Goal: Task Accomplishment & Management: Complete application form

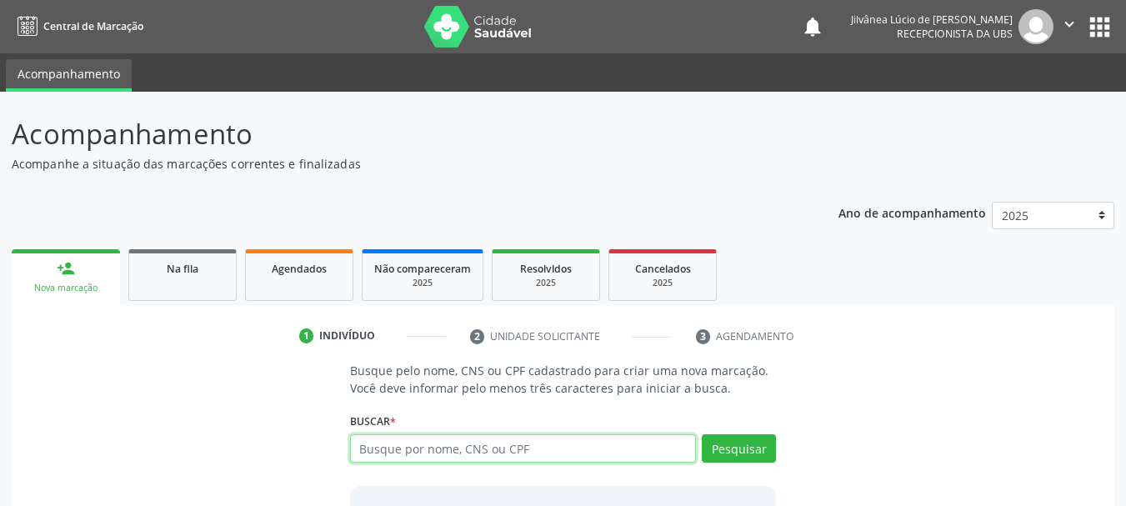
click at [1066, 18] on icon "" at bounding box center [1070, 24] width 18 height 18
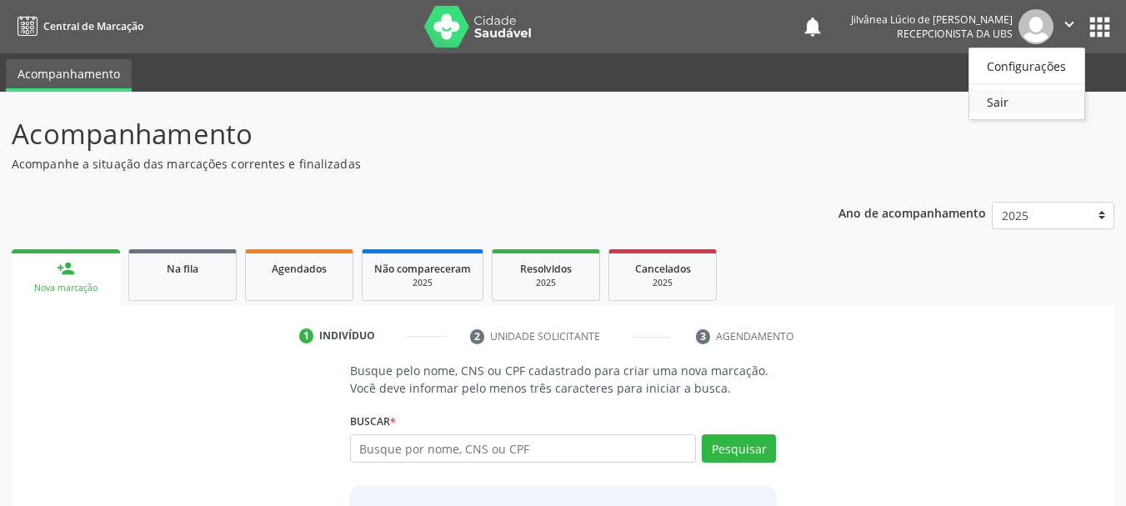
click at [992, 103] on link "Sair" at bounding box center [1027, 101] width 115 height 23
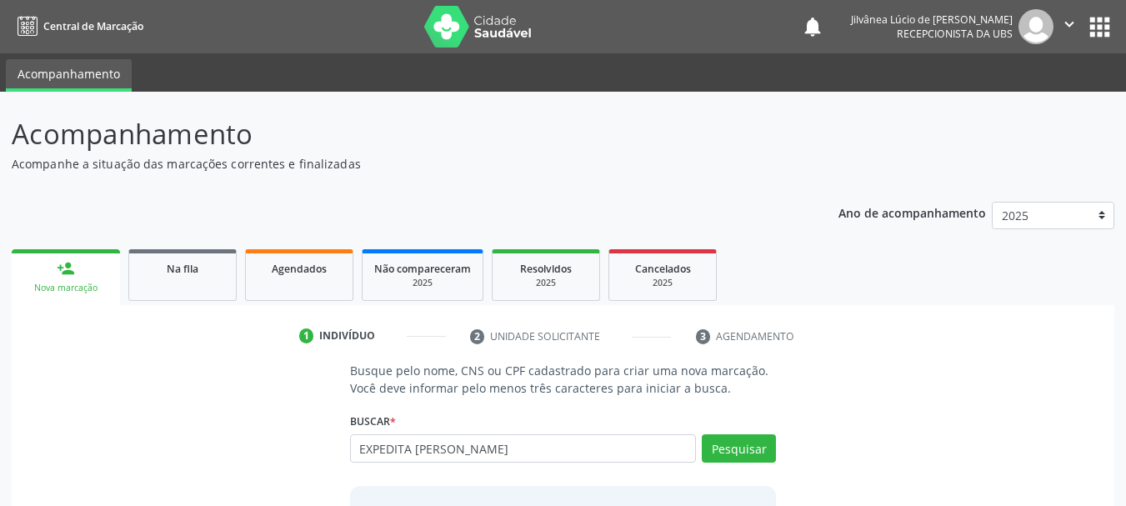
type input "EXPEDITA BORGES CESAR"
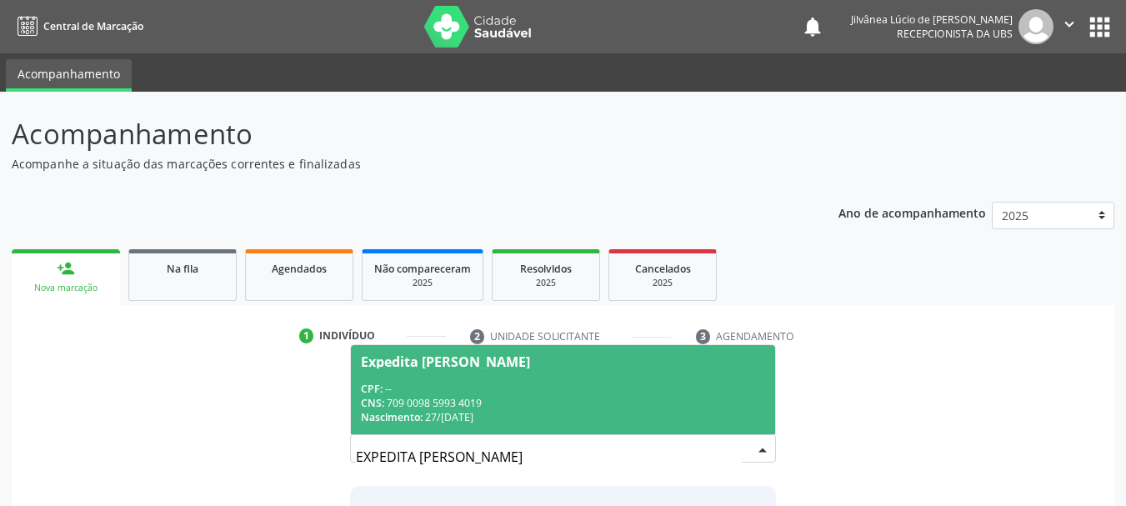
click at [509, 380] on span "Expedita Borges Cesar CPF: -- CNS: 709 0098 5993 4019 Nascimento: 27/02/1949" at bounding box center [563, 389] width 425 height 89
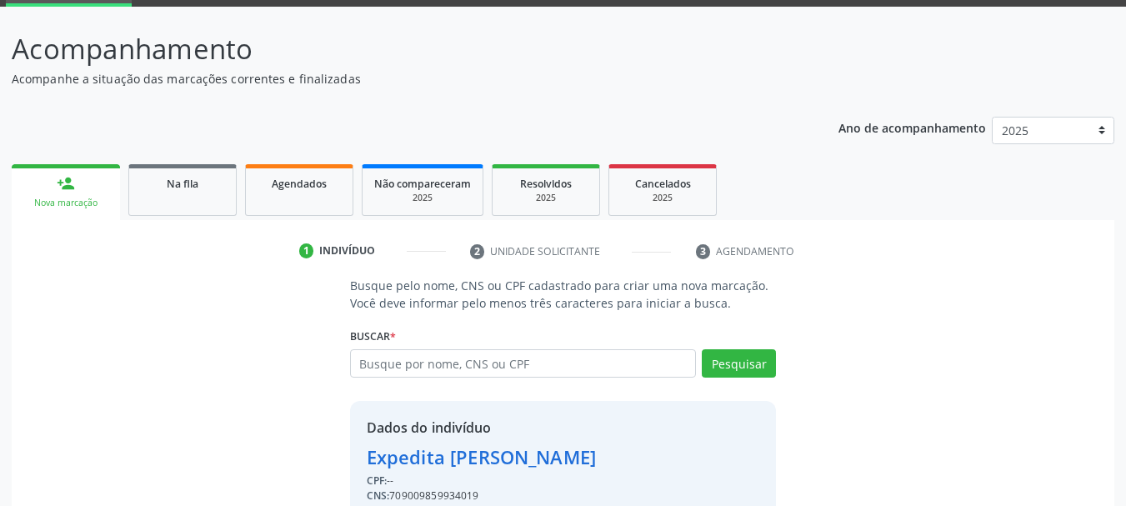
scroll to position [163, 0]
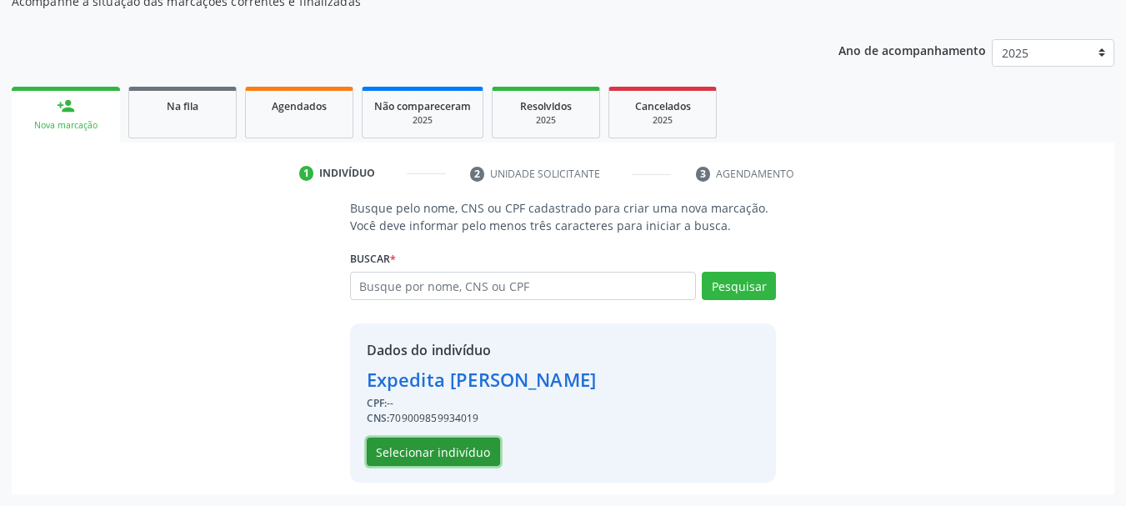
click at [410, 451] on button "Selecionar indivíduo" at bounding box center [433, 452] width 133 height 28
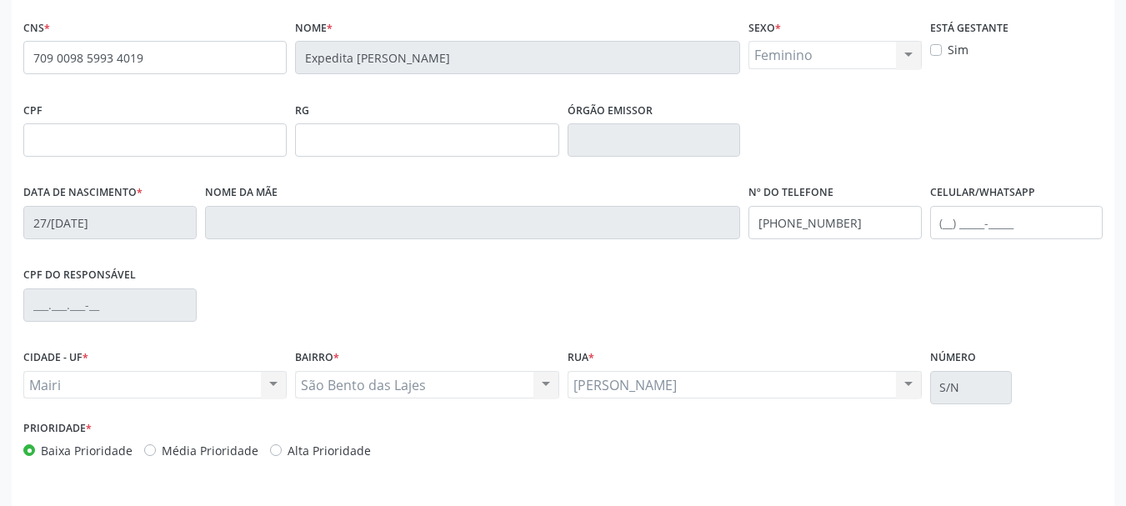
scroll to position [398, 0]
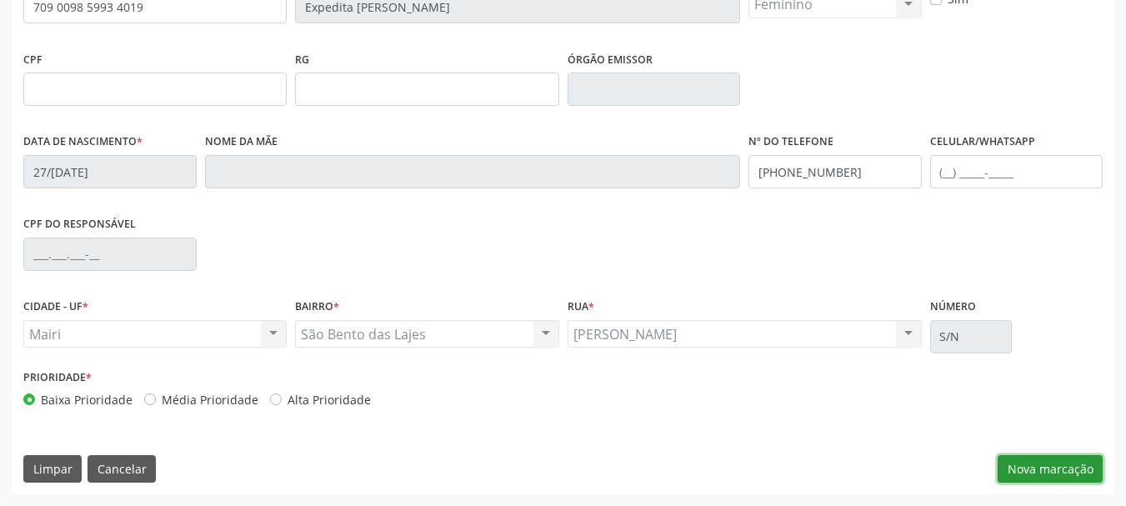
click at [1039, 469] on button "Nova marcação" at bounding box center [1050, 469] width 105 height 28
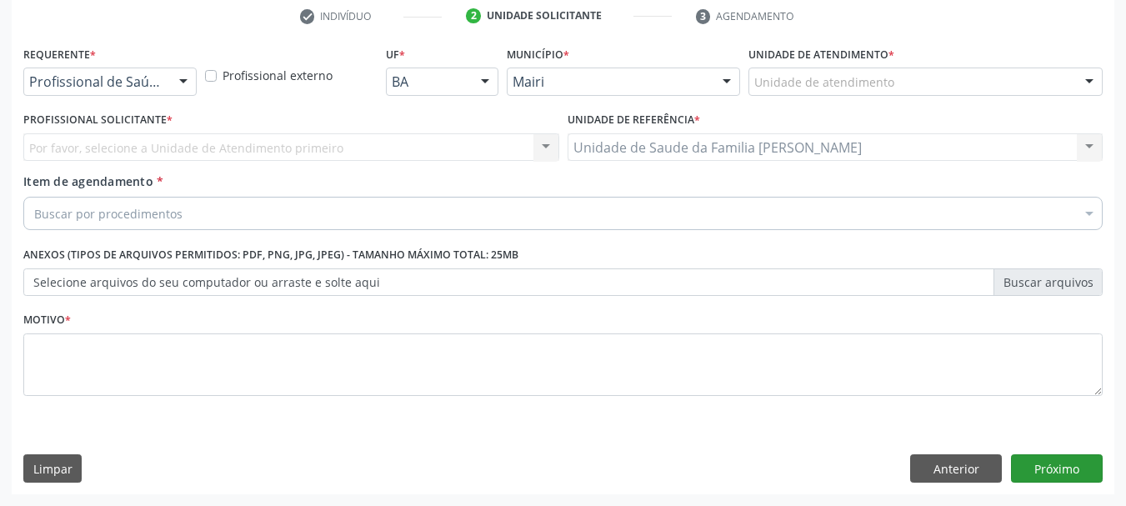
scroll to position [320, 0]
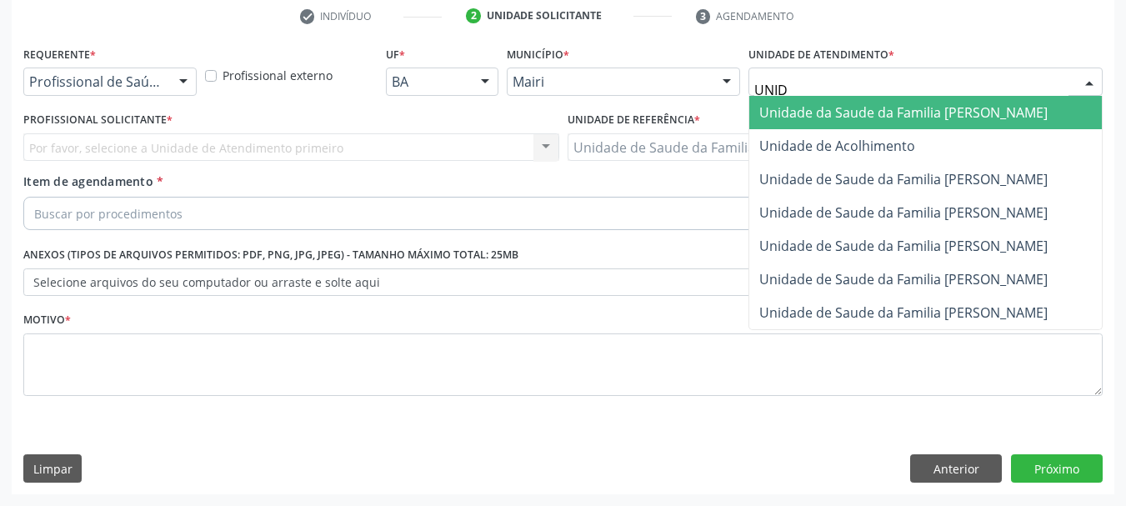
type input "UNIDA"
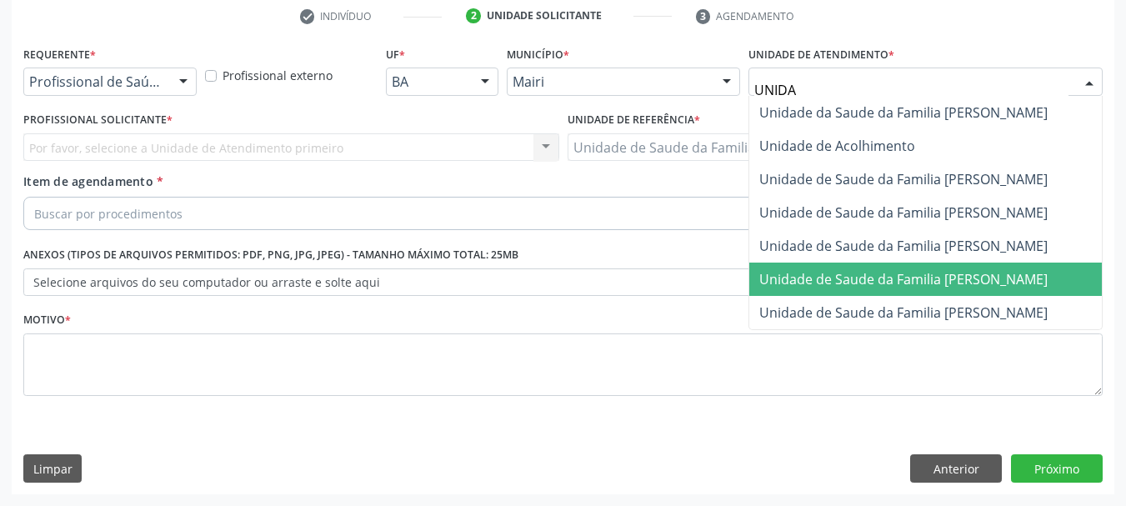
click at [892, 285] on span "Unidade de Saude da Familia [PERSON_NAME]" at bounding box center [904, 279] width 288 height 18
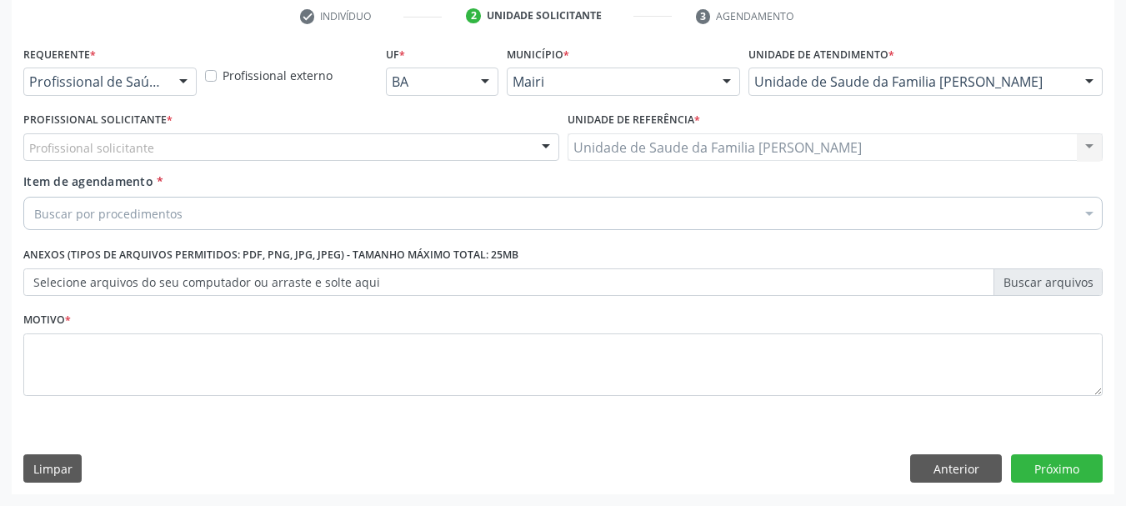
click at [193, 154] on div "Profissional solicitante" at bounding box center [291, 147] width 536 height 28
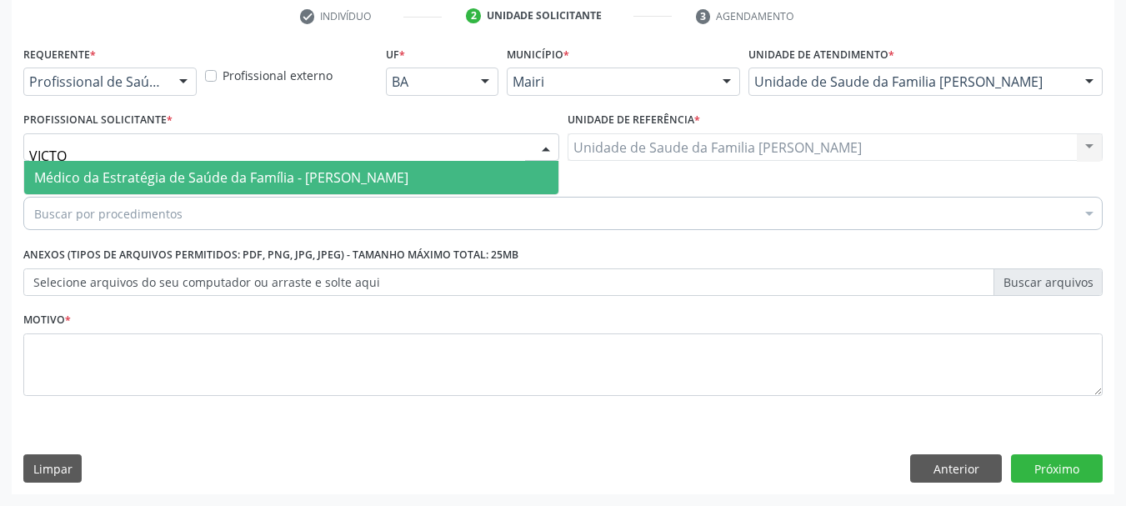
type input "VICTOR"
click at [213, 172] on span "Médico da Estratégia de Saúde da Família - [PERSON_NAME]" at bounding box center [221, 177] width 374 height 18
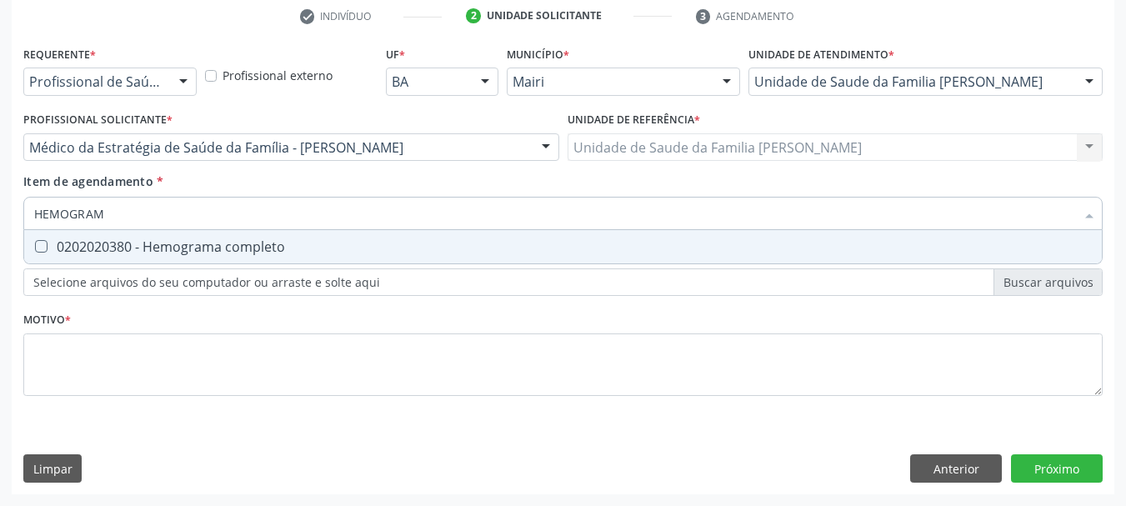
type input "HEMOGRAMA"
click at [152, 240] on div "0202020380 - Hemograma completo" at bounding box center [563, 246] width 1058 height 13
checkbox completo "true"
drag, startPoint x: 134, startPoint y: 213, endPoint x: 2, endPoint y: 219, distance: 132.7
click at [2, 219] on div "Acompanhamento Acompanhe a situação das marcações correntes e finalizadas Relat…" at bounding box center [563, 139] width 1126 height 735
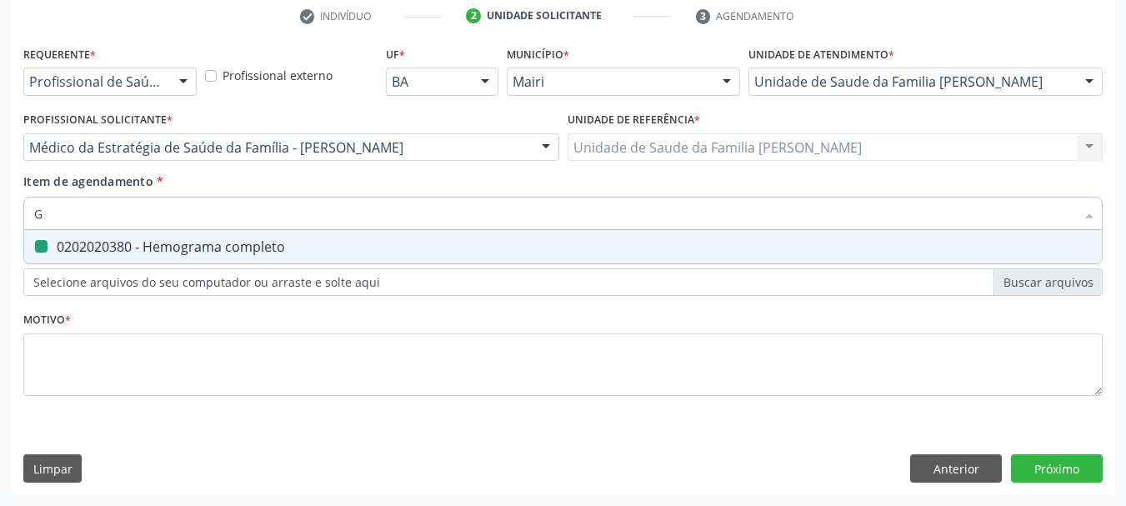
type input "GL"
checkbox completo "false"
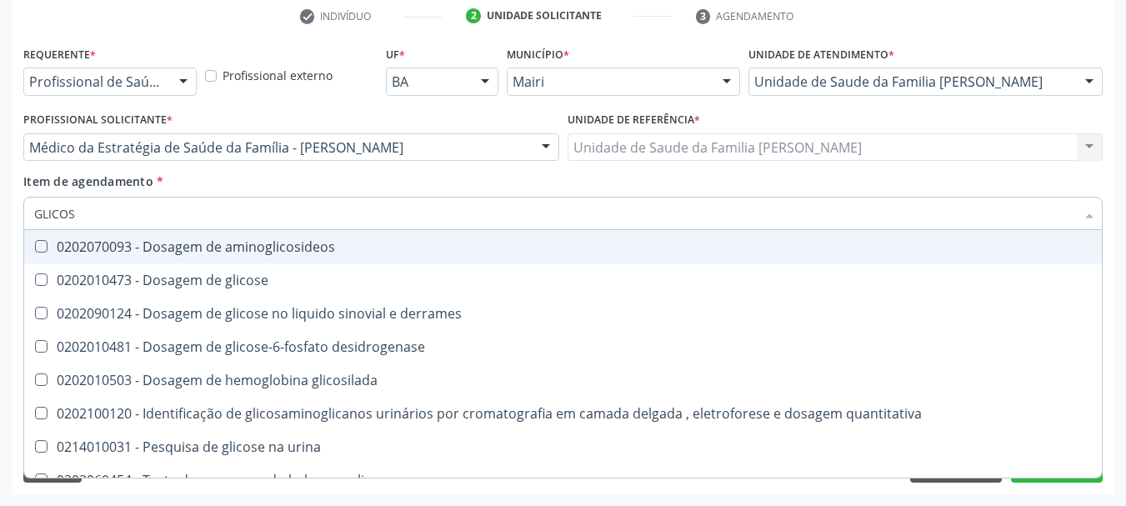
type input "GLICOSE"
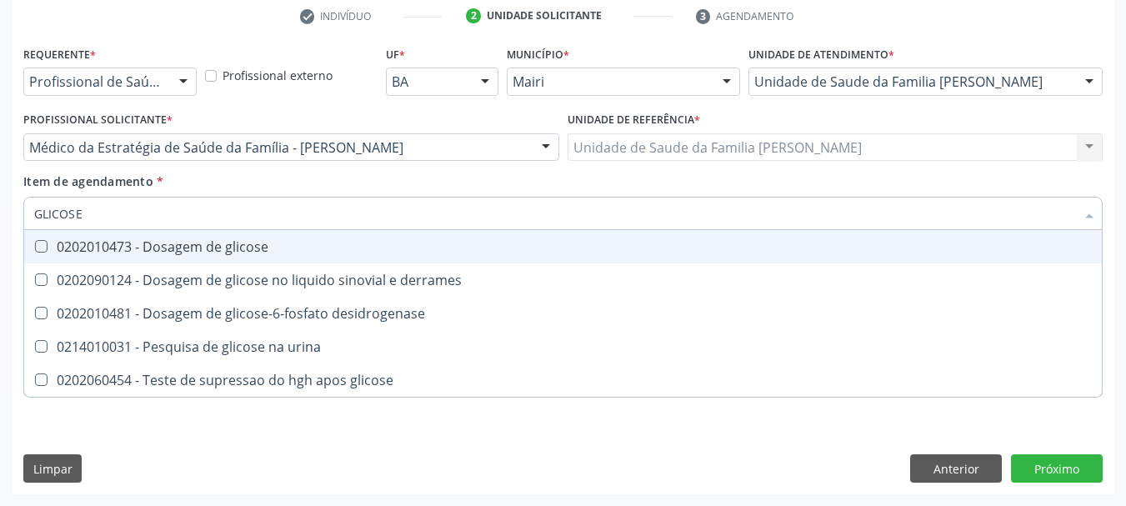
click at [68, 260] on span "0202010473 - Dosagem de glicose" at bounding box center [563, 246] width 1078 height 33
checkbox glicose "true"
drag, startPoint x: 84, startPoint y: 213, endPoint x: 0, endPoint y: 211, distance: 84.2
click at [0, 211] on div "Acompanhamento Acompanhe a situação das marcações correntes e finalizadas Relat…" at bounding box center [563, 139] width 1126 height 735
type input "CO"
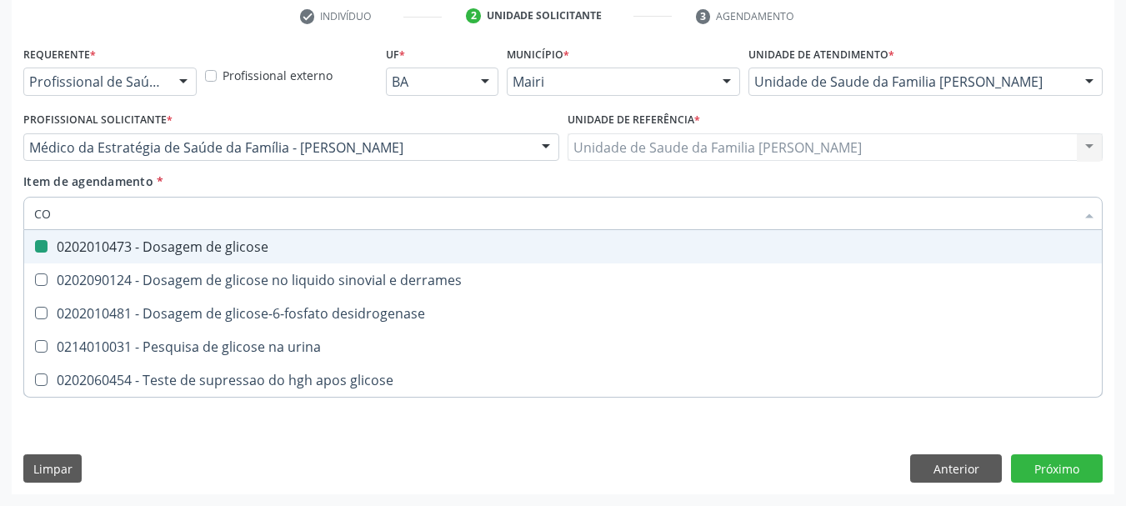
checkbox glicose "false"
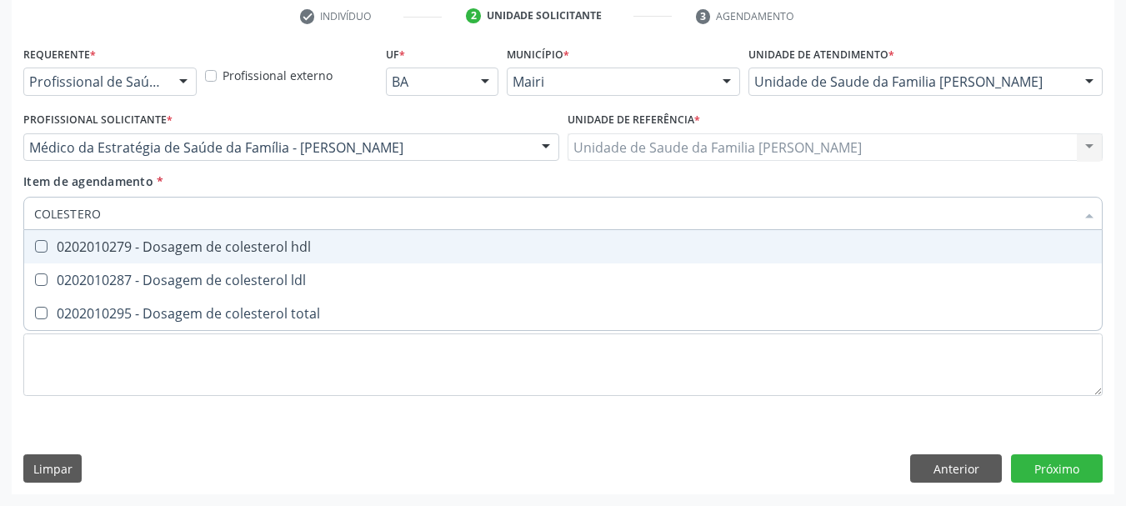
type input "COLESTEROL"
click at [75, 256] on span "0202010279 - Dosagem de colesterol hdl" at bounding box center [563, 246] width 1078 height 33
checkbox hdl "true"
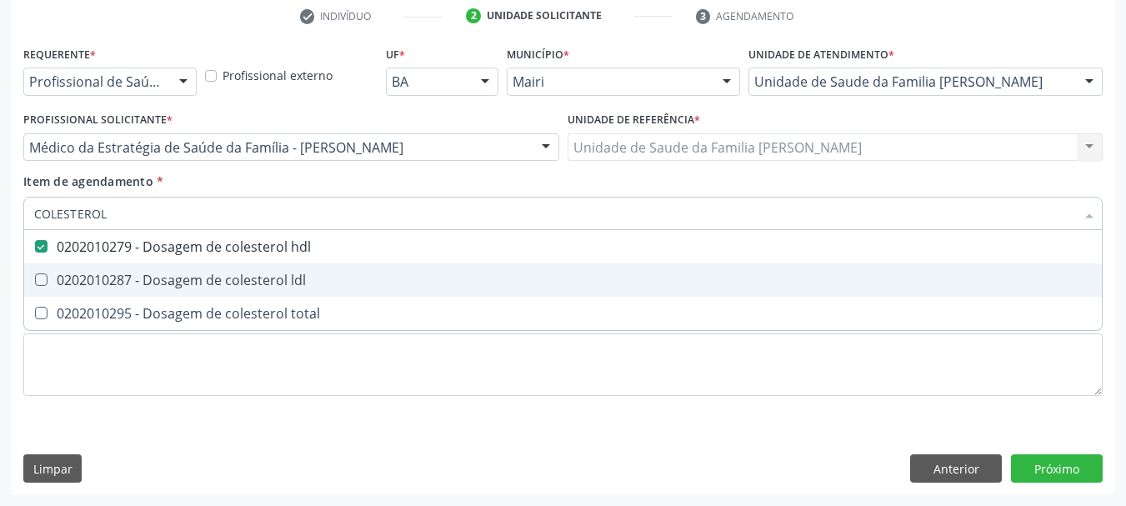
click at [89, 273] on div "0202010287 - Dosagem de colesterol ldl" at bounding box center [563, 279] width 1058 height 13
checkbox ldl "true"
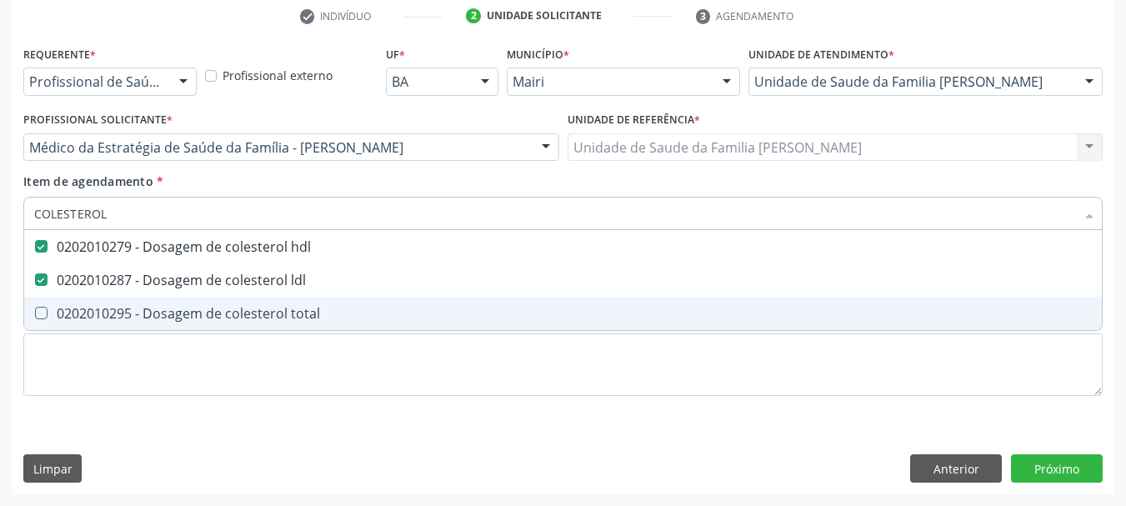
click at [113, 318] on div "0202010295 - Dosagem de colesterol total" at bounding box center [563, 313] width 1058 height 13
checkbox total "true"
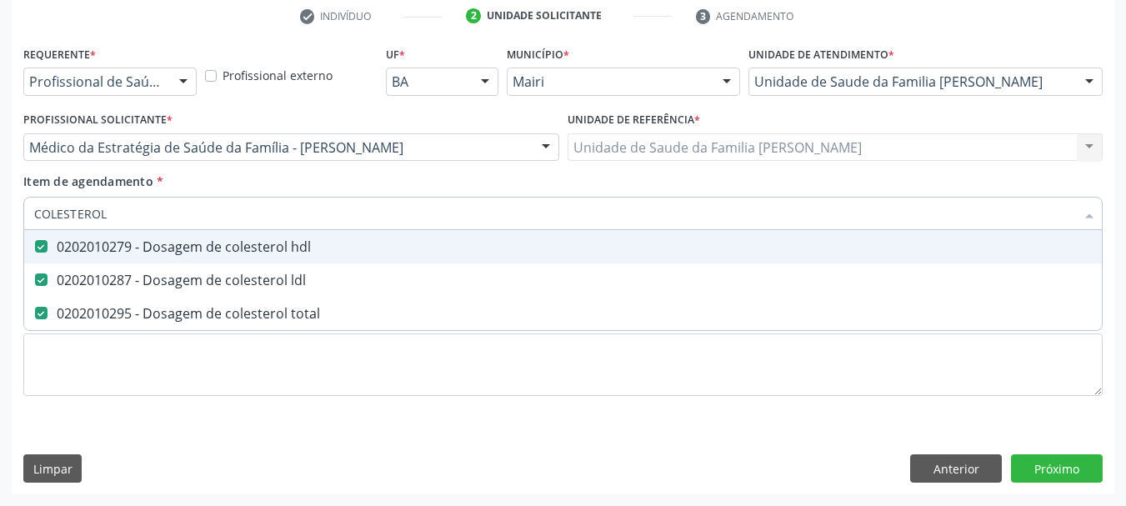
drag, startPoint x: 113, startPoint y: 214, endPoint x: 0, endPoint y: 217, distance: 113.4
click at [0, 217] on div "Acompanhamento Acompanhe a situação das marcações correntes e finalizadas Relat…" at bounding box center [563, 139] width 1126 height 735
type input "TRI"
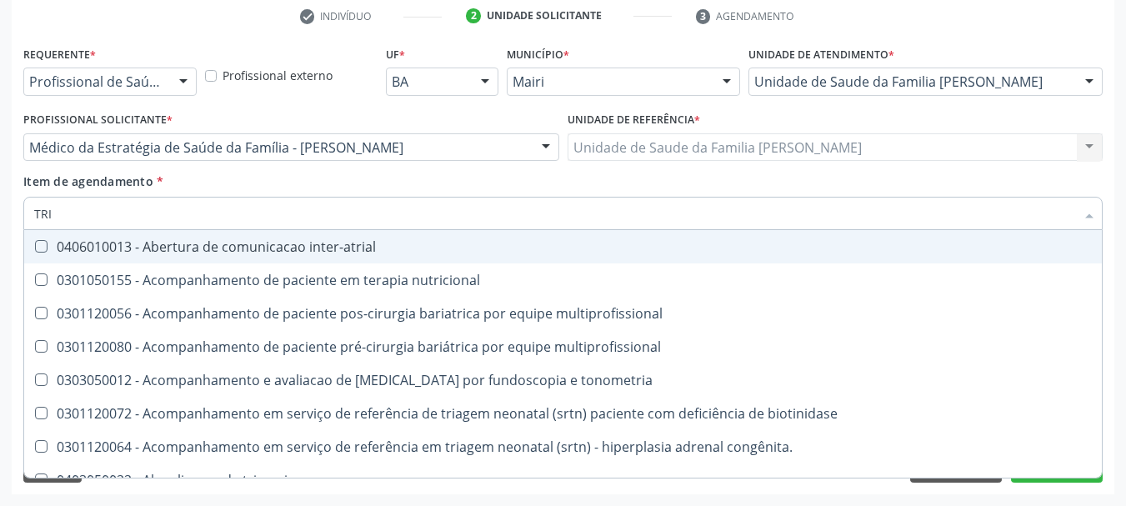
checkbox inter-atrial "false"
checkbox nutricional "false"
checkbox multiprofissional "false"
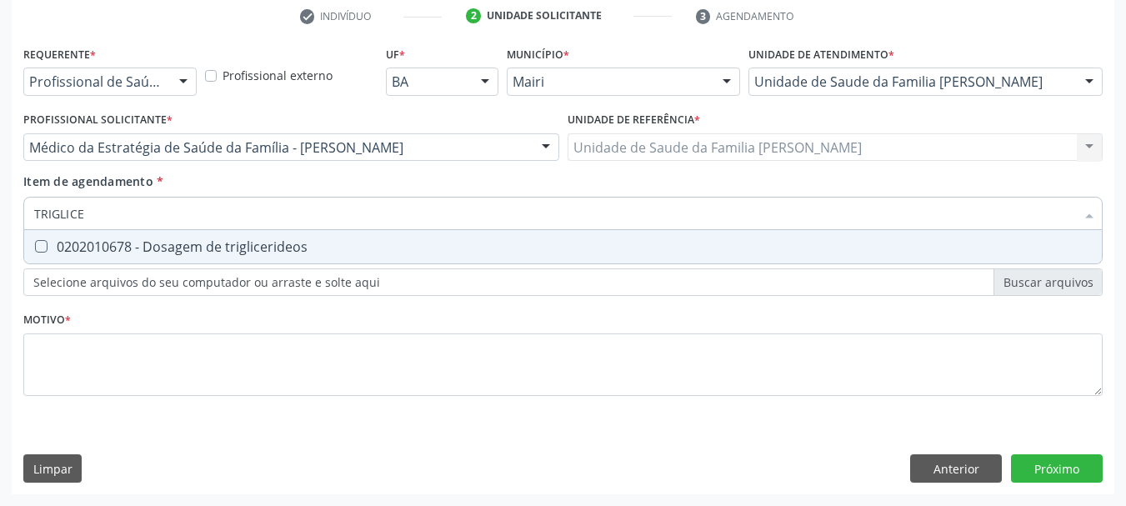
type input "TRIGLICER"
click at [106, 253] on div "0202010678 - Dosagem de triglicerideos" at bounding box center [563, 246] width 1058 height 13
checkbox triglicerideos "true"
drag, startPoint x: 108, startPoint y: 223, endPoint x: 3, endPoint y: 216, distance: 105.3
click at [3, 216] on div "Acompanhamento Acompanhe a situação das marcações correntes e finalizadas Relat…" at bounding box center [563, 139] width 1126 height 735
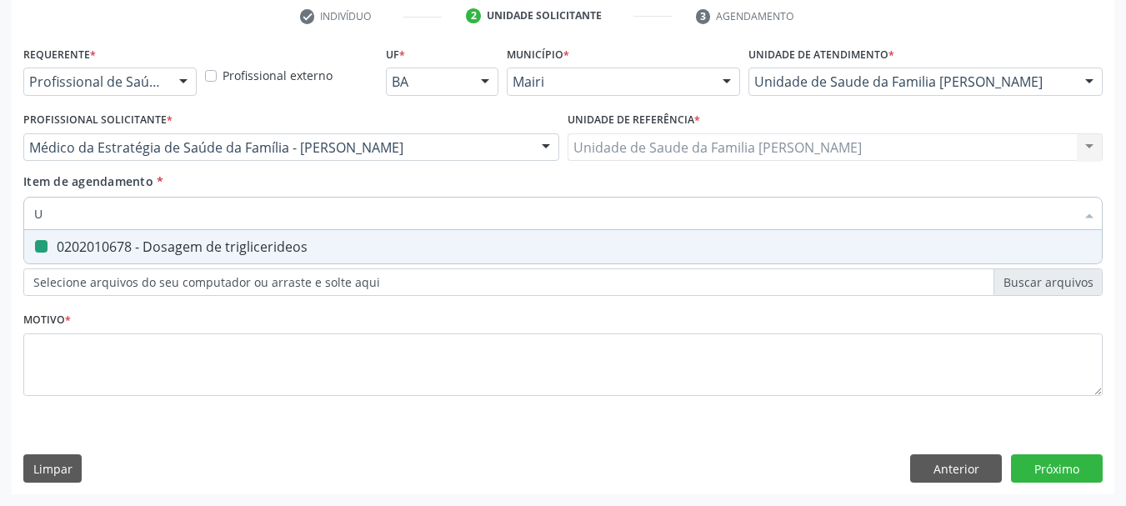
type input "UR"
checkbox triglicerideos "false"
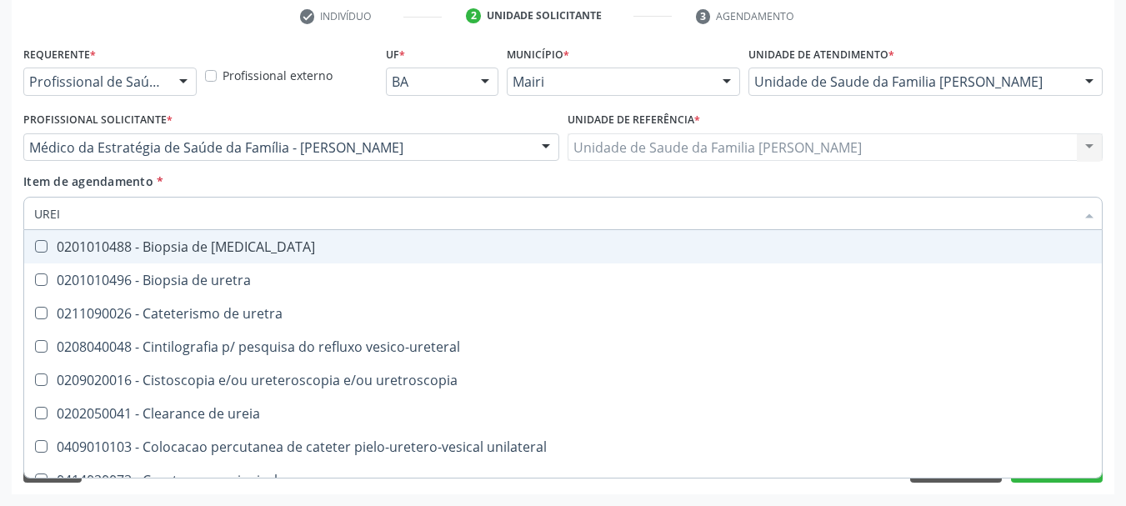
type input "UREIA"
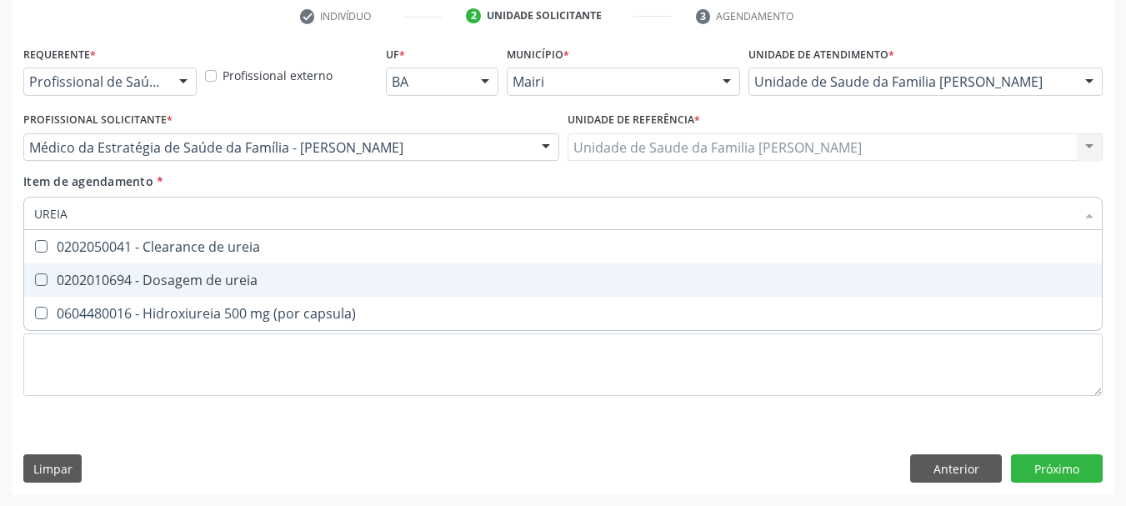
click at [111, 279] on div "0202010694 - Dosagem de ureia" at bounding box center [563, 279] width 1058 height 13
checkbox ureia "true"
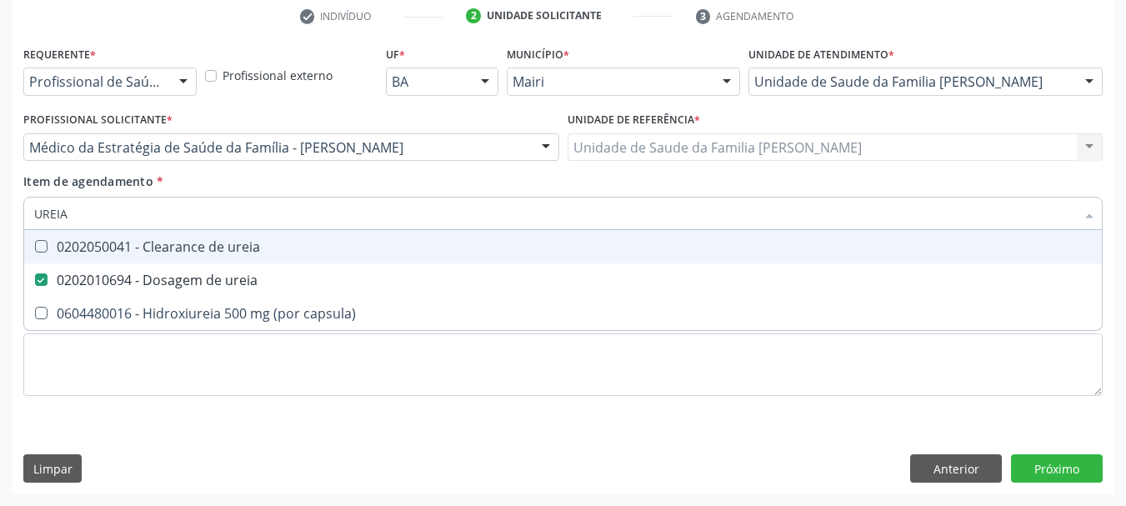
drag, startPoint x: 98, startPoint y: 216, endPoint x: 0, endPoint y: 244, distance: 102.4
click at [0, 244] on div "Acompanhamento Acompanhe a situação das marcações correntes e finalizadas Relat…" at bounding box center [563, 139] width 1126 height 735
checkbox ureia "false"
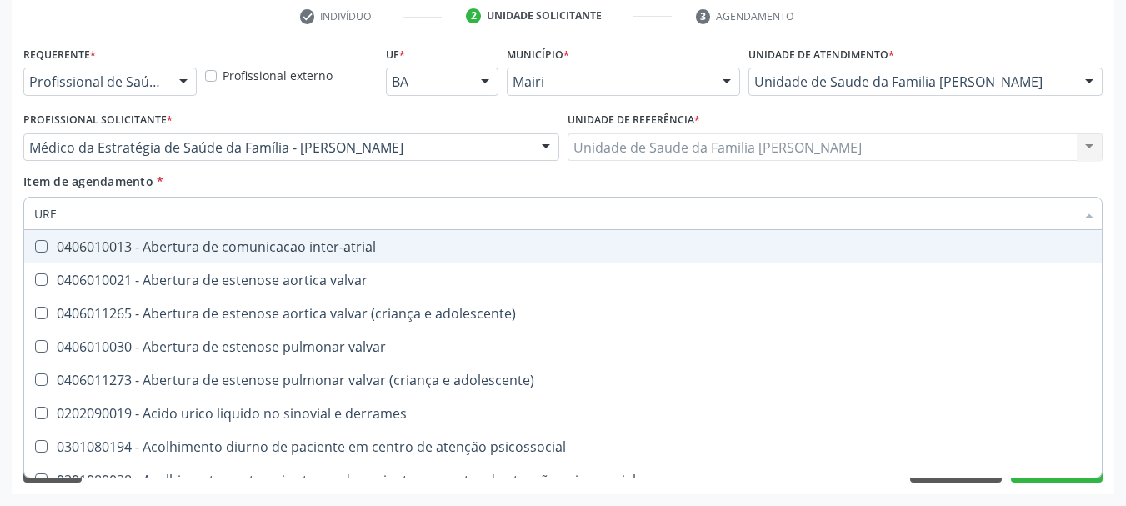
type input "UREI"
checkbox valvar "true"
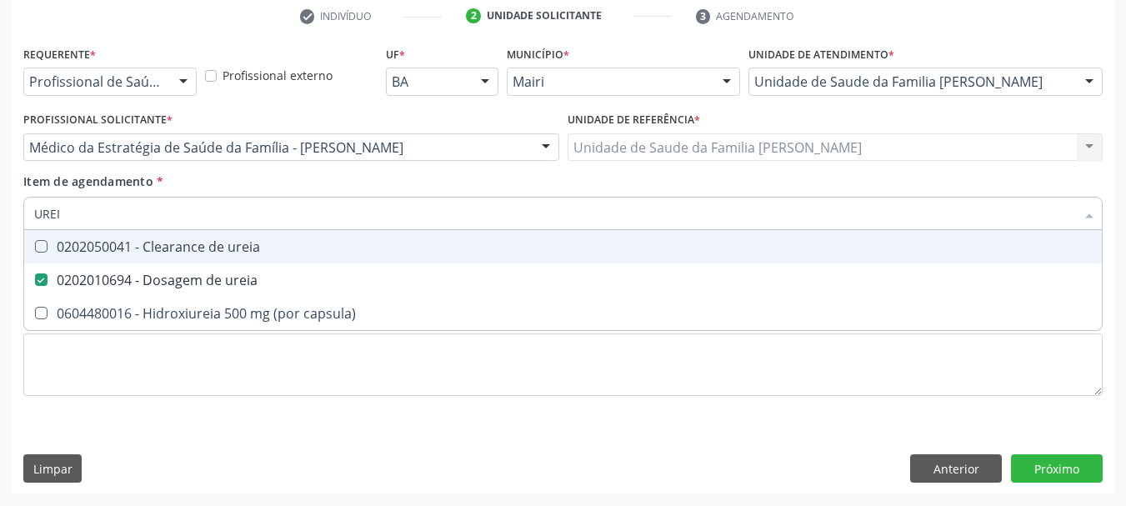
type input "URE"
checkbox ureia "false"
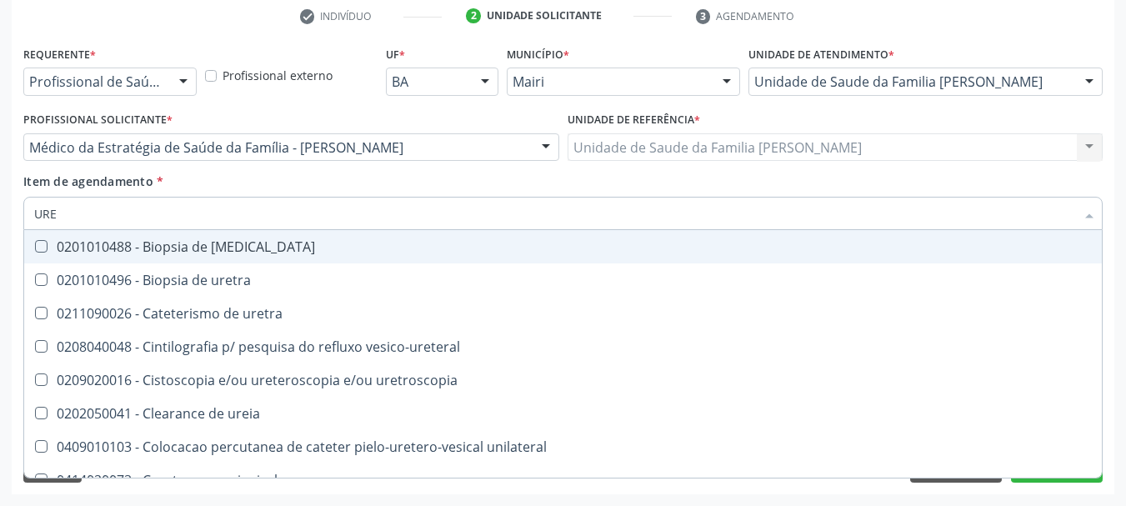
type input "UR"
checkbox ureia "false"
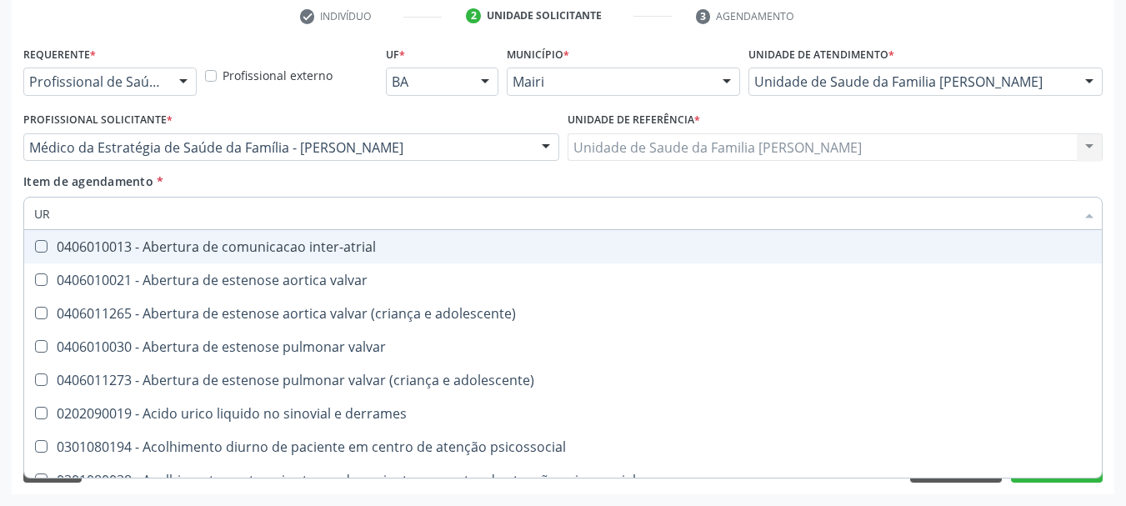
type input "U"
checkbox ureia "false"
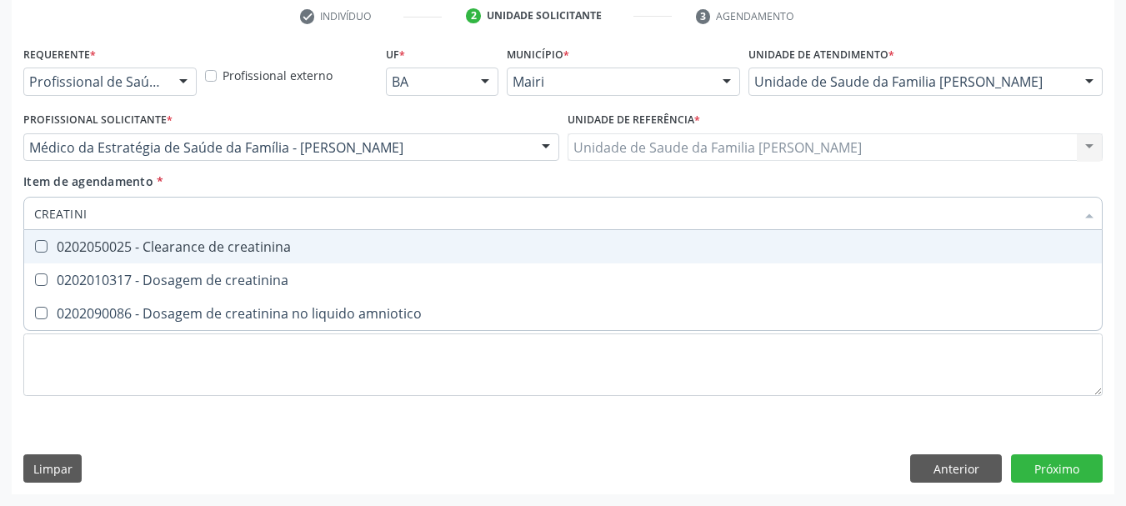
type input "CREATININ"
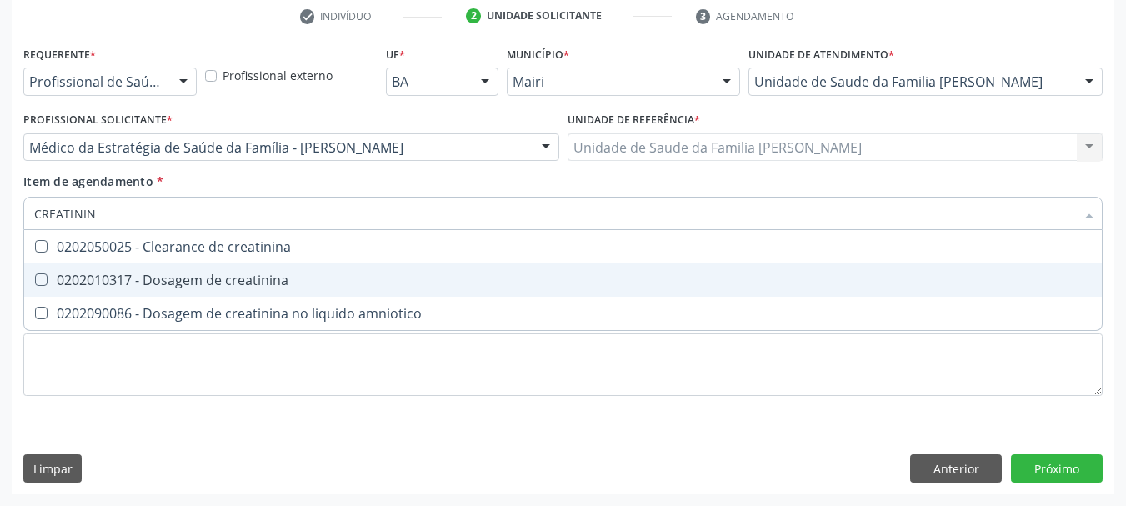
click at [183, 274] on div "0202010317 - Dosagem de creatinina" at bounding box center [563, 279] width 1058 height 13
checkbox creatinina "true"
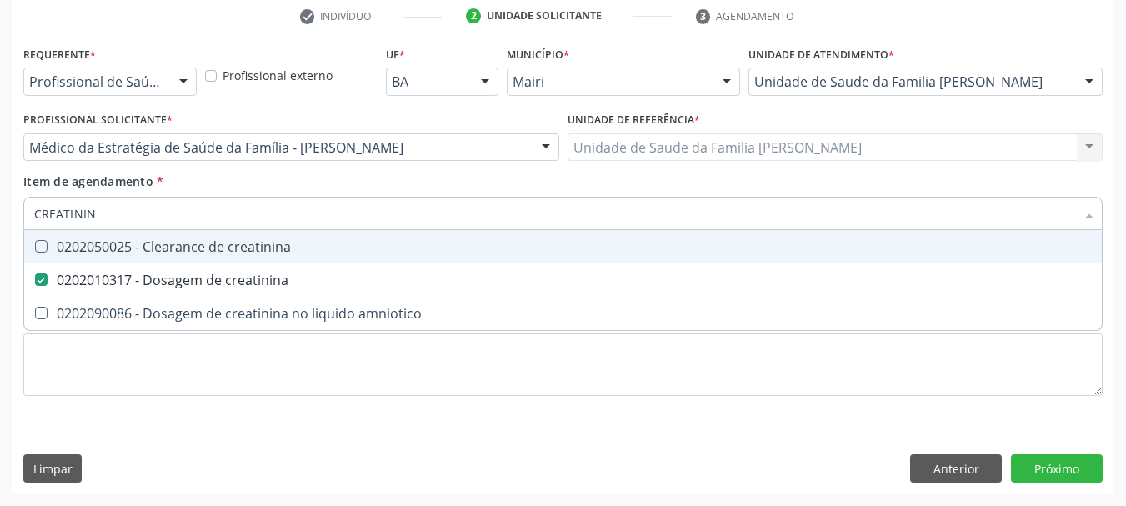
click at [0, 210] on div "Acompanhamento Acompanhe a situação das marcações correntes e finalizadas Relat…" at bounding box center [563, 139] width 1126 height 735
type input "URI"
checkbox creatinina "false"
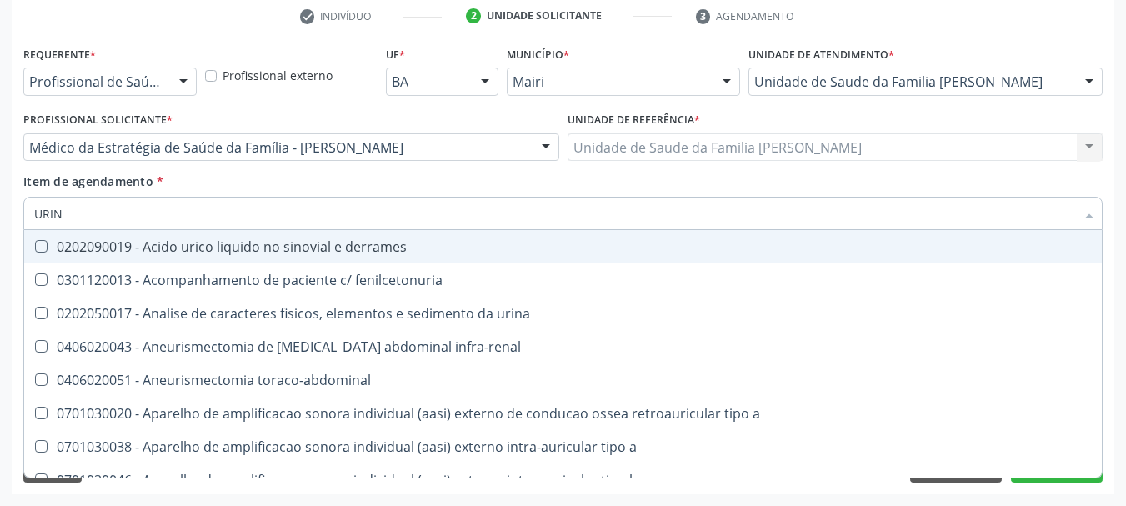
type input "URINA"
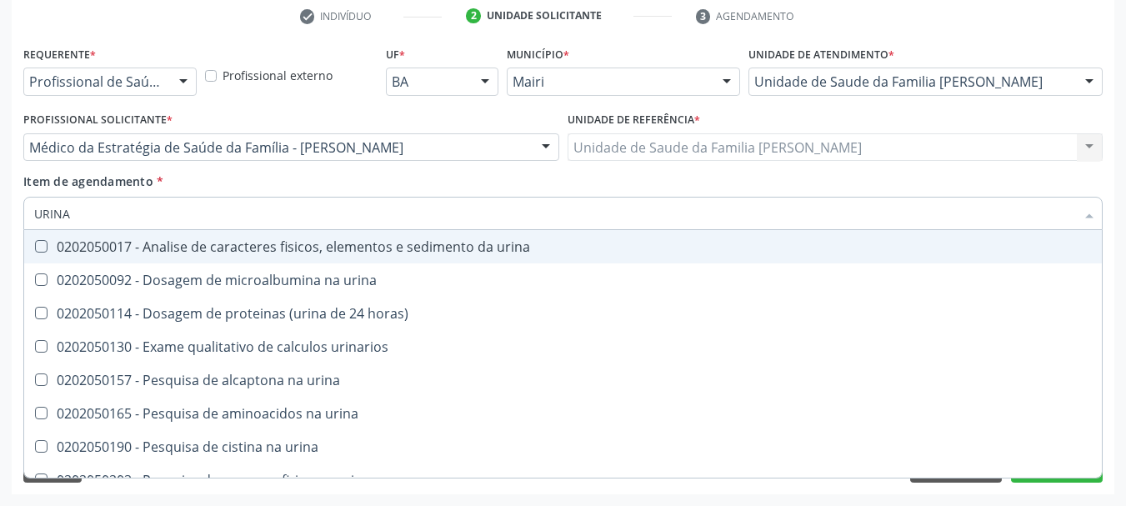
click at [84, 245] on div "0202050017 - Analise de caracteres fisicos, elementos e sedimento da urina" at bounding box center [563, 246] width 1058 height 13
checkbox urina "true"
drag, startPoint x: 82, startPoint y: 205, endPoint x: 0, endPoint y: 215, distance: 82.3
click at [0, 215] on div "Acompanhamento Acompanhe a situação das marcações correntes e finalizadas Relat…" at bounding box center [563, 139] width 1126 height 735
type input "FE"
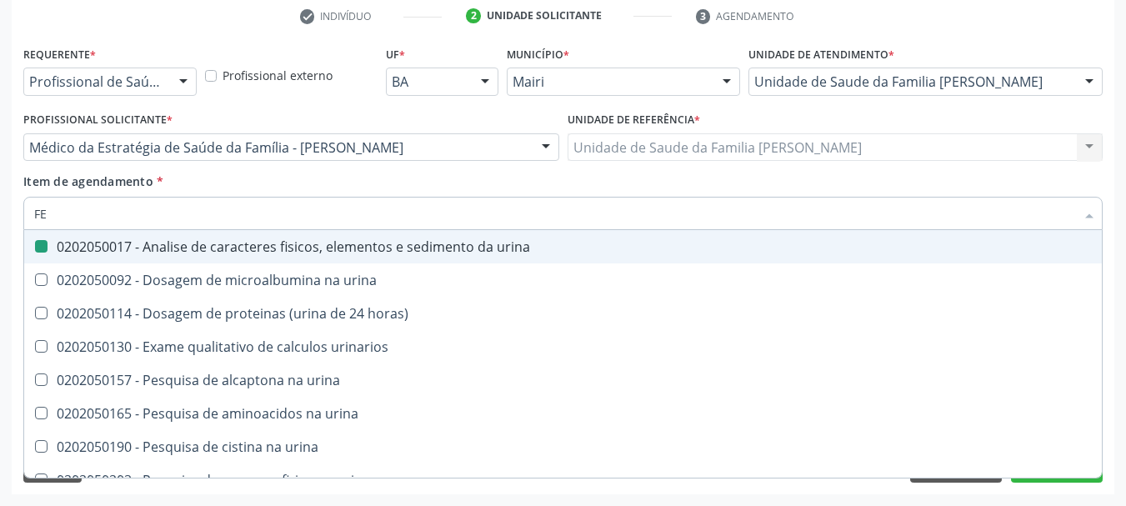
checkbox urina "false"
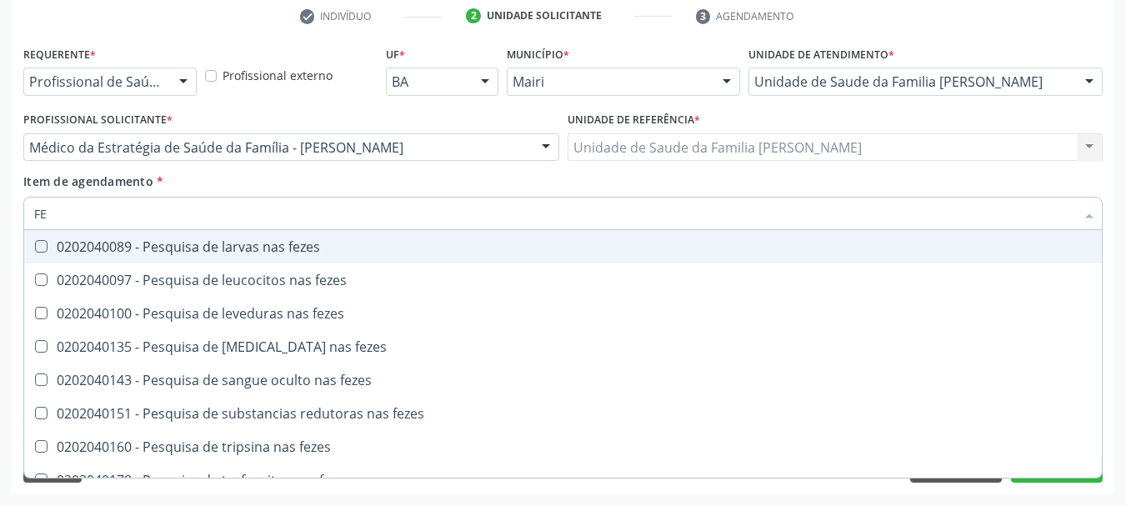
type input "FEZ"
click at [140, 256] on span "0202040089 - Pesquisa de larvas nas fezes" at bounding box center [563, 246] width 1078 height 33
checkbox fezes "true"
drag, startPoint x: 111, startPoint y: 223, endPoint x: 0, endPoint y: 223, distance: 110.9
click at [0, 223] on div "Acompanhamento Acompanhe a situação das marcações correntes e finalizadas Relat…" at bounding box center [563, 139] width 1126 height 735
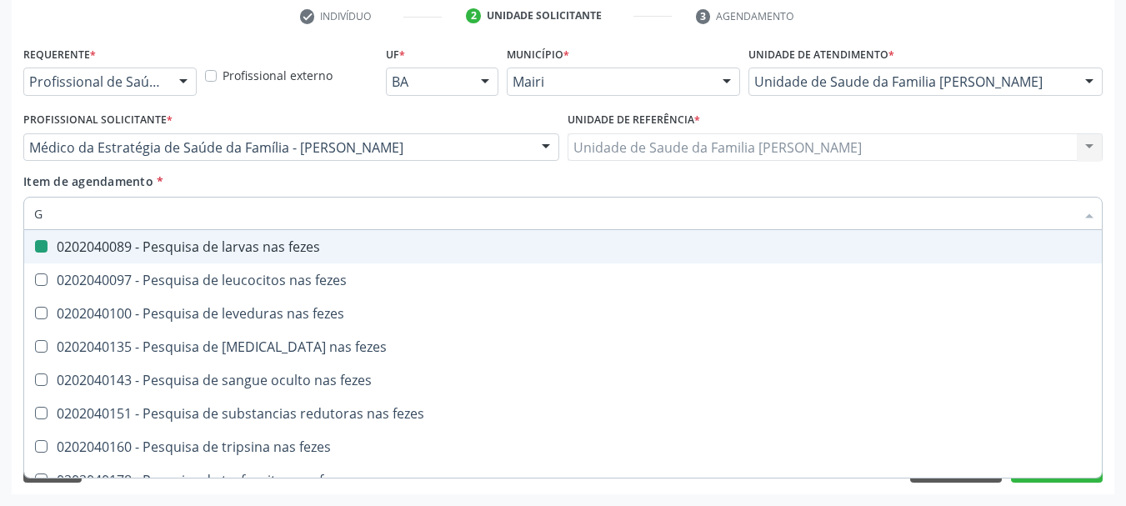
type input "GL"
checkbox fezes "false"
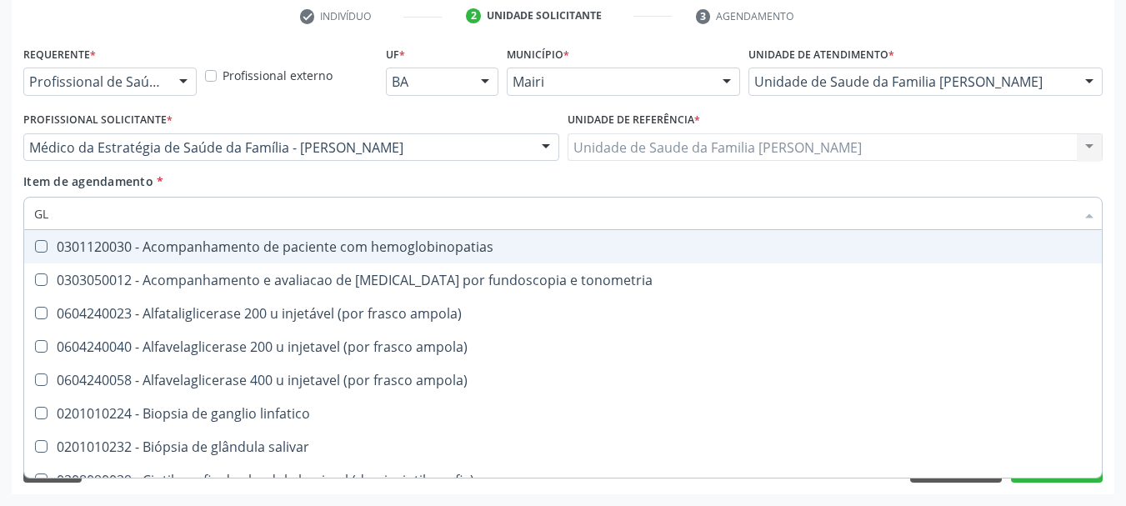
type input "GLI"
checkbox campimetria\) "true"
checkbox globular "true"
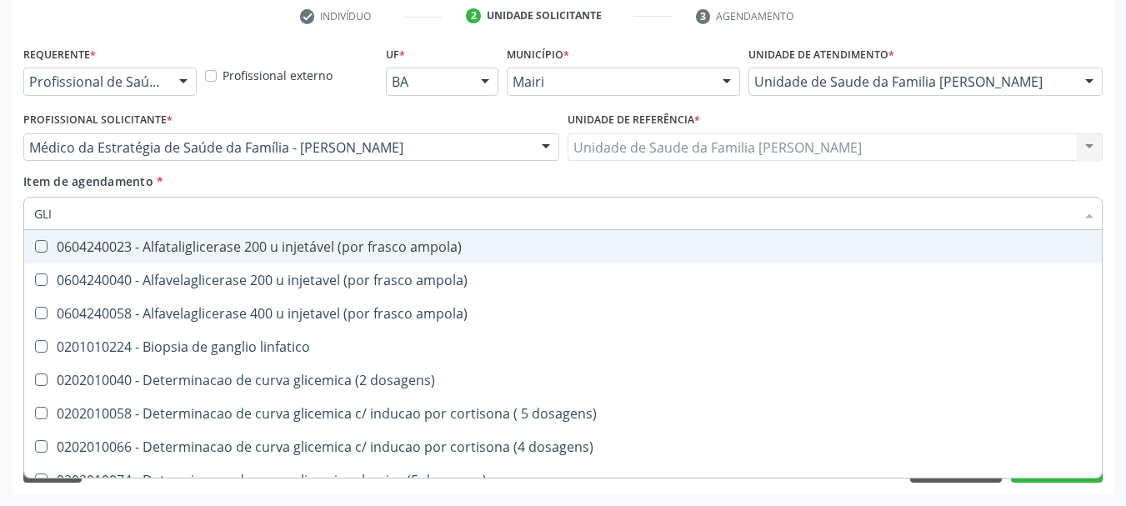
type input "GLIC"
checkbox aminoglicosideos "true"
checkbox glicose "false"
checkbox glicosilada "true"
checkbox triglicerideos "false"
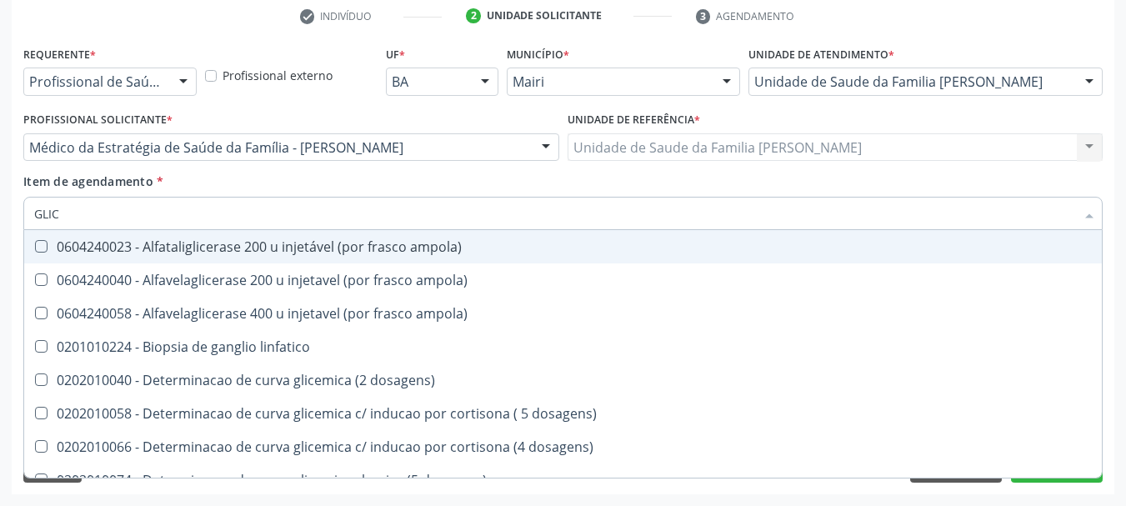
type input "GLICO"
checkbox ampola\) "true"
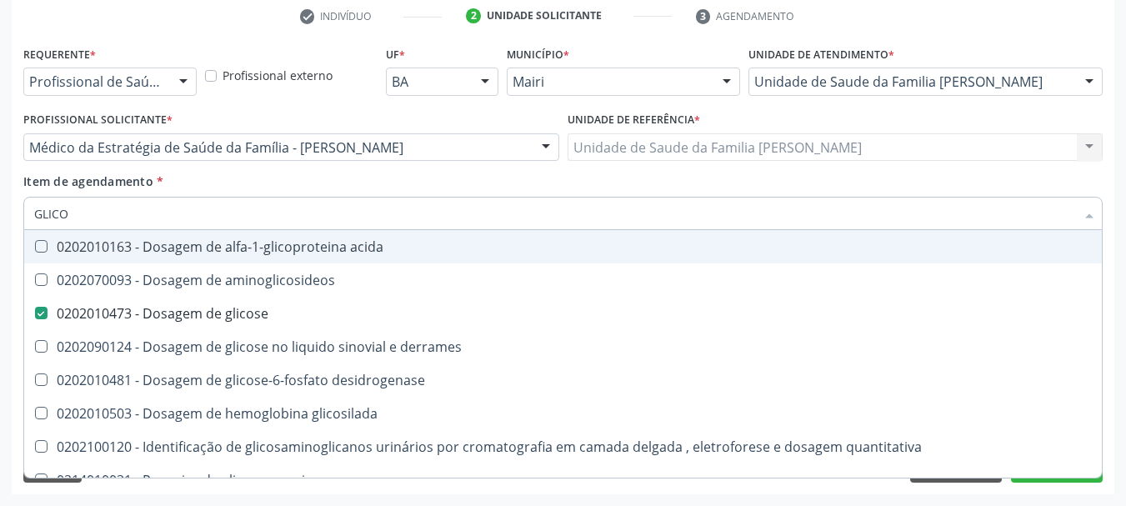
type input "GLICOS"
checkbox aminoglicosideos "true"
checkbox glicose "false"
type input "GLICOSI"
checkbox aminoglicosideos "false"
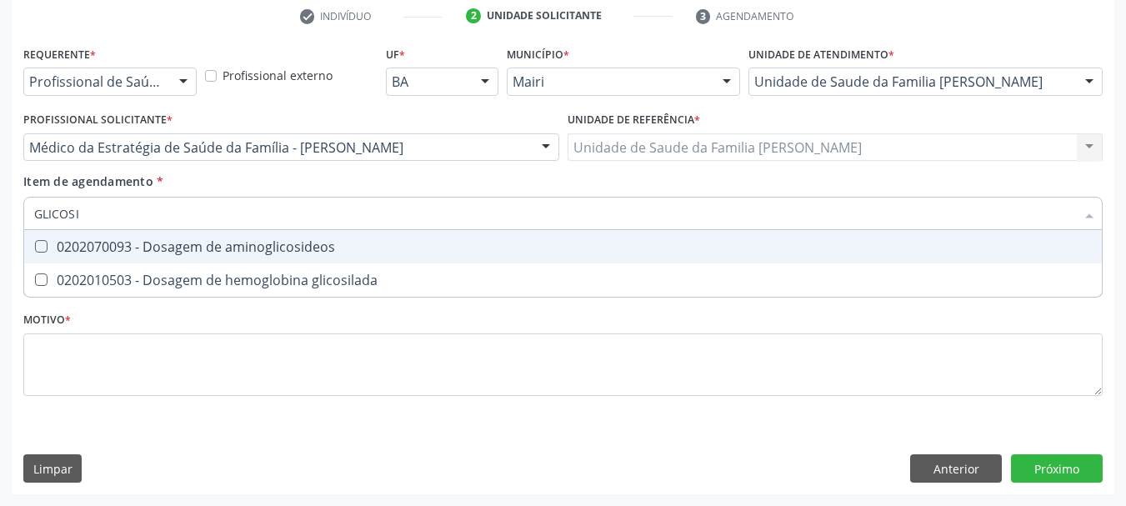
type input "GLICOSIL"
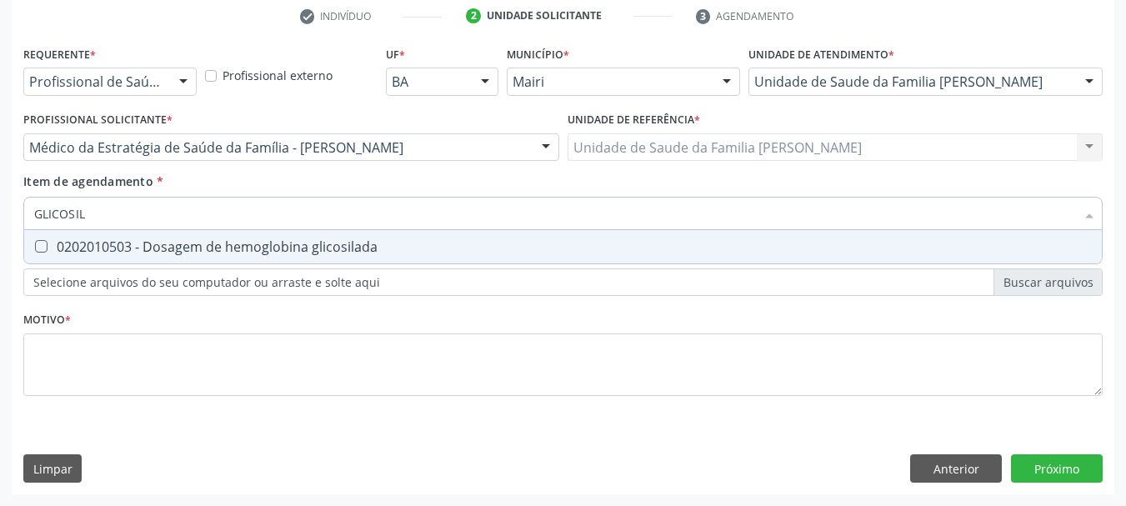
click at [89, 248] on div "0202010503 - Dosagem de hemoglobina glicosilada" at bounding box center [563, 246] width 1058 height 13
checkbox glicosilada "true"
drag, startPoint x: 103, startPoint y: 213, endPoint x: 0, endPoint y: 213, distance: 102.6
click at [0, 213] on div "Acompanhamento Acompanhe a situação das marcações correntes e finalizadas Relat…" at bounding box center [563, 139] width 1126 height 735
type input "F"
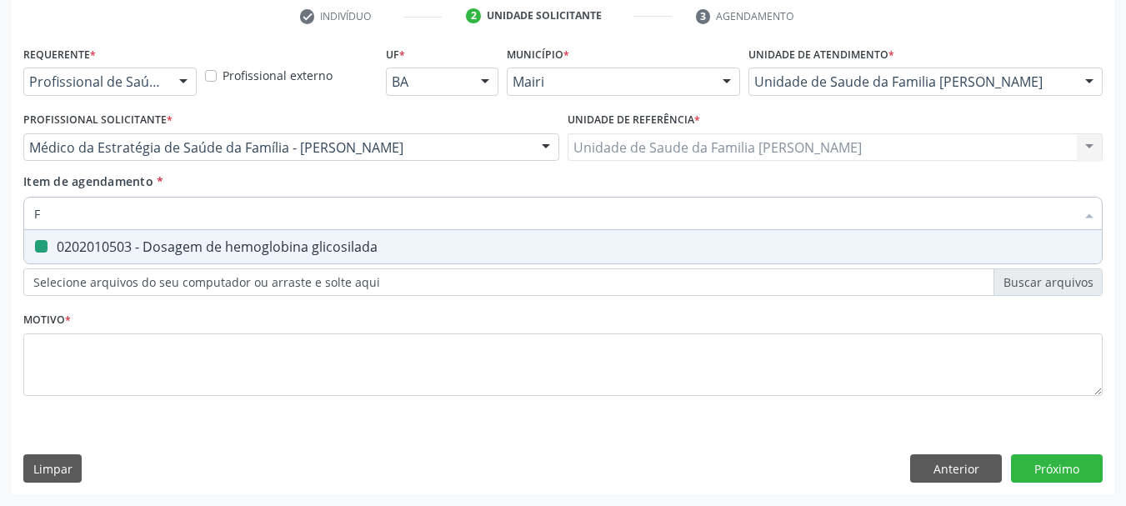
checkbox glicosilada "false"
type input "FERRITINA"
click at [77, 252] on div "0202010384 - Dosagem de ferritina" at bounding box center [563, 246] width 1058 height 13
checkbox ferritina "true"
drag, startPoint x: 100, startPoint y: 218, endPoint x: 0, endPoint y: 216, distance: 100.1
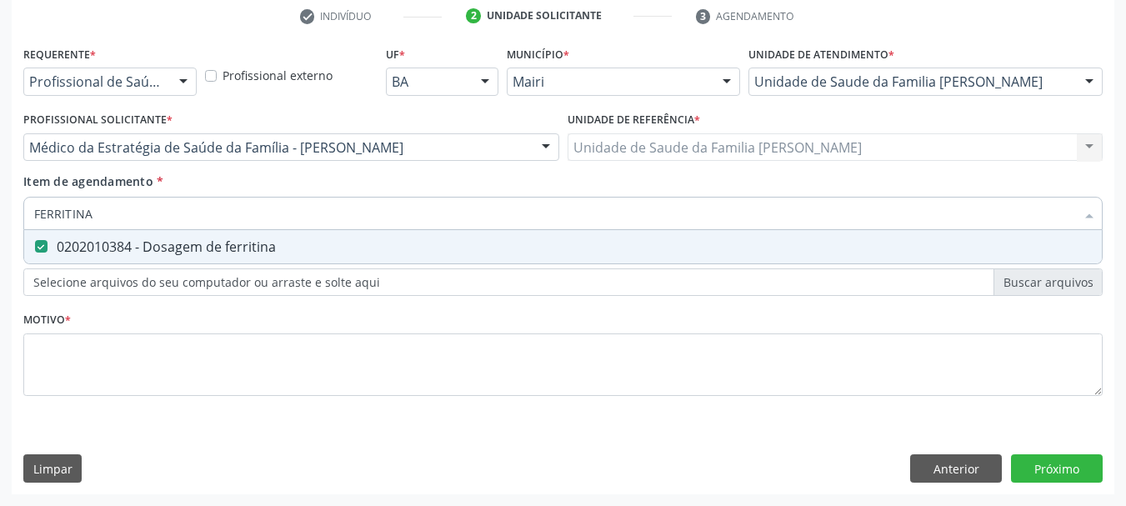
click at [0, 216] on div "Acompanhamento Acompanhe a situação das marcações correntes e finalizadas Relat…" at bounding box center [563, 139] width 1126 height 735
checkbox ferritina "false"
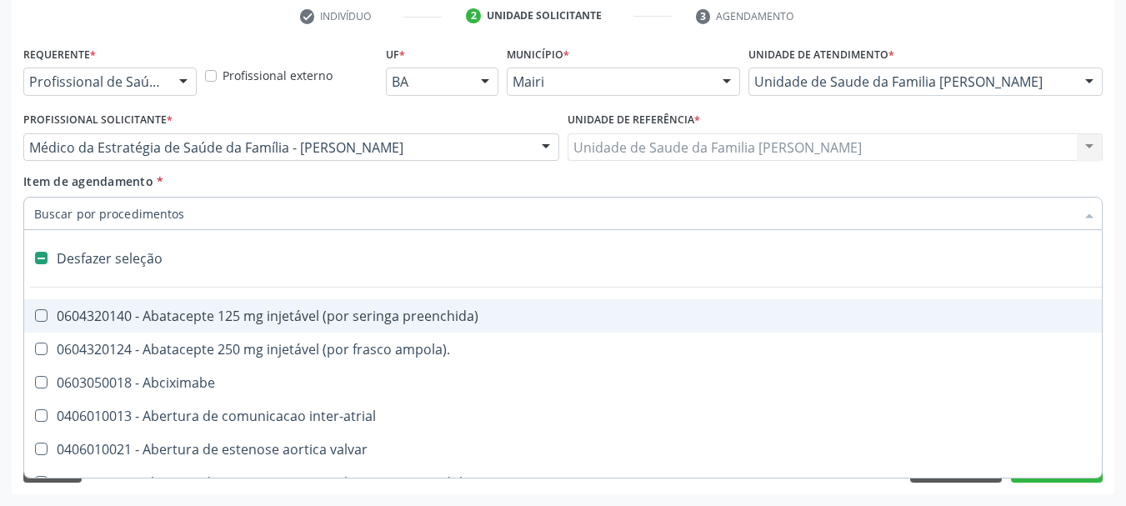
click at [11, 238] on div "Acompanhamento Acompanhe a situação das marcações correntes e finalizadas Relat…" at bounding box center [563, 139] width 1126 height 735
checkbox ampola\)\ "true"
checkbox Abciximabe "true"
checkbox inter-atrial "true"
checkbox valvar "true"
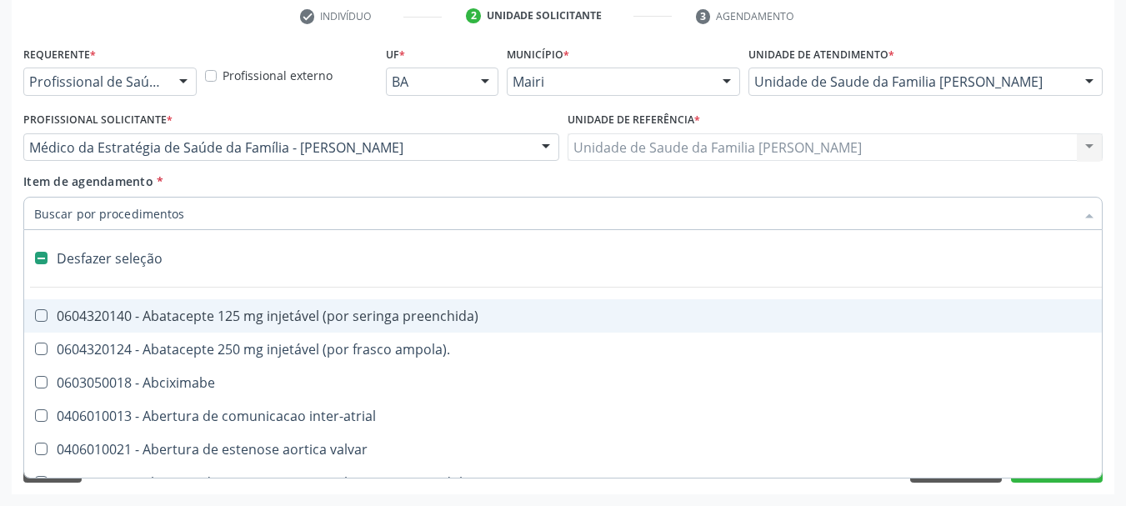
checkbox adolescente\) "true"
checkbox valvar "true"
checkbox adolescente\) "true"
checkbox paciente\) "true"
checkbox dente\) "true"
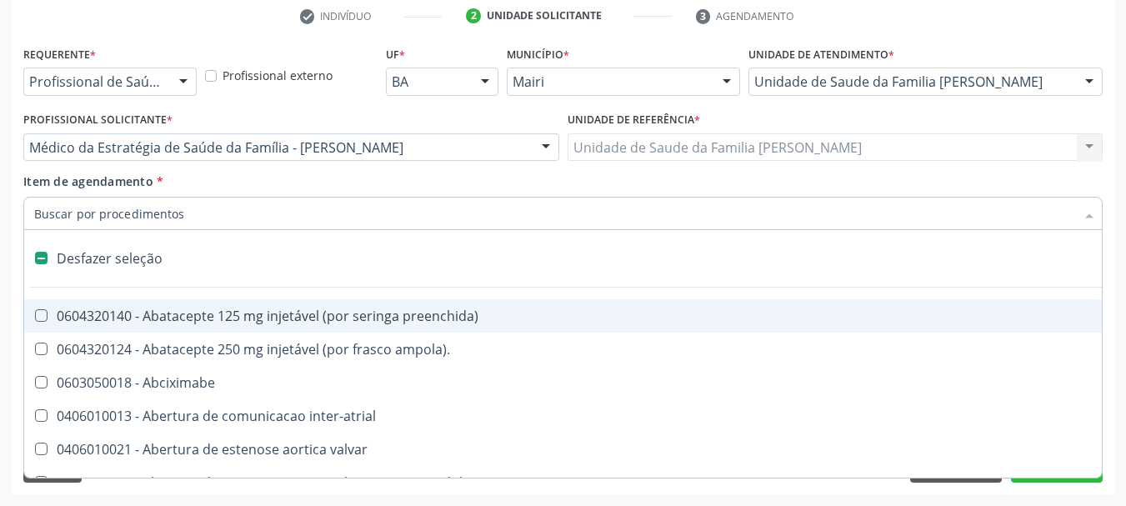
checkbox comprimido\) "true"
checkbox \(dornic\) "true"
checkbox derrames "true"
checkbox urina "false"
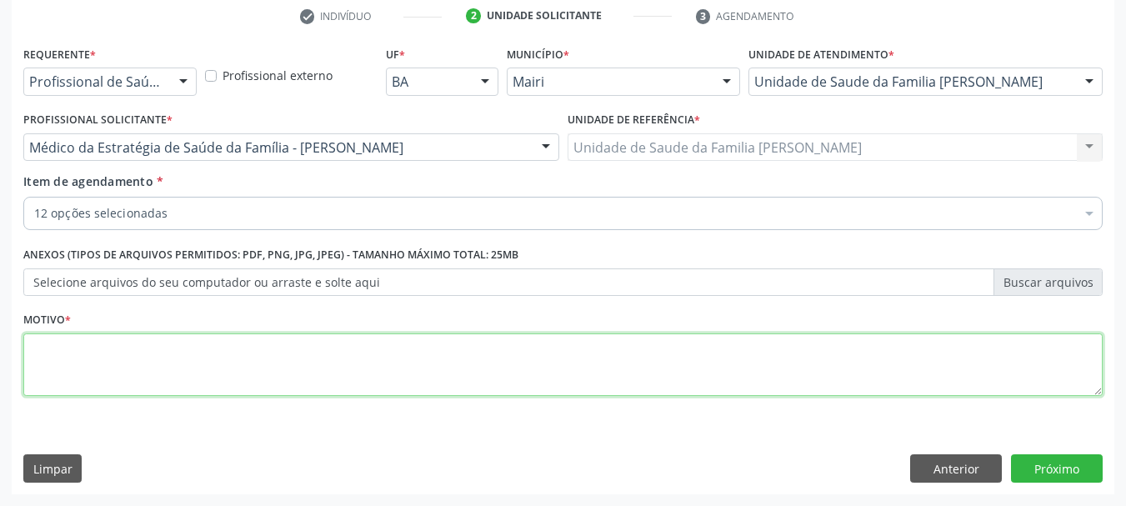
click at [203, 358] on textarea at bounding box center [563, 364] width 1080 height 63
type textarea "h"
type textarea "HAS"
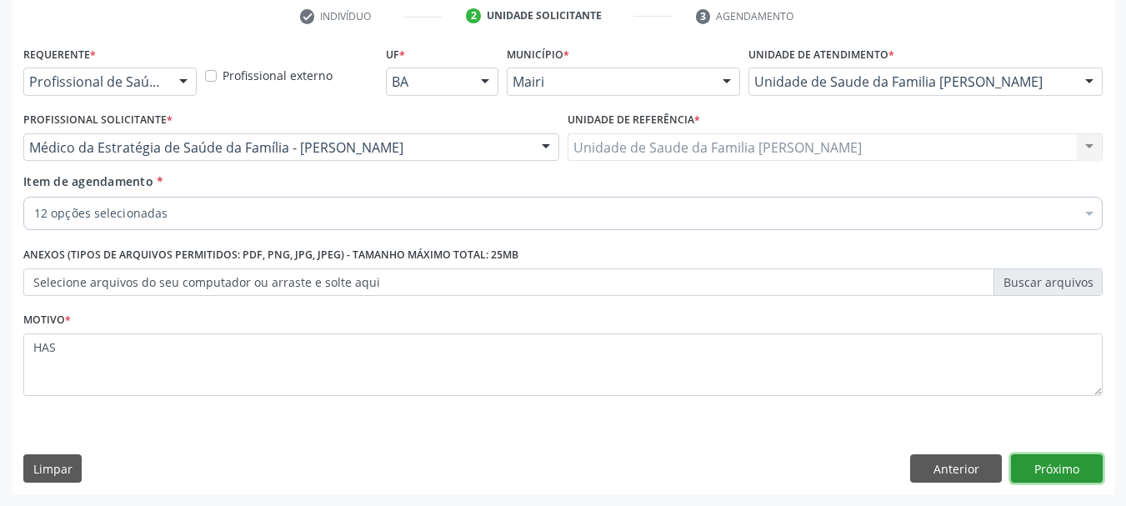
click at [1063, 474] on button "Próximo" at bounding box center [1057, 468] width 92 height 28
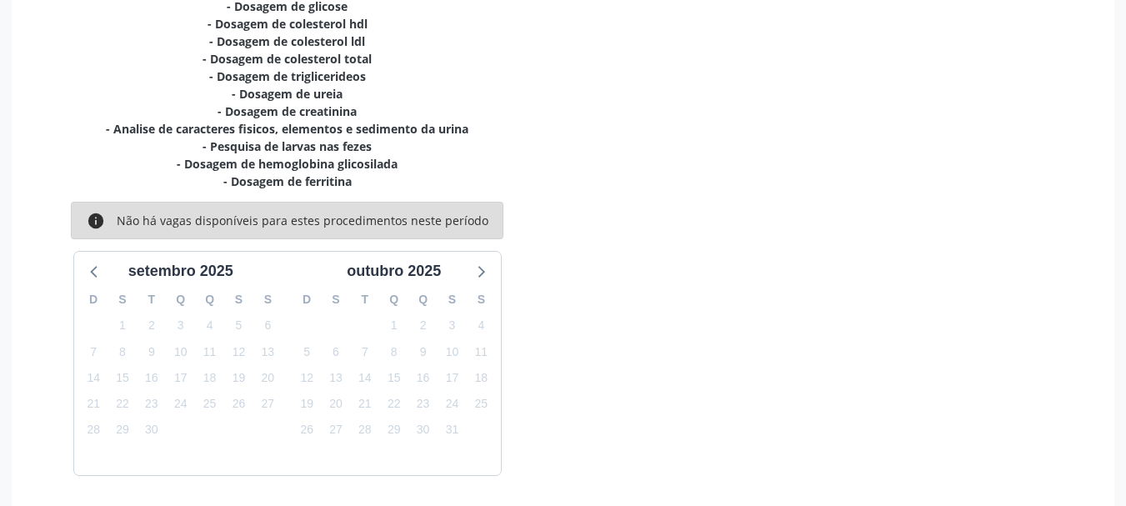
scroll to position [461, 0]
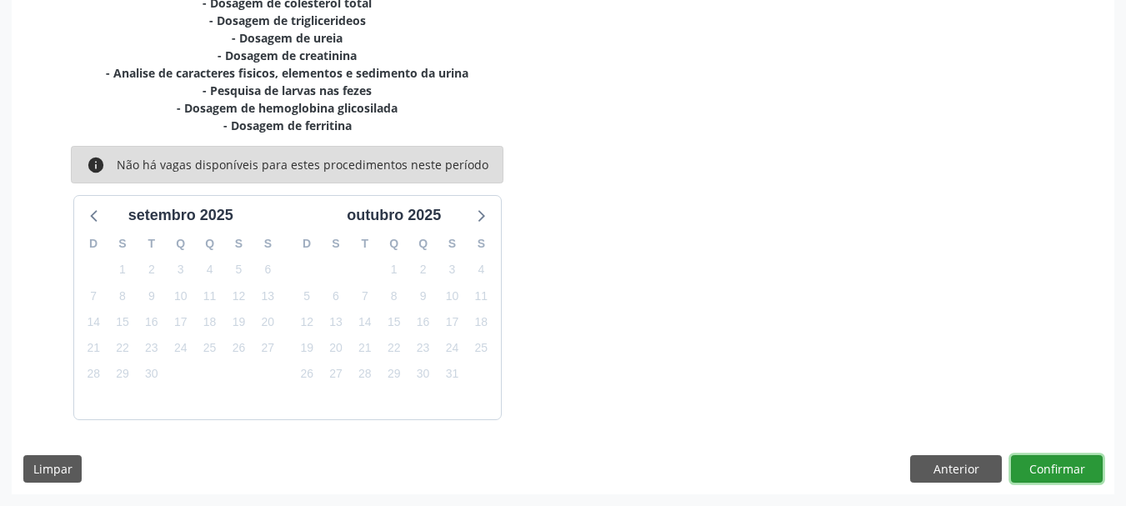
click at [1038, 472] on button "Confirmar" at bounding box center [1057, 469] width 92 height 28
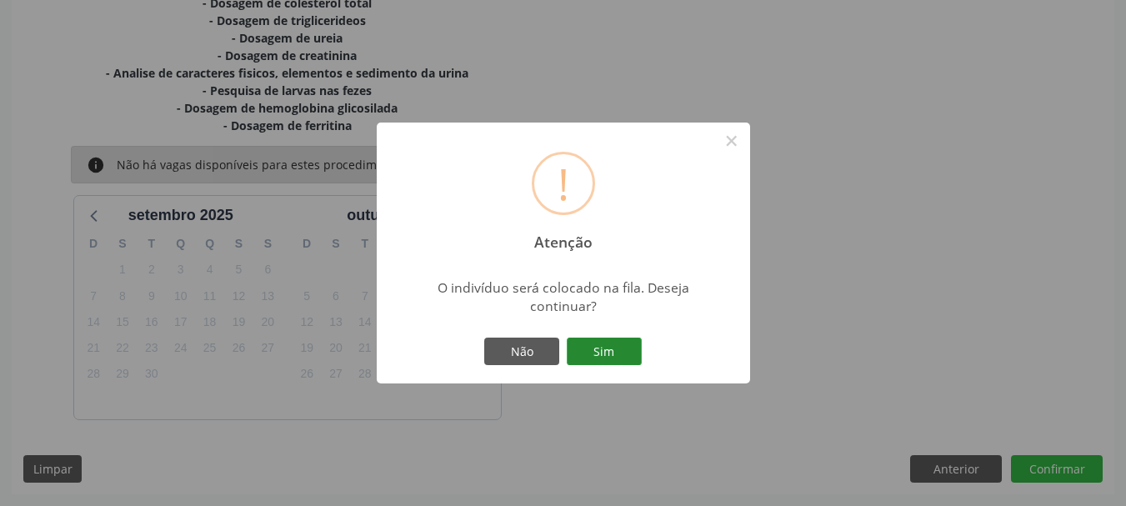
click at [610, 347] on button "Sim" at bounding box center [604, 352] width 75 height 28
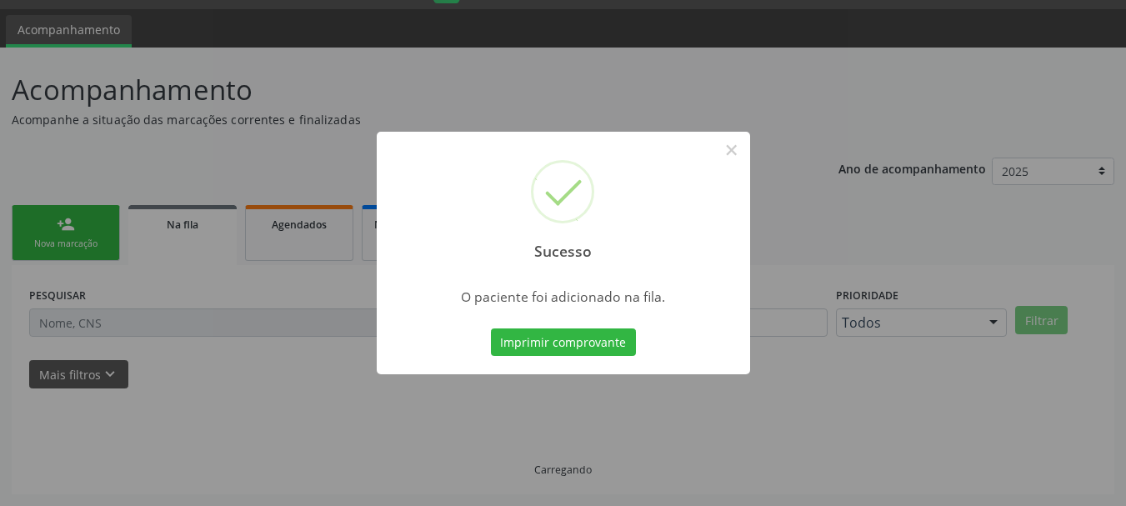
scroll to position [44, 0]
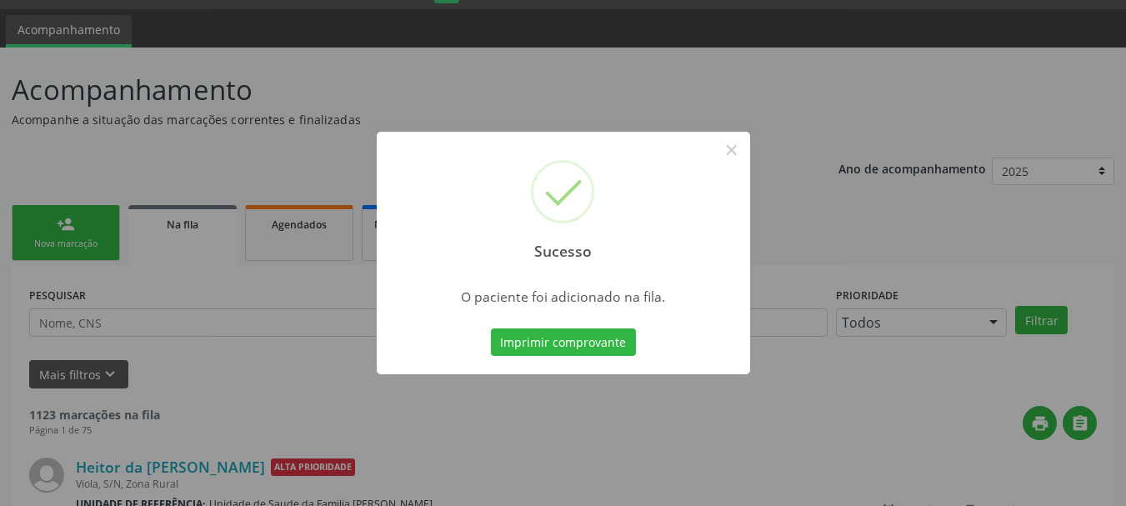
click at [610, 347] on button "Imprimir comprovante" at bounding box center [563, 342] width 145 height 28
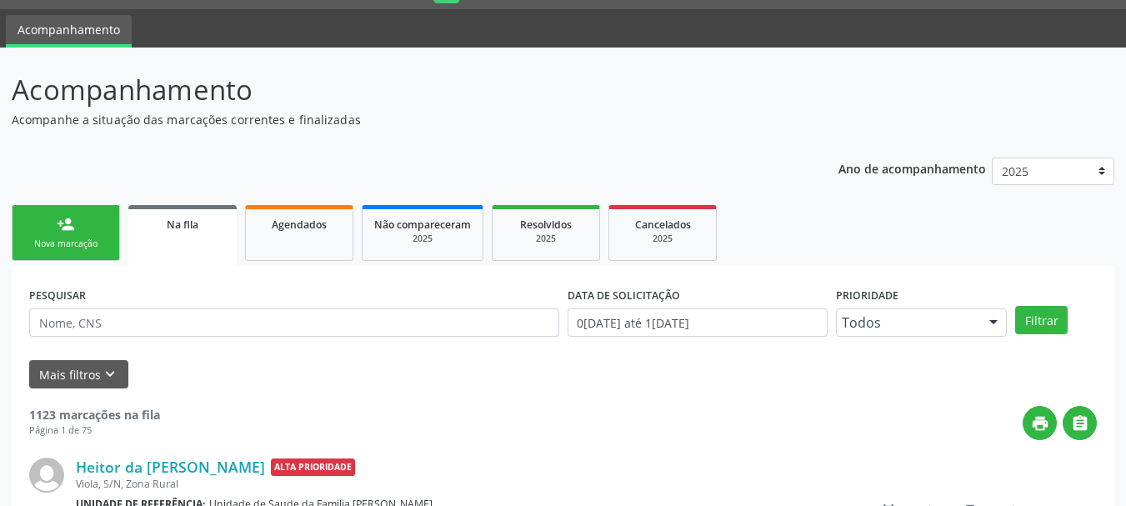
click at [98, 218] on link "person_add Nova marcação" at bounding box center [66, 233] width 108 height 56
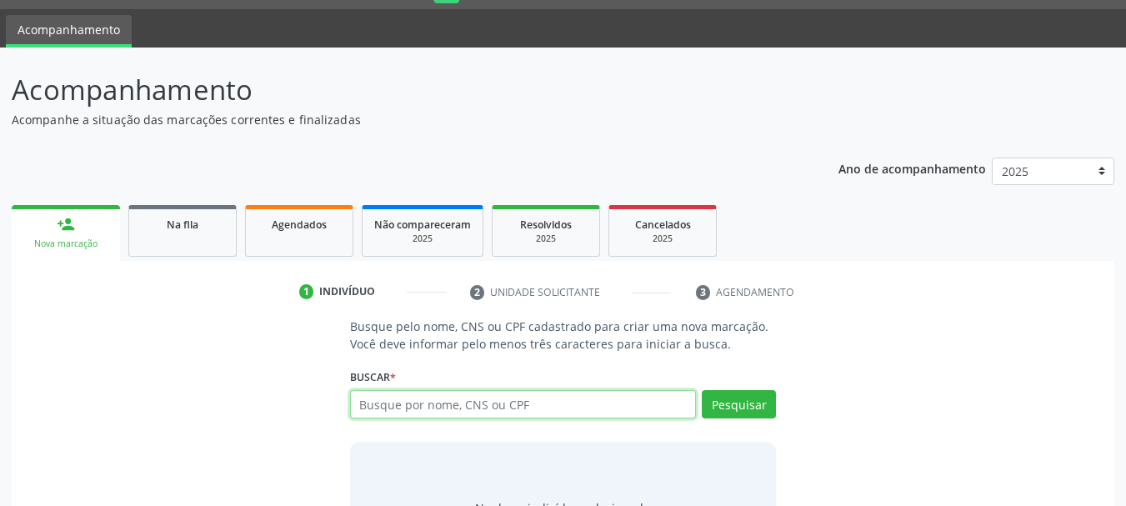
click at [579, 410] on input "text" at bounding box center [523, 404] width 347 height 28
type input "Angela Pereira da silva"
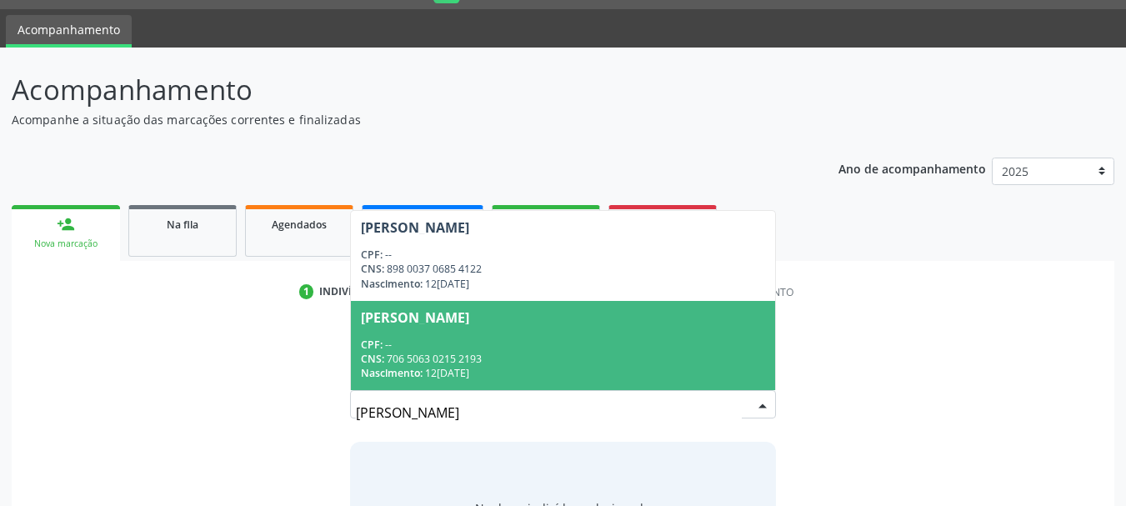
click at [569, 352] on div "CNS: 706 5063 0215 2193" at bounding box center [563, 359] width 405 height 14
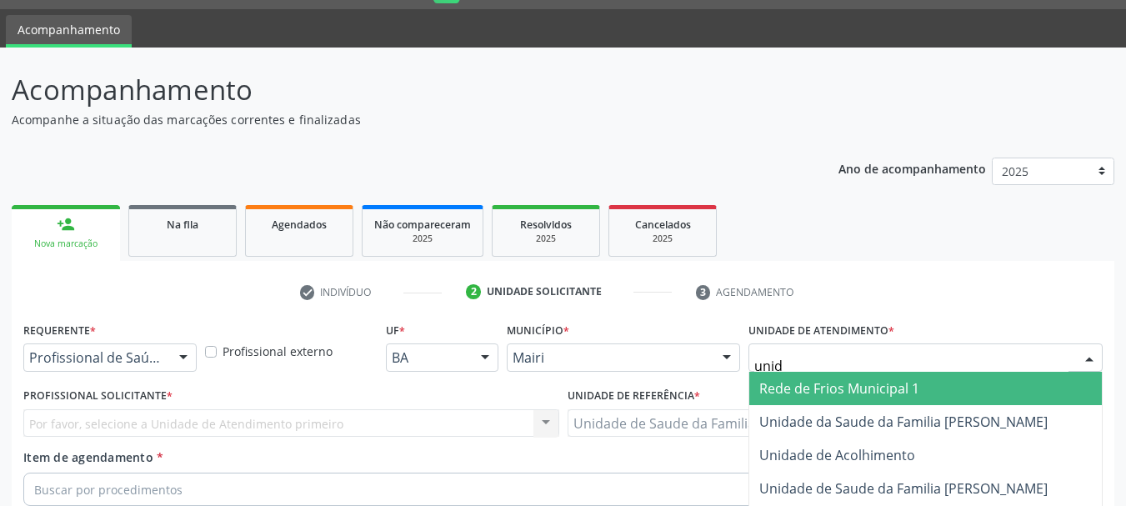
type input "unida"
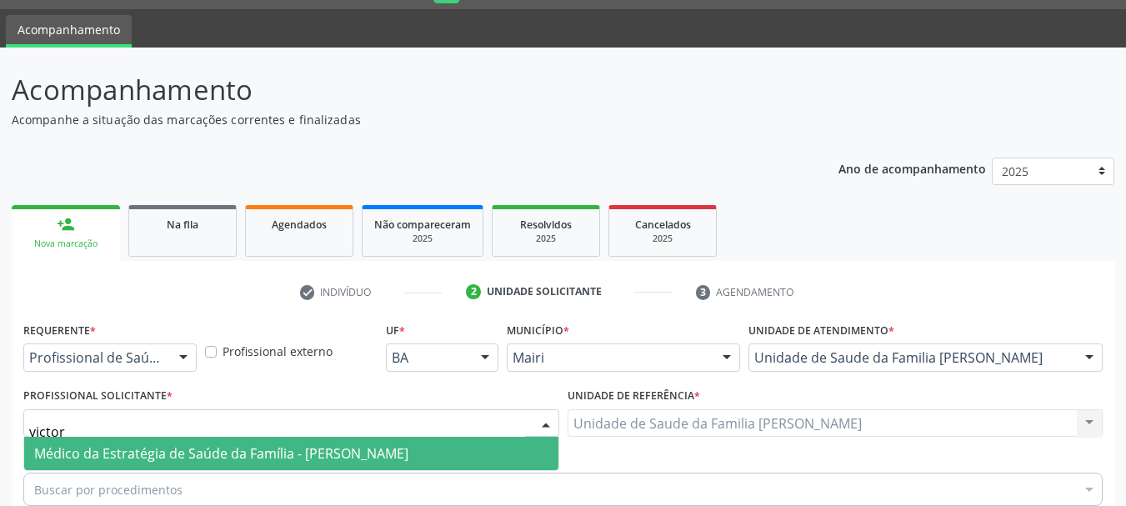
click at [78, 444] on span "Médico da Estratégia de Saúde da Família - [PERSON_NAME]" at bounding box center [221, 453] width 374 height 18
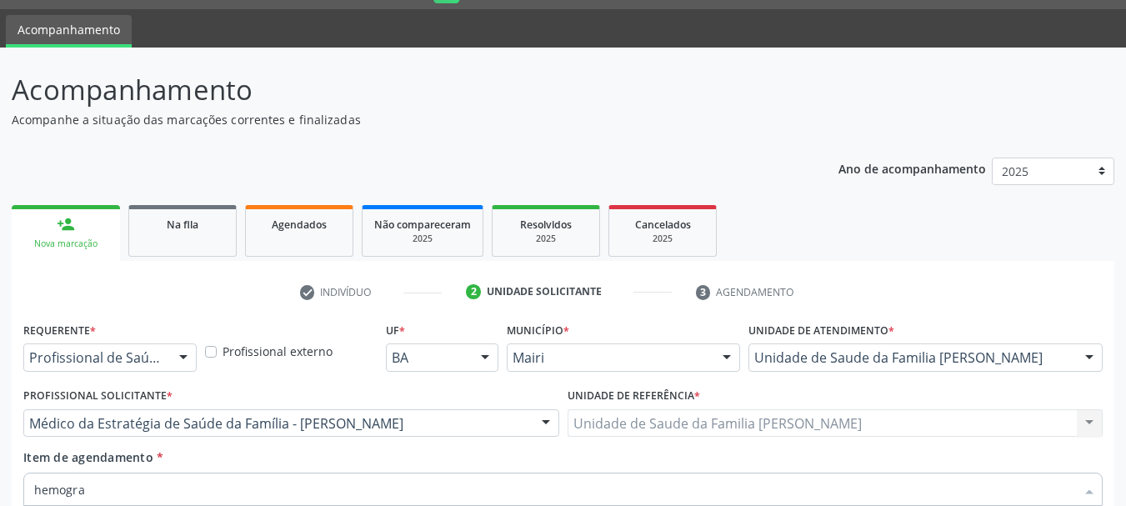
drag, startPoint x: 193, startPoint y: 253, endPoint x: 82, endPoint y: 243, distance: 112.2
drag, startPoint x: 58, startPoint y: 219, endPoint x: 0, endPoint y: 224, distance: 57.7
click at [0, 223] on div "Acompanhamento Acompanhe a situação das marcações correntes e finalizadas Relat…" at bounding box center [563, 415] width 1126 height 735
type input "glicose"
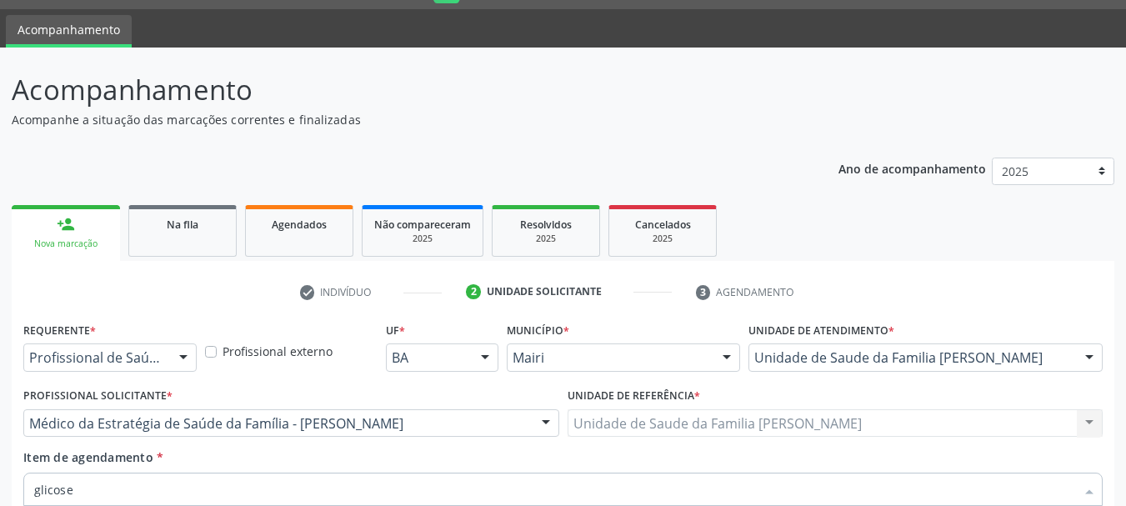
checkbox glicose "true"
drag, startPoint x: 95, startPoint y: 217, endPoint x: 0, endPoint y: 235, distance: 96.8
click at [0, 234] on div "Acompanhamento Acompanhe a situação das marcações correntes e finalizadas Relat…" at bounding box center [563, 415] width 1126 height 735
type input "si"
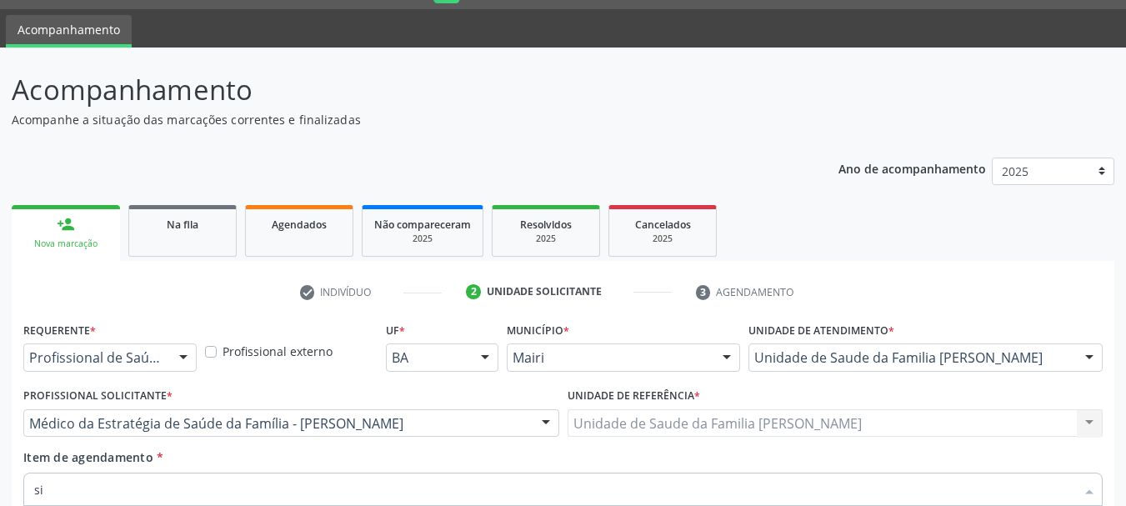
checkbox glicose "false"
drag, startPoint x: 31, startPoint y: 224, endPoint x: 0, endPoint y: 228, distance: 31.0
click at [0, 228] on div "Acompanhamento Acompanhe a situação das marcações correntes e finalizadas Relat…" at bounding box center [563, 415] width 1126 height 735
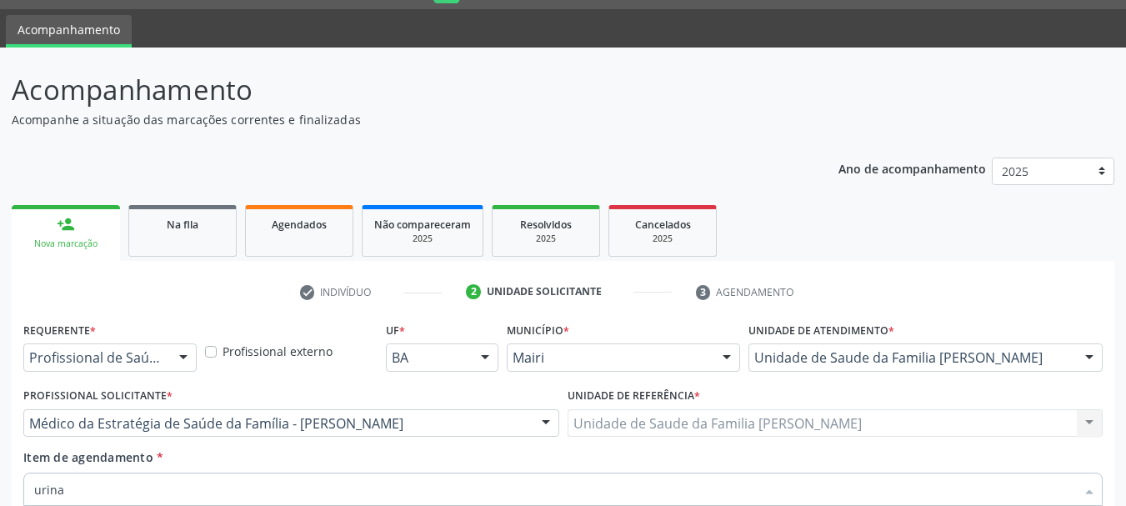
drag, startPoint x: 80, startPoint y: 212, endPoint x: 0, endPoint y: 227, distance: 81.4
click at [0, 226] on div "Acompanhamento Acompanhe a situação das marcações correntes e finalizadas Relat…" at bounding box center [563, 415] width 1126 height 735
drag, startPoint x: 87, startPoint y: 208, endPoint x: 0, endPoint y: 230, distance: 89.6
click at [0, 230] on div "Acompanhamento Acompanhe a situação das marcações correntes e finalizadas Relat…" at bounding box center [563, 415] width 1126 height 735
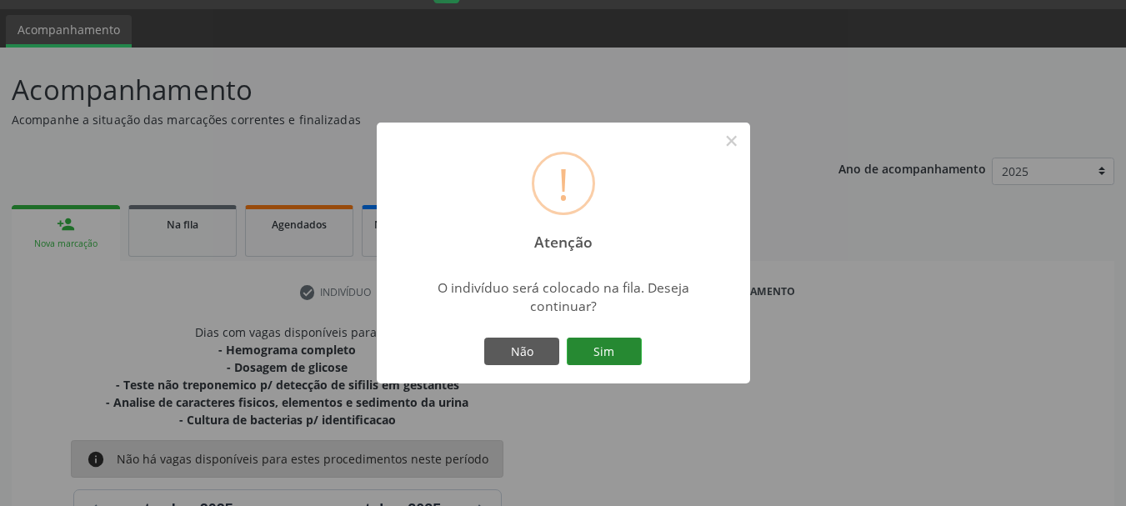
click at [634, 354] on button "Sim" at bounding box center [604, 352] width 75 height 28
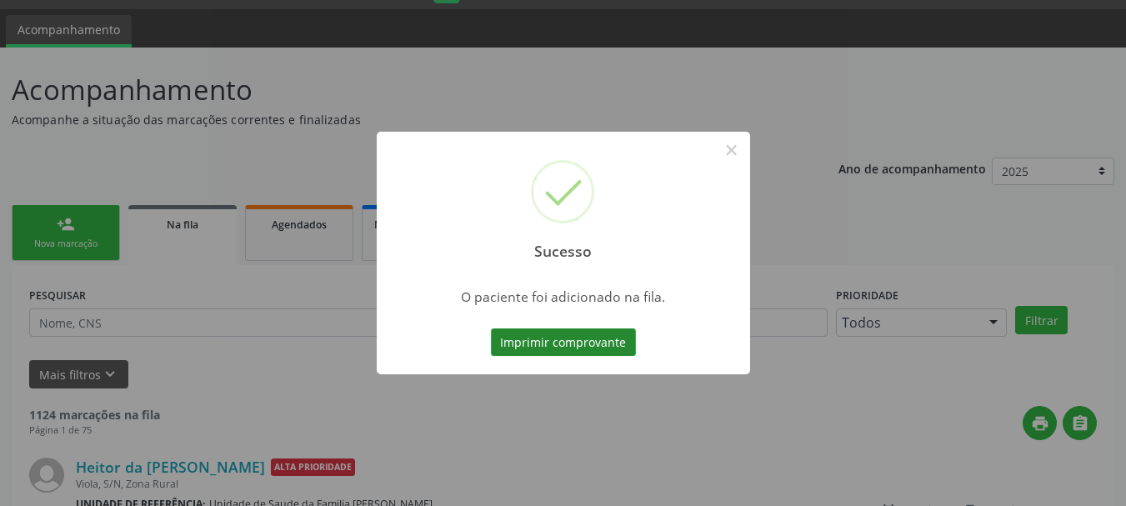
click at [548, 342] on button "Imprimir comprovante" at bounding box center [563, 342] width 145 height 28
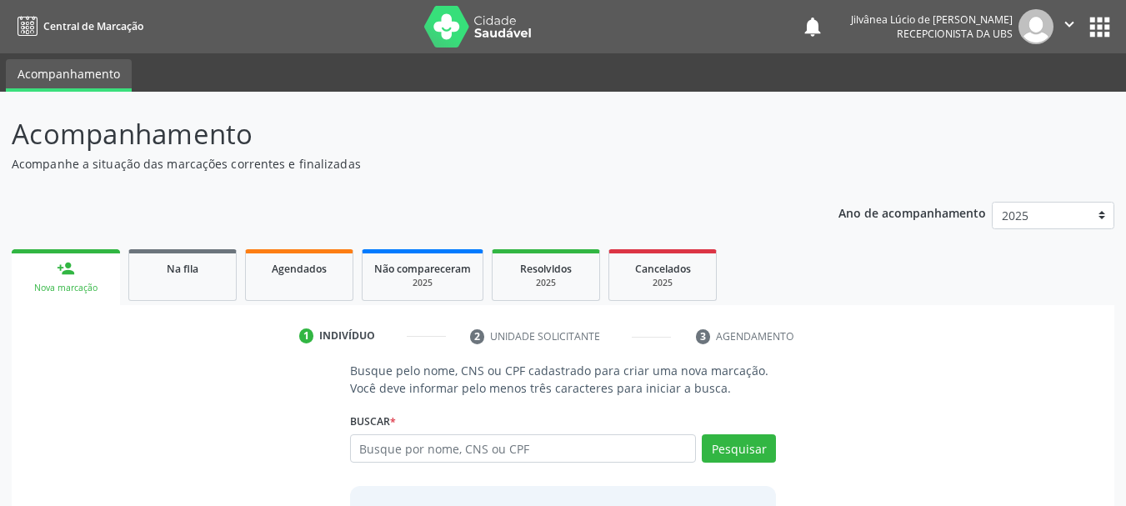
click at [582, 452] on input "text" at bounding box center [523, 448] width 347 height 28
type input "angela pereira da silva"
click at [735, 434] on button "Pesquisar" at bounding box center [739, 448] width 74 height 28
type input "angela pereira da silva"
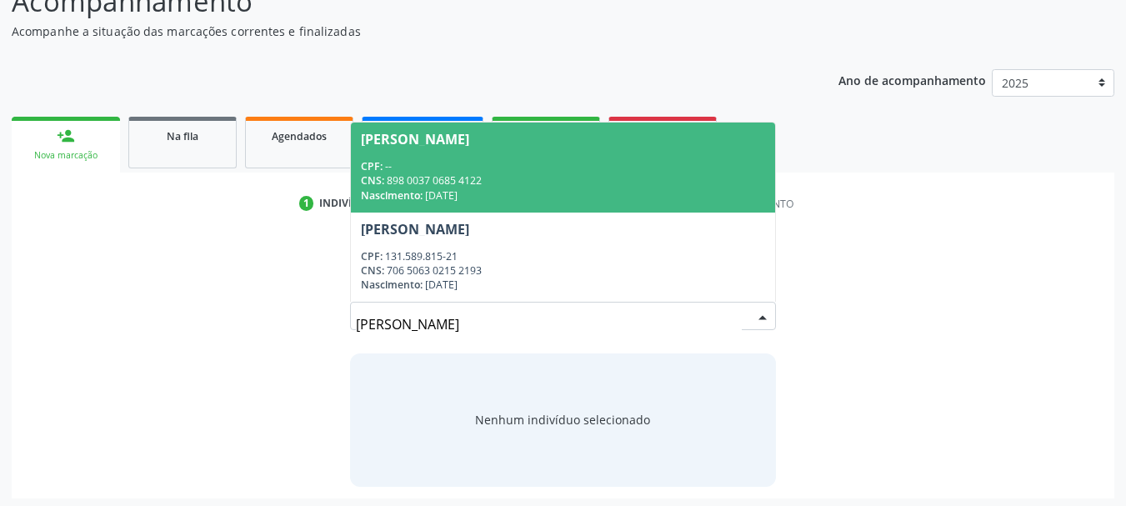
scroll to position [137, 0]
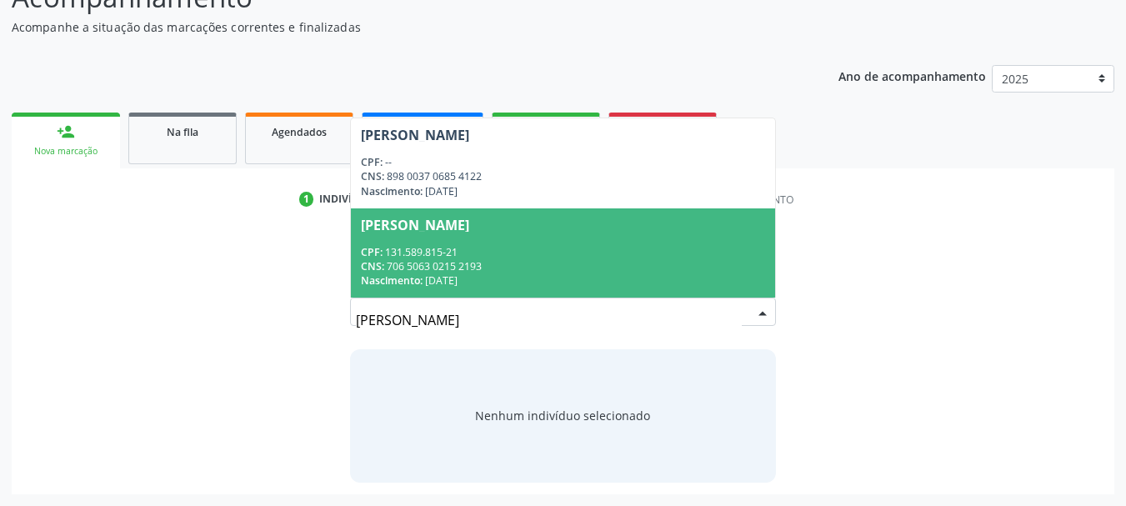
click at [489, 264] on div "CNS: 706 5063 0215 2193" at bounding box center [563, 266] width 405 height 14
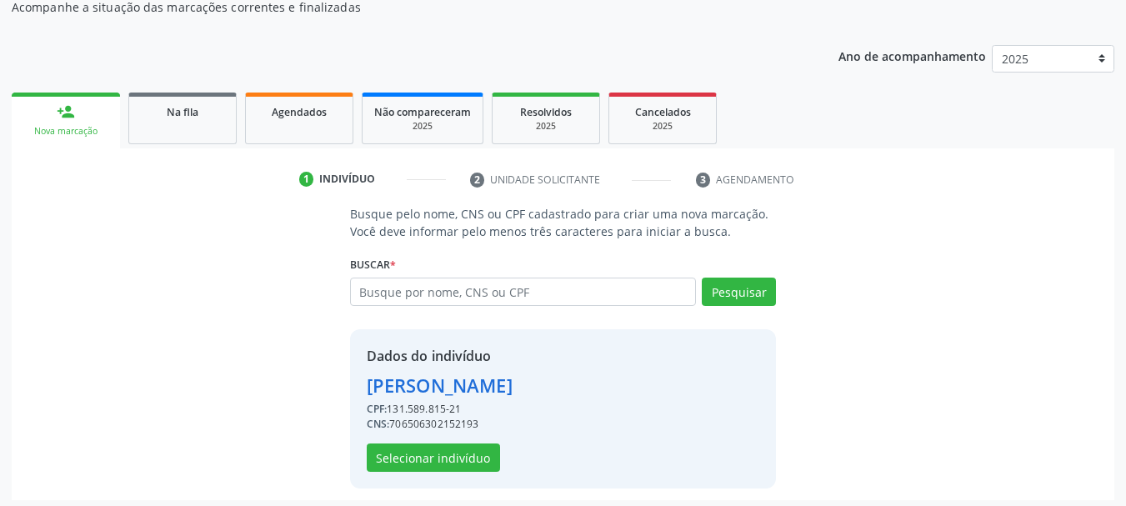
scroll to position [163, 0]
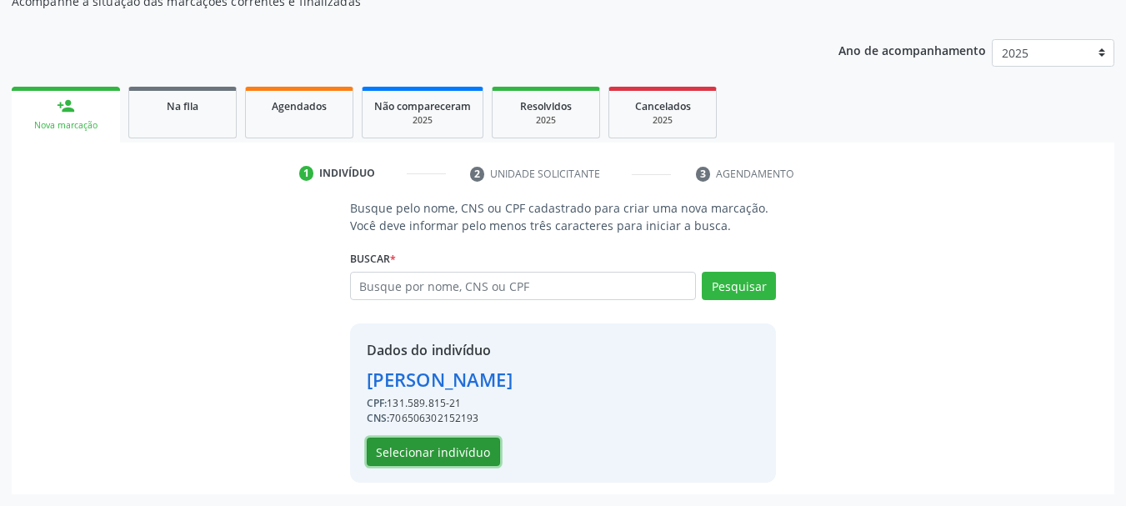
click at [447, 448] on button "Selecionar indivíduo" at bounding box center [433, 452] width 133 height 28
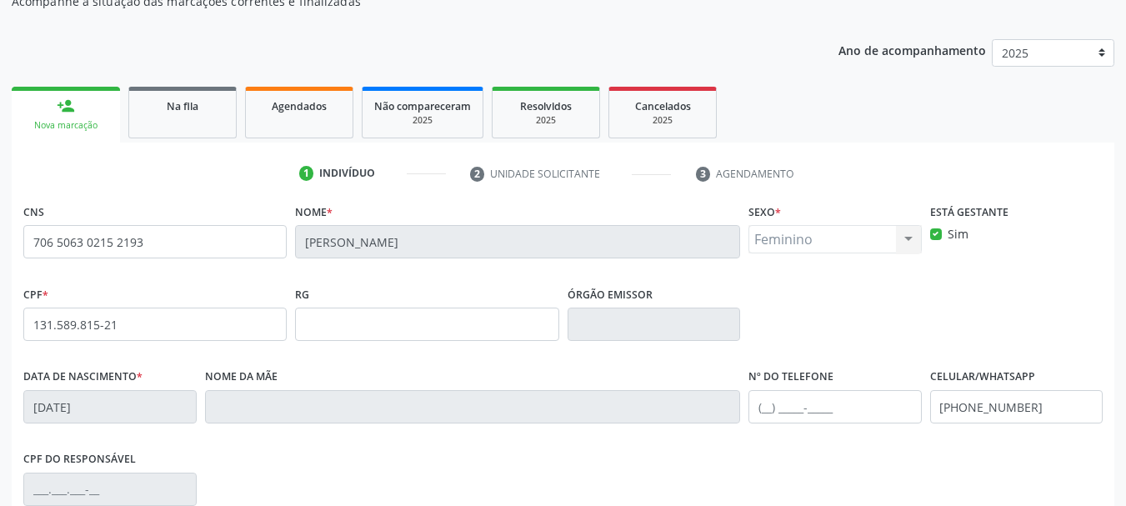
scroll to position [398, 0]
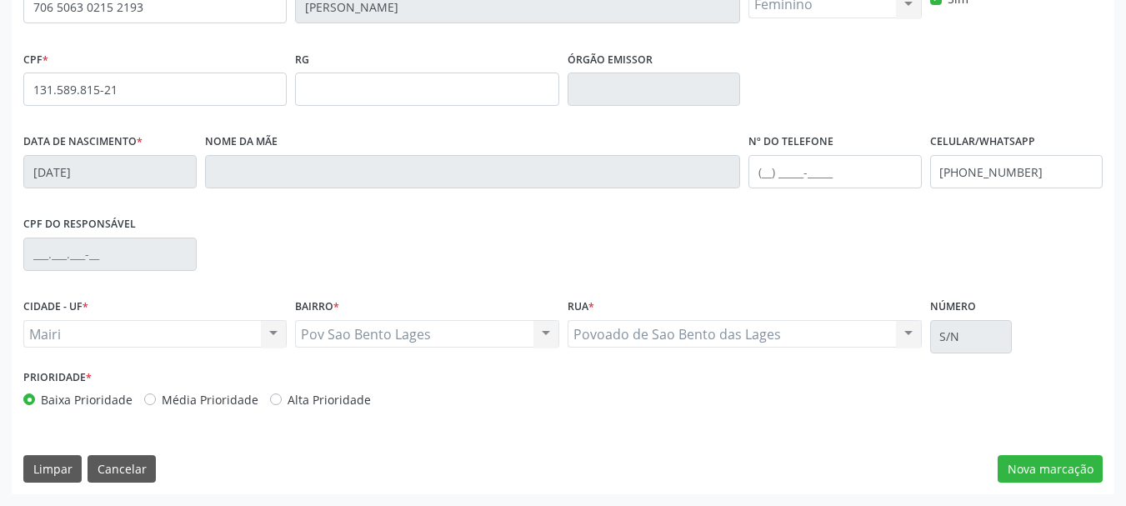
drag, startPoint x: 269, startPoint y: 393, endPoint x: 284, endPoint y: 393, distance: 15.0
click at [272, 393] on div "Alta Prioridade" at bounding box center [320, 400] width 101 height 18
click at [288, 398] on label "Alta Prioridade" at bounding box center [329, 400] width 83 height 18
click at [270, 398] on input "Alta Prioridade" at bounding box center [276, 398] width 12 height 15
radio input "true"
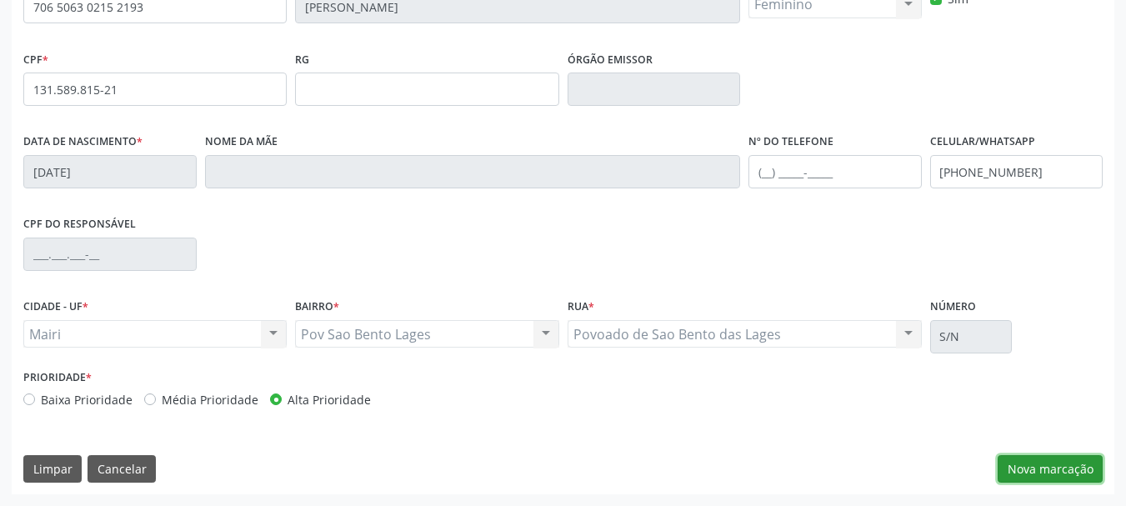
click at [1050, 465] on button "Nova marcação" at bounding box center [1050, 469] width 105 height 28
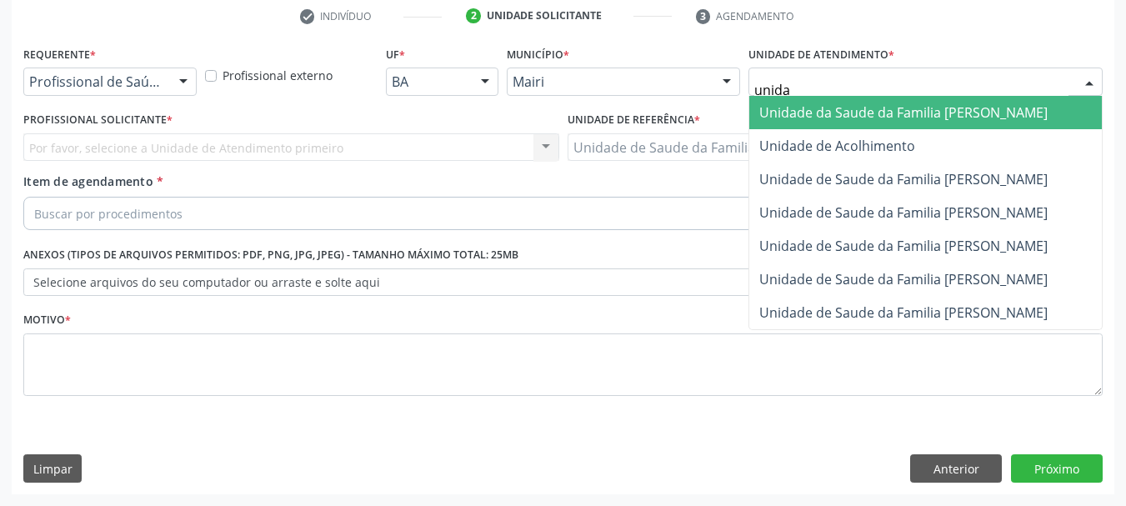
type input "unidad"
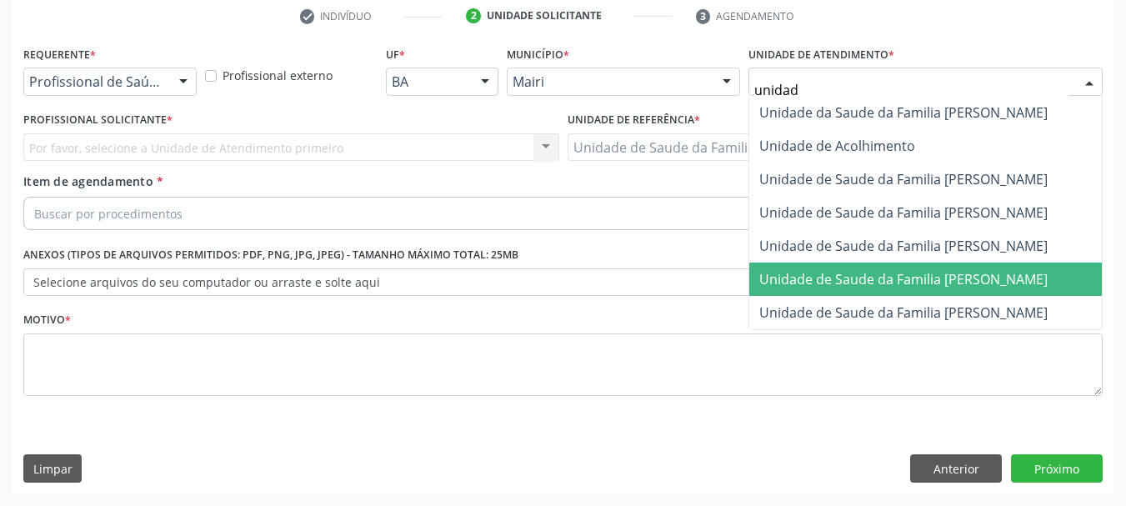
click at [895, 279] on span "Unidade de Saude da Familia [PERSON_NAME]" at bounding box center [904, 279] width 288 height 18
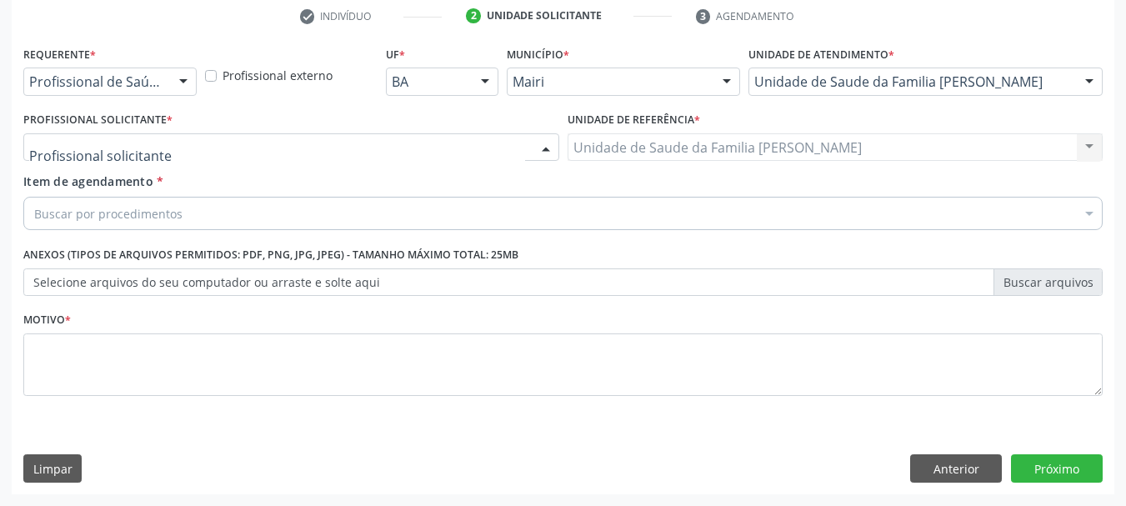
click at [306, 143] on div at bounding box center [291, 147] width 536 height 28
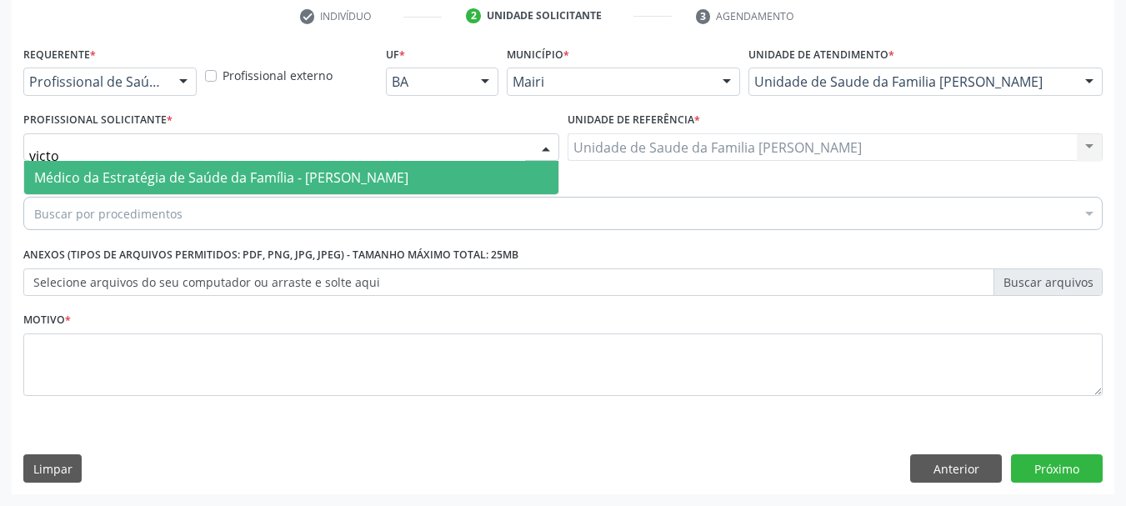
type input "victor"
click at [346, 184] on span "Médico da Estratégia de Saúde da Família - [PERSON_NAME]" at bounding box center [221, 177] width 374 height 18
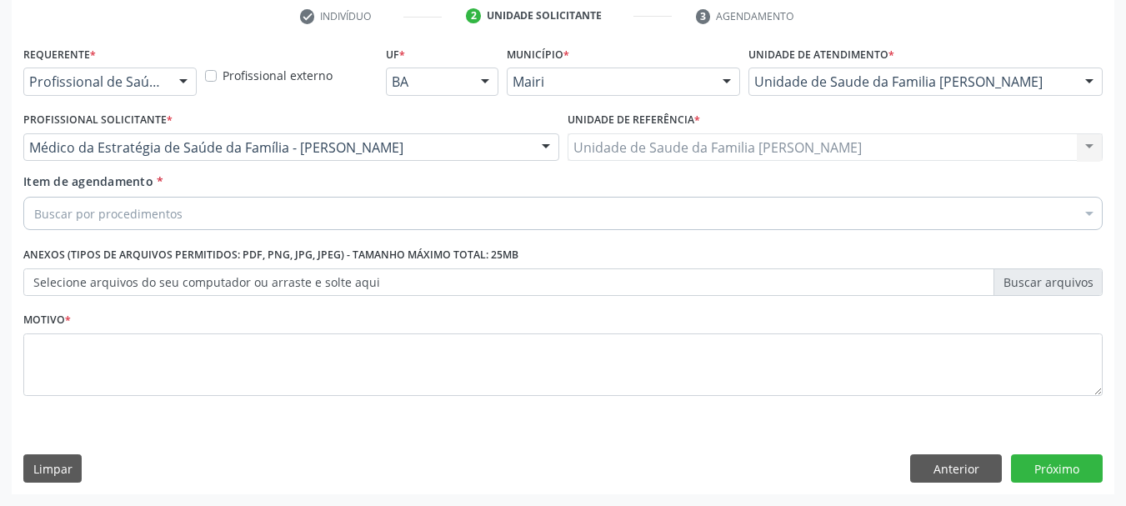
click at [318, 215] on div "Buscar por procedimentos" at bounding box center [563, 213] width 1080 height 33
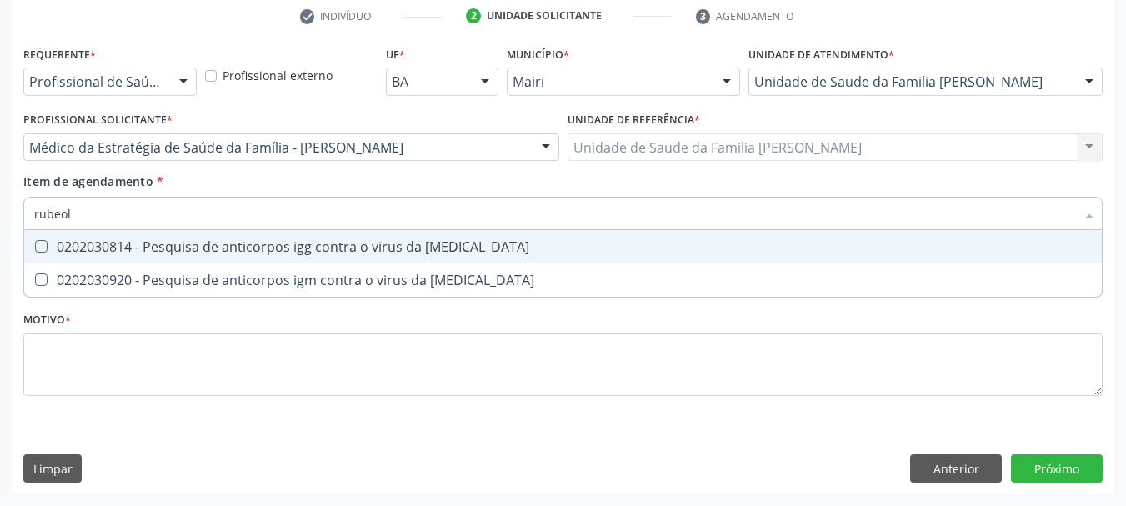
type input "rubeola"
click at [314, 241] on div "0202030814 - Pesquisa de anticorpos igg contra o virus da [MEDICAL_DATA]" at bounding box center [563, 246] width 1058 height 13
checkbox rubeola "true"
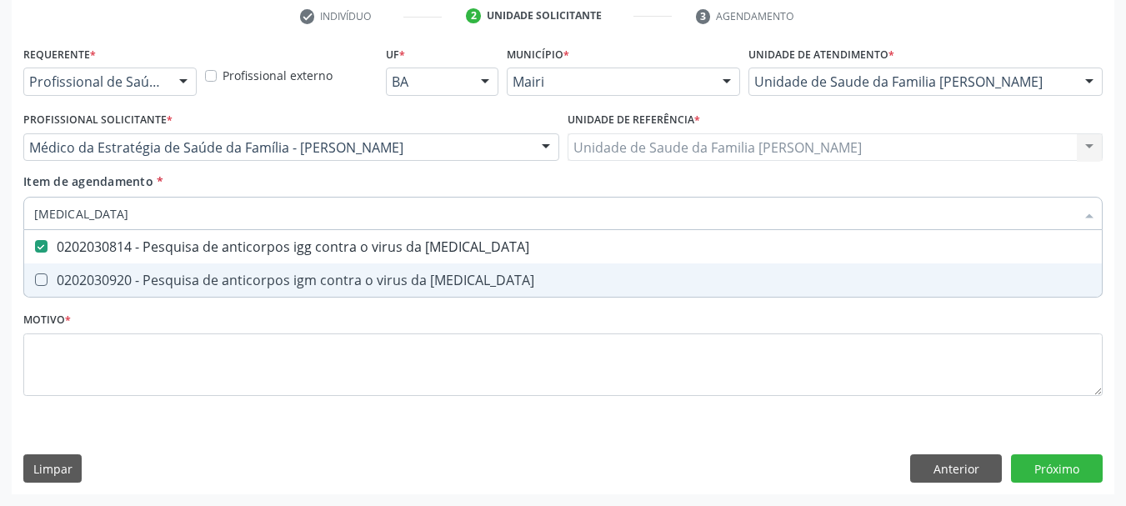
click at [323, 273] on div "0202030920 - Pesquisa de anticorpos igm contra o virus da [MEDICAL_DATA]" at bounding box center [563, 279] width 1058 height 13
checkbox rubeola "true"
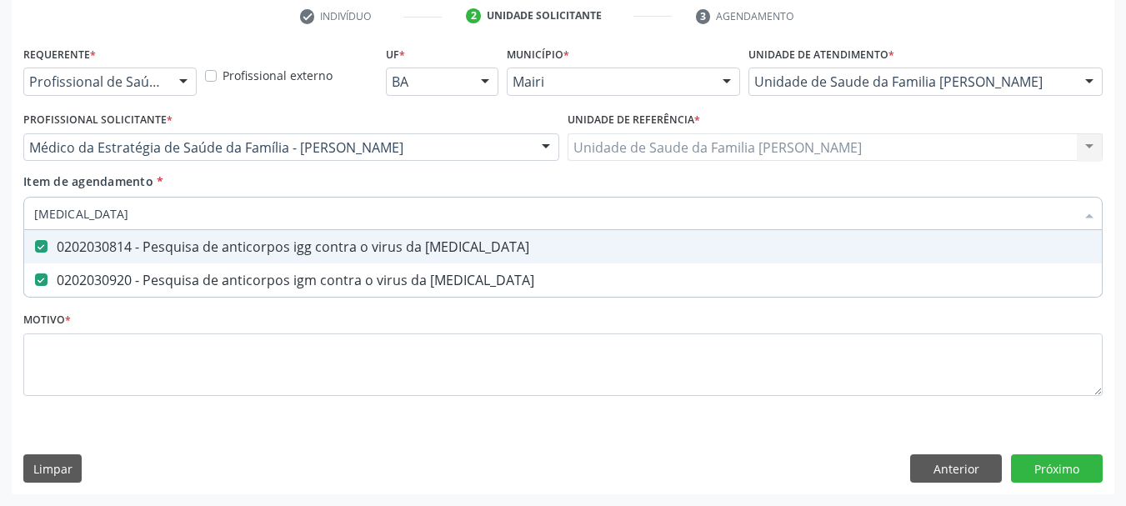
click at [0, 221] on div "Acompanhamento Acompanhe a situação das marcações correntes e finalizadas Relat…" at bounding box center [563, 139] width 1126 height 735
type input "cr"
checkbox rubeola "false"
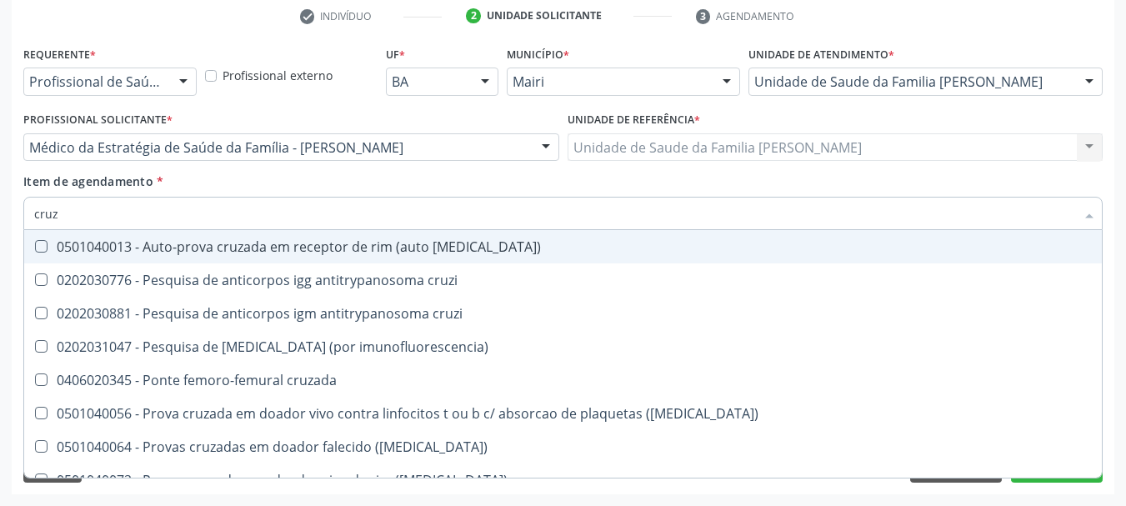
type input "cruzi"
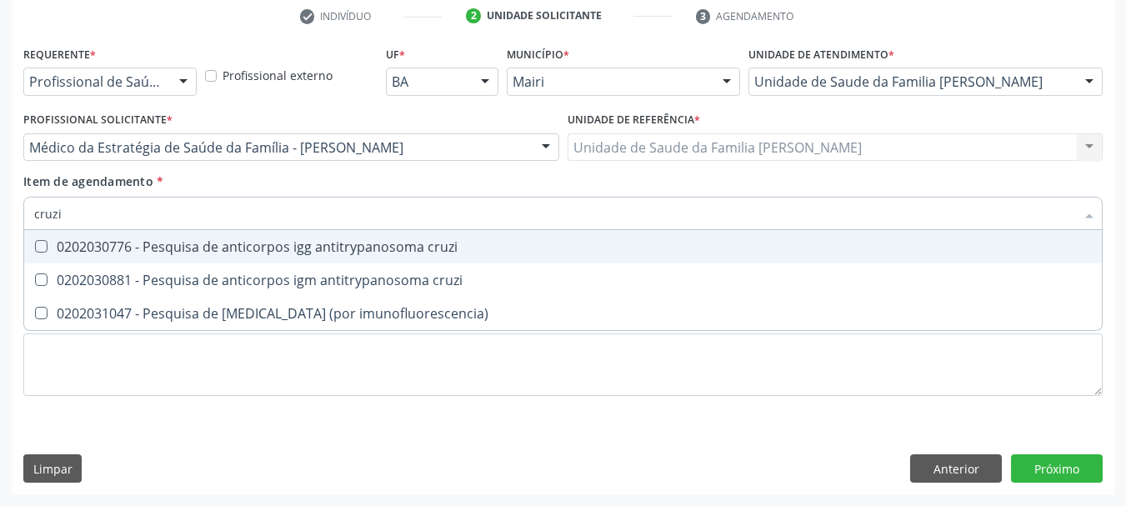
click at [96, 241] on div "0202030776 - Pesquisa de anticorpos igg antitrypanosoma cruzi" at bounding box center [563, 246] width 1058 height 13
checkbox cruzi "true"
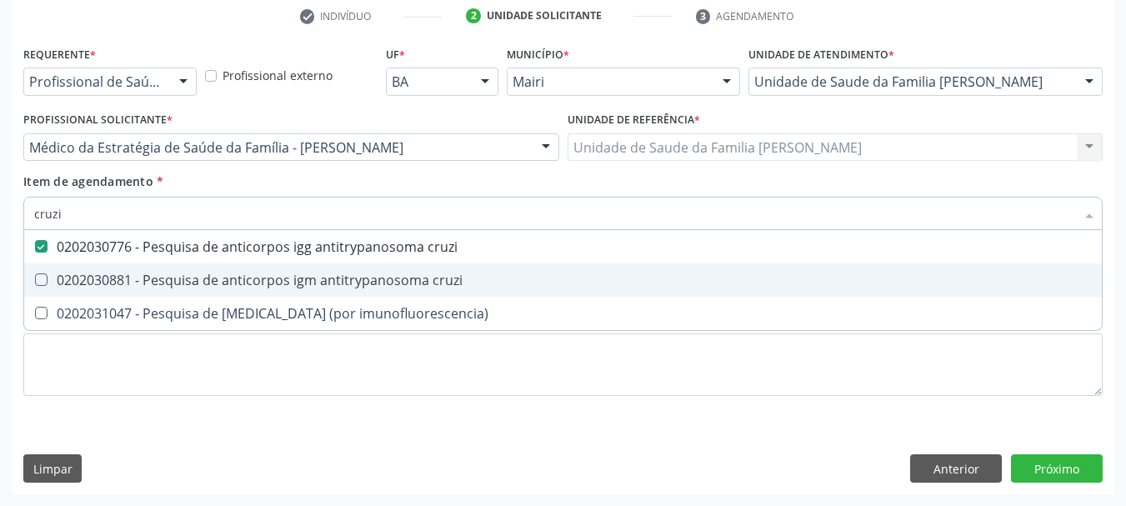
click at [118, 269] on span "0202030881 - Pesquisa de anticorpos igm antitrypanosoma cruzi" at bounding box center [563, 279] width 1078 height 33
checkbox cruzi "true"
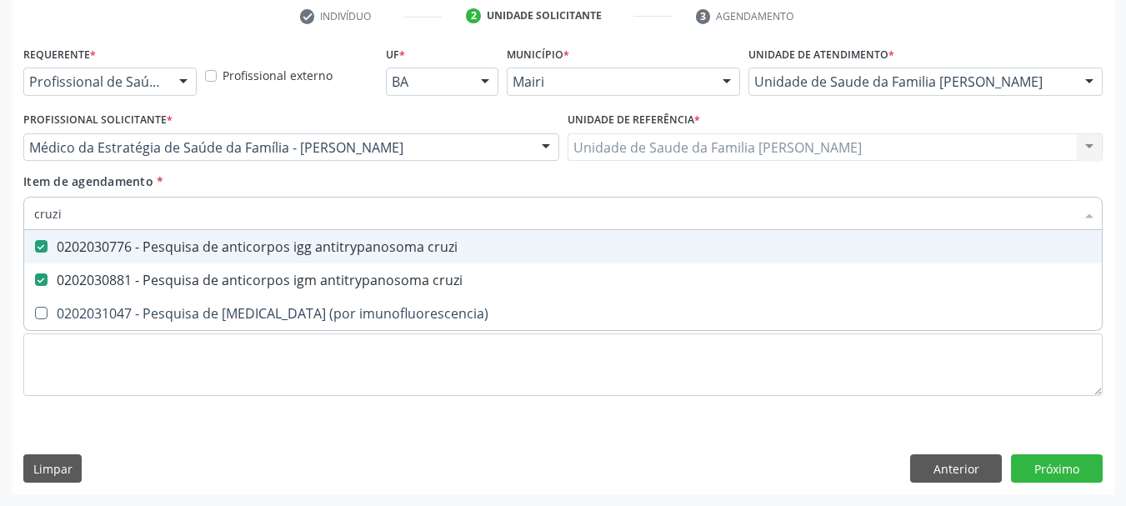
click at [5, 221] on div "Acompanhamento Acompanhe a situação das marcações correntes e finalizadas Relat…" at bounding box center [563, 139] width 1126 height 735
type input "he"
checkbox cruzi "false"
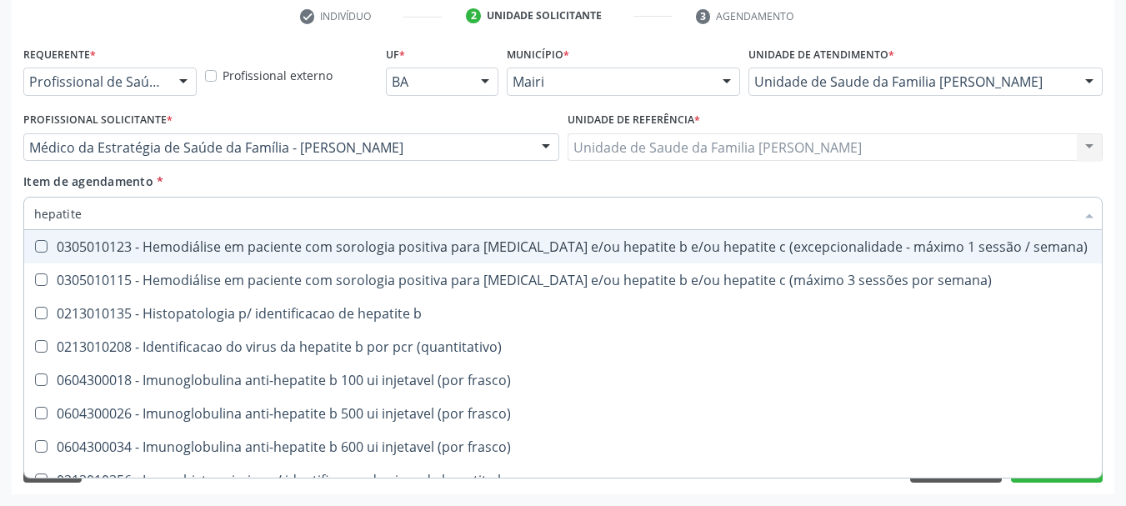
type input "hepatite b"
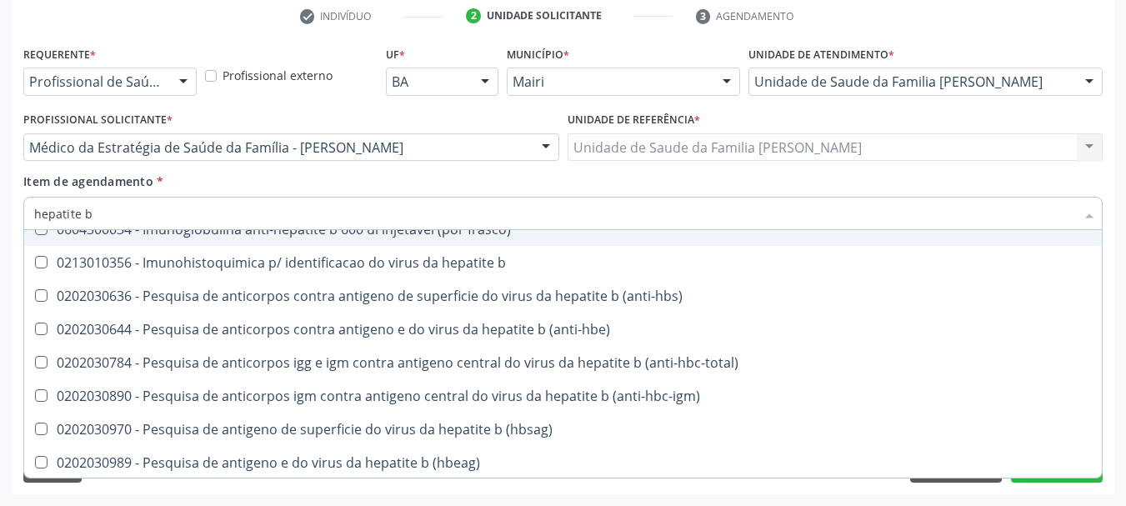
scroll to position [219, 0]
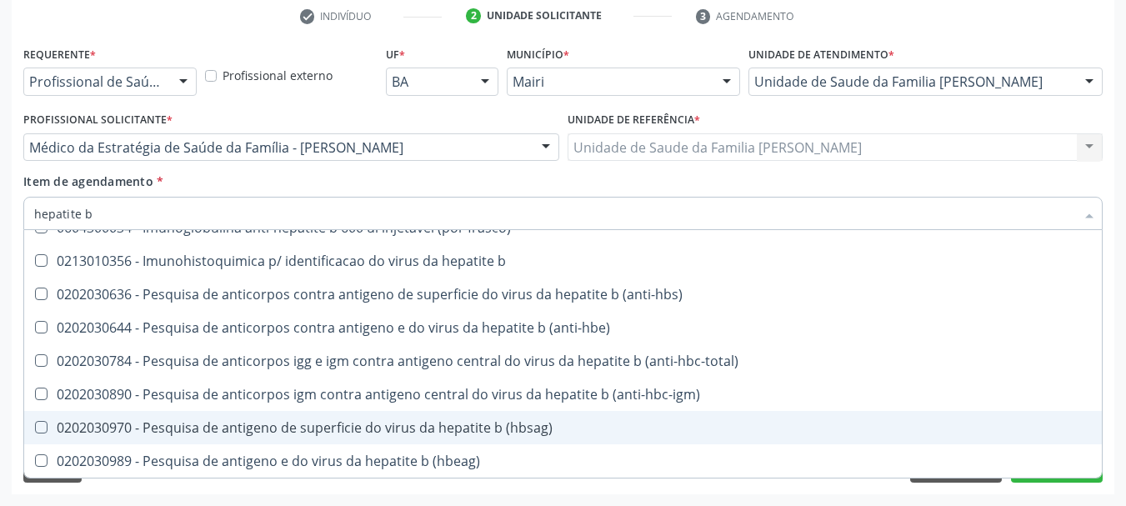
click at [489, 432] on div "0202030970 - Pesquisa de antigeno de superficie do virus da hepatite b (hbsag)" at bounding box center [563, 427] width 1058 height 13
checkbox \(hbsag\) "true"
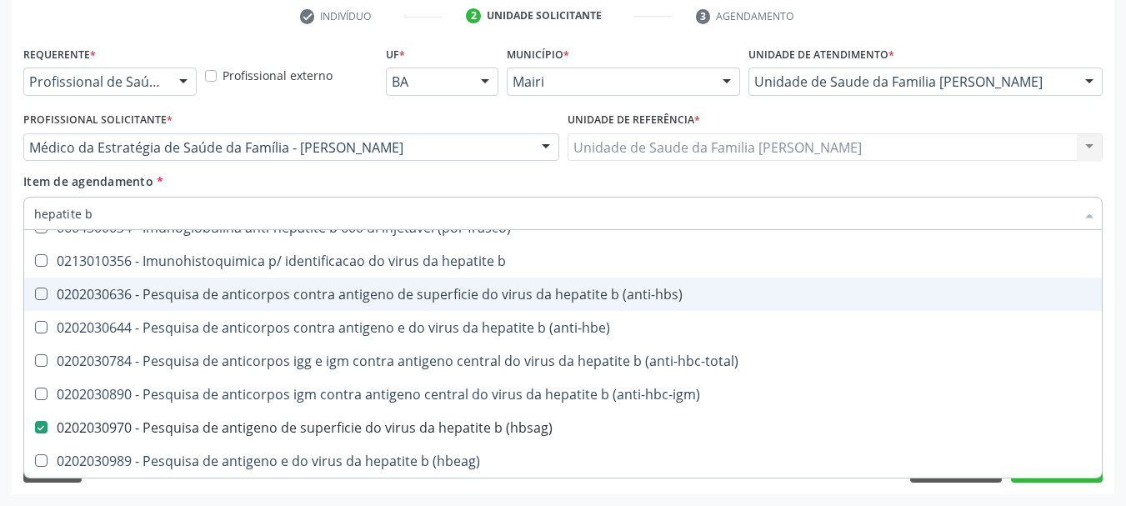
click at [479, 298] on div "0202030636 - Pesquisa de anticorpos contra antigeno de superficie do virus da h…" at bounding box center [563, 294] width 1058 height 13
checkbox \(anti-hbs\) "true"
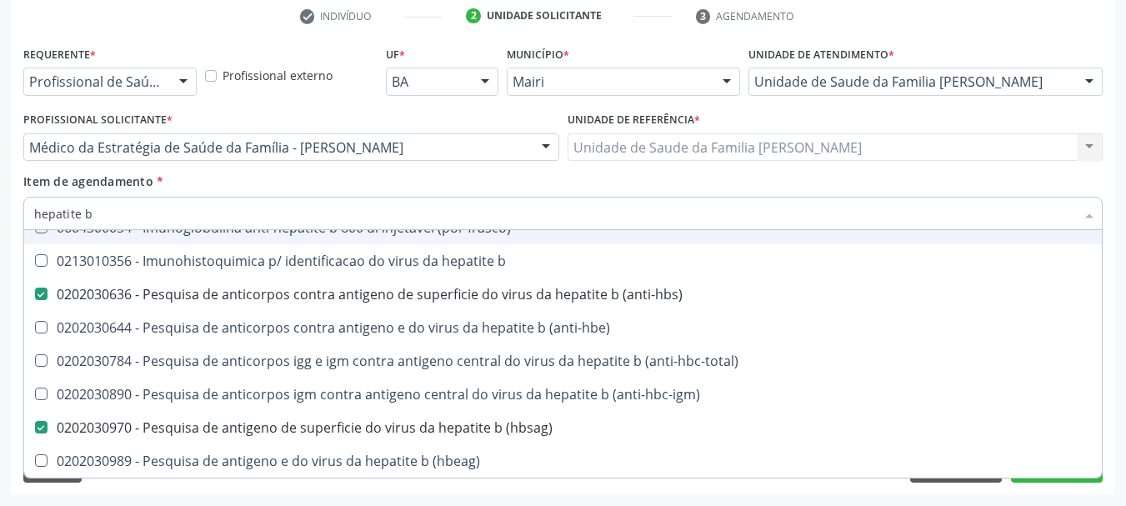
click at [135, 209] on input "hepatite b" at bounding box center [554, 213] width 1041 height 33
type input "hepatite"
checkbox \(anti-hbs\) "false"
checkbox \(hbsag\) "false"
type input "hepatite c"
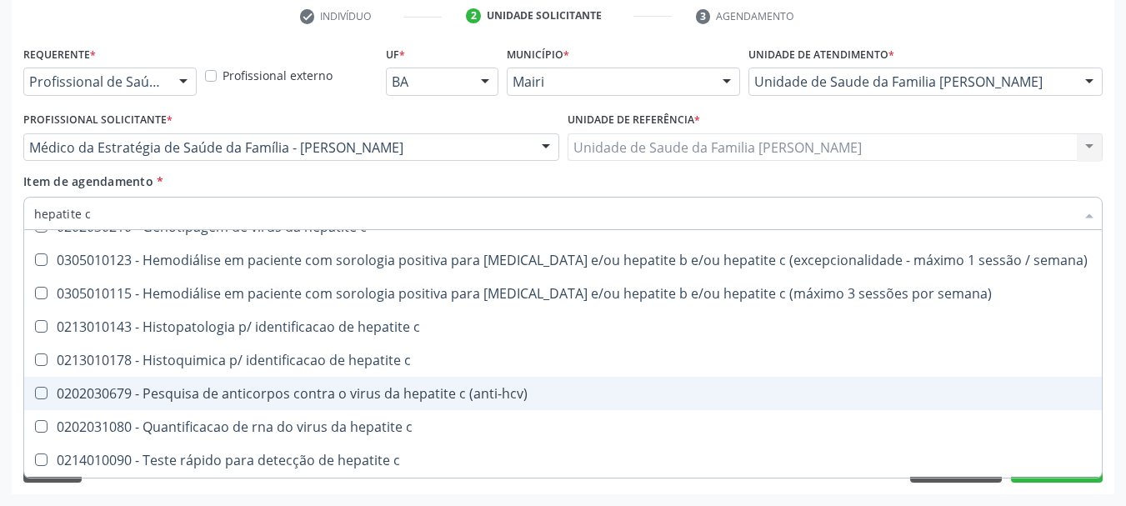
scroll to position [53, 0]
click at [442, 395] on div "0202030679 - Pesquisa de anticorpos contra o virus da hepatite c (anti-hcv)" at bounding box center [563, 393] width 1058 height 13
checkbox \(anti-hcv\) "true"
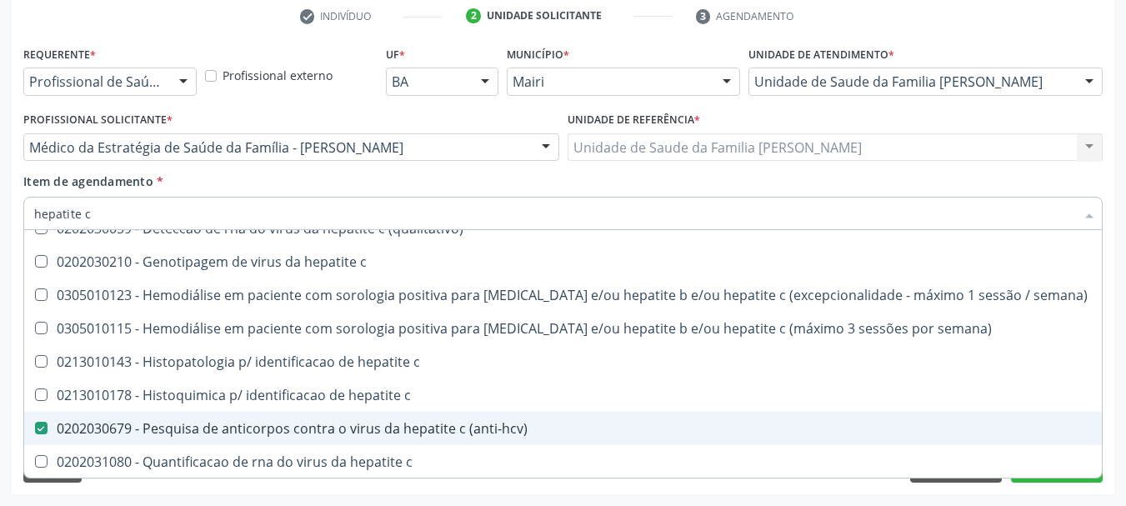
scroll to position [0, 0]
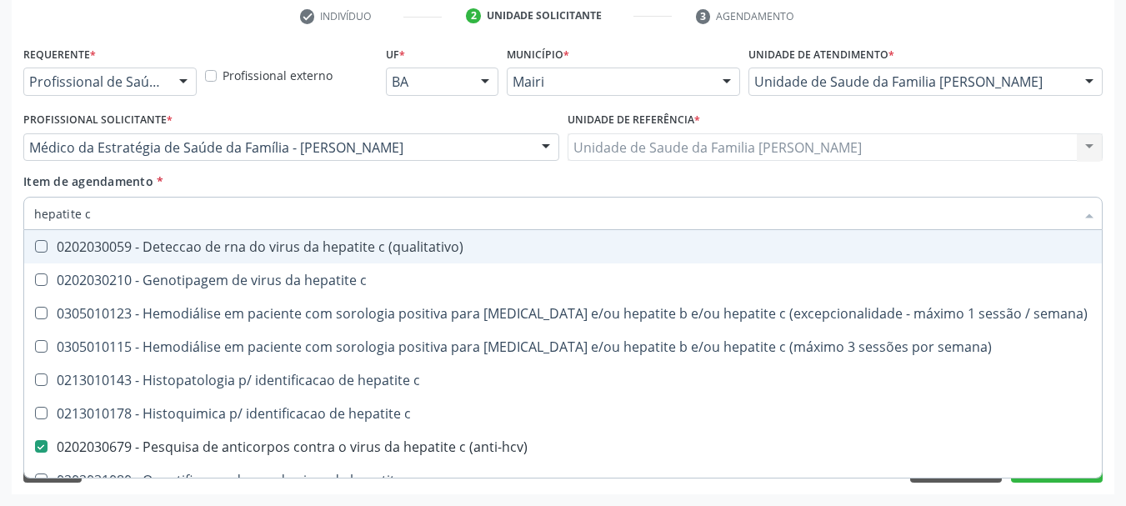
drag, startPoint x: 96, startPoint y: 212, endPoint x: 0, endPoint y: 218, distance: 96.1
click at [0, 218] on div "Acompanhamento Acompanhe a situação das marcações correntes e finalizadas Relat…" at bounding box center [563, 139] width 1126 height 735
type input "hi"
checkbox \(anti-hcv\) "false"
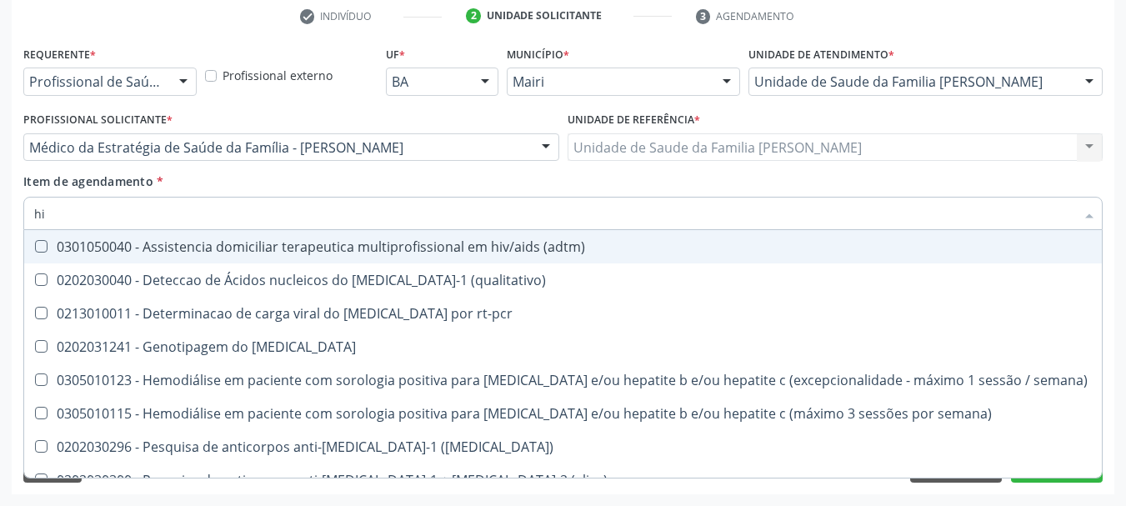
type input "h"
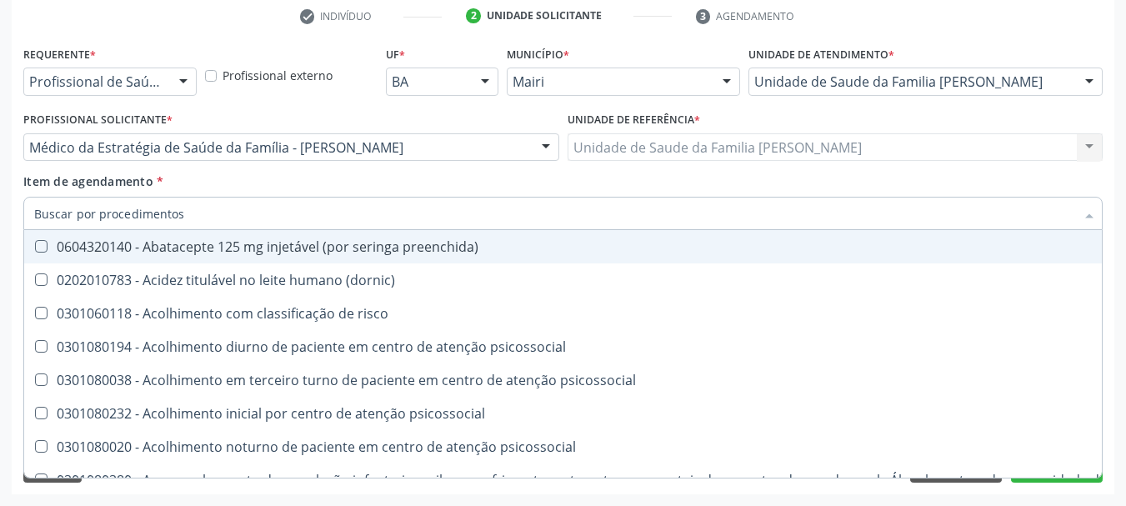
checkbox \(anti-hbs\) "false"
checkbox \(anti-hcv\) "false"
checkbox \(hbsag\) "false"
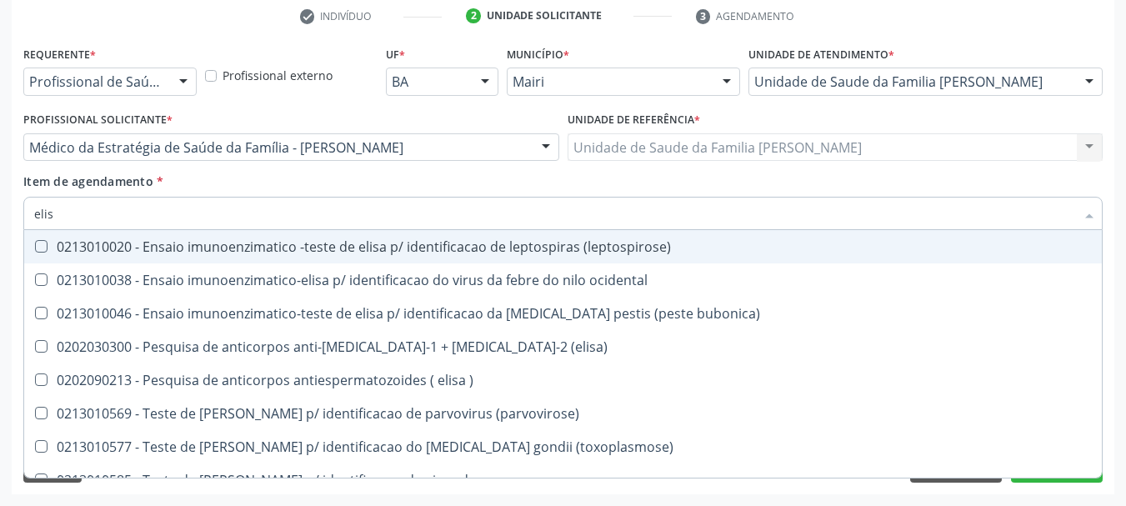
type input "[PERSON_NAME]"
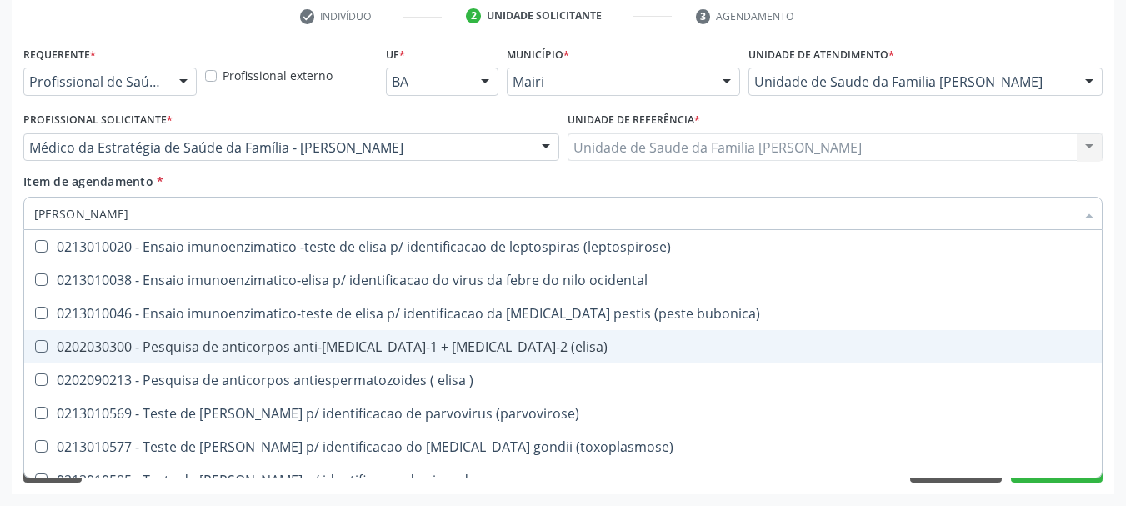
click at [180, 336] on span "0202030300 - Pesquisa de anticorpos anti-[MEDICAL_DATA]-1 + [MEDICAL_DATA]-2 (e…" at bounding box center [563, 346] width 1078 height 33
checkbox \(elisa\) "true"
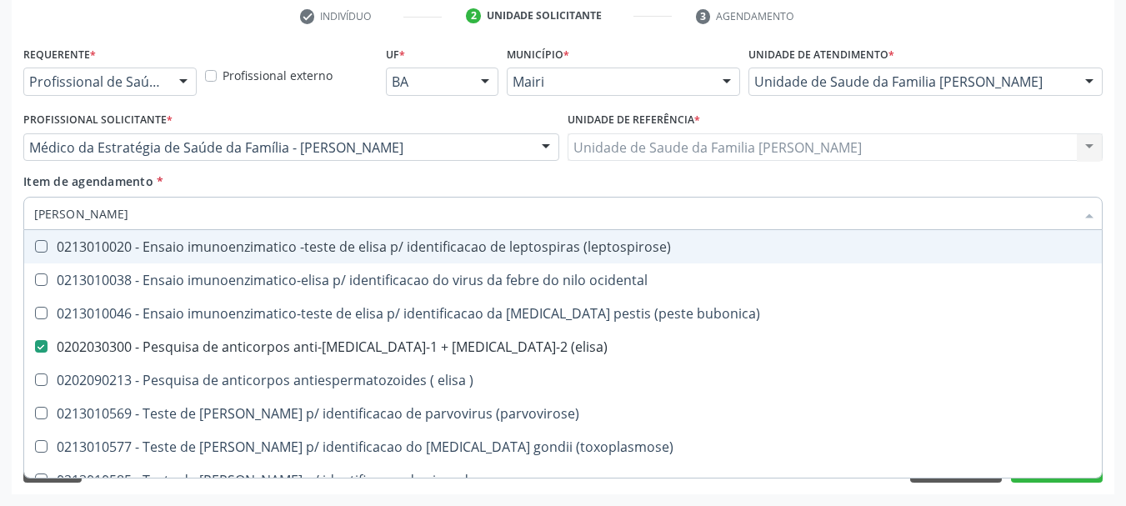
drag, startPoint x: 74, startPoint y: 219, endPoint x: 0, endPoint y: 225, distance: 74.4
click at [0, 225] on div "Acompanhamento Acompanhe a situação das marcações correntes e finalizadas Relat…" at bounding box center [563, 139] width 1126 height 735
type input "ht"
checkbox \(elisa\) "false"
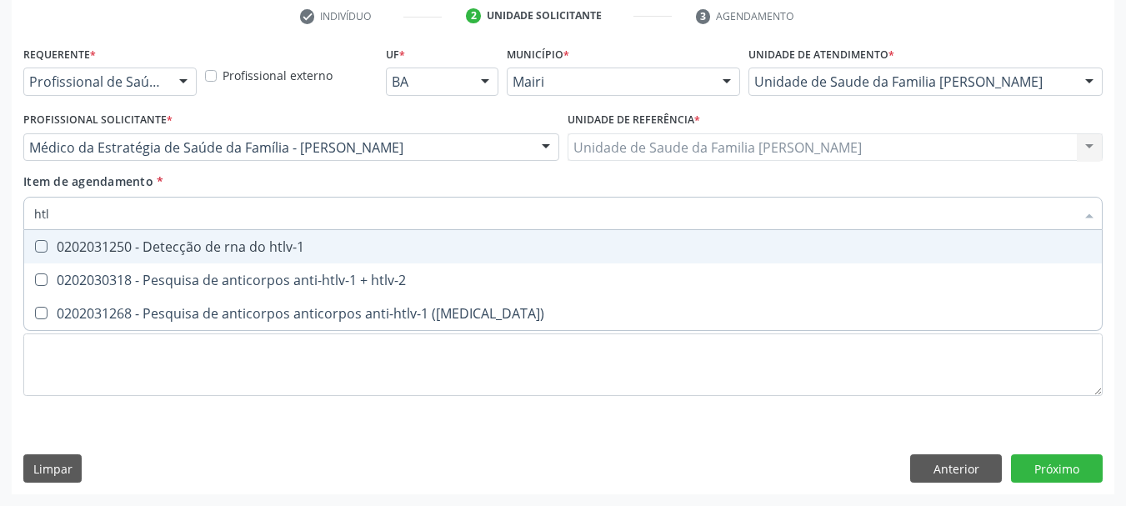
type input "htlv"
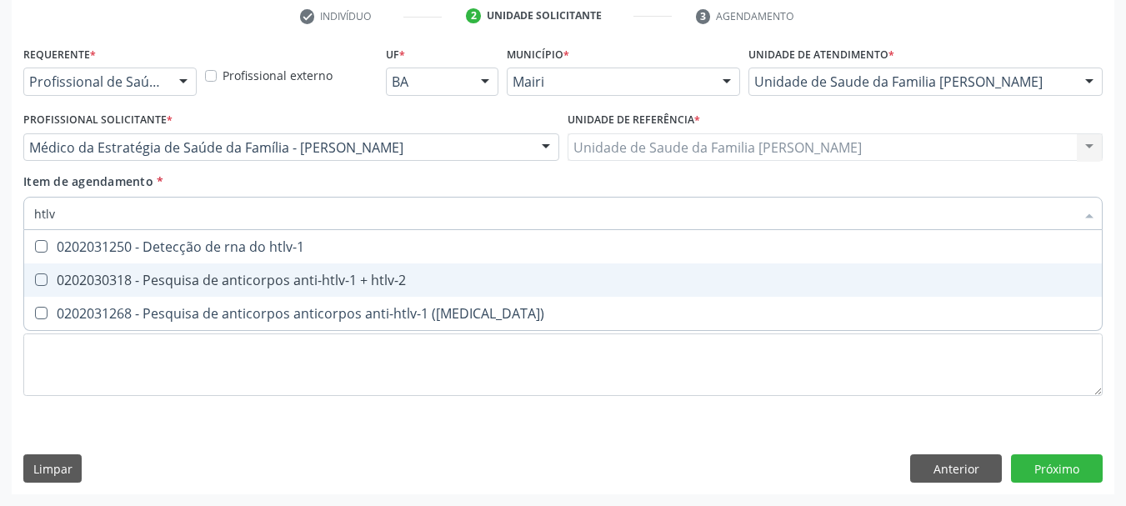
click at [158, 283] on div "0202030318 - Pesquisa de anticorpos anti-htlv-1 + htlv-2" at bounding box center [563, 279] width 1058 height 13
checkbox htlv-2 "true"
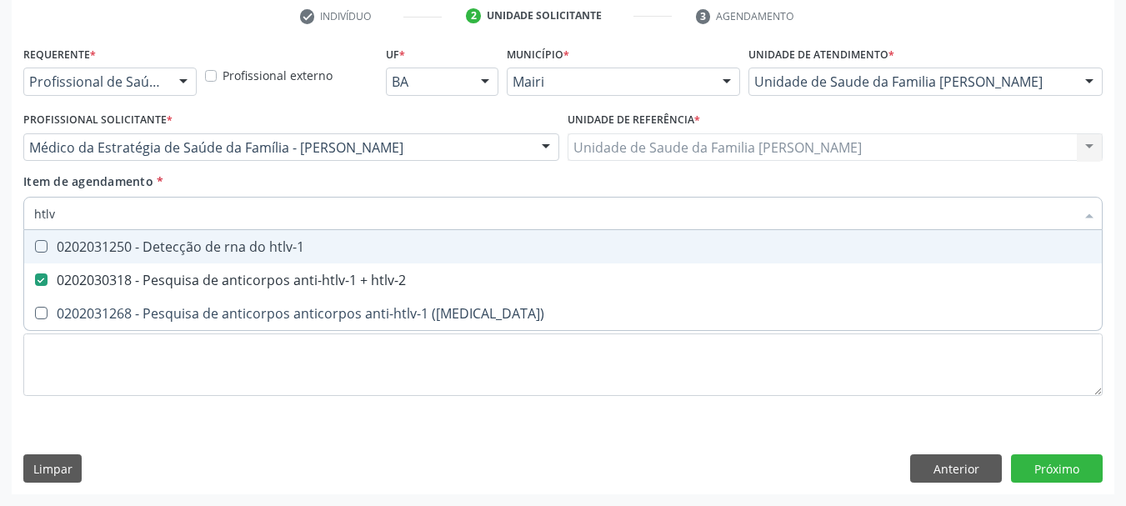
drag, startPoint x: 69, startPoint y: 208, endPoint x: 0, endPoint y: 219, distance: 70.0
click at [0, 219] on div "Acompanhamento Acompanhe a situação das marcações correntes e finalizadas Relat…" at bounding box center [563, 139] width 1126 height 735
type input "to"
checkbox htlv-2 "false"
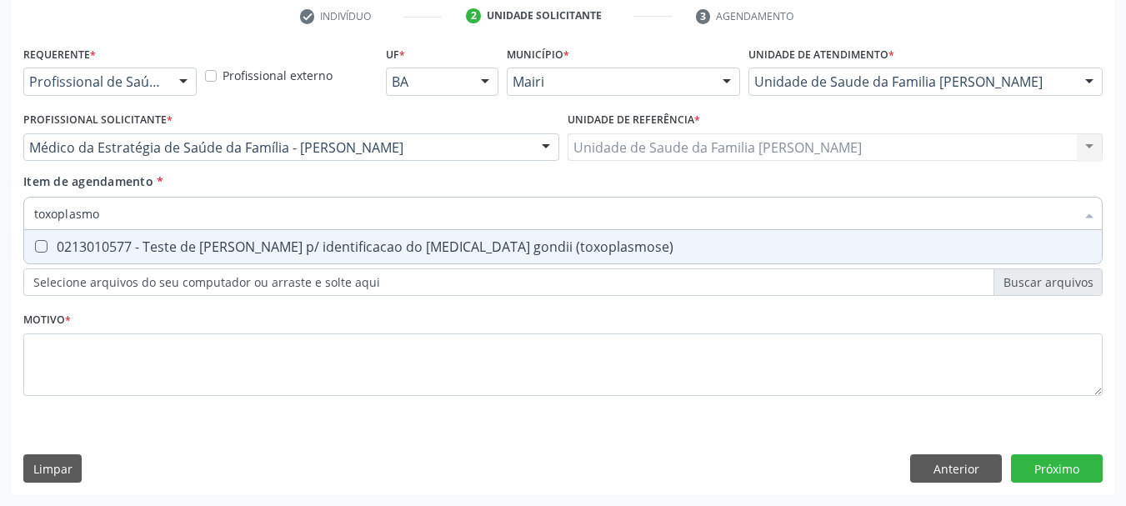
type input "toxoplasm"
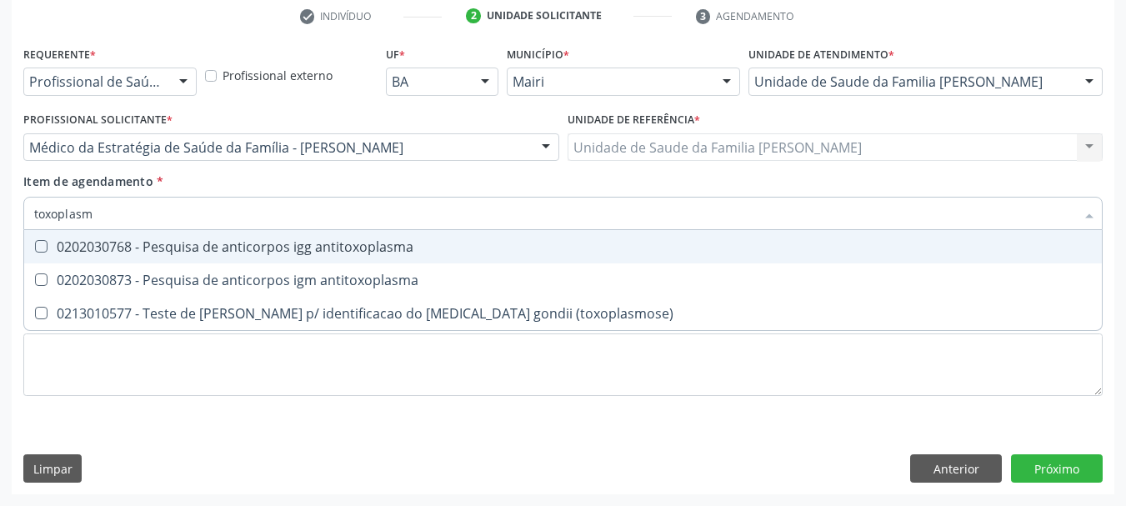
click at [123, 241] on div "0202030768 - Pesquisa de anticorpos igg antitoxoplasma" at bounding box center [563, 246] width 1058 height 13
checkbox antitoxoplasma "true"
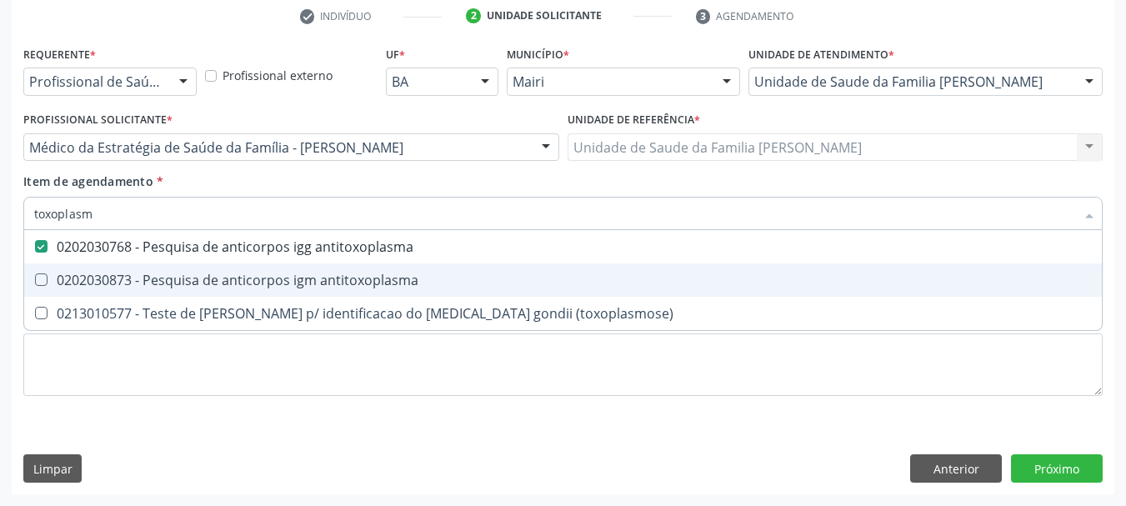
click at [148, 287] on div "0202030873 - Pesquisa de anticorpos igm antitoxoplasma" at bounding box center [563, 279] width 1058 height 13
checkbox antitoxoplasma "true"
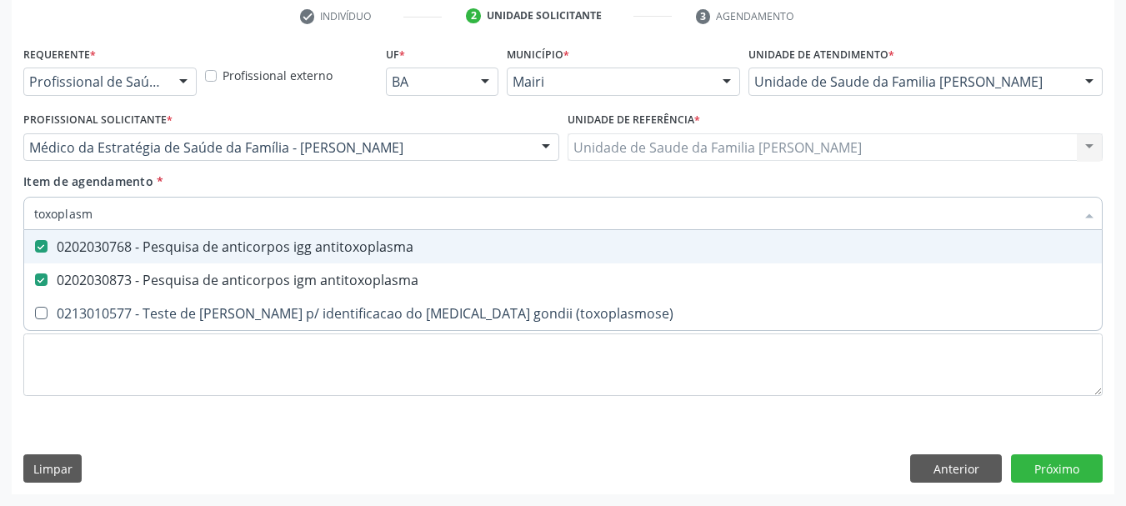
drag, startPoint x: 90, startPoint y: 214, endPoint x: 0, endPoint y: 235, distance: 92.4
click at [0, 233] on div "Acompanhamento Acompanhe a situação das marcações correntes e finalizadas Relat…" at bounding box center [563, 139] width 1126 height 735
type input "ci"
checkbox antitoxoplasma "false"
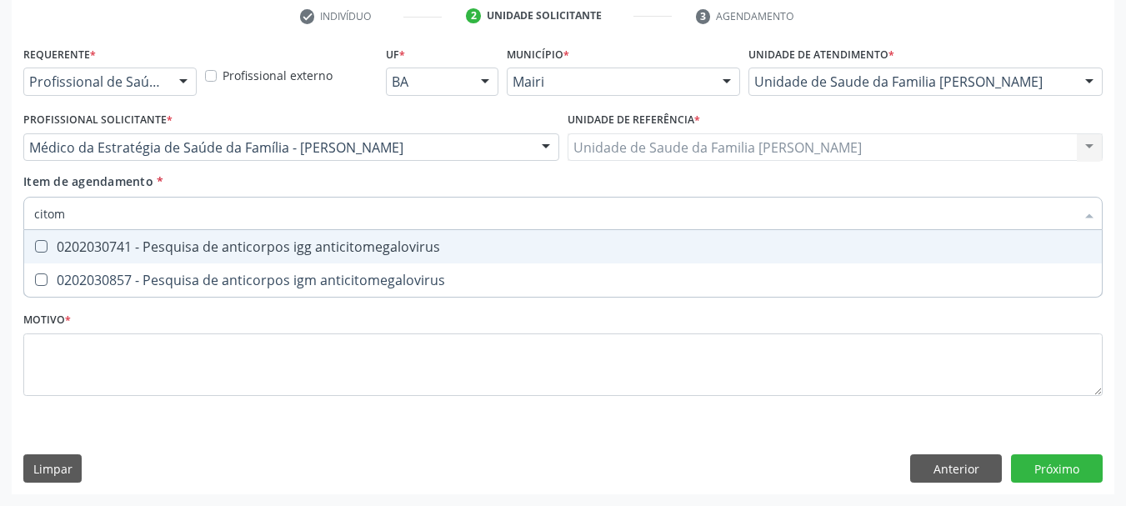
type input "citome"
click at [109, 258] on span "0202030741 - Pesquisa de anticorpos igg anticitomegalovirus" at bounding box center [563, 246] width 1078 height 33
checkbox anticitomegalovirus "true"
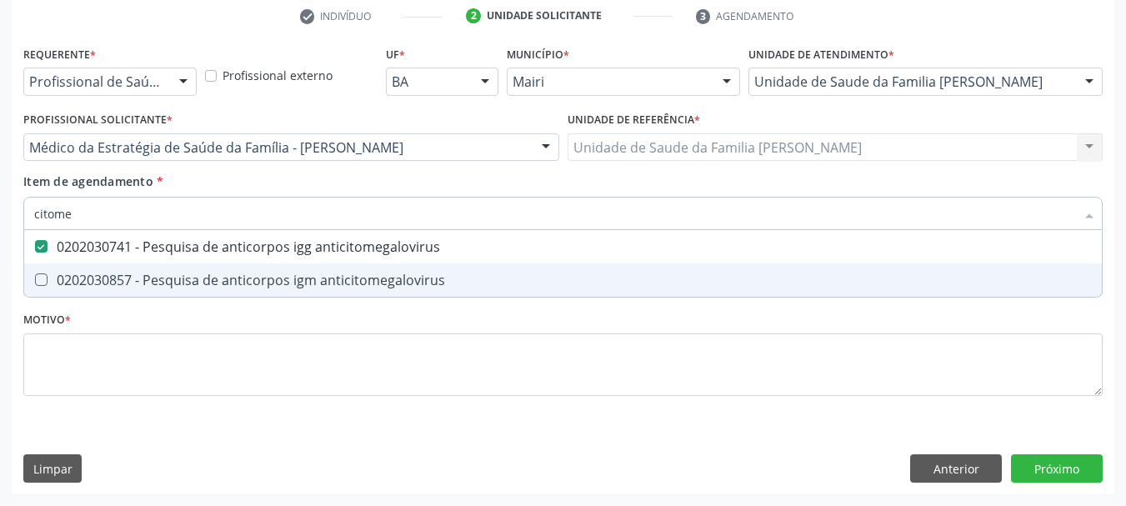
click at [120, 274] on div "0202030857 - Pesquisa de anticorpos igm anticitomegalovirus" at bounding box center [563, 279] width 1058 height 13
checkbox anticitomegalovirus "true"
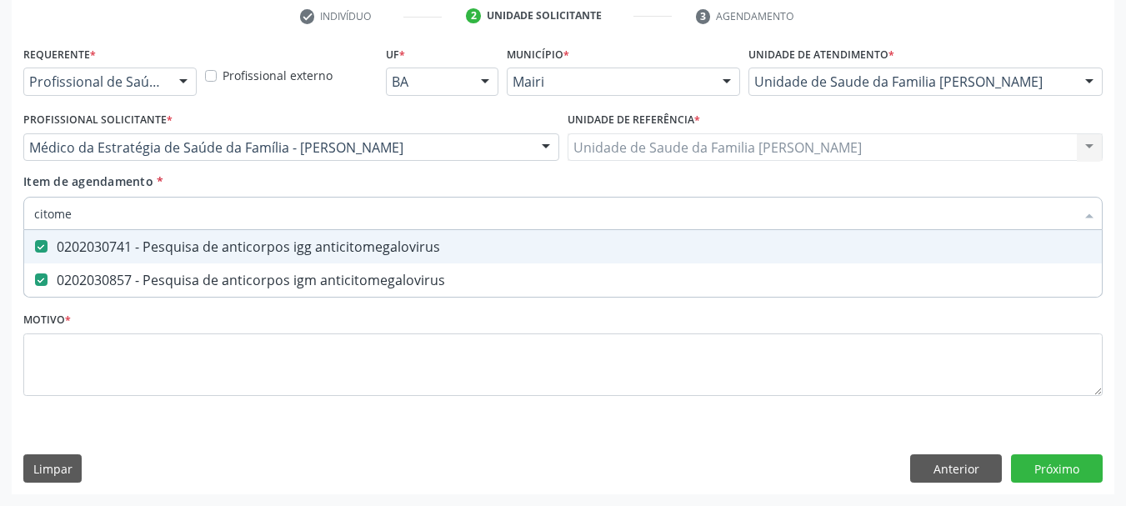
drag, startPoint x: 95, startPoint y: 218, endPoint x: 11, endPoint y: 218, distance: 84.2
click at [28, 218] on div "citome" at bounding box center [563, 213] width 1080 height 33
checkbox anticitomegalovirus "false"
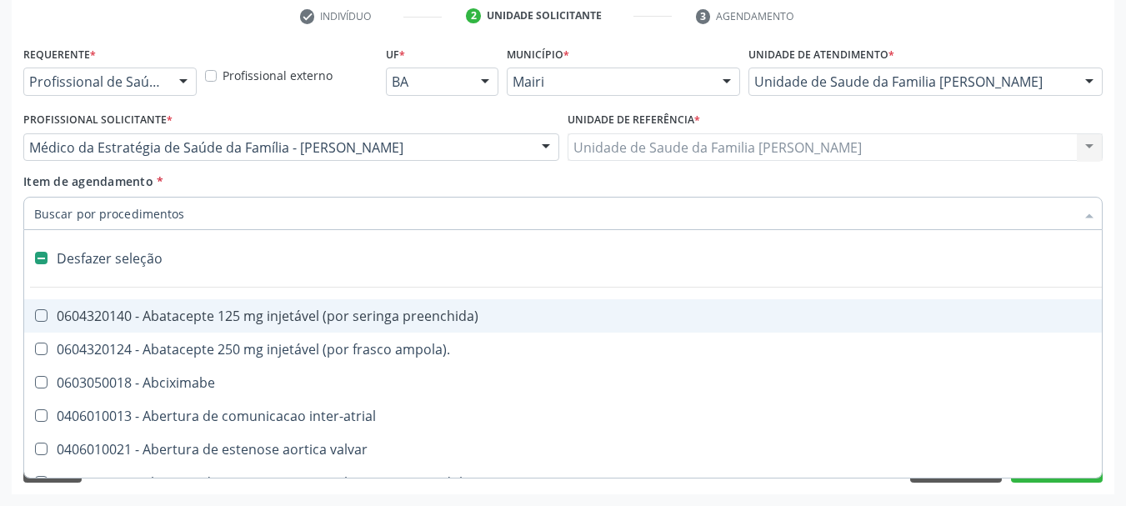
click at [4, 237] on div "Acompanhamento Acompanhe a situação das marcações correntes e finalizadas Relat…" at bounding box center [563, 139] width 1126 height 735
checkbox ampola\)\ "true"
checkbox Abciximabe "true"
checkbox inter-atrial "true"
checkbox valvar "true"
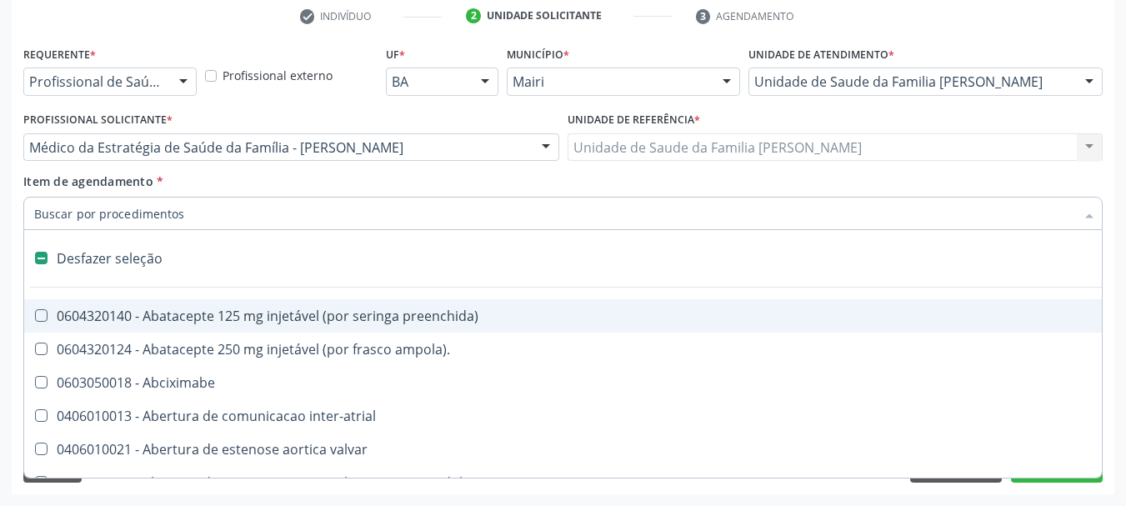
checkbox adolescente\) "true"
checkbox valvar "true"
checkbox adolescente\) "true"
checkbox paciente\) "true"
checkbox dente\) "true"
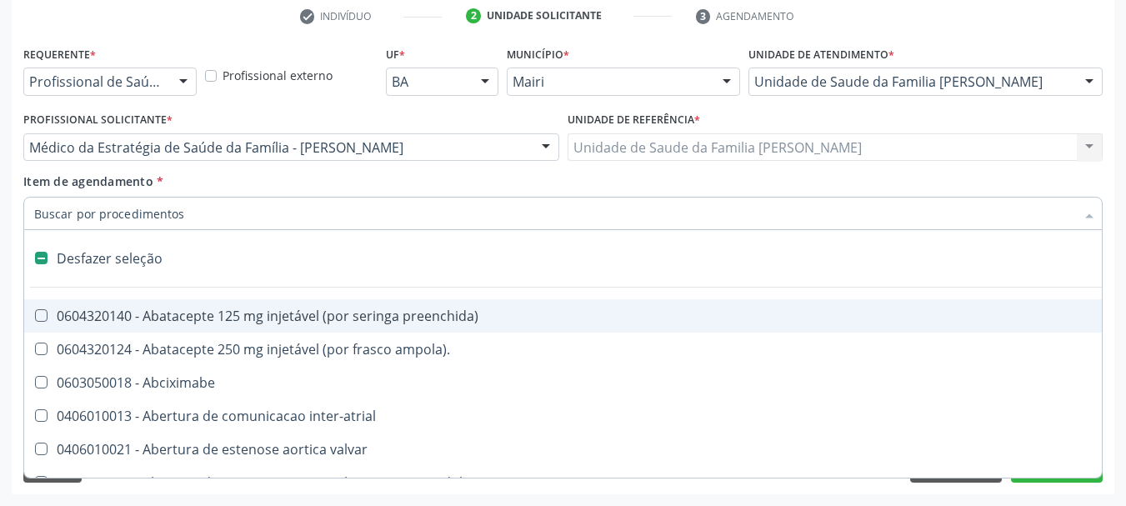
checkbox comprimido\) "true"
checkbox \(dornic\) "true"
checkbox derrames "true"
checkbox capsula\) "true"
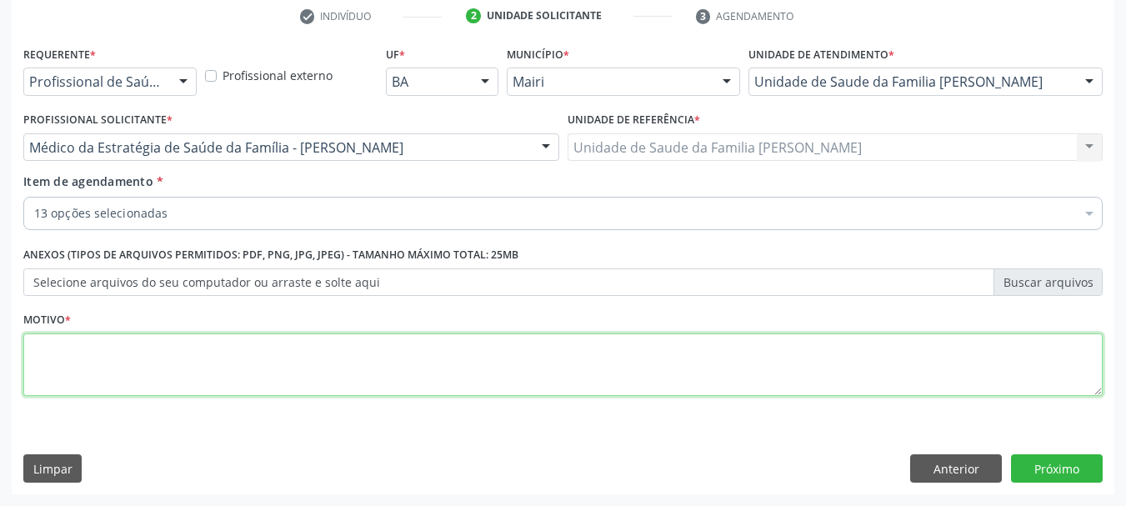
click at [101, 368] on textarea at bounding box center [563, 364] width 1080 height 63
type textarea "Exames do segundo trimestre."
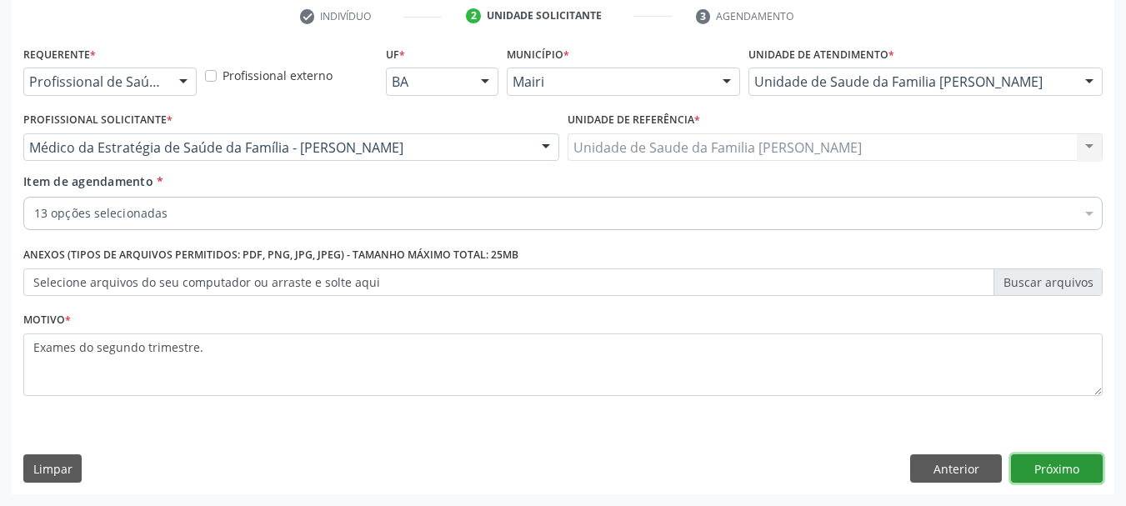
click at [1052, 467] on button "Próximo" at bounding box center [1057, 468] width 92 height 28
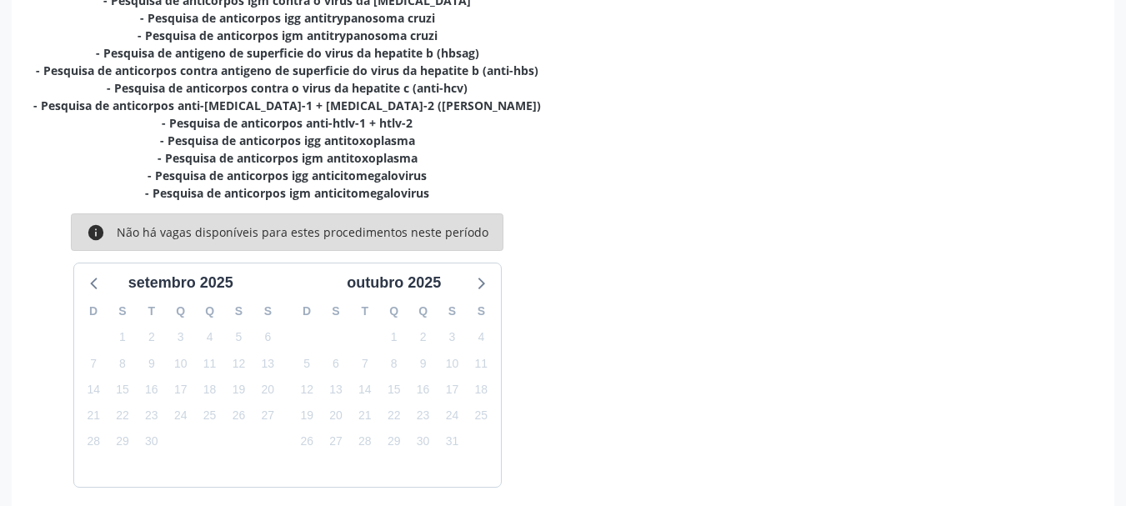
scroll to position [479, 0]
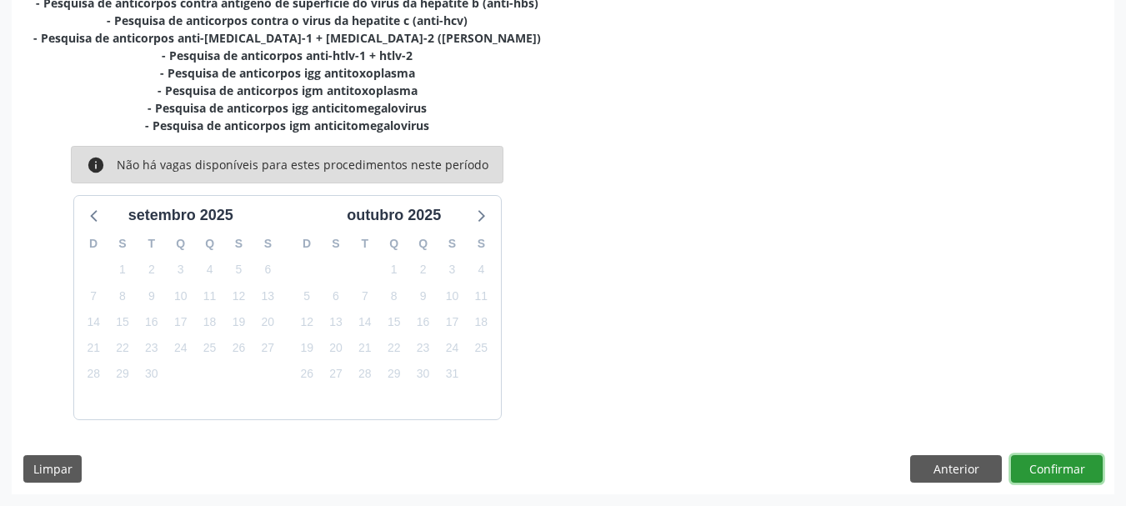
click at [1044, 469] on button "Confirmar" at bounding box center [1057, 469] width 92 height 28
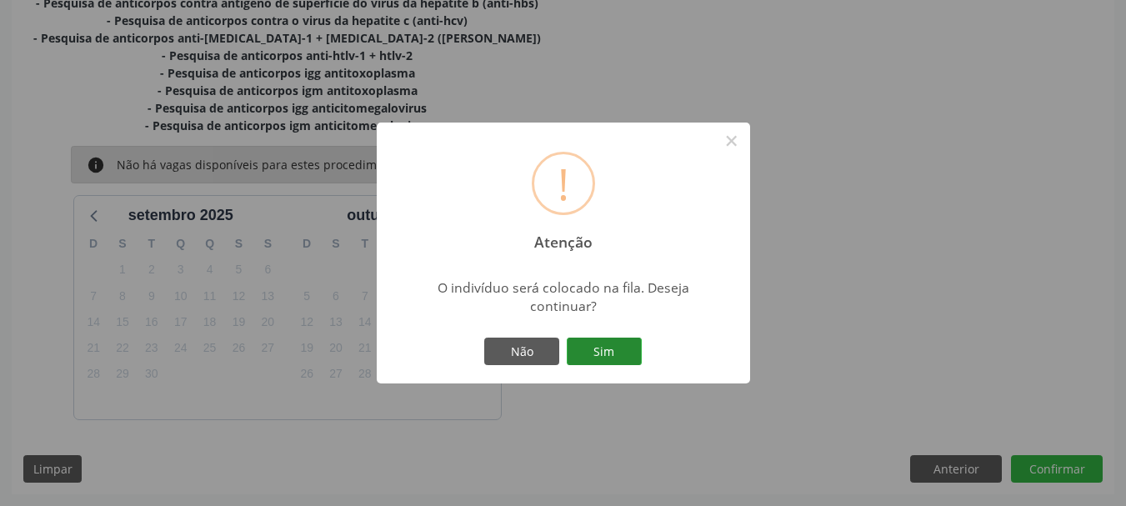
click at [591, 364] on button "Sim" at bounding box center [604, 352] width 75 height 28
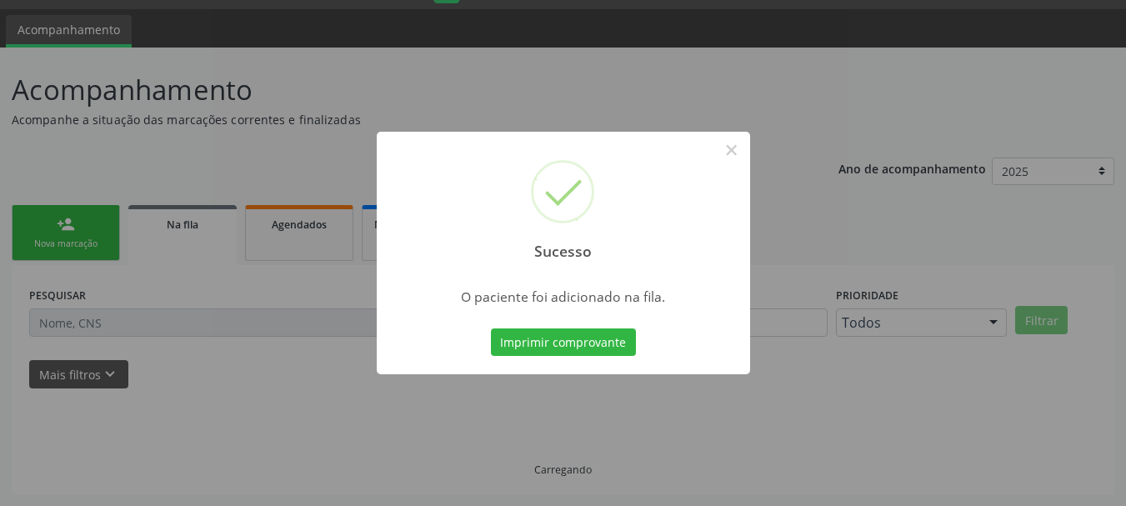
scroll to position [44, 0]
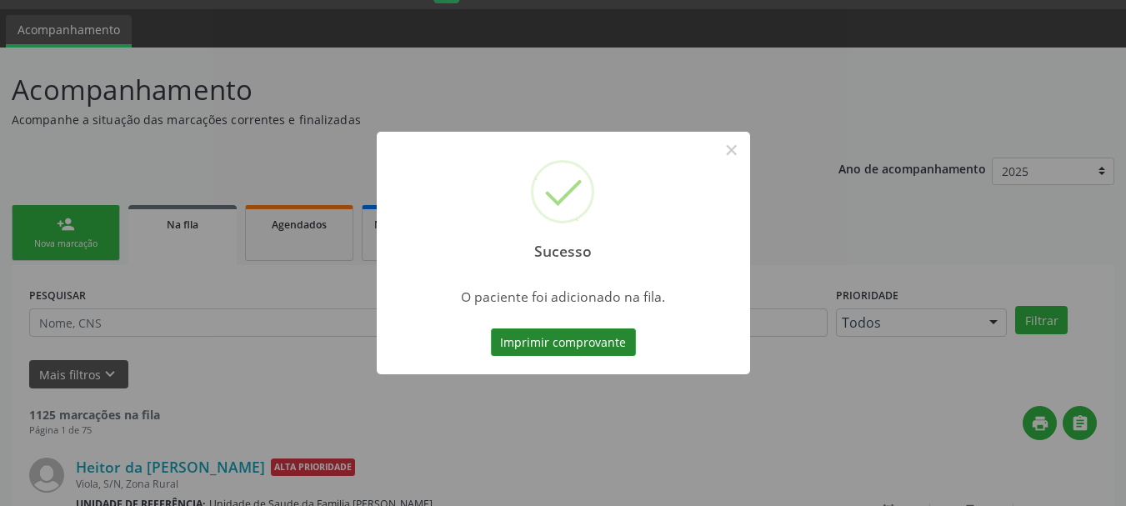
click at [592, 343] on button "Imprimir comprovante" at bounding box center [563, 342] width 145 height 28
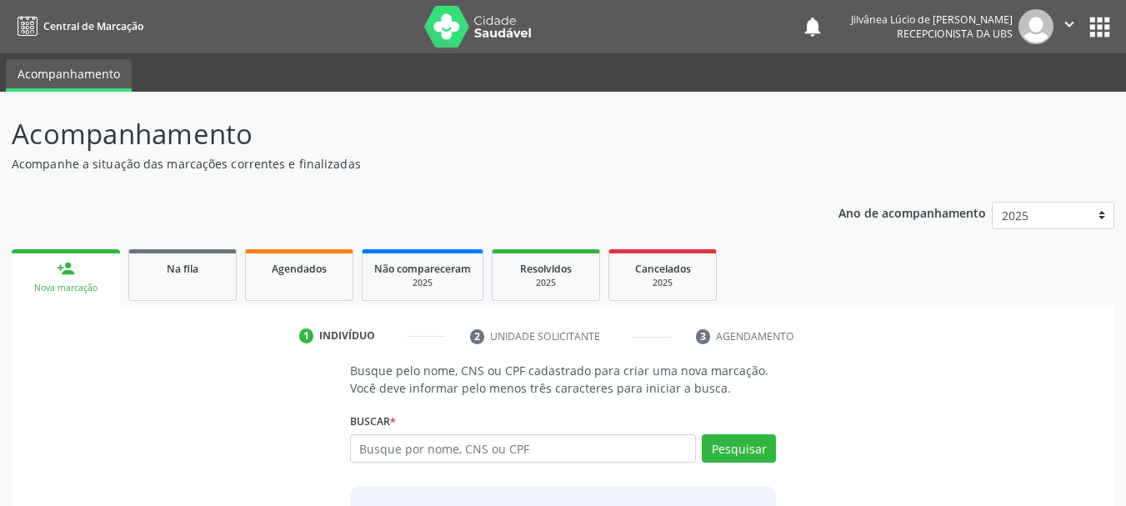
click at [650, 439] on input "text" at bounding box center [523, 448] width 347 height 28
type input "[PERSON_NAME]"
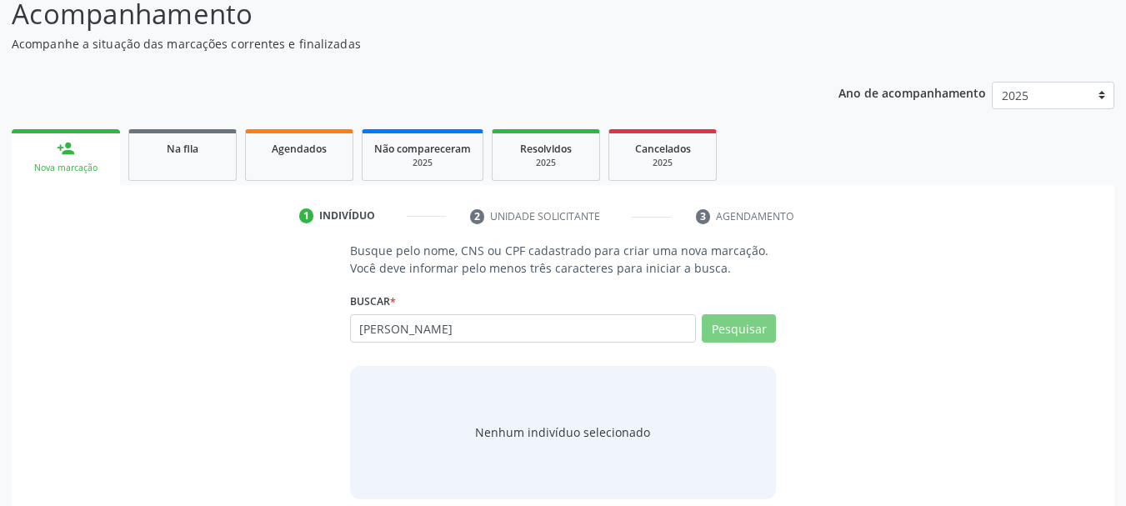
scroll to position [137, 0]
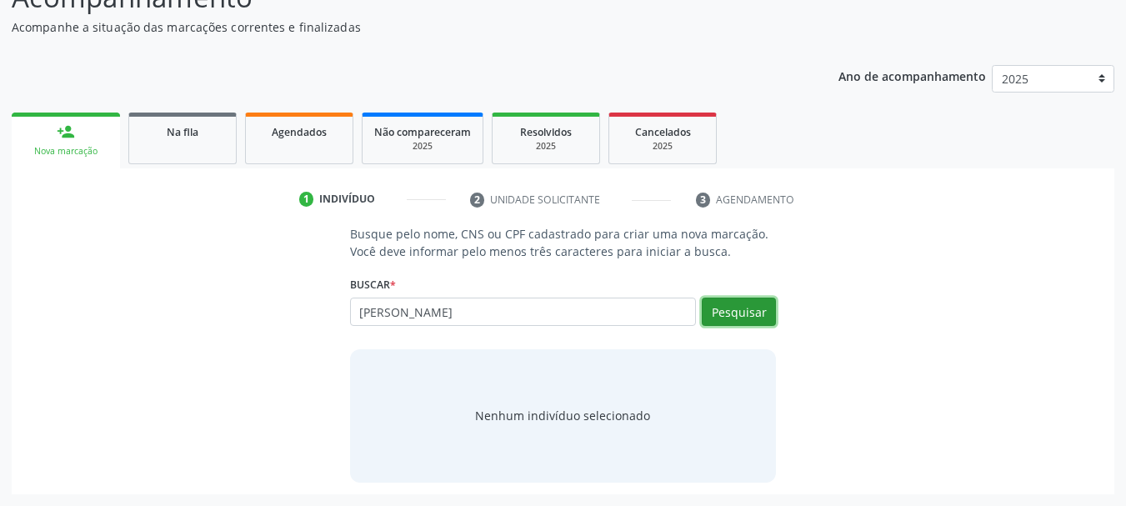
click at [741, 318] on button "Pesquisar" at bounding box center [739, 312] width 74 height 28
click at [720, 322] on button "Pesquisar" at bounding box center [739, 312] width 74 height 28
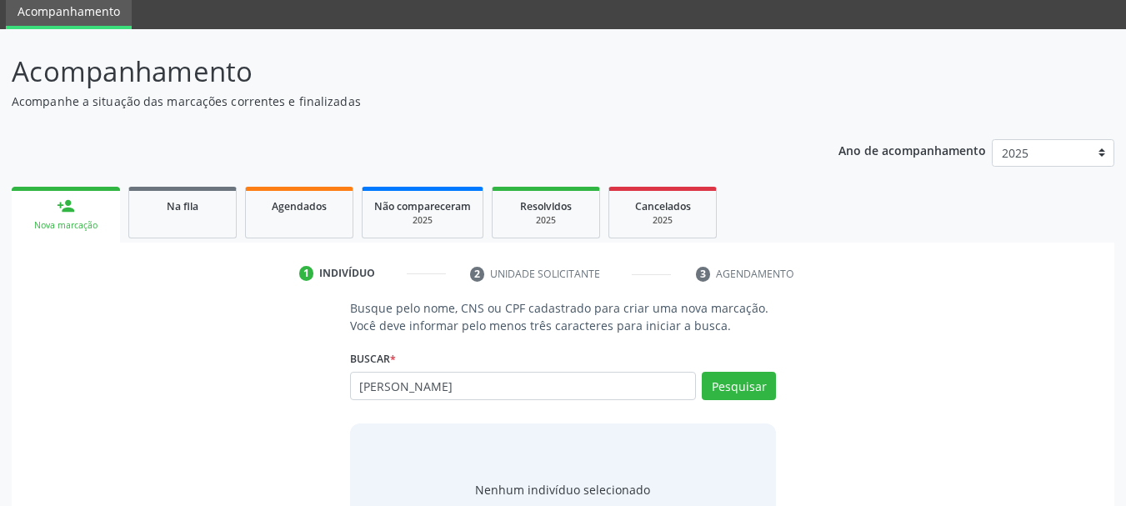
scroll to position [137, 0]
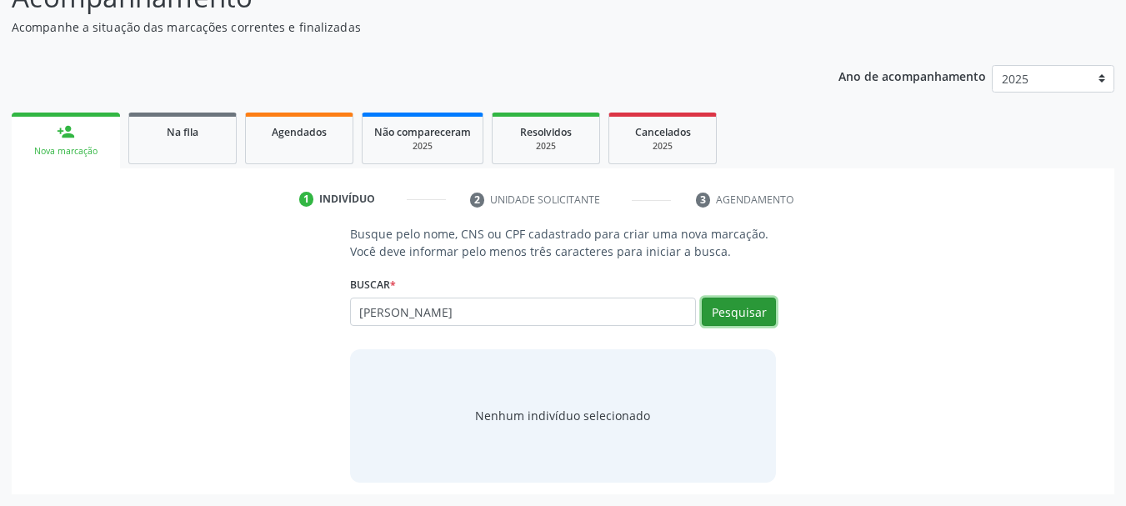
click at [725, 318] on button "Pesquisar" at bounding box center [739, 312] width 74 height 28
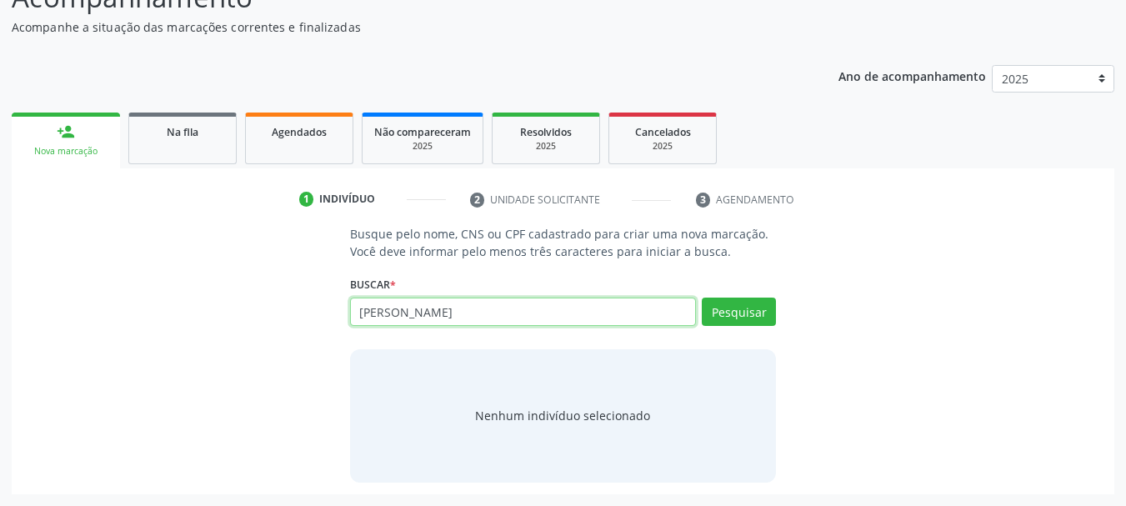
click at [453, 316] on input "angela pereira da silva" at bounding box center [523, 312] width 347 height 28
type input "angela pereira silva"
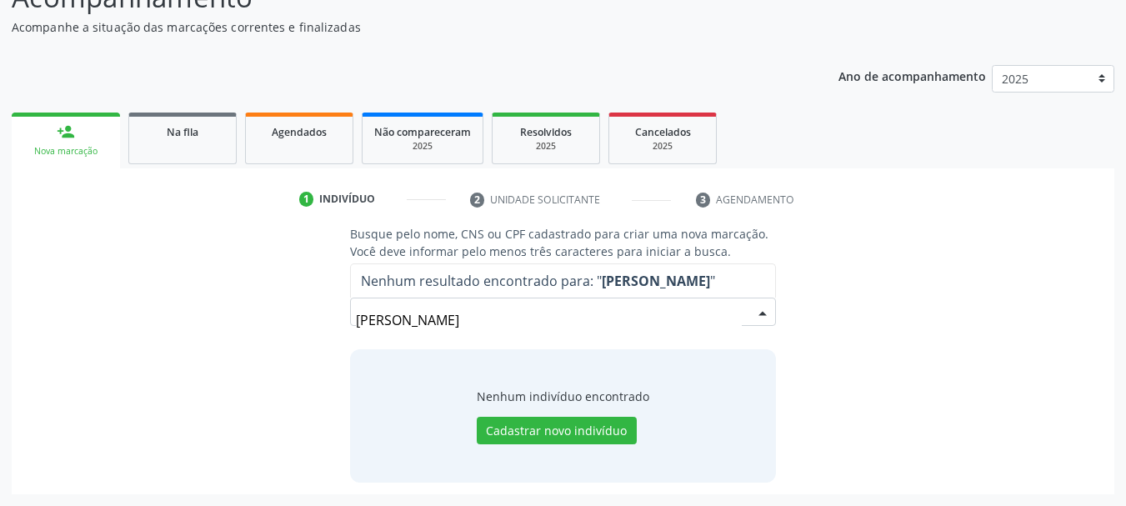
click at [447, 315] on input "angela pereira silva" at bounding box center [549, 319] width 387 height 33
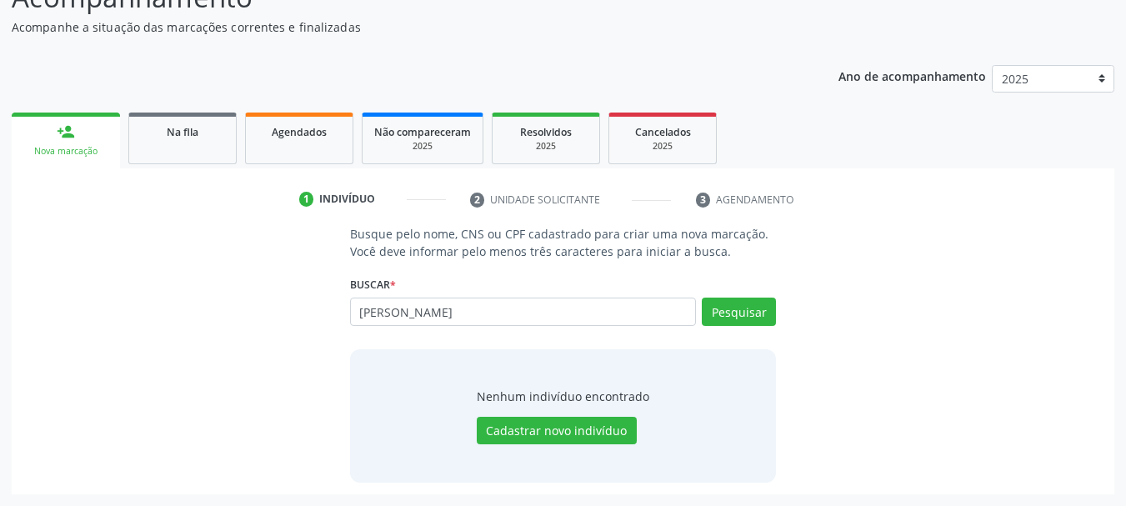
type input "angela pereira da silva"
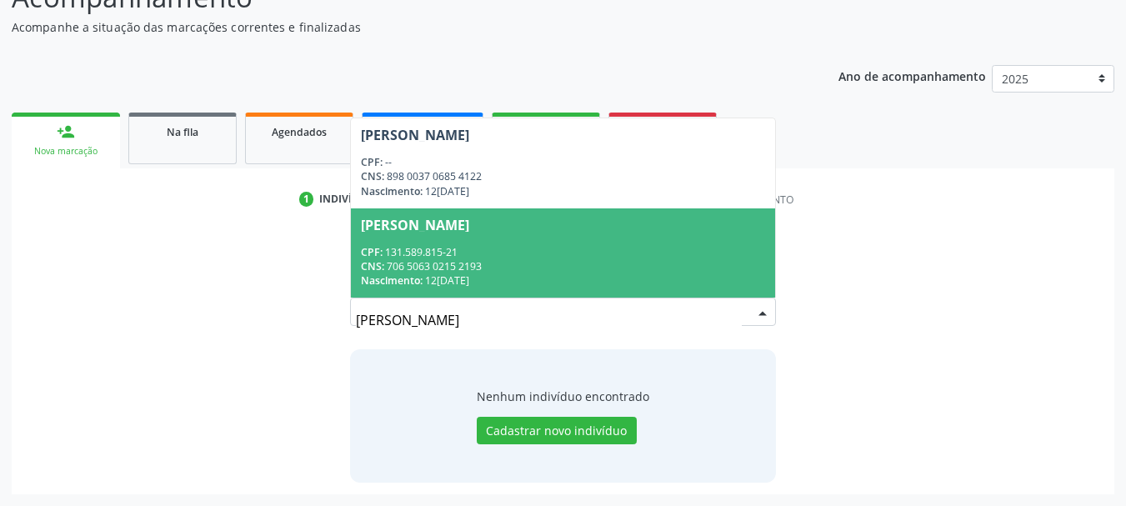
click at [438, 280] on div "Nascimento: 12/04/2008" at bounding box center [563, 280] width 405 height 14
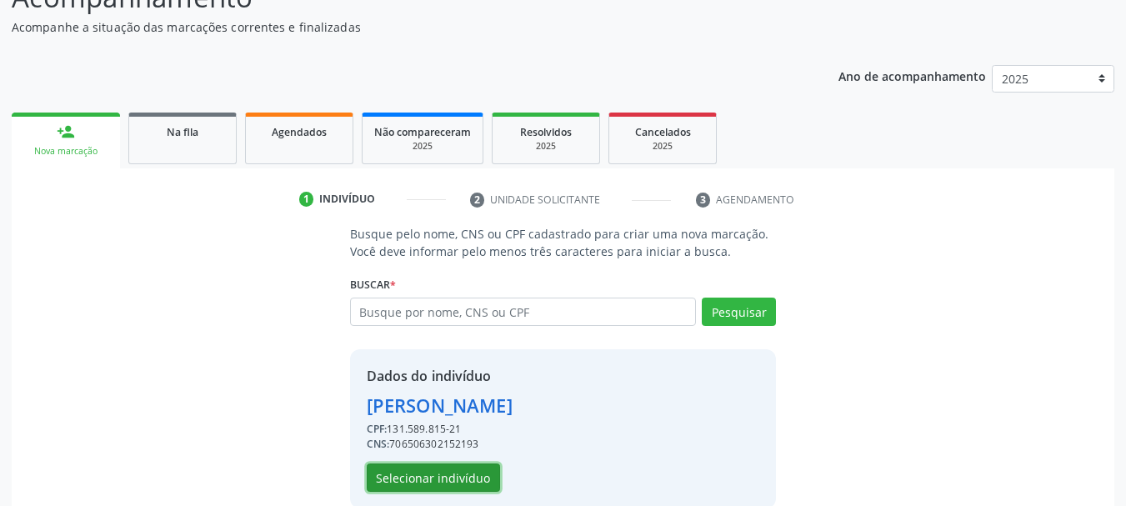
click at [470, 480] on button "Selecionar indivíduo" at bounding box center [433, 478] width 133 height 28
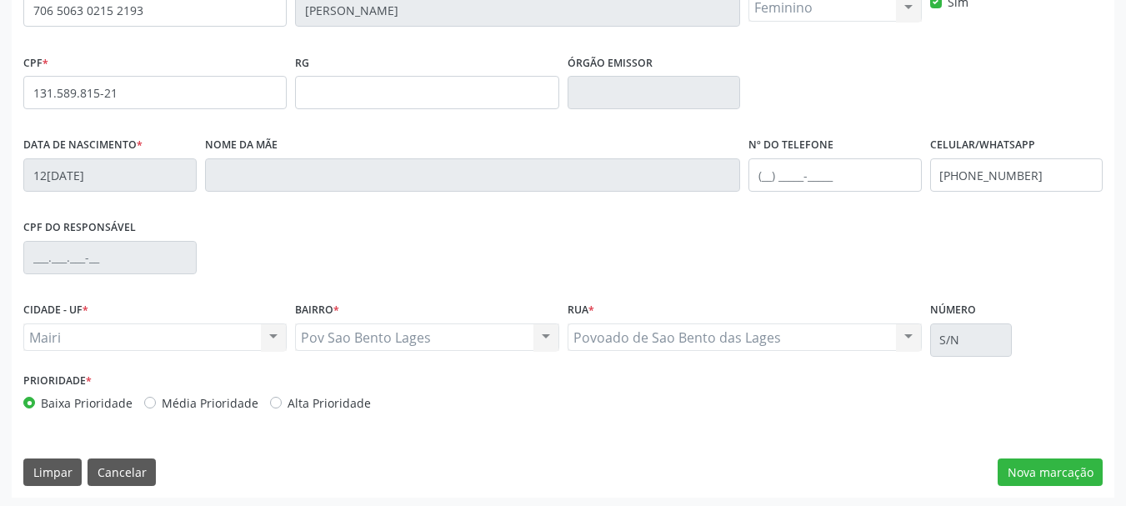
scroll to position [398, 0]
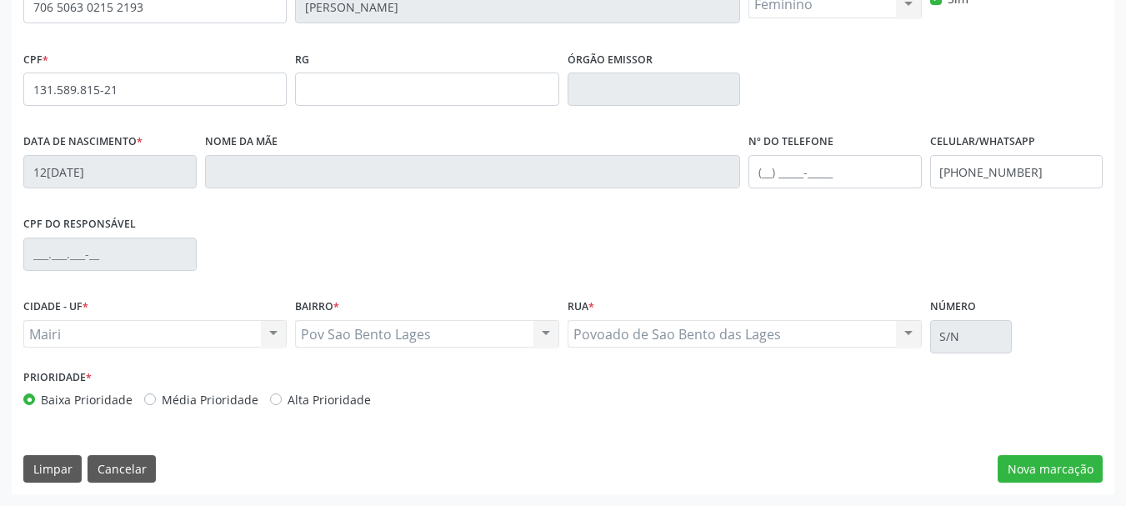
click at [288, 397] on label "Alta Prioridade" at bounding box center [329, 400] width 83 height 18
click at [270, 397] on input "Alta Prioridade" at bounding box center [276, 398] width 12 height 15
radio input "true"
click at [1019, 466] on button "Nova marcação" at bounding box center [1050, 469] width 105 height 28
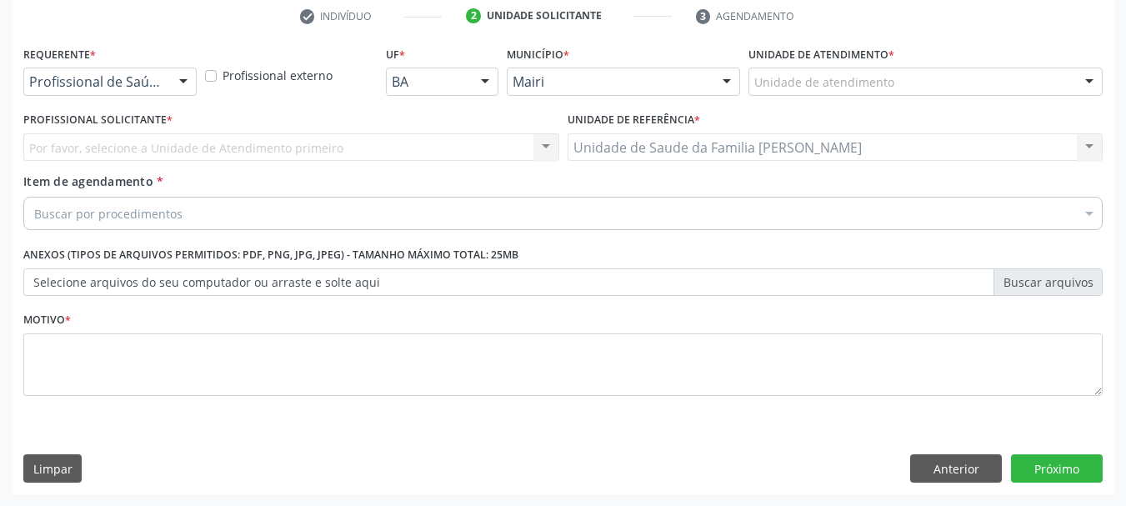
scroll to position [320, 0]
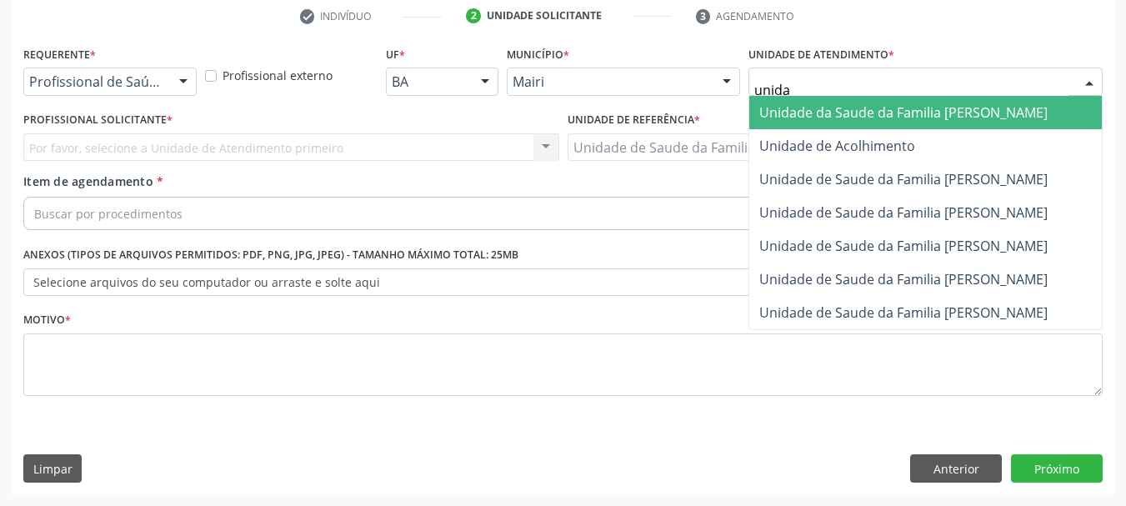
type input "unidad"
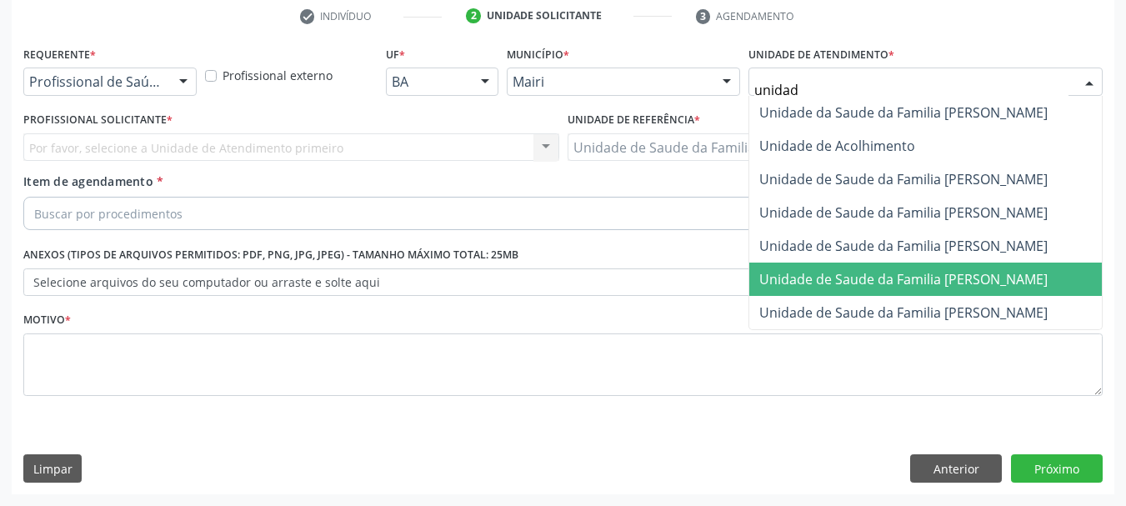
click at [961, 278] on span "Unidade de Saude da Familia [PERSON_NAME]" at bounding box center [904, 279] width 288 height 18
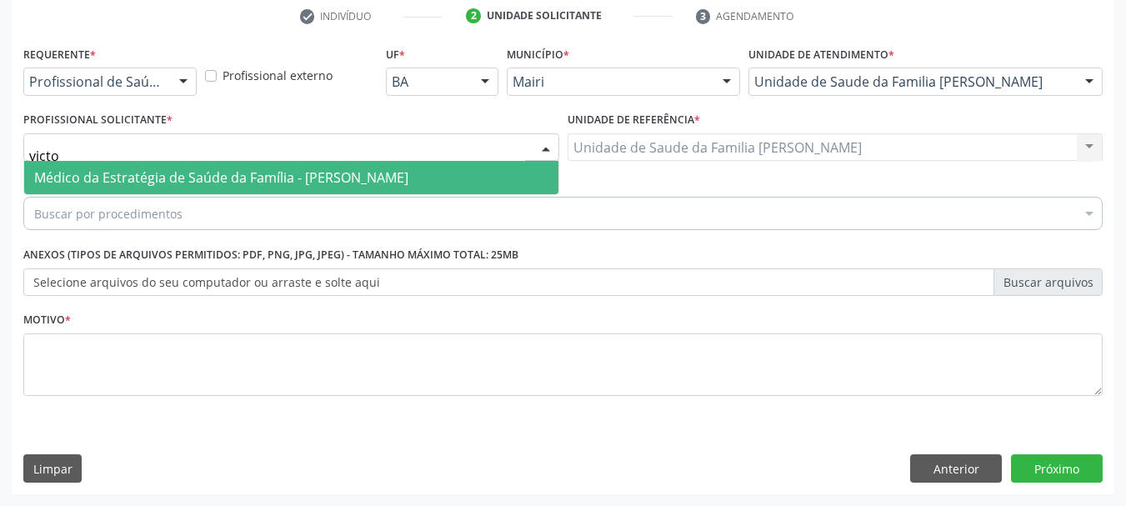
type input "victor"
click at [169, 181] on span "Médico da Estratégia de Saúde da Família - [PERSON_NAME]" at bounding box center [221, 177] width 374 height 18
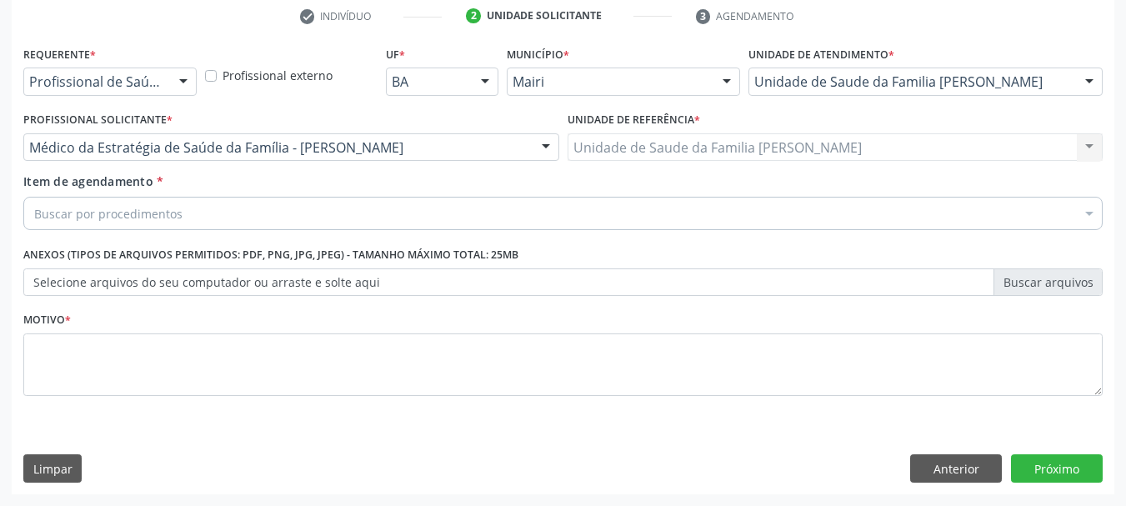
click at [188, 226] on div "Buscar por procedimentos" at bounding box center [563, 213] width 1080 height 33
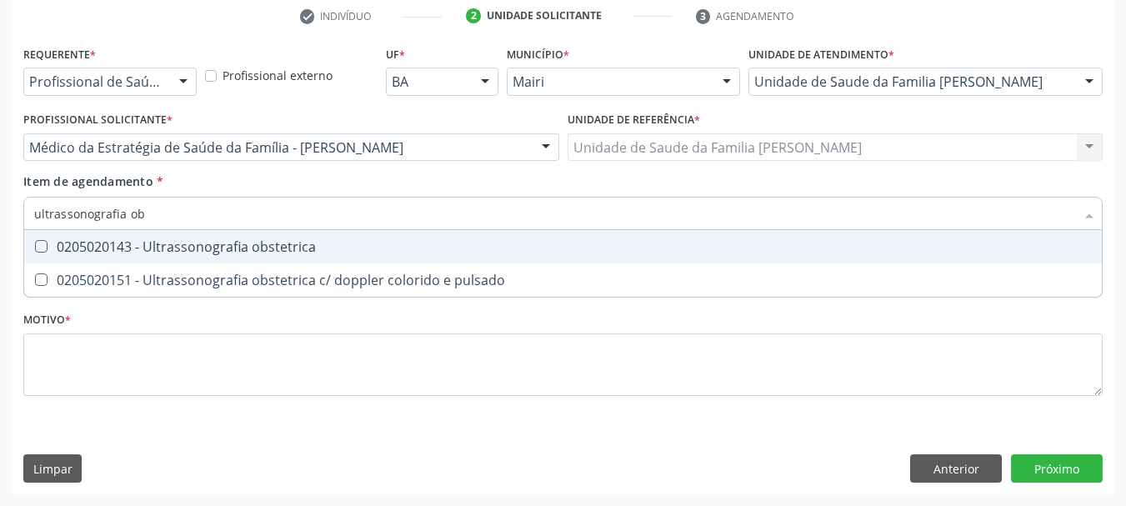
type input "ultrassonografia obs"
click at [203, 241] on div "0205020143 - Ultrassonografia obstetrica" at bounding box center [563, 246] width 1058 height 13
checkbox obstetrica "true"
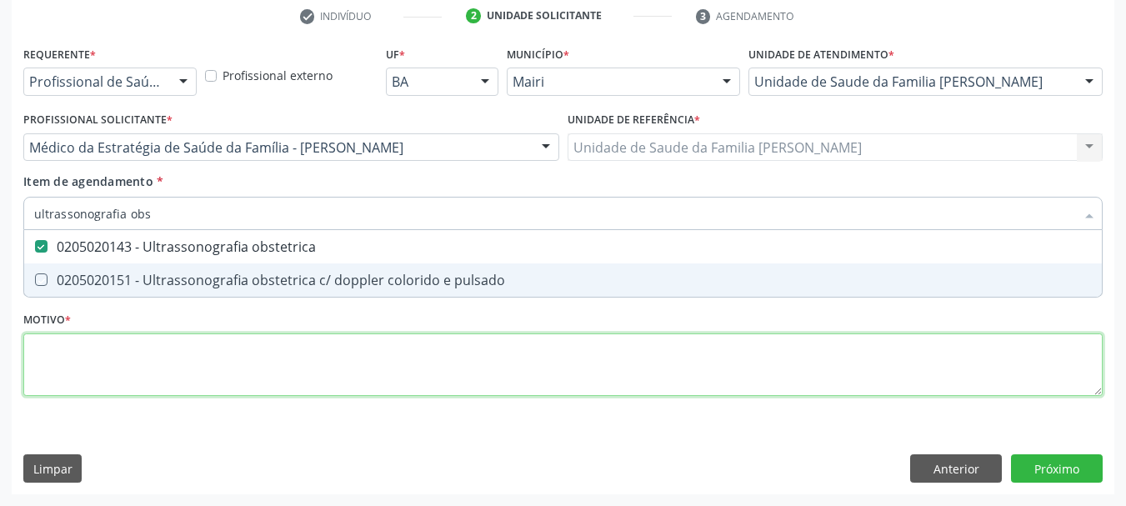
click at [233, 373] on div "Requerente * Profissional de Saúde Profissional de Saúde Paciente Nenhum result…" at bounding box center [563, 231] width 1080 height 378
checkbox pulsado "true"
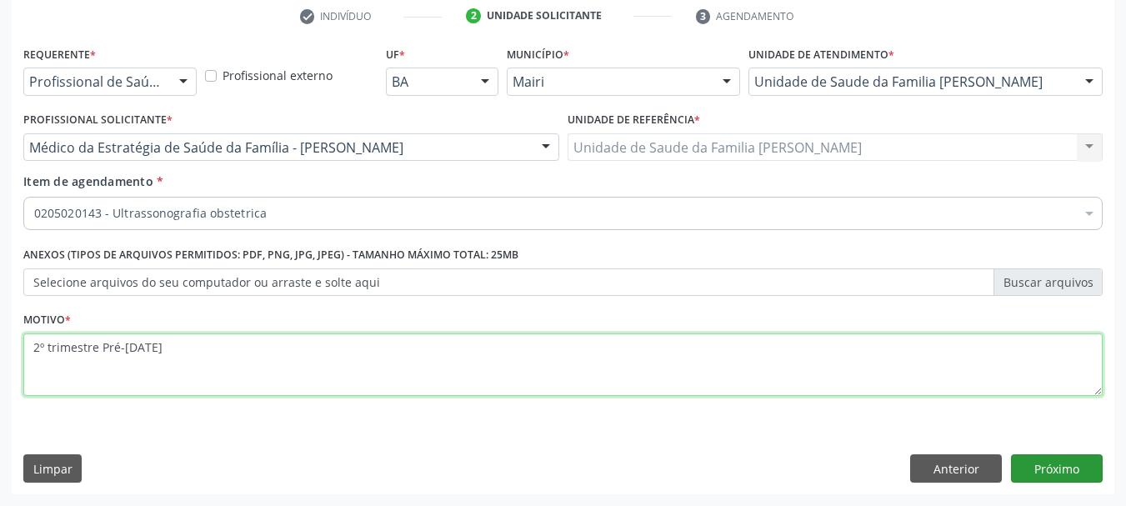
type textarea "2º trimestre Pré-natal"
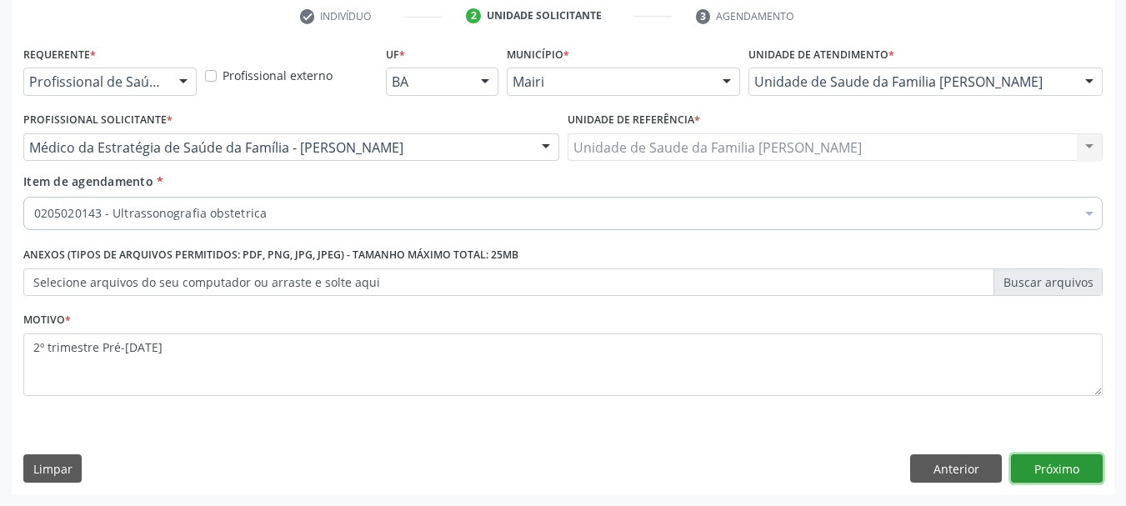
click at [1061, 456] on button "Próximo" at bounding box center [1057, 468] width 92 height 28
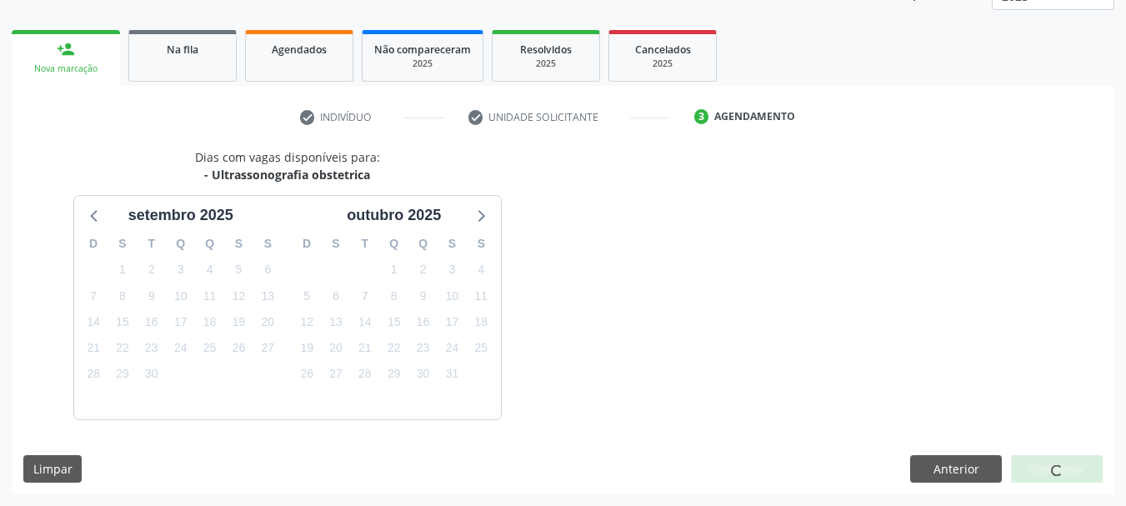
scroll to position [268, 0]
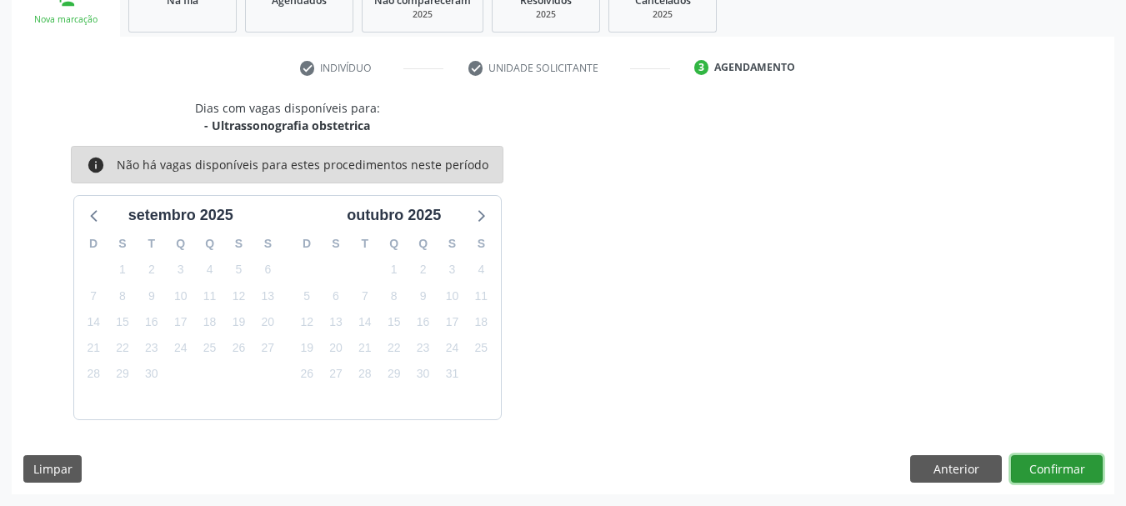
click at [1063, 467] on button "Confirmar" at bounding box center [1057, 469] width 92 height 28
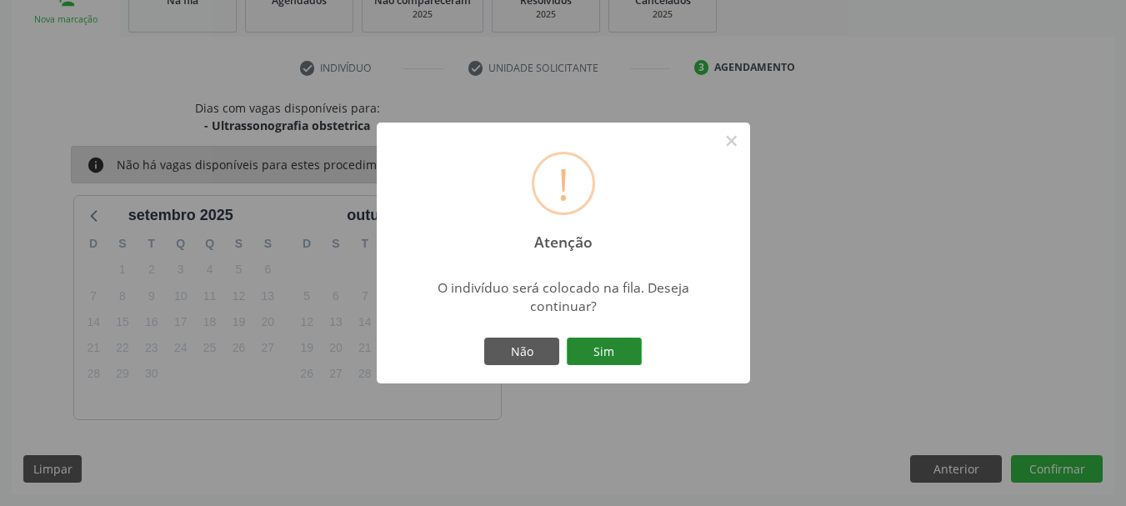
click at [637, 341] on button "Sim" at bounding box center [604, 352] width 75 height 28
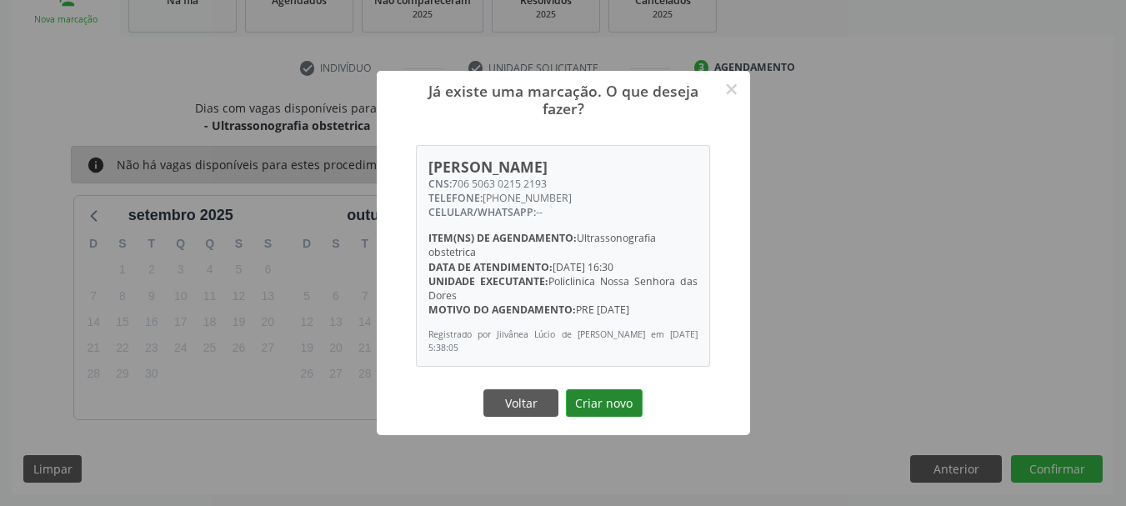
click at [588, 401] on button "Criar novo" at bounding box center [604, 403] width 77 height 28
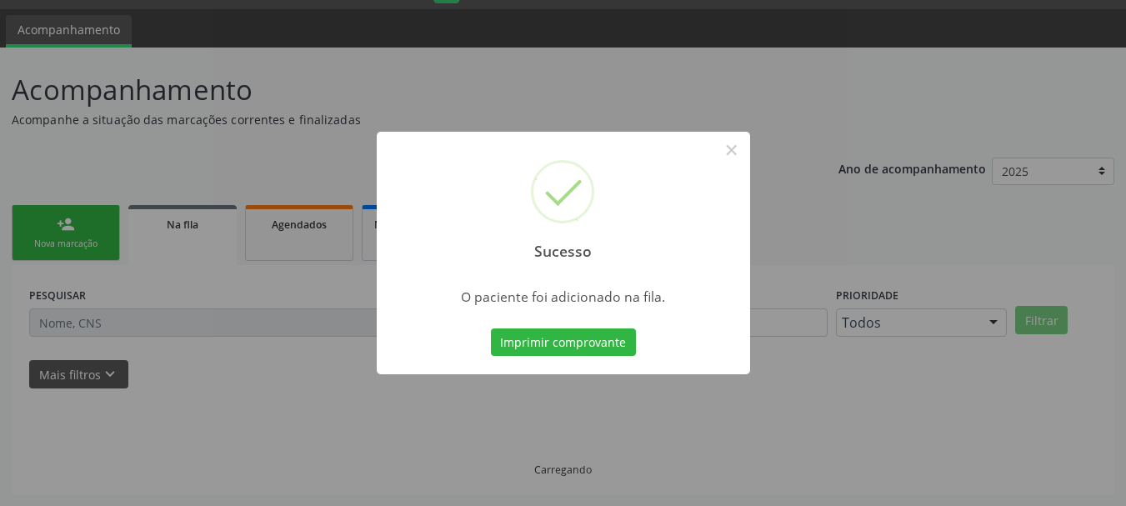
scroll to position [44, 0]
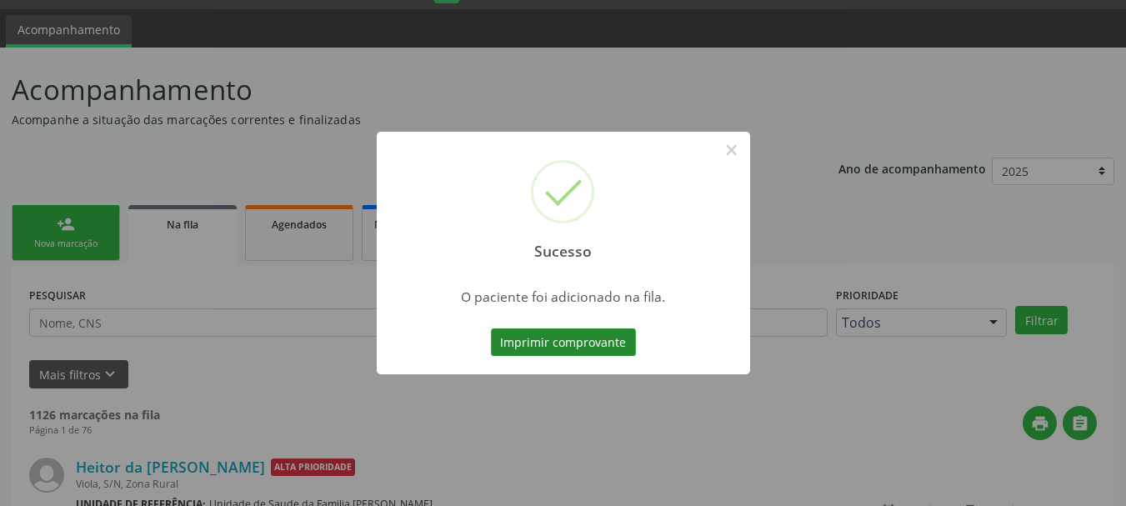
click at [601, 341] on button "Imprimir comprovante" at bounding box center [563, 342] width 145 height 28
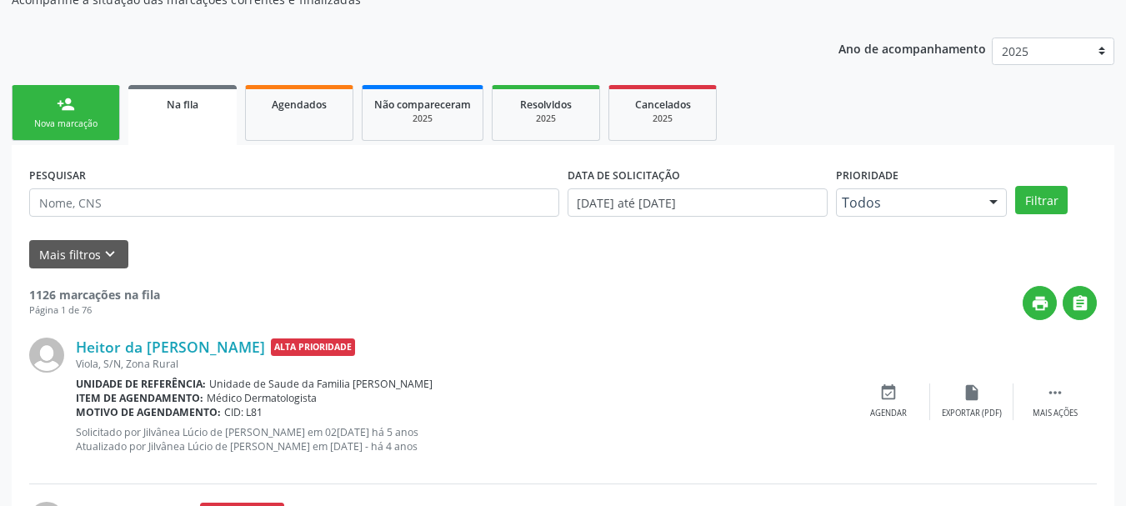
scroll to position [0, 0]
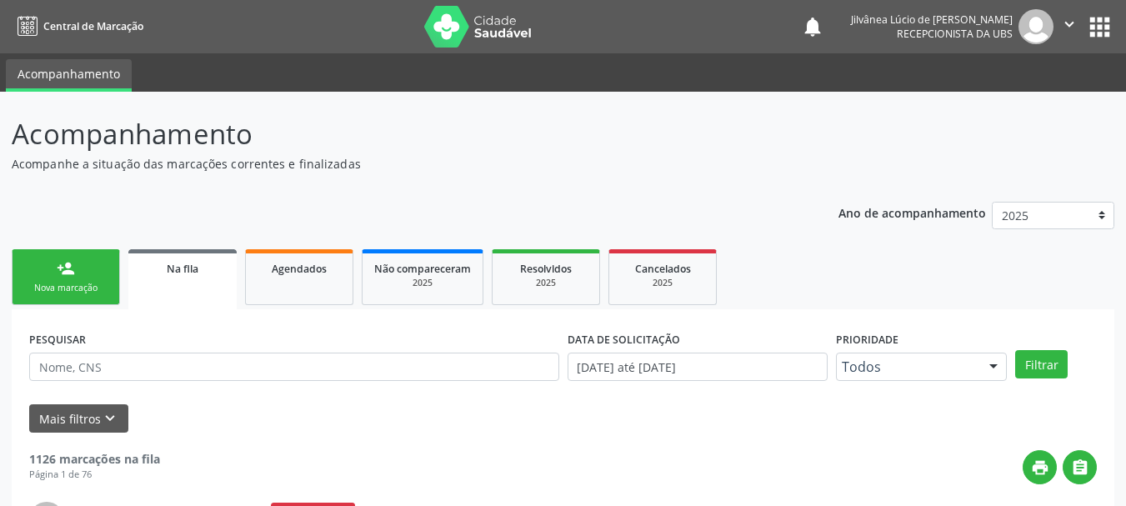
click at [44, 293] on div "Nova marcação" at bounding box center [65, 288] width 83 height 13
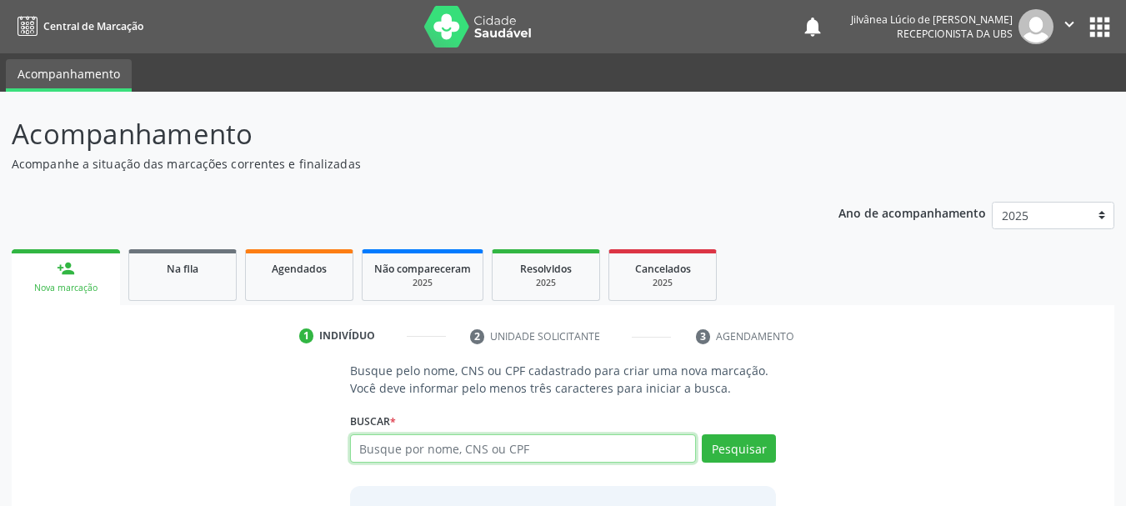
click at [513, 452] on input "text" at bounding box center [523, 448] width 347 height 28
type input "[PERSON_NAME]"
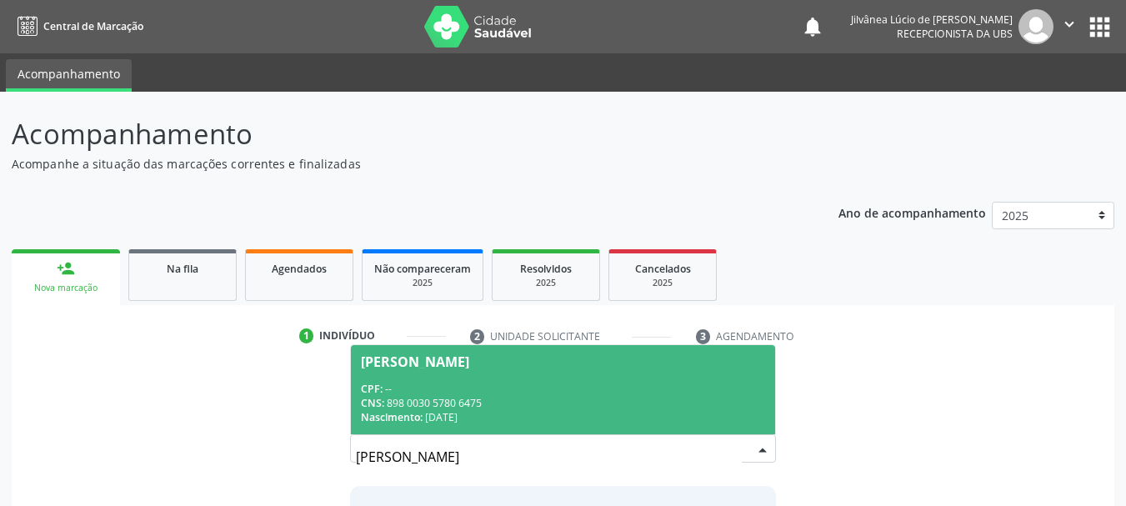
click at [575, 372] on span "Daiane Bastos Sampaio CPF: -- CNS: 898 0030 5780 6475 Nascimento: 31/01/2004" at bounding box center [563, 389] width 425 height 89
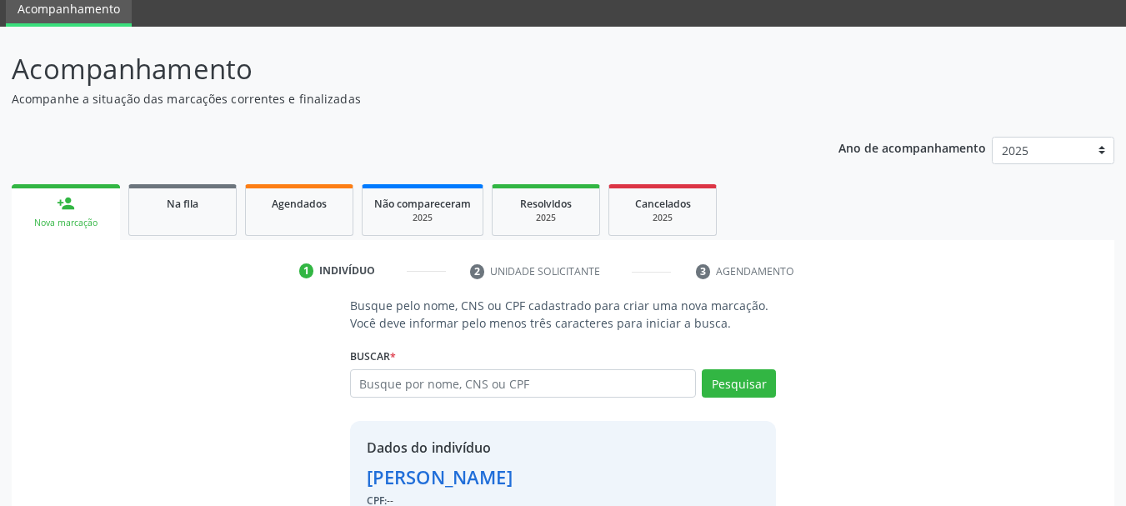
scroll to position [163, 0]
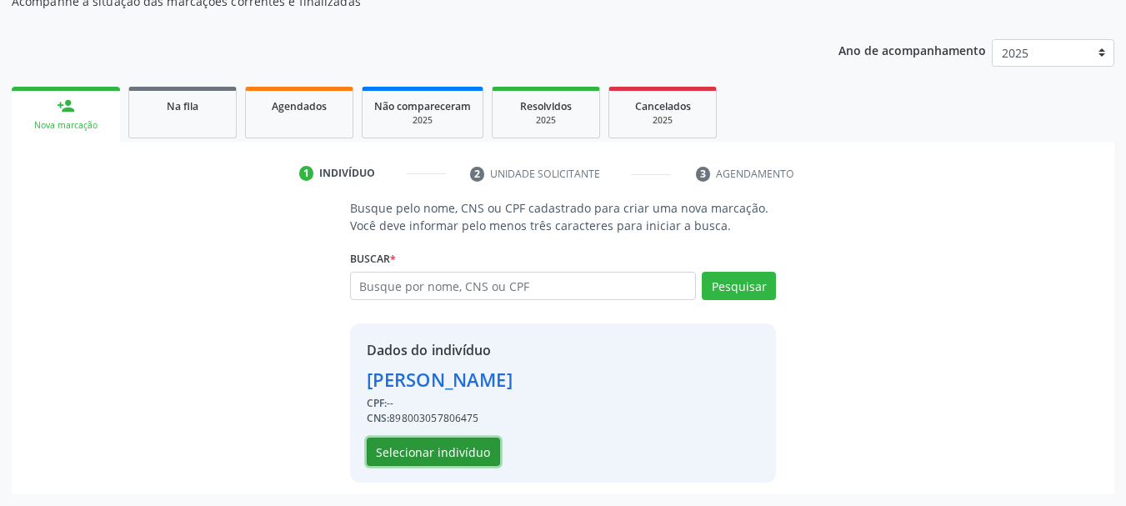
click at [443, 456] on button "Selecionar indivíduo" at bounding box center [433, 452] width 133 height 28
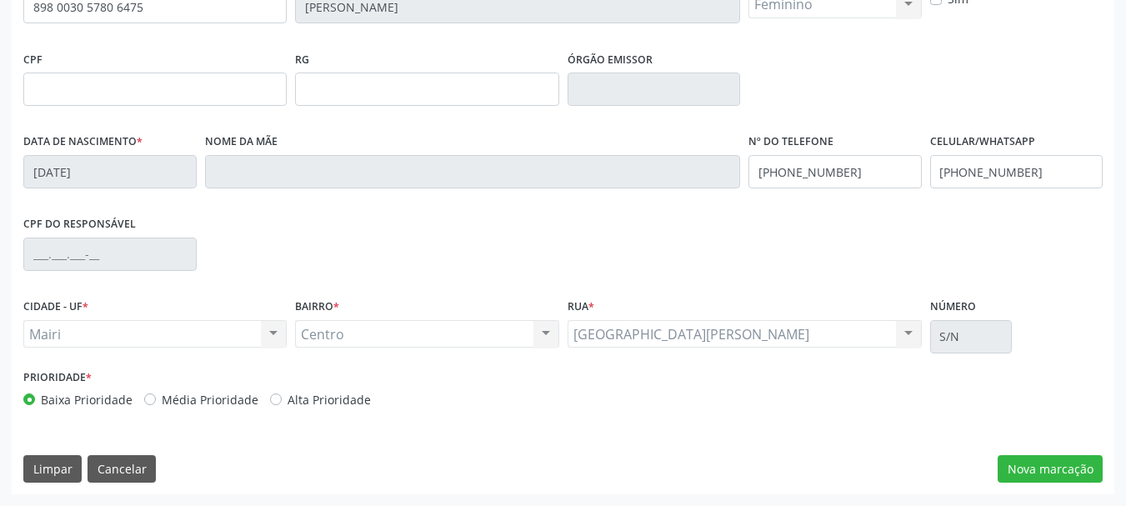
scroll to position [314, 0]
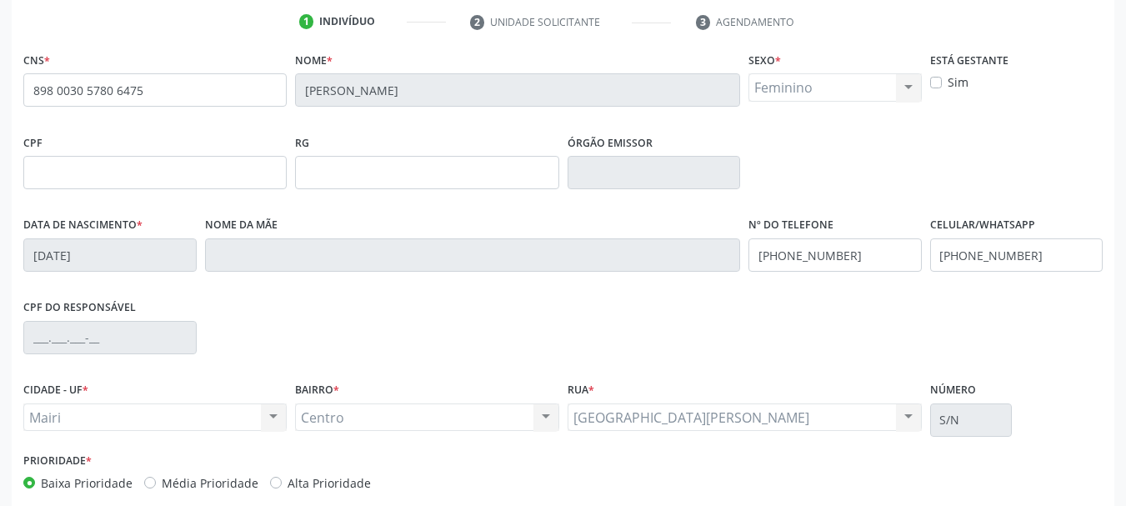
click at [948, 80] on label "Sim" at bounding box center [958, 82] width 21 height 18
click at [937, 80] on input "Sim" at bounding box center [936, 80] width 12 height 15
checkbox input "true"
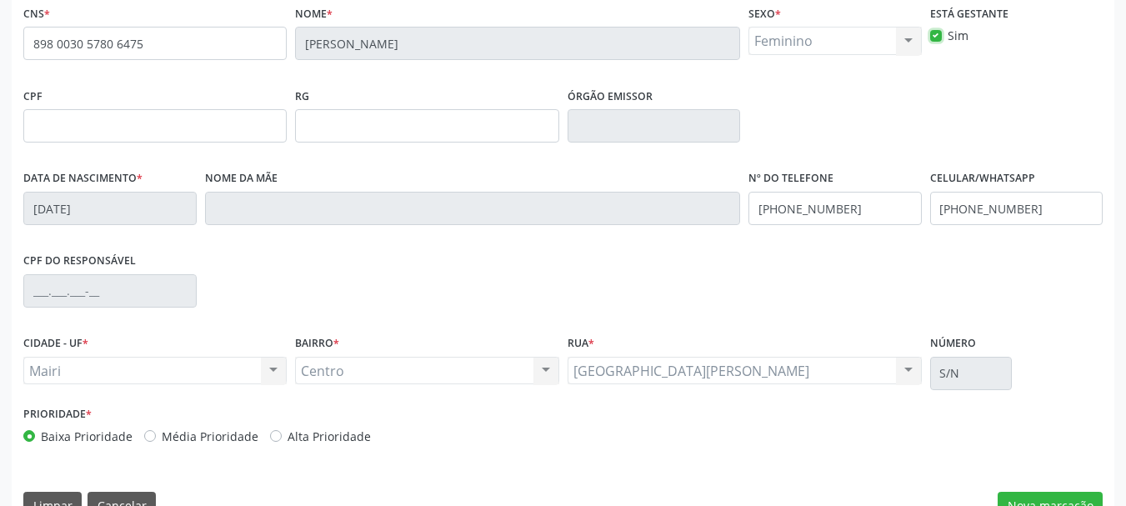
scroll to position [398, 0]
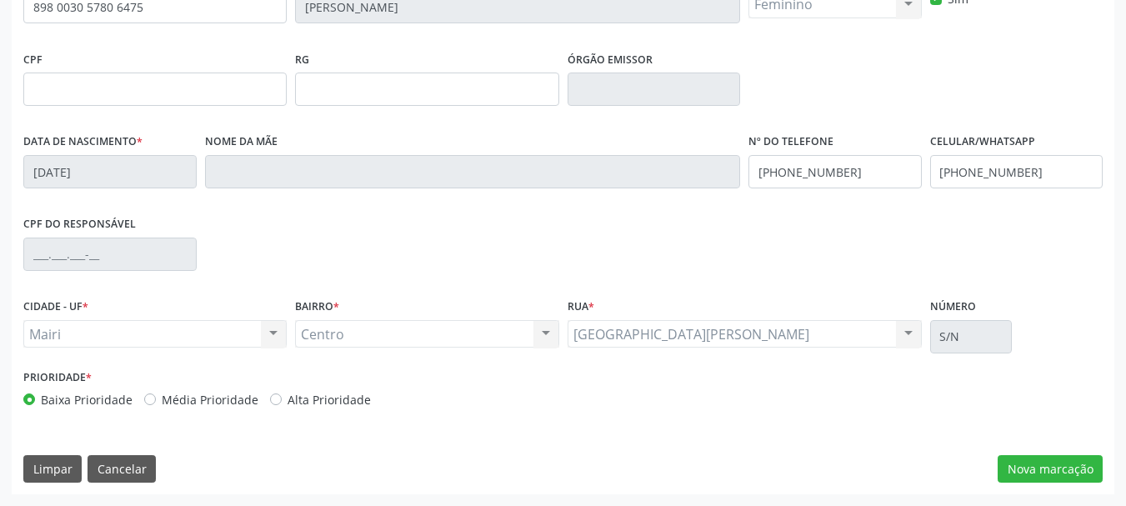
click at [288, 394] on label "Alta Prioridade" at bounding box center [329, 400] width 83 height 18
click at [274, 394] on input "Alta Prioridade" at bounding box center [276, 398] width 12 height 15
radio input "true"
click at [1026, 463] on button "Nova marcação" at bounding box center [1050, 469] width 105 height 28
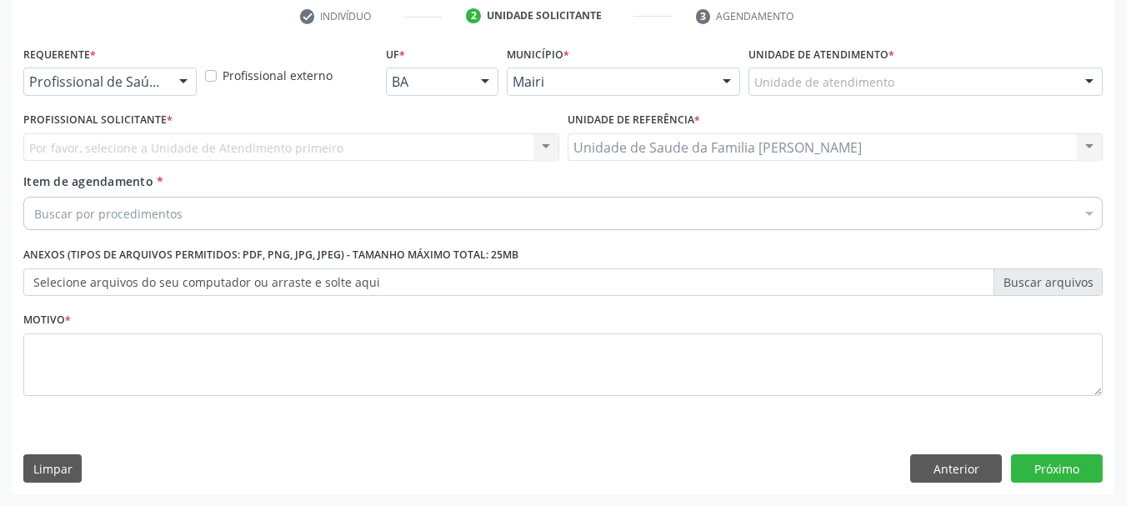
scroll to position [320, 0]
click at [113, 148] on div "Por favor, selecione a Unidade de Atendimento primeiro Nenhum resultado encontr…" at bounding box center [291, 147] width 536 height 28
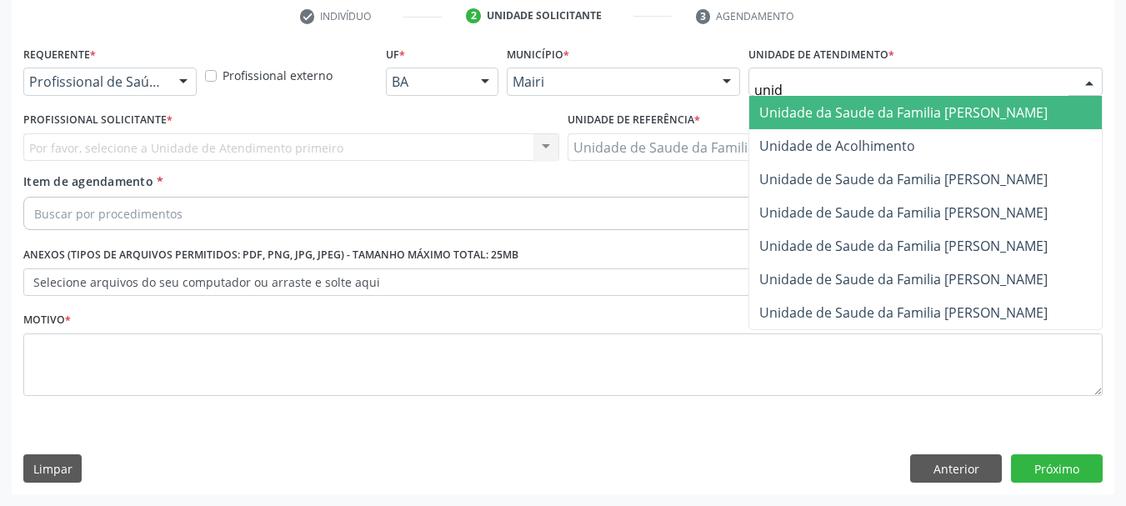
type input "unida"
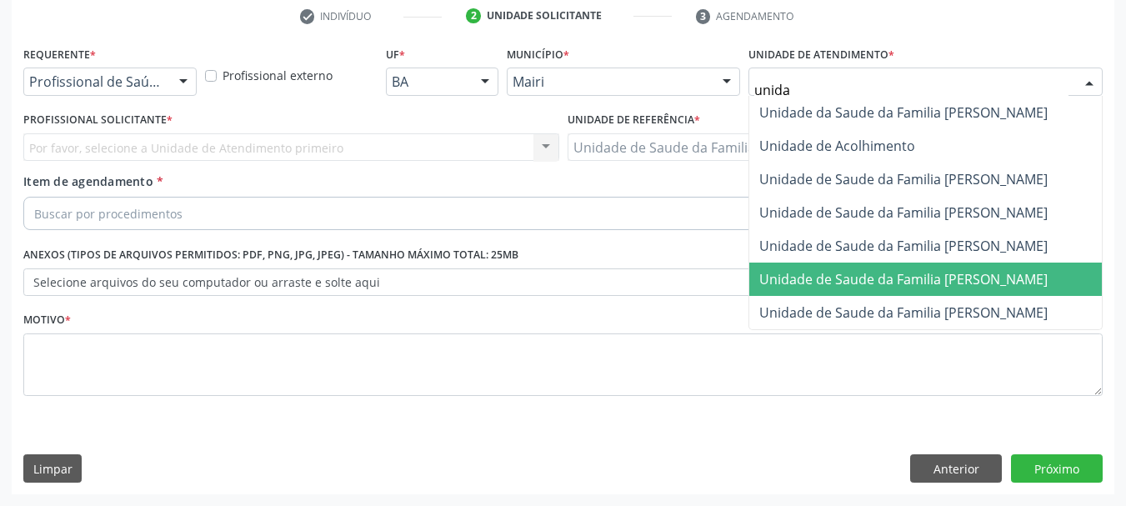
click at [885, 277] on span "Unidade de Saude da Familia [PERSON_NAME]" at bounding box center [904, 279] width 288 height 18
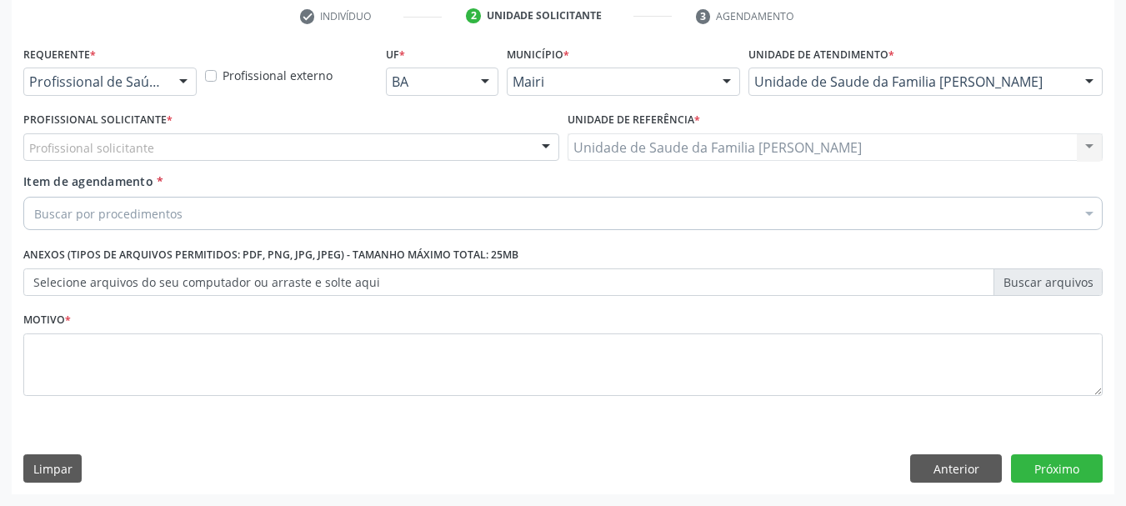
click at [214, 153] on div "Profissional solicitante" at bounding box center [291, 147] width 536 height 28
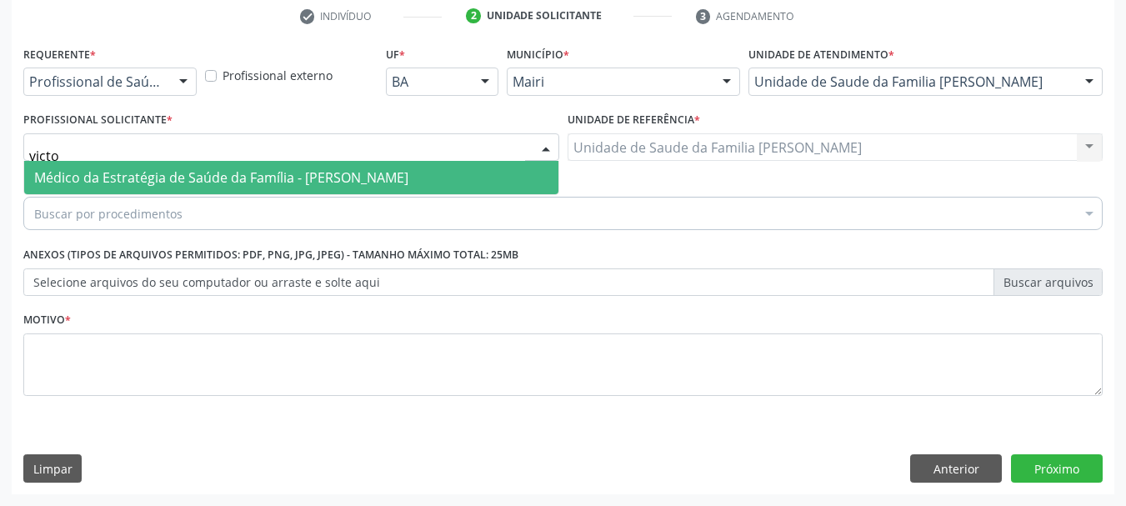
type input "victor"
click at [229, 181] on span "Médico da Estratégia de Saúde da Família - [PERSON_NAME]" at bounding box center [221, 177] width 374 height 18
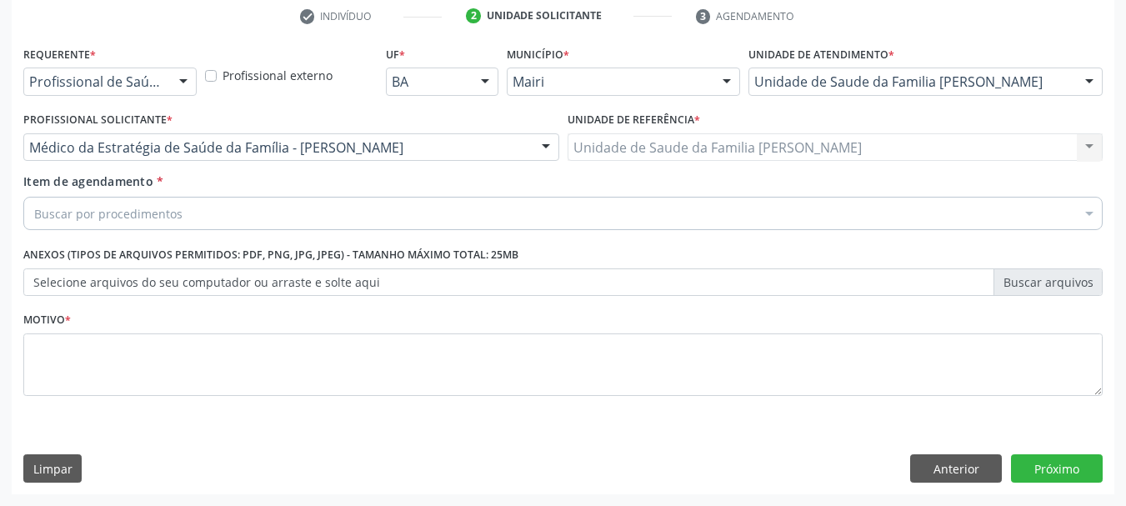
click at [240, 225] on div "Buscar por procedimentos" at bounding box center [563, 213] width 1080 height 33
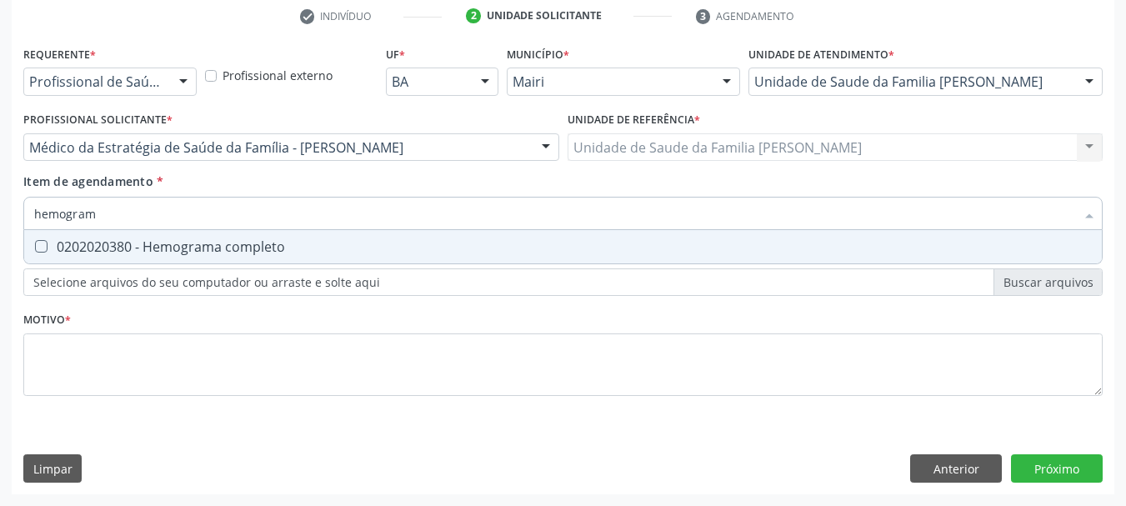
type input "hemograma"
click at [259, 242] on div "0202020380 - Hemograma completo" at bounding box center [563, 246] width 1058 height 13
checkbox completo "true"
drag, startPoint x: 115, startPoint y: 213, endPoint x: 0, endPoint y: 219, distance: 115.2
click at [11, 219] on div "Acompanhamento Acompanhe a situação das marcações correntes e finalizadas Relat…" at bounding box center [563, 139] width 1126 height 735
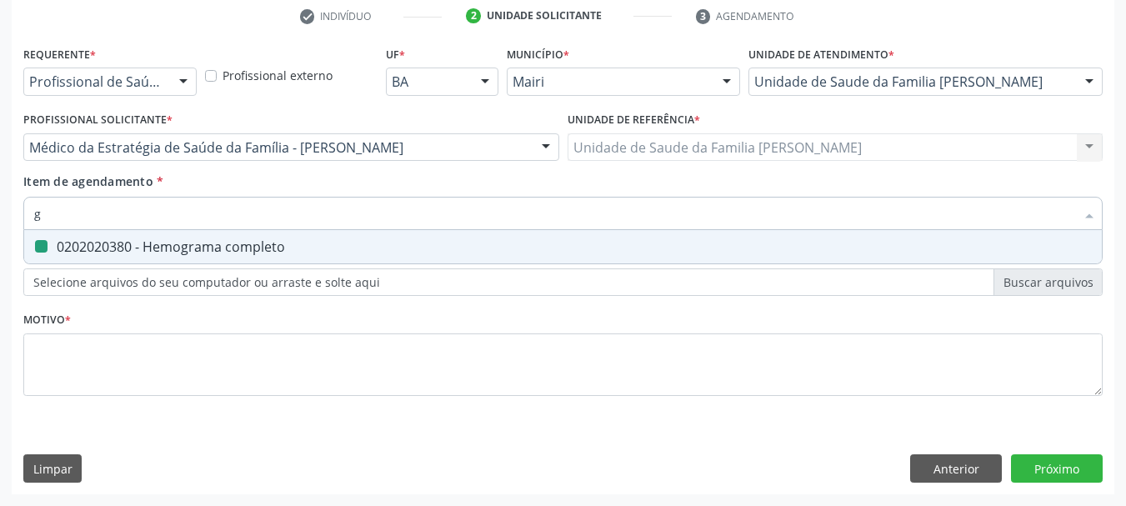
type input "gl"
checkbox completo "false"
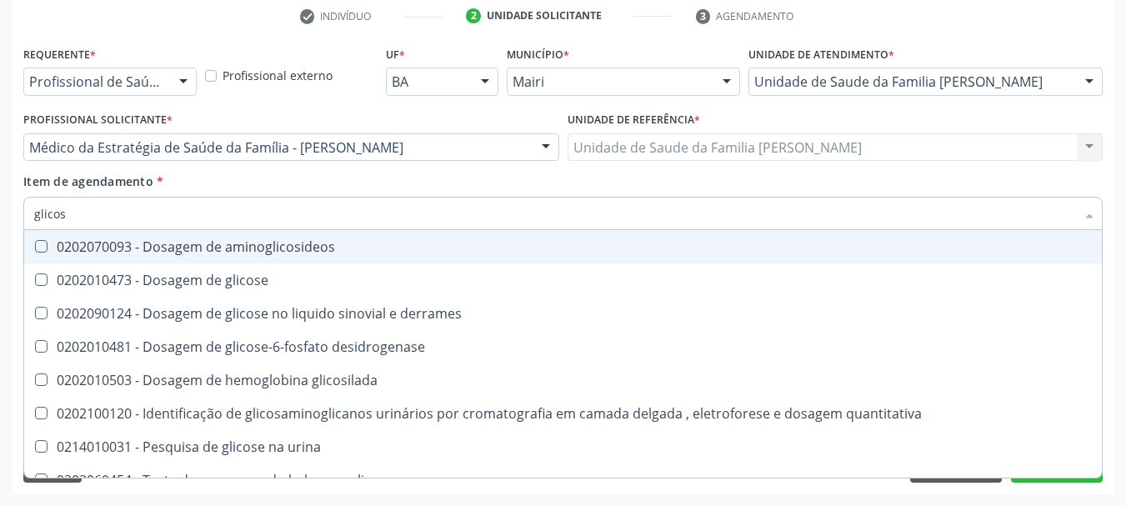
type input "glicose"
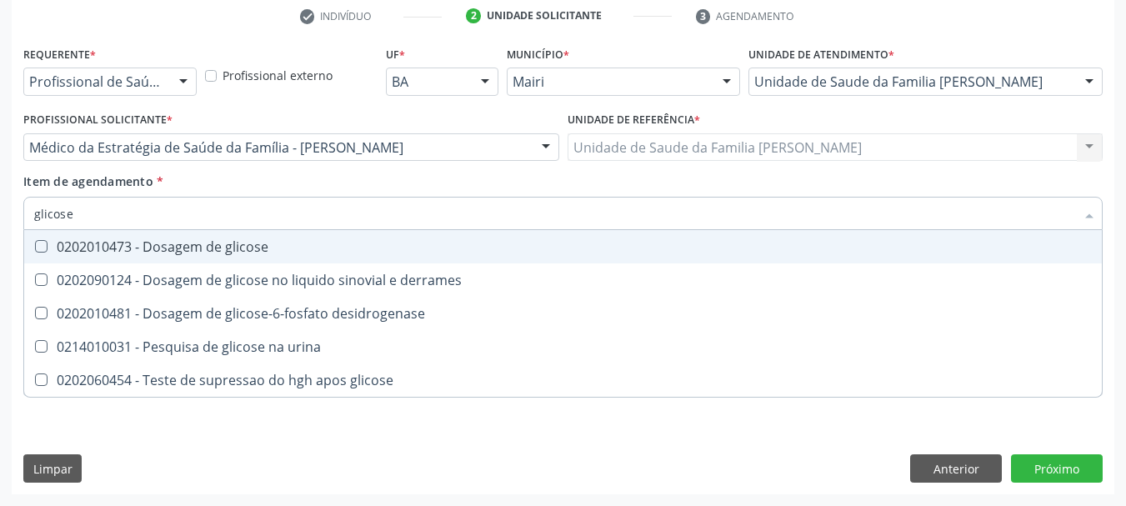
click at [146, 257] on span "0202010473 - Dosagem de glicose" at bounding box center [563, 246] width 1078 height 33
checkbox glicose "true"
drag, startPoint x: 97, startPoint y: 215, endPoint x: 0, endPoint y: 218, distance: 96.7
click at [0, 218] on div "Acompanhamento Acompanhe a situação das marcações correntes e finalizadas Relat…" at bounding box center [563, 139] width 1126 height 735
type input "u"
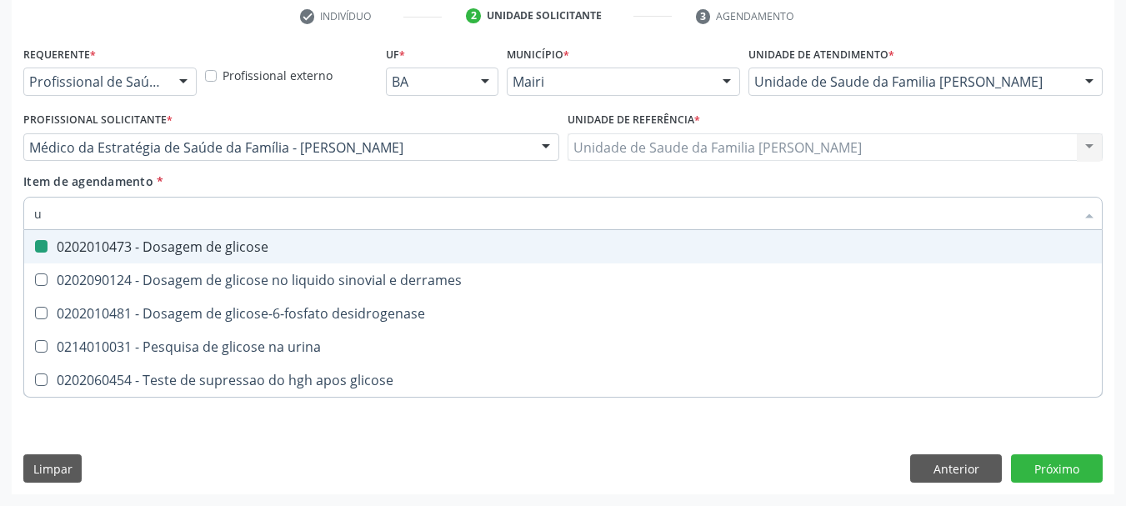
checkbox glicose "false"
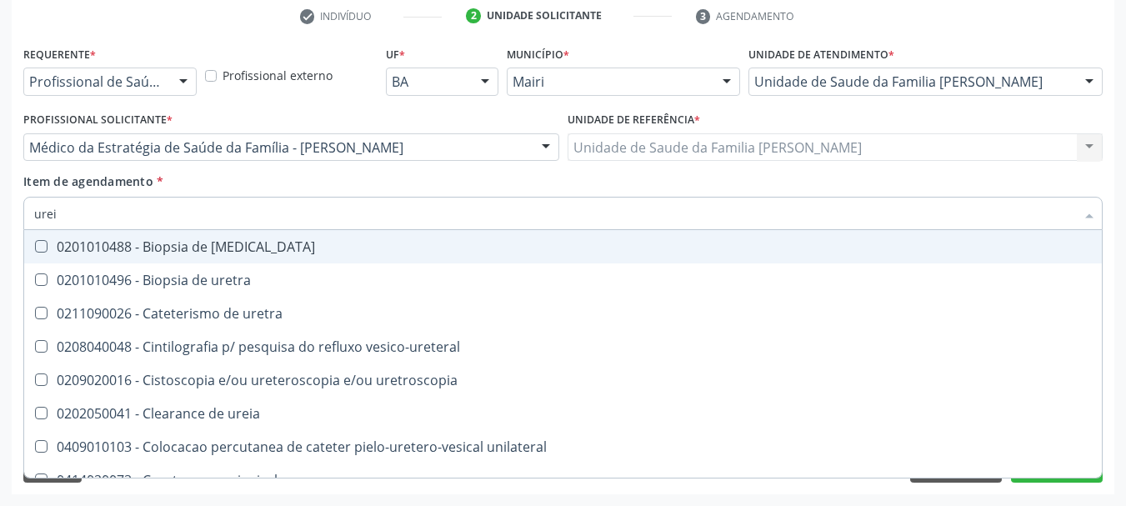
type input "ureia"
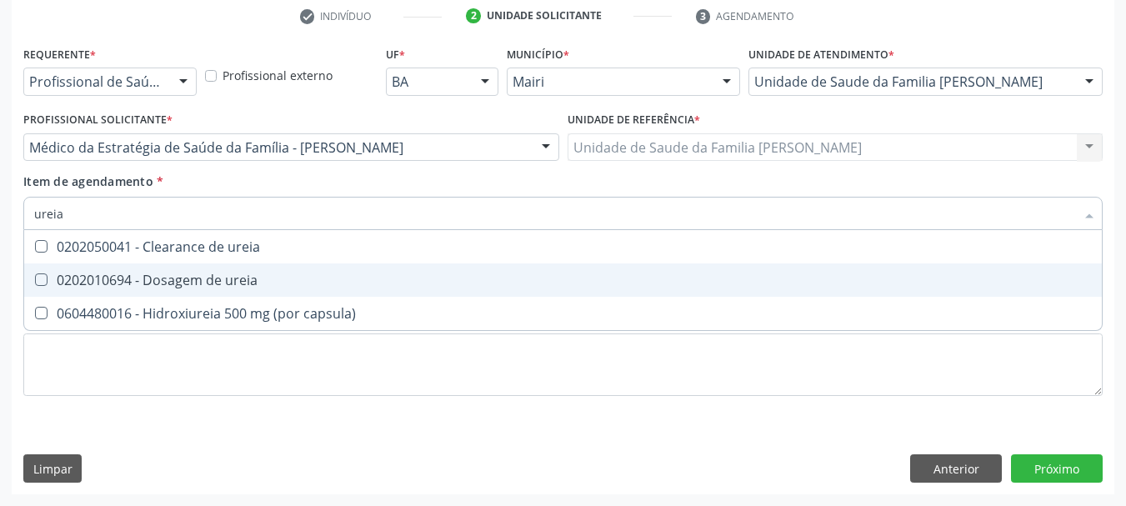
click at [122, 280] on div "0202010694 - Dosagem de ureia" at bounding box center [563, 279] width 1058 height 13
checkbox ureia "true"
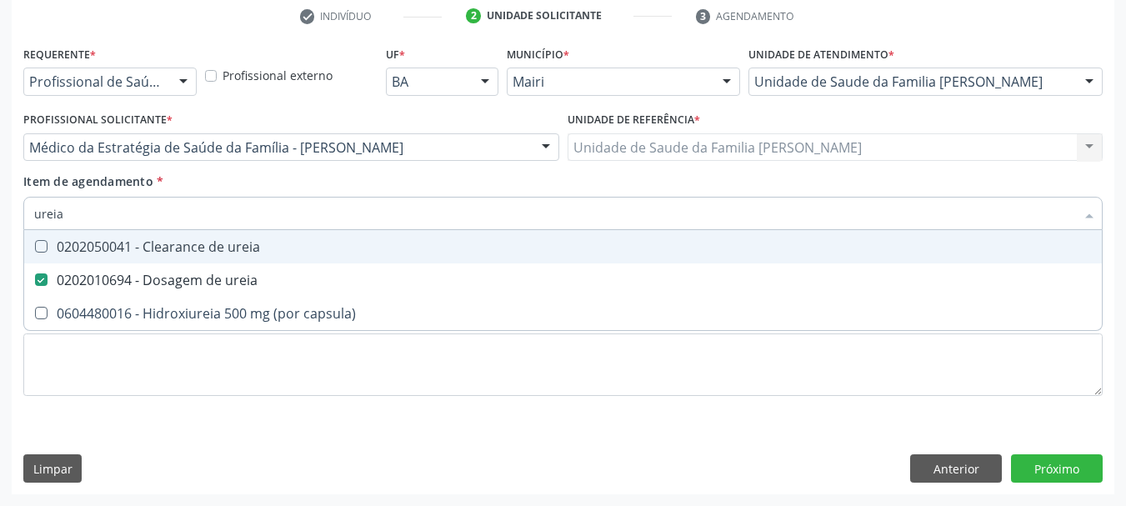
drag, startPoint x: 78, startPoint y: 213, endPoint x: 0, endPoint y: 208, distance: 77.7
click at [0, 208] on div "Acompanhamento Acompanhe a situação das marcações correntes e finalizadas Relat…" at bounding box center [563, 139] width 1126 height 735
type input "cr"
checkbox ureia "false"
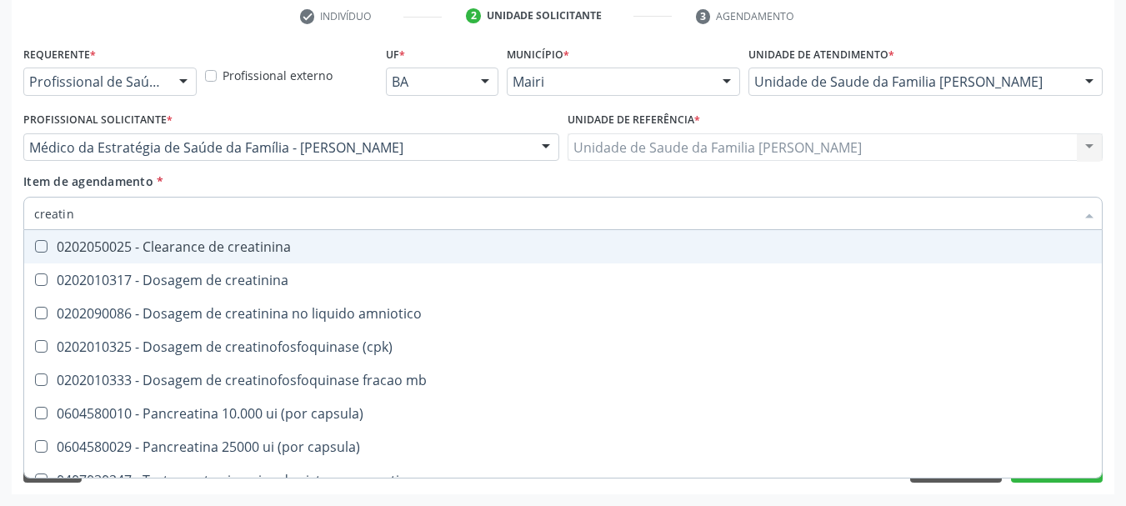
type input "creatini"
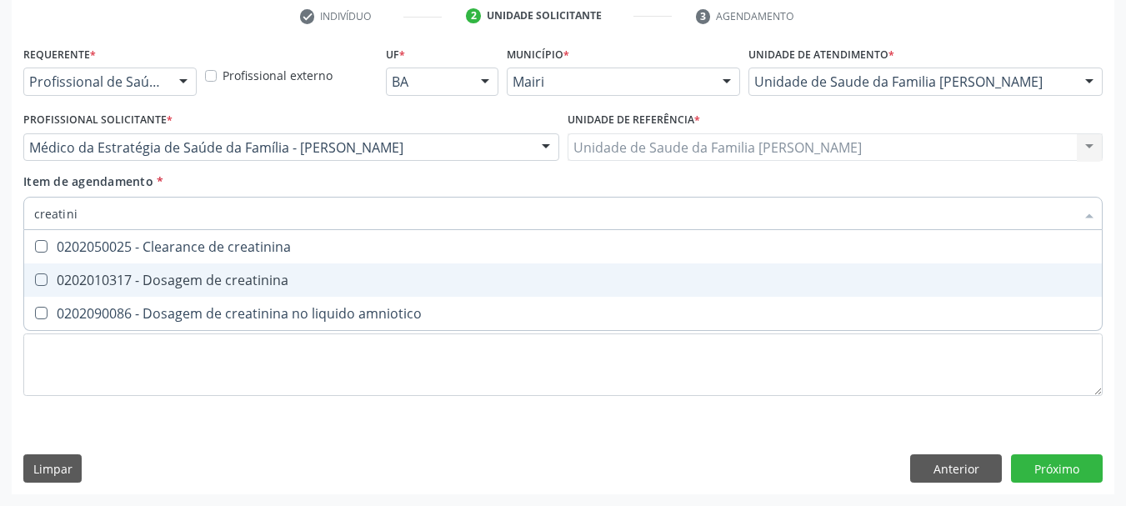
click at [68, 285] on div "0202010317 - Dosagem de creatinina" at bounding box center [563, 279] width 1058 height 13
checkbox creatinina "true"
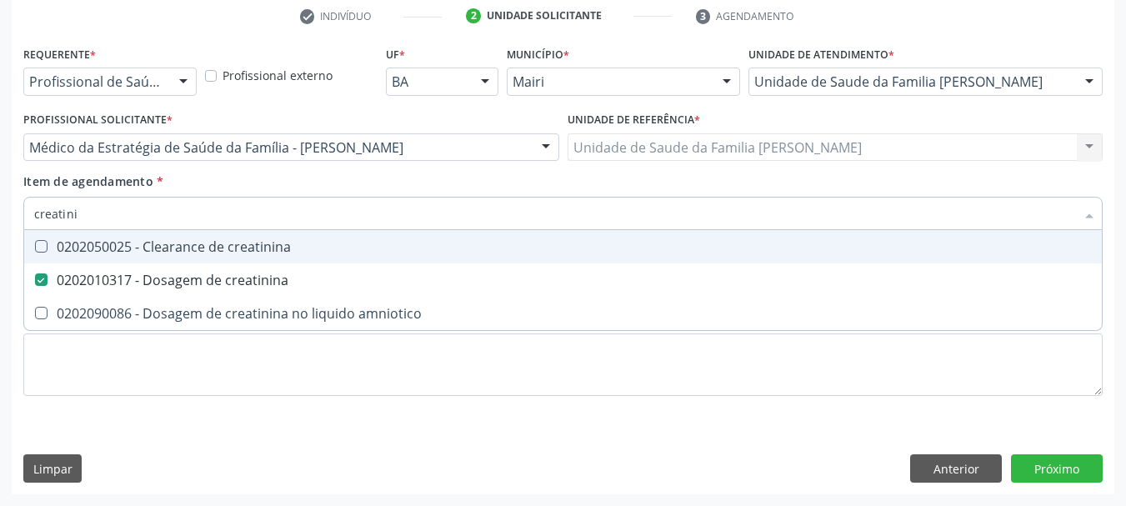
drag, startPoint x: 103, startPoint y: 208, endPoint x: 0, endPoint y: 202, distance: 102.8
click at [0, 202] on div "Acompanhamento Acompanhe a situação das marcações correntes e finalizadas Relat…" at bounding box center [563, 139] width 1126 height 735
type input "tg"
checkbox creatinina "false"
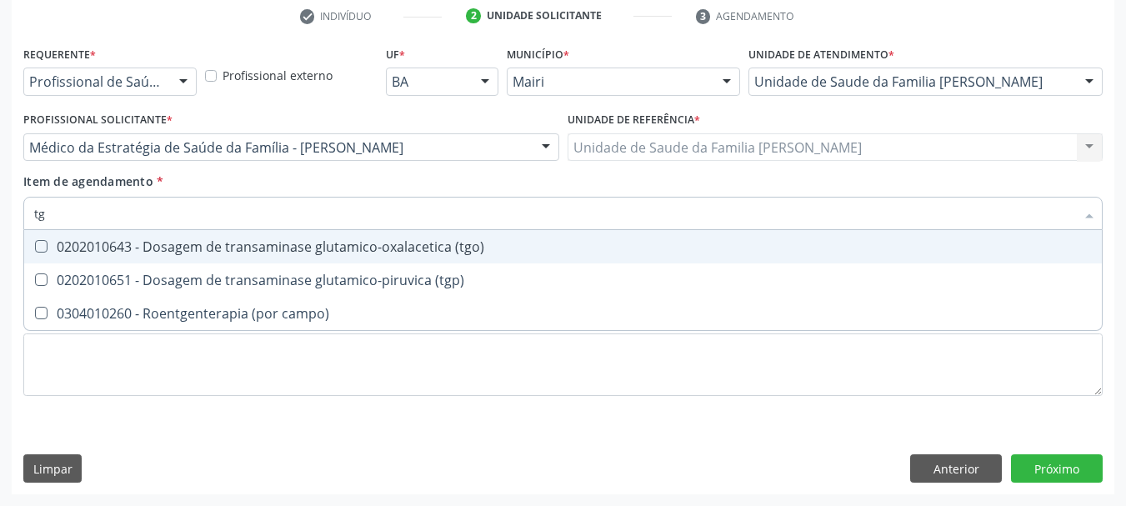
type input "tgo"
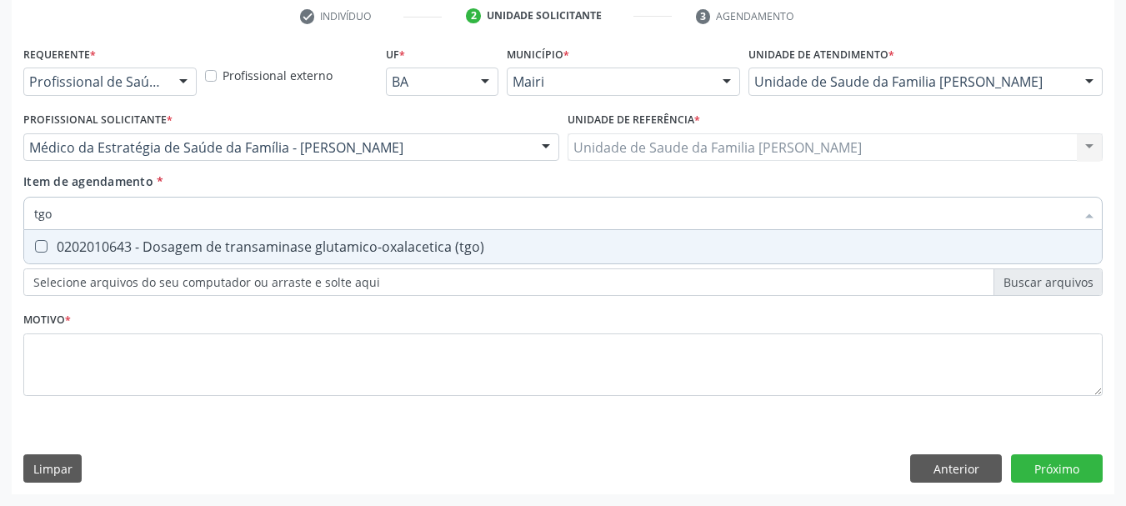
click at [86, 245] on div "0202010643 - Dosagem de transaminase glutamico-oxalacetica (tgo)" at bounding box center [563, 246] width 1058 height 13
checkbox \(tgo\) "true"
drag, startPoint x: 64, startPoint y: 219, endPoint x: 0, endPoint y: 218, distance: 64.2
click at [0, 219] on div "Acompanhamento Acompanhe a situação das marcações correntes e finalizadas Relat…" at bounding box center [563, 139] width 1126 height 735
type input "tg"
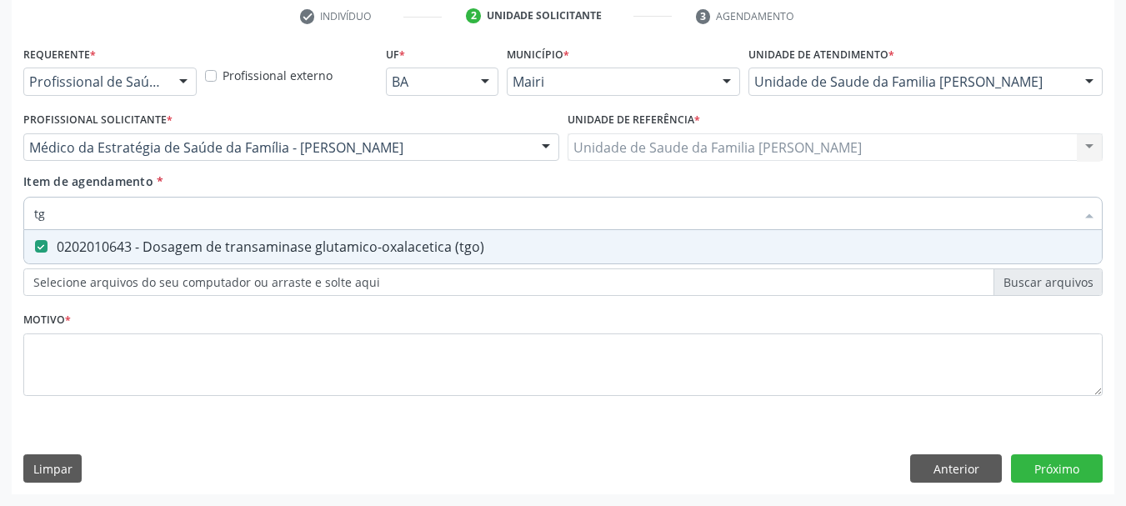
checkbox \(tgo\) "true"
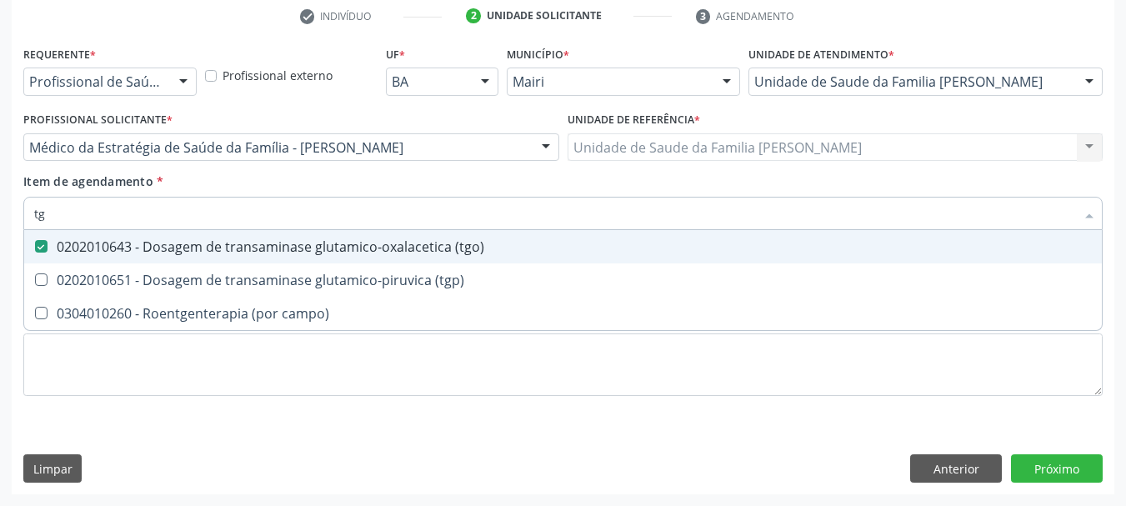
type input "tgp"
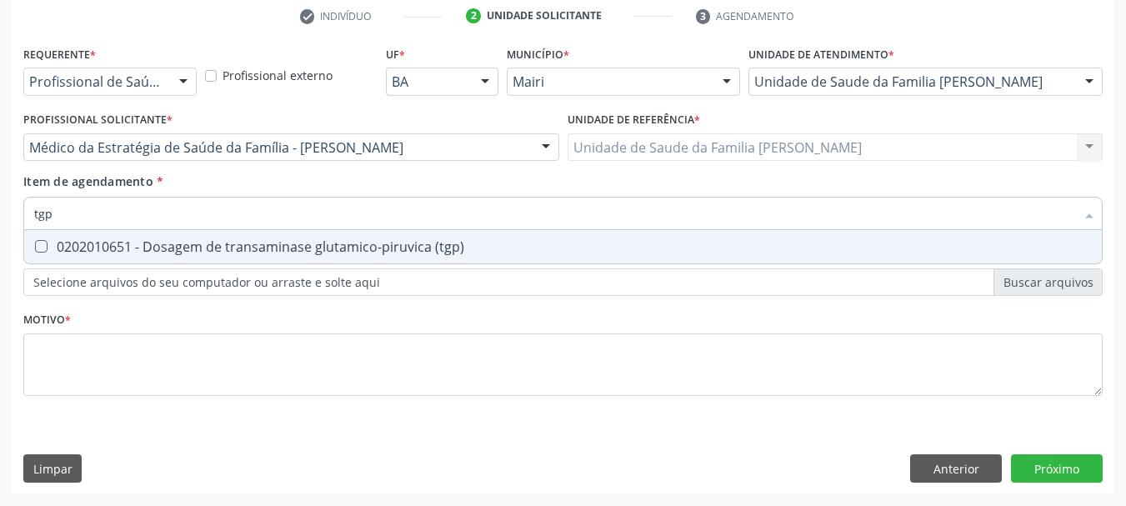
click at [72, 246] on div "0202010651 - Dosagem de transaminase glutamico-piruvica (tgp)" at bounding box center [563, 246] width 1058 height 13
checkbox \(tgp\) "true"
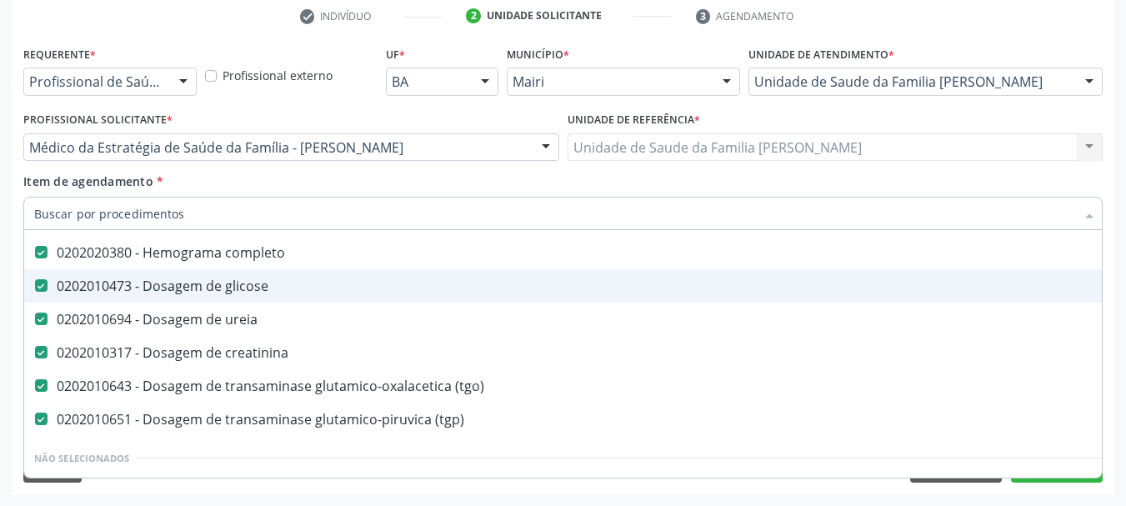
scroll to position [167, 0]
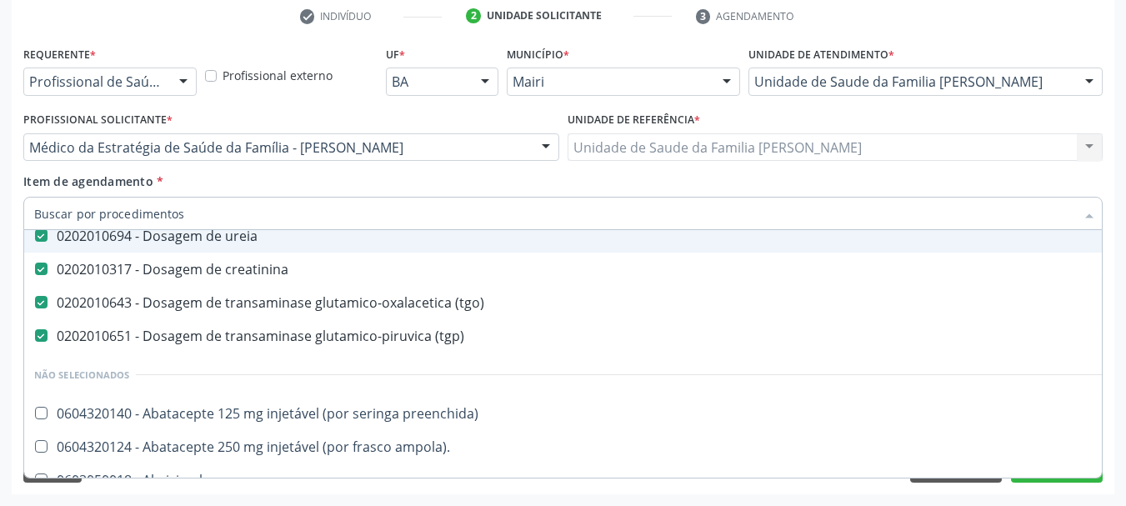
click at [208, 219] on input "Item de agendamento *" at bounding box center [554, 213] width 1041 height 33
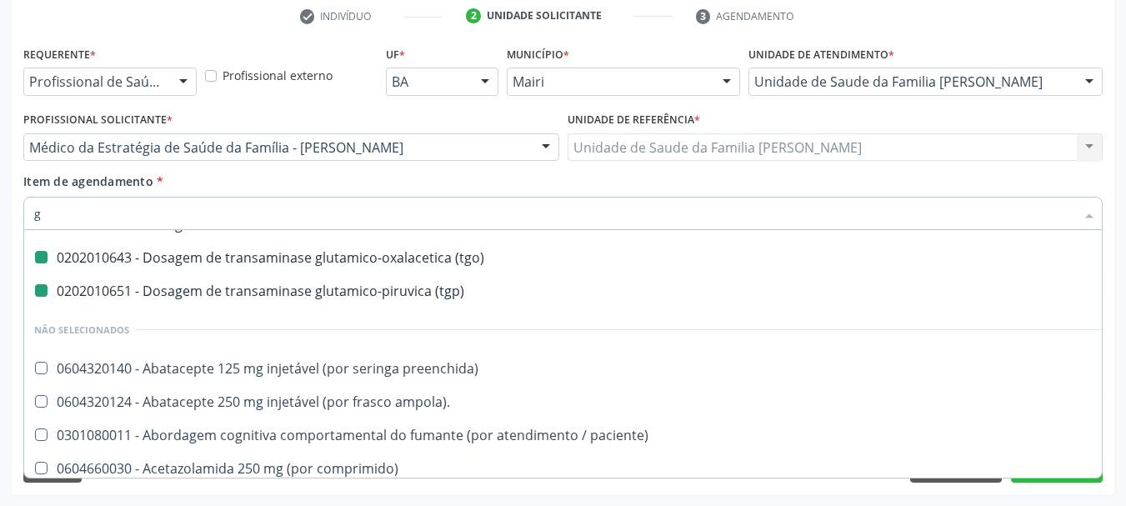
type input "gl"
checkbox \(tgo\) "false"
checkbox \(tgp\) "false"
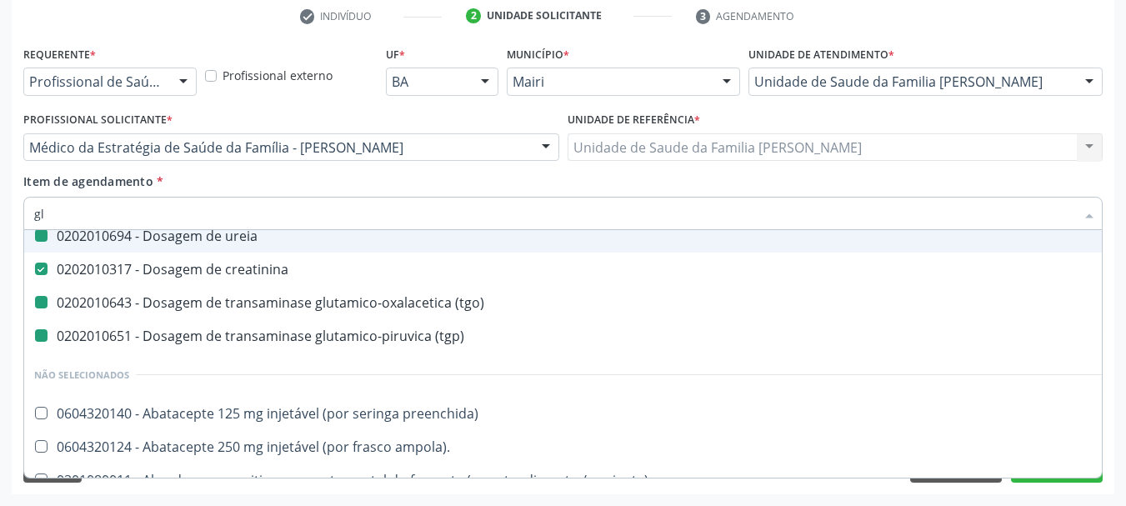
type input "gli"
checkbox ureia "false"
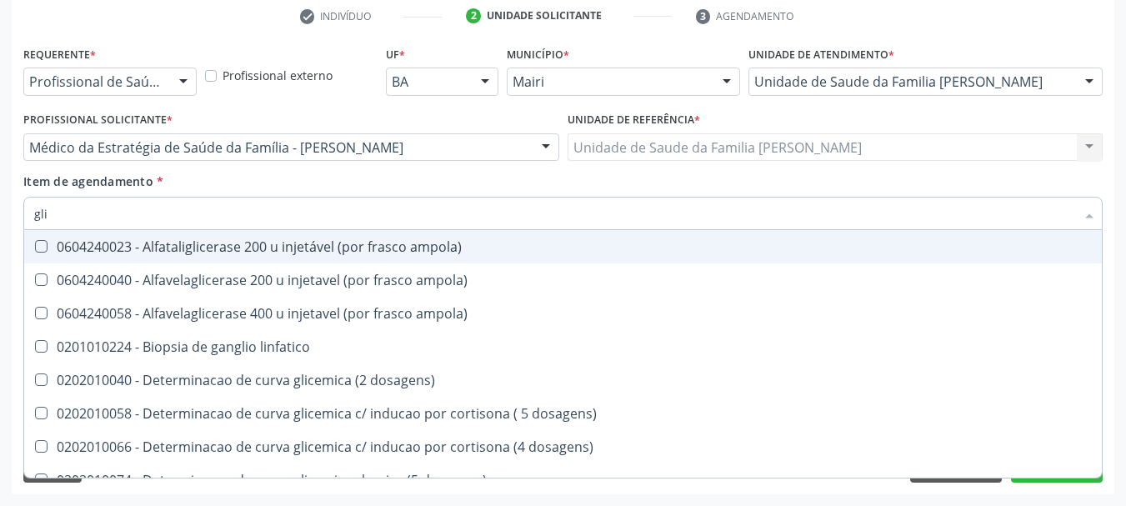
scroll to position [133, 0]
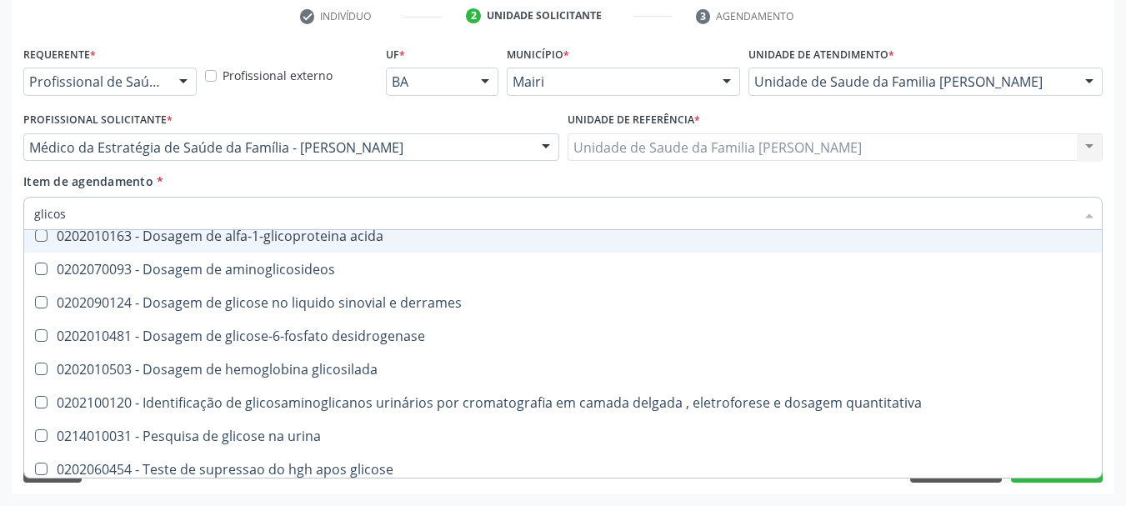
type input "glicosi"
checkbox glicose "false"
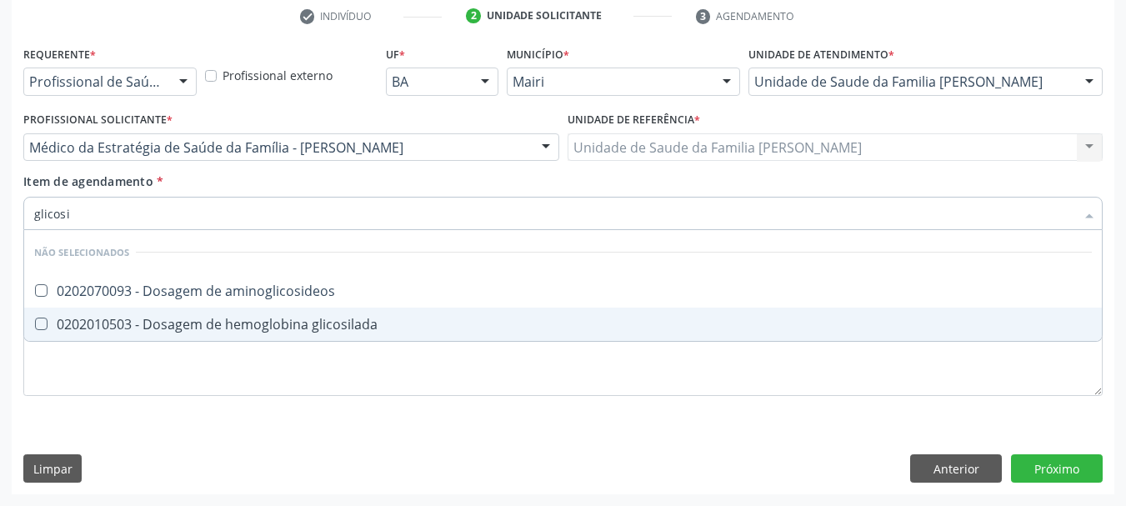
scroll to position [0, 0]
type input "glicosil"
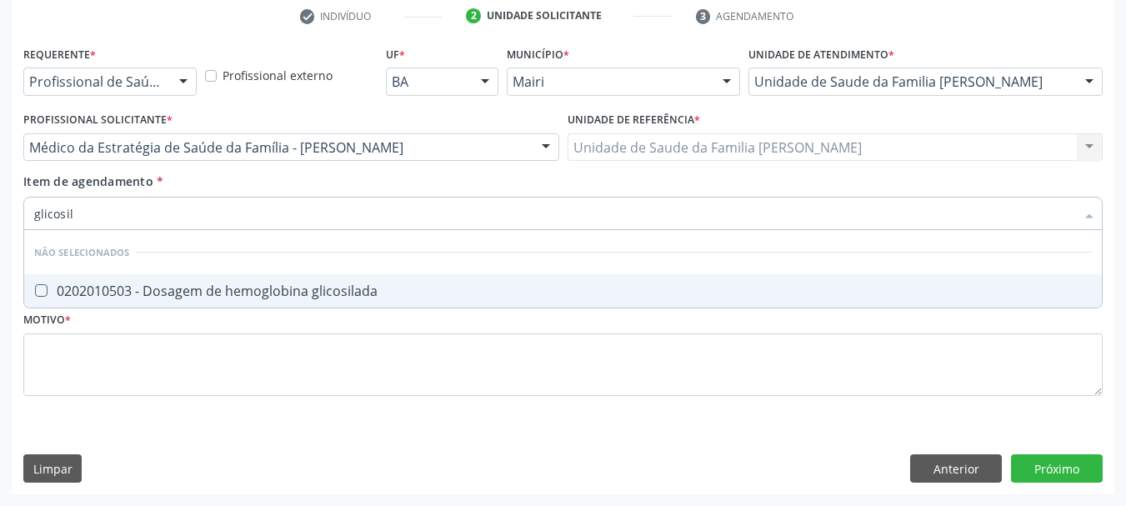
click at [188, 298] on div "0202010503 - Dosagem de hemoglobina glicosilada" at bounding box center [563, 290] width 1058 height 13
checkbox glicosilada "true"
drag, startPoint x: 104, startPoint y: 213, endPoint x: 0, endPoint y: 233, distance: 106.1
click at [0, 233] on div "Acompanhamento Acompanhe a situação das marcações correntes e finalizadas Relat…" at bounding box center [563, 139] width 1126 height 735
type input "uri"
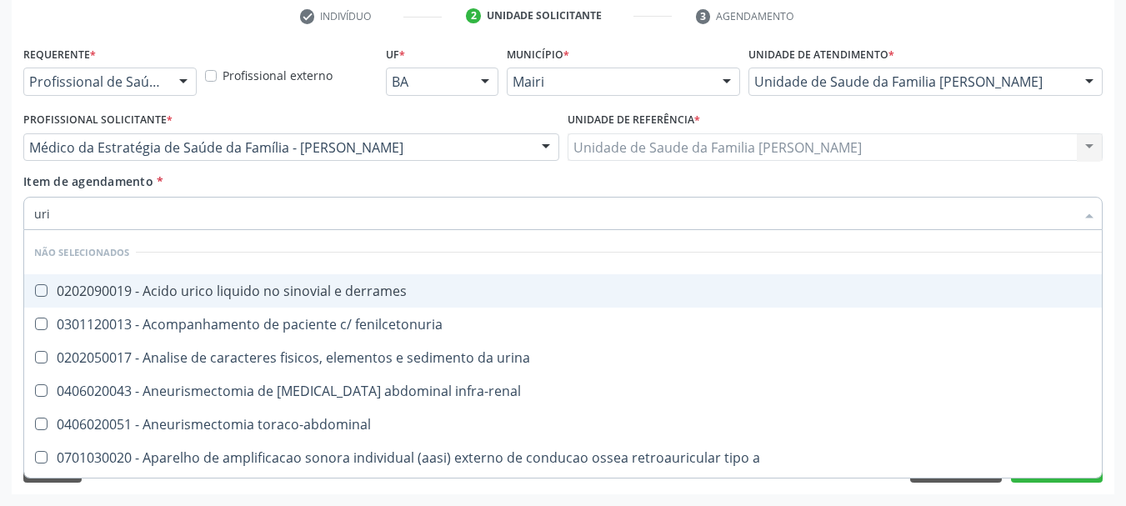
checkbox derrames "false"
type input "urina"
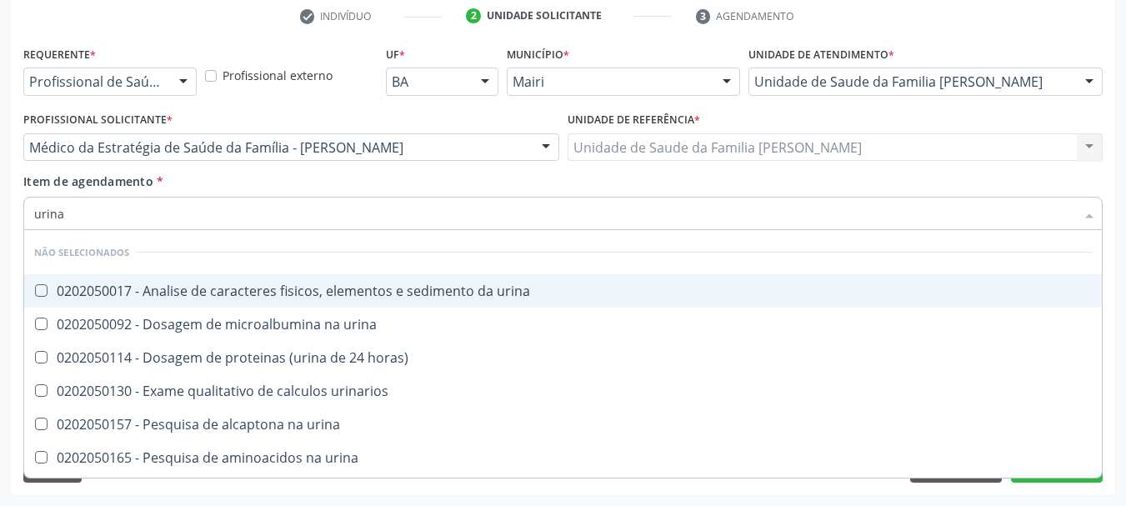
click at [92, 284] on div "0202050017 - Analise de caracteres fisicos, elementos e sedimento da urina" at bounding box center [563, 290] width 1058 height 13
checkbox urina "true"
drag, startPoint x: 76, startPoint y: 219, endPoint x: 0, endPoint y: 229, distance: 76.5
click at [0, 229] on div "Acompanhamento Acompanhe a situação das marcações correntes e finalizadas Relat…" at bounding box center [563, 139] width 1126 height 735
type input "cu"
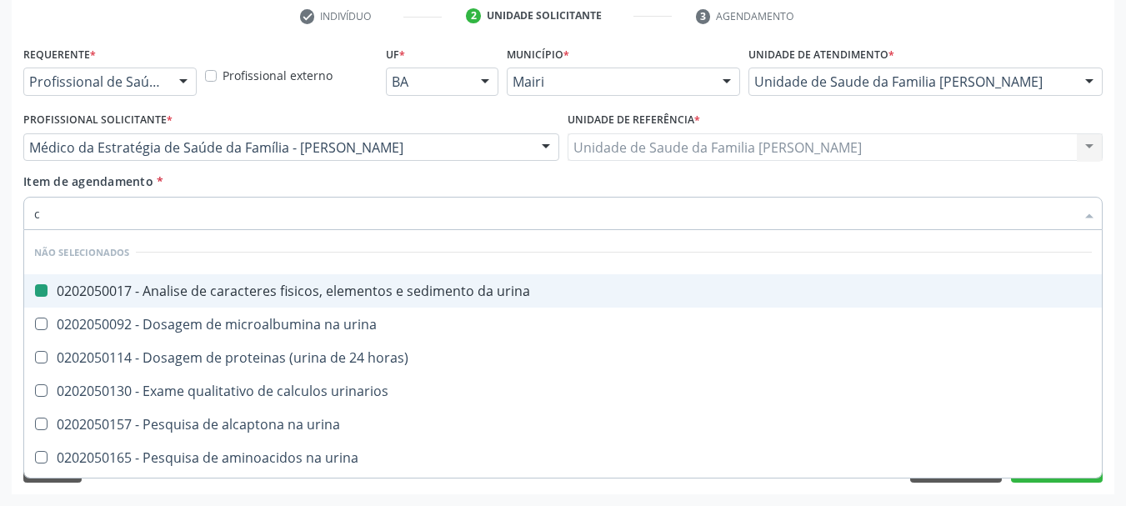
checkbox urina "false"
checkbox horas\) "false"
checkbox urinarios "false"
checkbox urina "false"
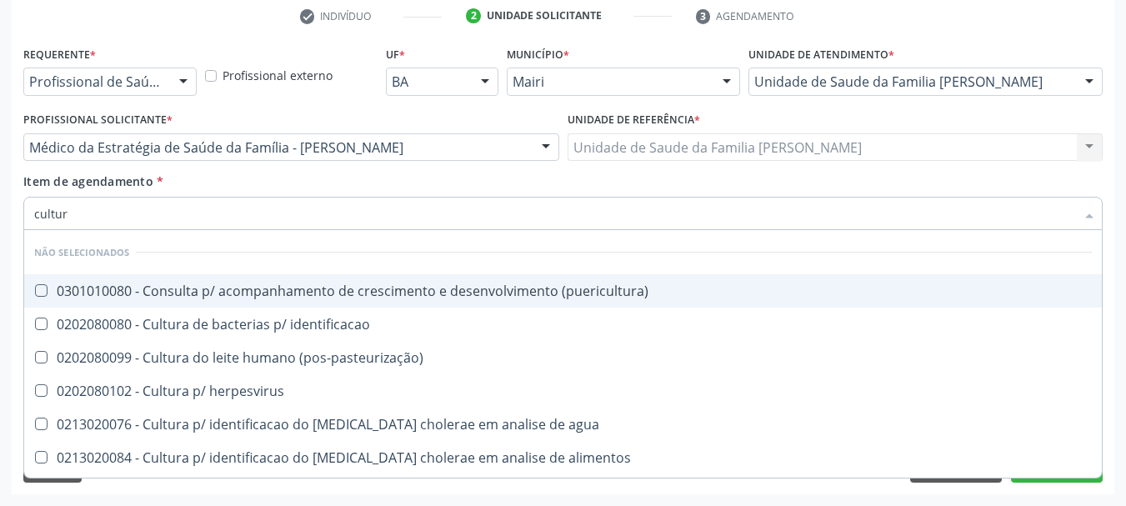
type input "cultura"
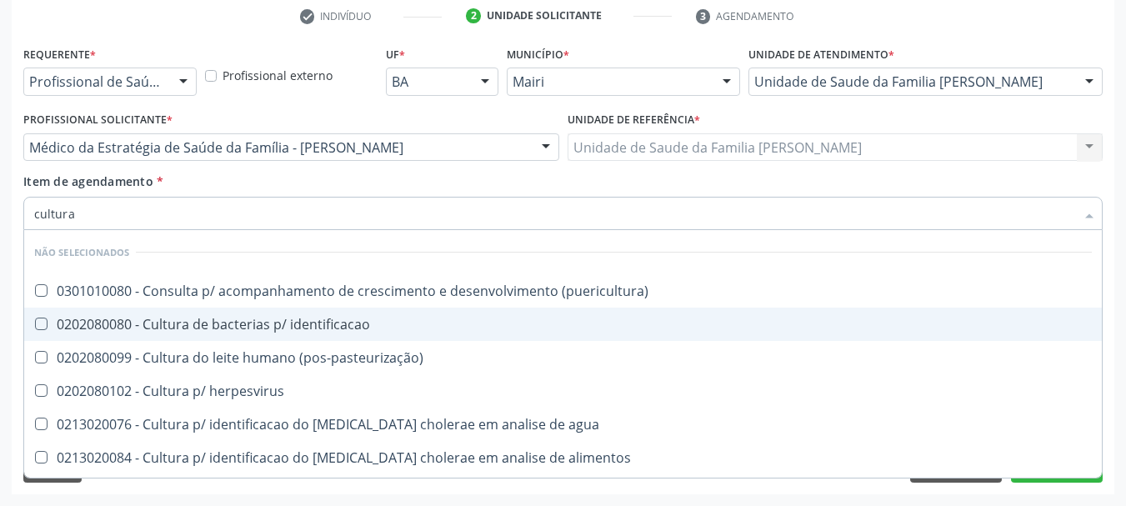
click at [88, 331] on div "0202080080 - Cultura de bacterias p/ identificacao" at bounding box center [563, 324] width 1058 height 13
checkbox identificacao "true"
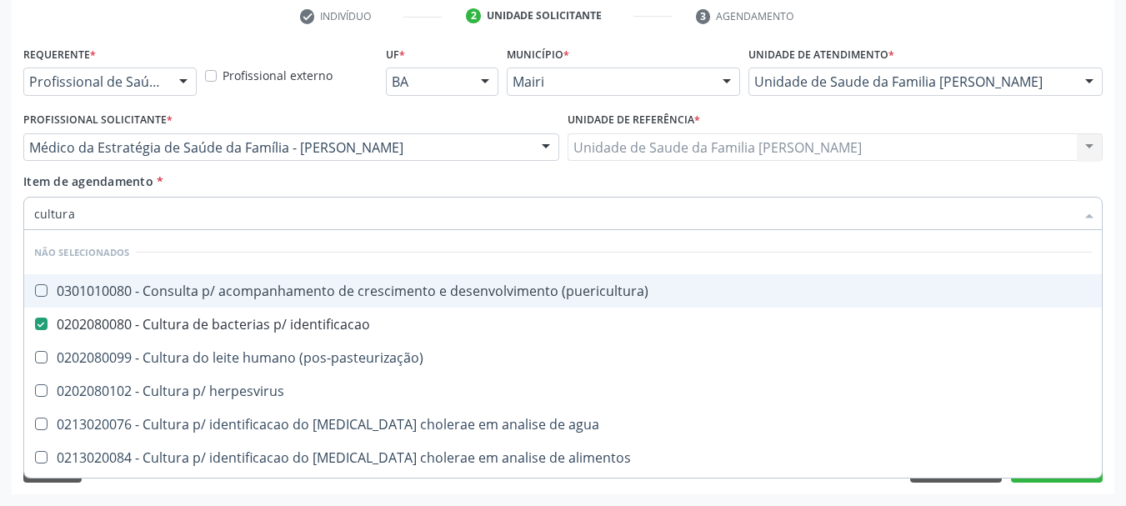
drag, startPoint x: 85, startPoint y: 205, endPoint x: 0, endPoint y: 222, distance: 86.7
click at [0, 222] on div "Acompanhamento Acompanhe a situação das marcações correntes e finalizadas Relat…" at bounding box center [563, 139] width 1126 height 735
checkbox \(puericultura\) "true"
checkbox \(pos-pasteurização\) "true"
checkbox herpesvirus "true"
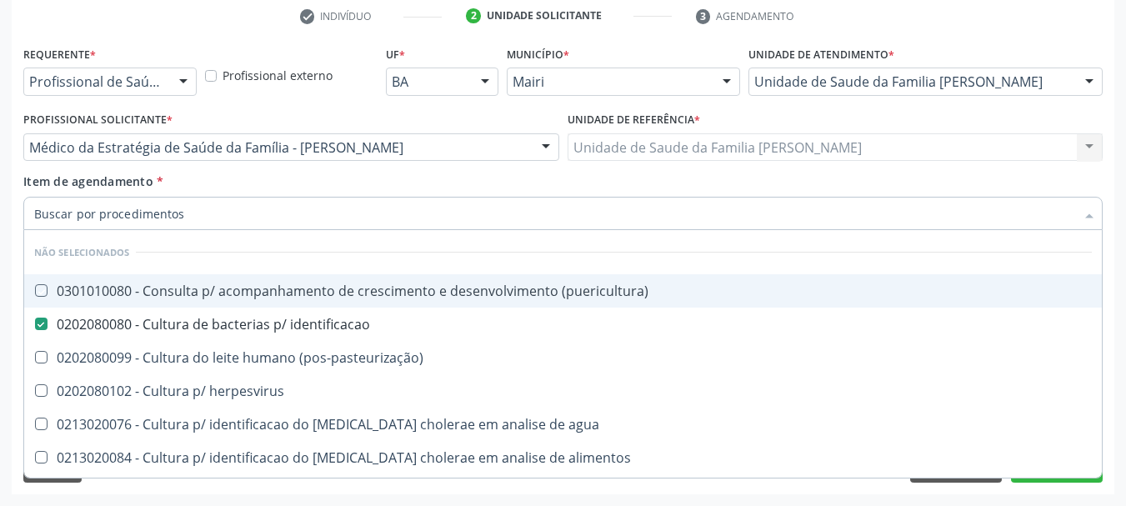
checkbox agua "true"
checkbox alimentos "true"
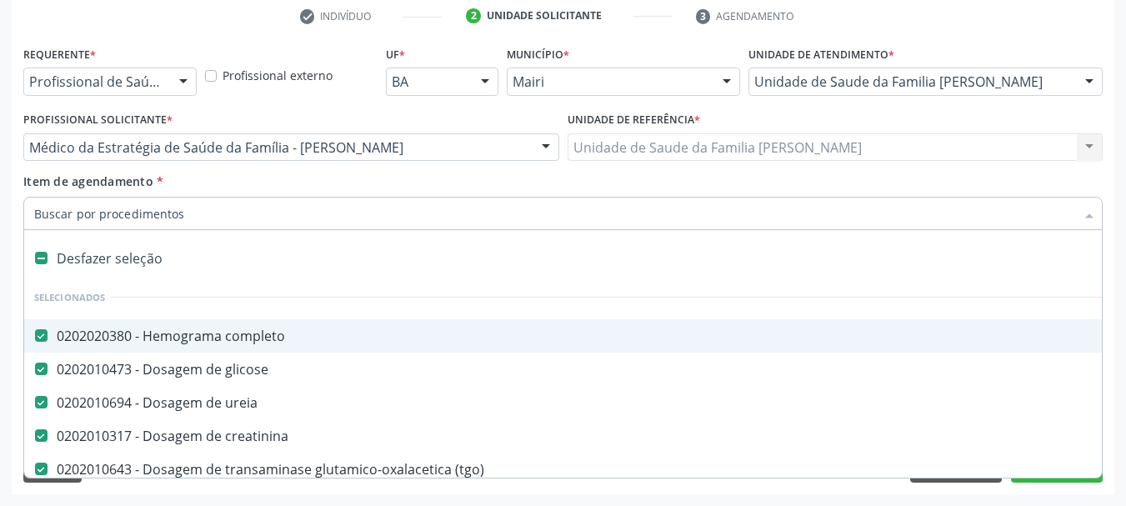
click at [0, 222] on div "Acompanhamento Acompanhe a situação das marcações correntes e finalizadas Relat…" at bounding box center [563, 139] width 1126 height 735
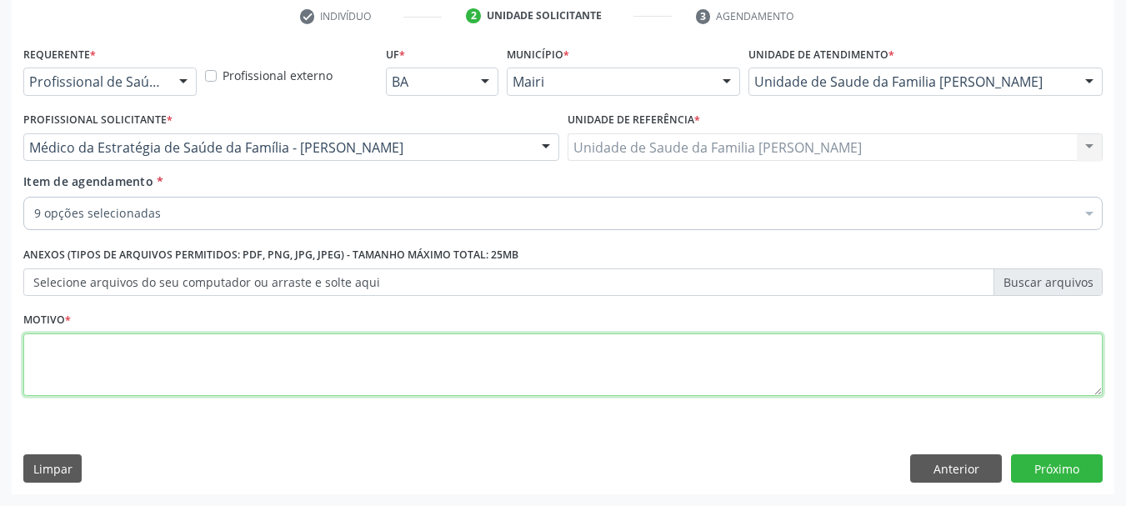
click at [116, 359] on textarea at bounding box center [563, 364] width 1080 height 63
type textarea "O"
type textarea "Pré-[DATE]."
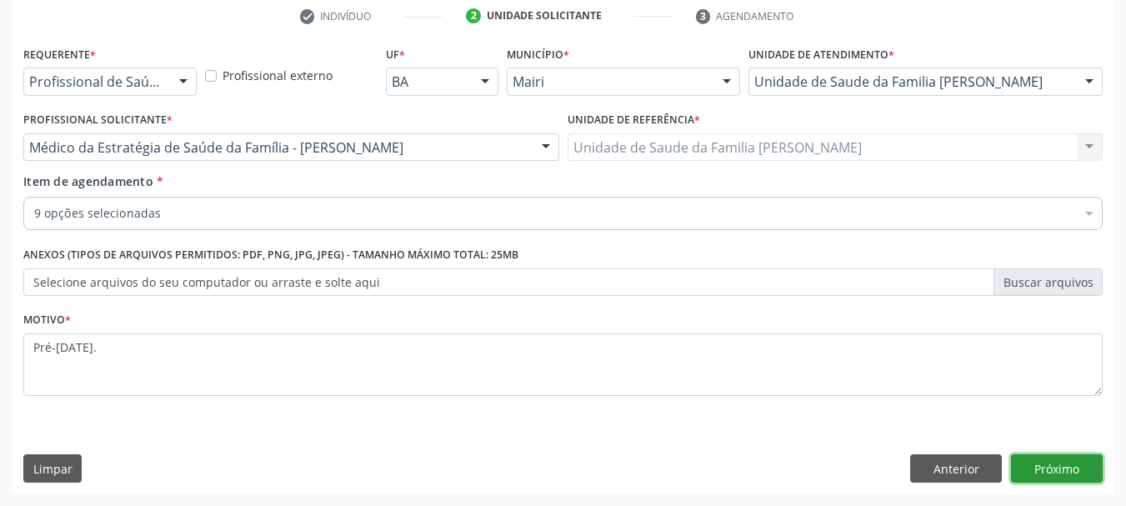
click at [1090, 475] on button "Próximo" at bounding box center [1057, 468] width 92 height 28
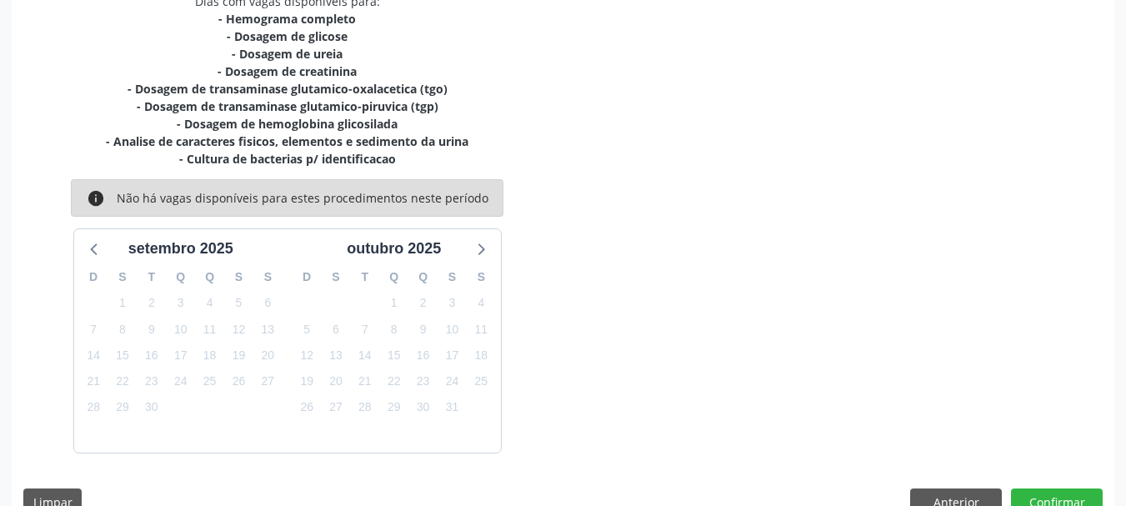
scroll to position [409, 0]
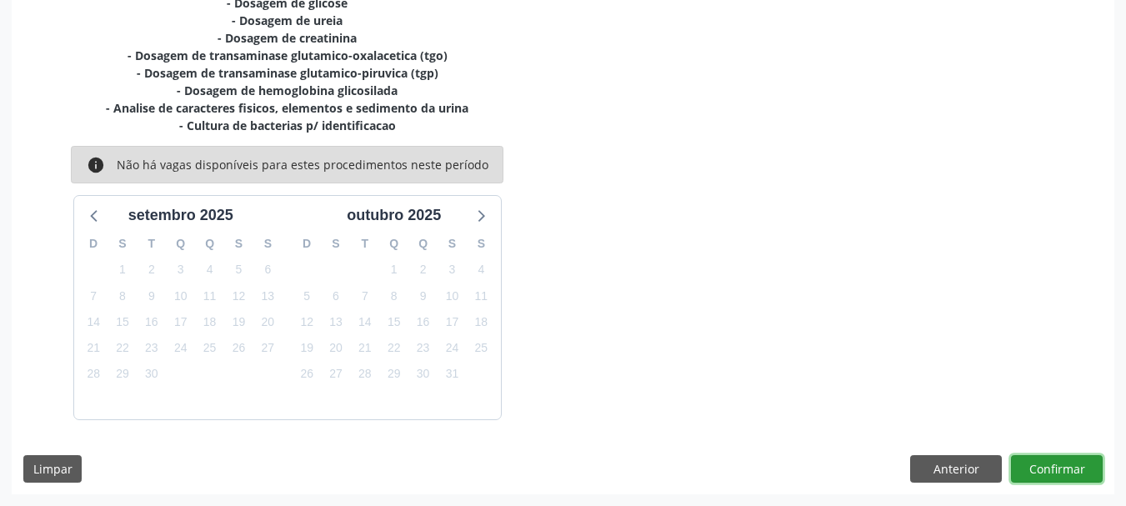
click at [1070, 461] on button "Confirmar" at bounding box center [1057, 469] width 92 height 28
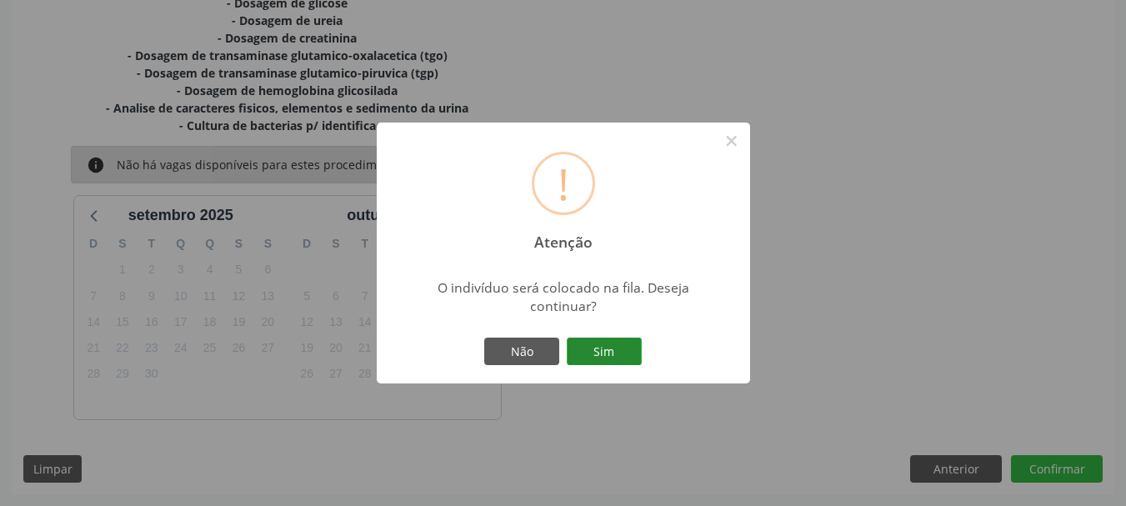
click at [604, 358] on button "Sim" at bounding box center [604, 352] width 75 height 28
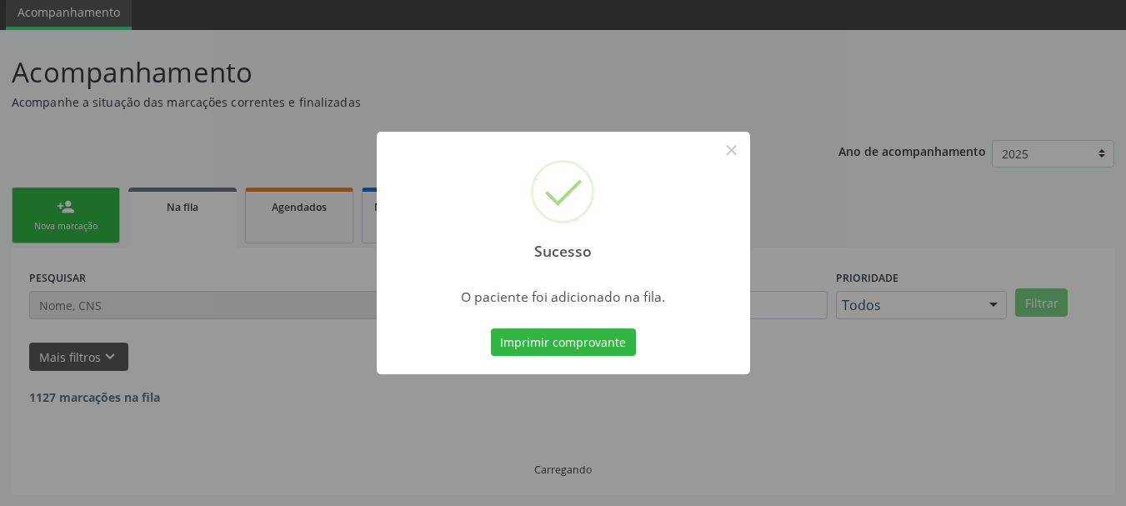
scroll to position [44, 0]
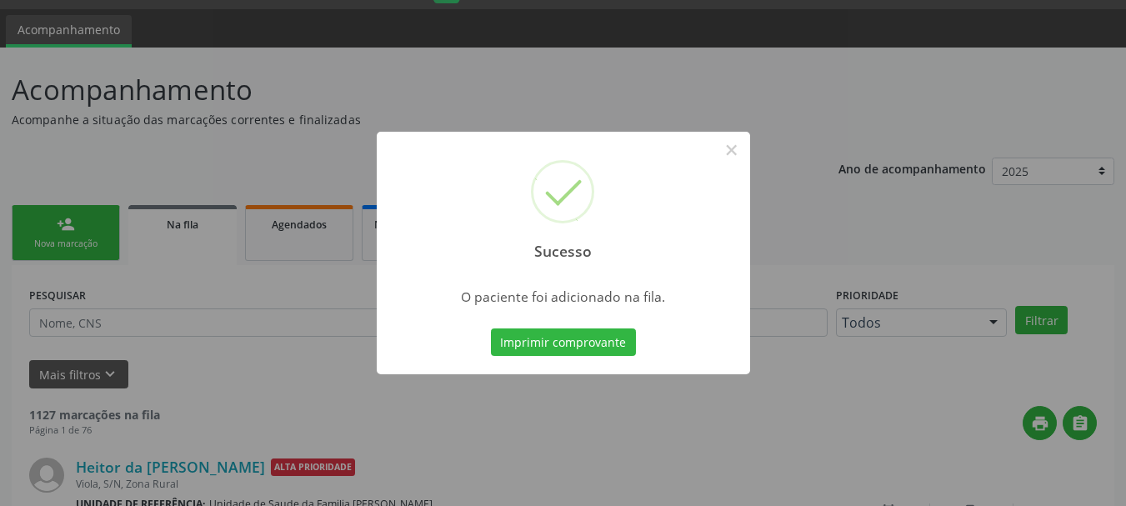
click at [584, 325] on div "Imprimir comprovante Cancel" at bounding box center [563, 342] width 153 height 35
click at [607, 349] on button "Imprimir comprovante" at bounding box center [563, 342] width 145 height 28
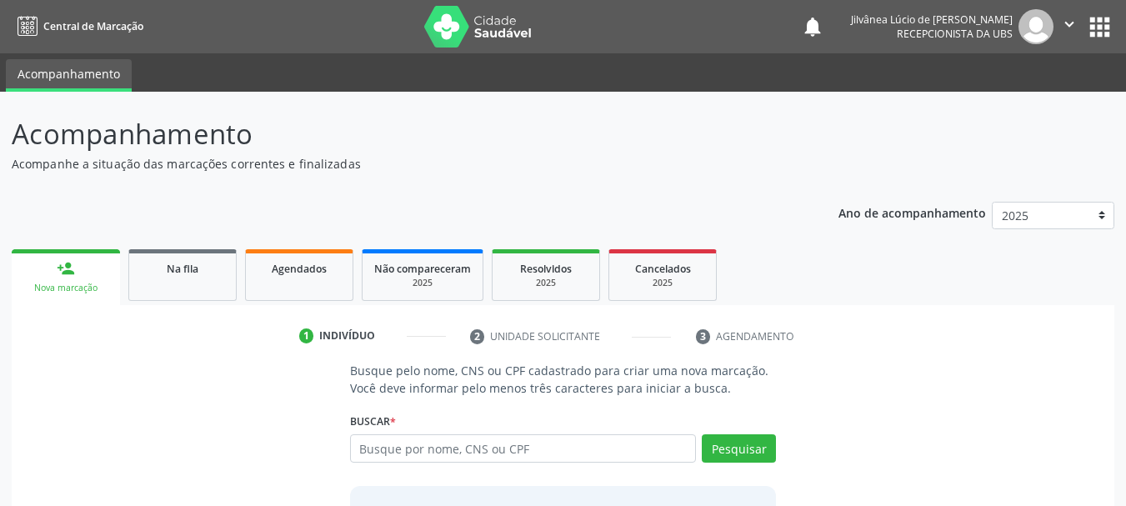
click at [446, 449] on input "text" at bounding box center [523, 448] width 347 height 28
type input "[PERSON_NAME]"
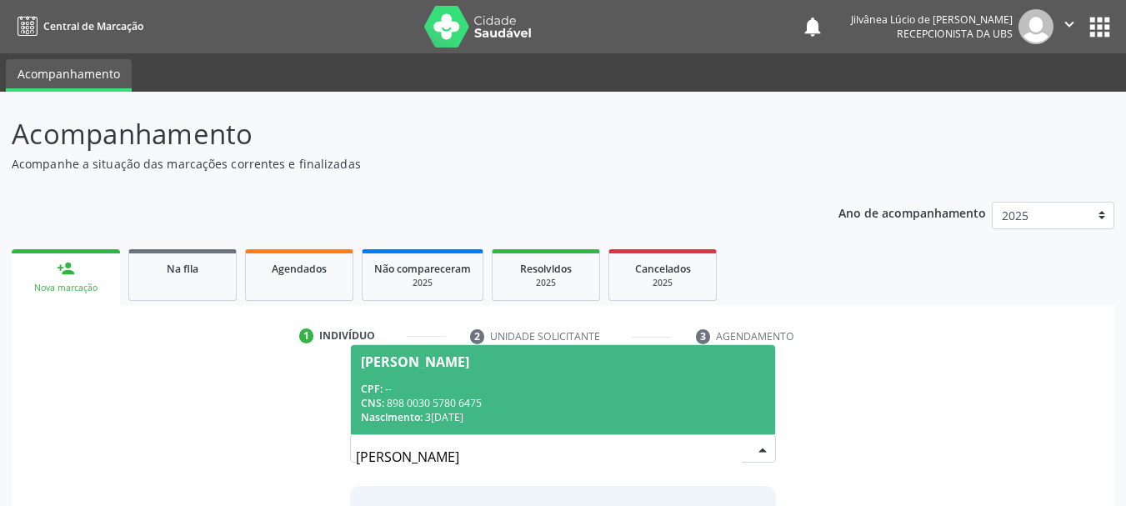
click at [464, 391] on div "CPF: --" at bounding box center [563, 389] width 405 height 14
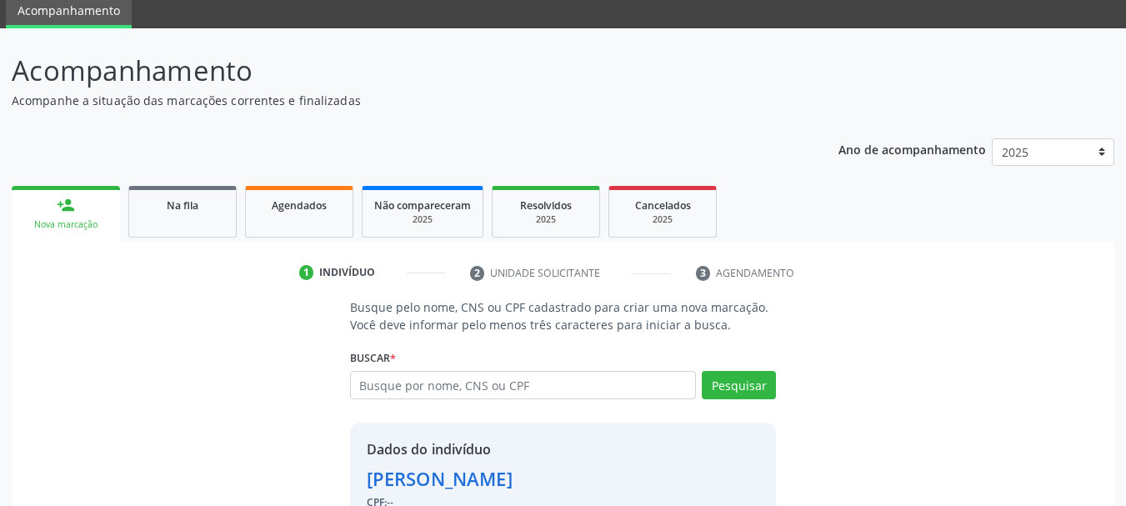
scroll to position [163, 0]
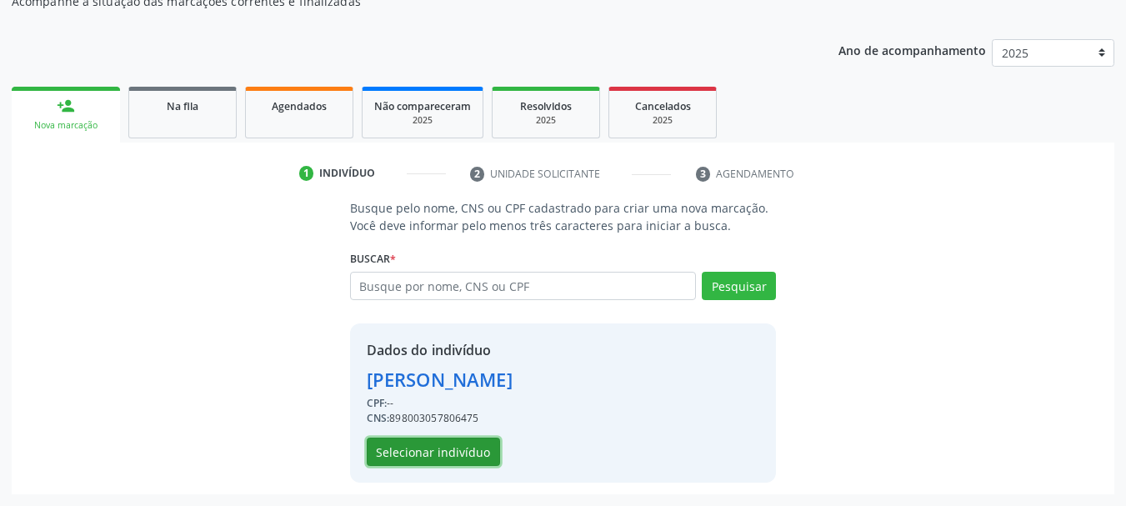
click at [452, 461] on button "Selecionar indivíduo" at bounding box center [433, 452] width 133 height 28
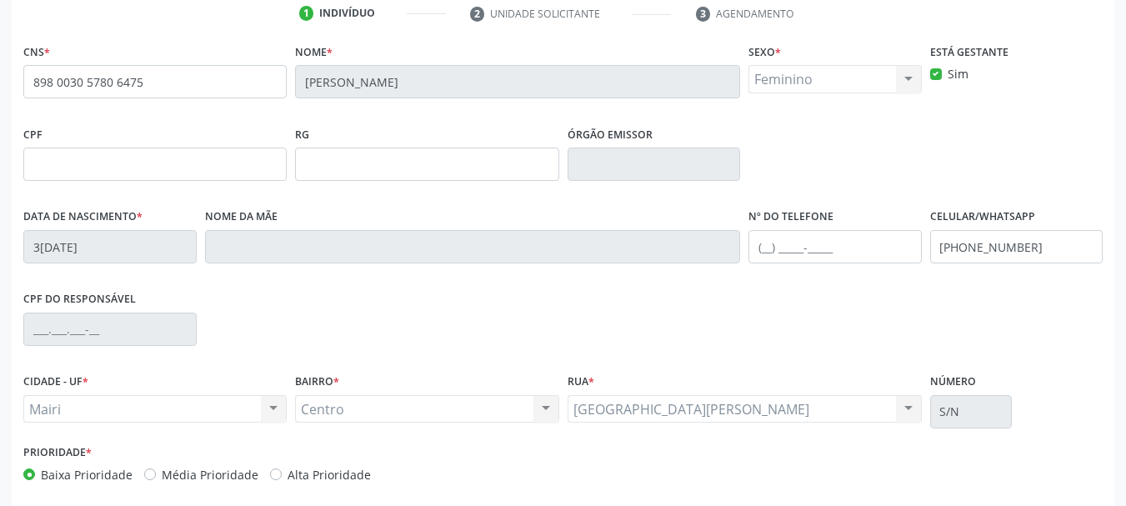
scroll to position [398, 0]
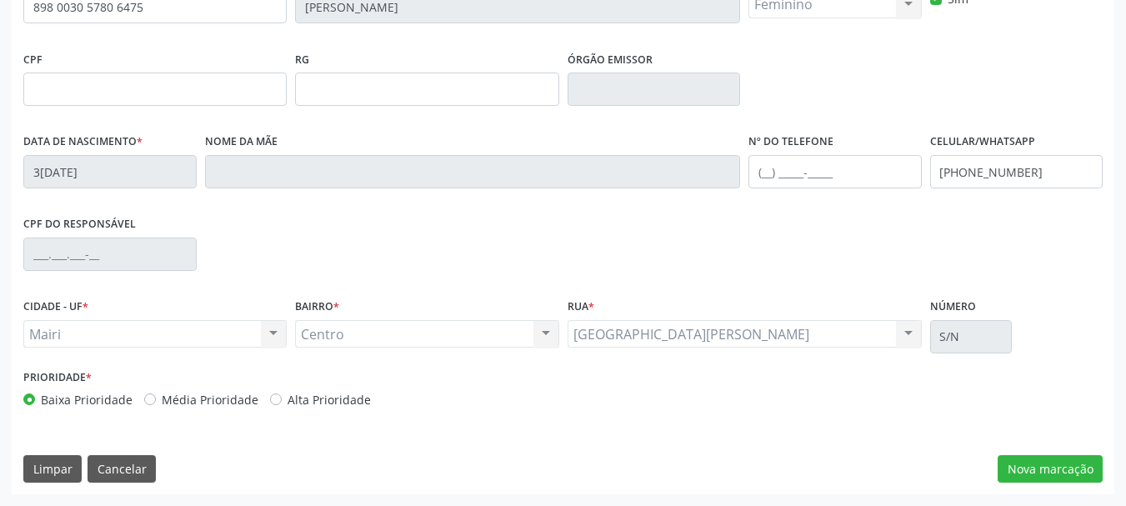
click at [277, 402] on div "Alta Prioridade" at bounding box center [320, 400] width 101 height 18
click at [288, 399] on label "Alta Prioridade" at bounding box center [329, 400] width 83 height 18
click at [272, 399] on input "Alta Prioridade" at bounding box center [276, 398] width 12 height 15
radio input "true"
click at [1059, 461] on button "Nova marcação" at bounding box center [1050, 469] width 105 height 28
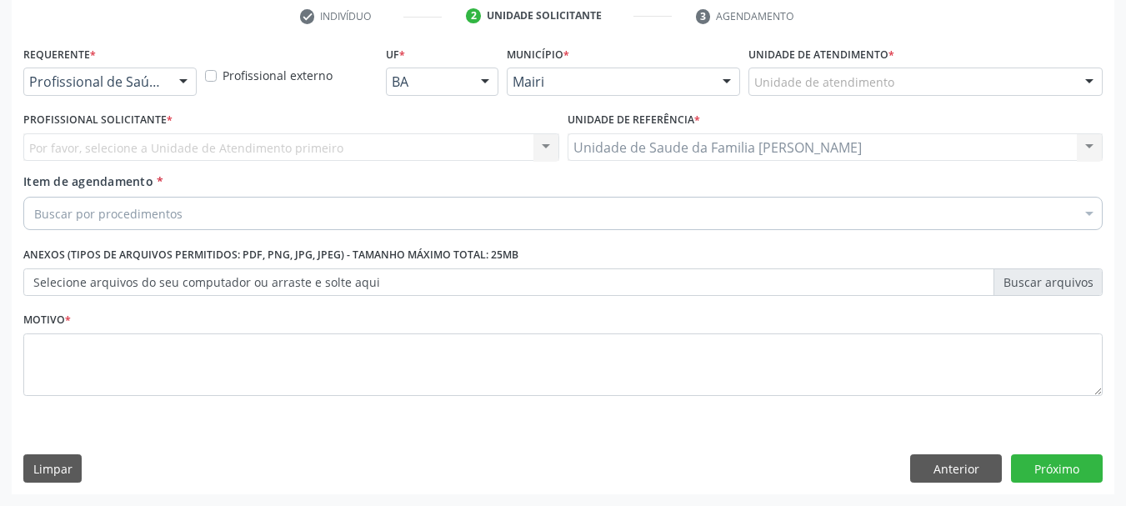
scroll to position [320, 0]
click at [835, 93] on div "Unidade de atendimento" at bounding box center [926, 82] width 354 height 28
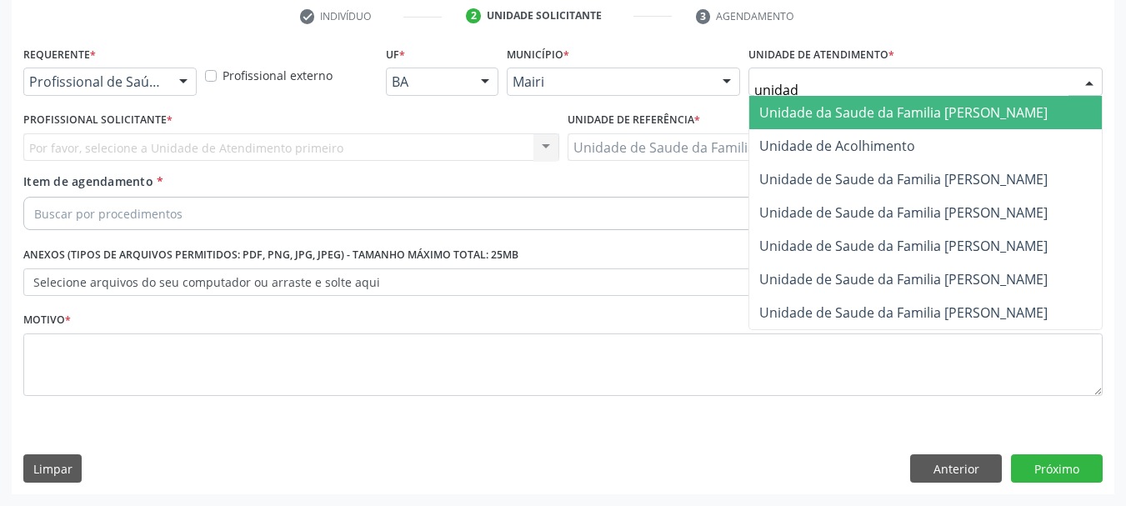
type input "unidade"
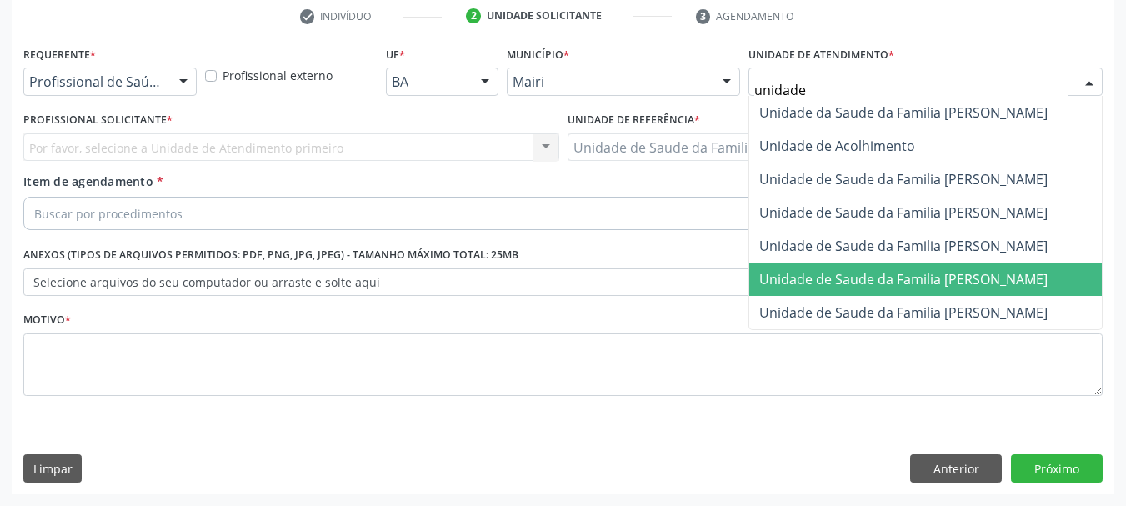
click at [914, 272] on span "Unidade de Saude da Familia [PERSON_NAME]" at bounding box center [904, 279] width 288 height 18
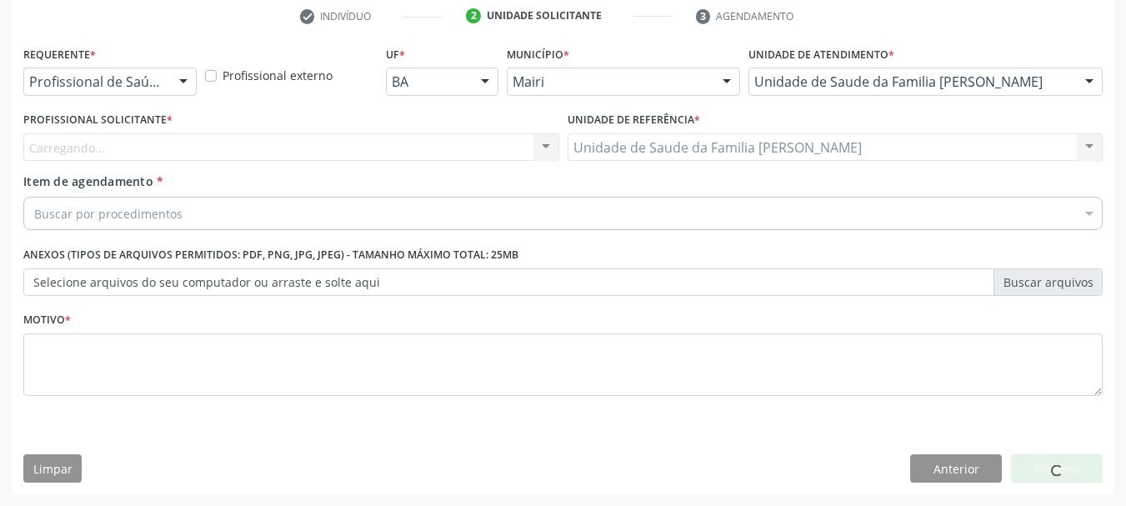
click at [173, 145] on div "Carregando... Nenhum resultado encontrado para: " " Não há nenhuma opção para s…" at bounding box center [291, 147] width 536 height 28
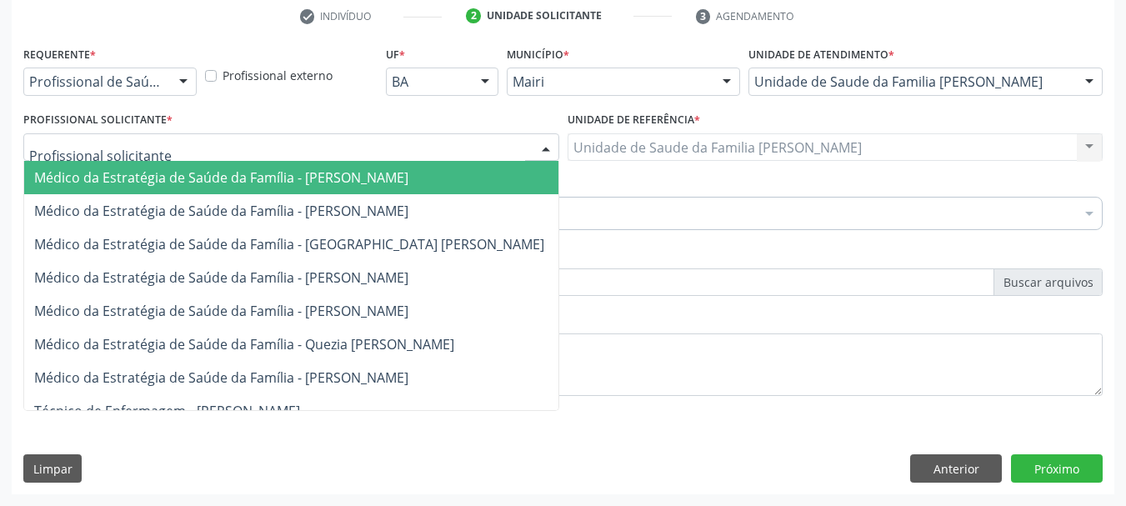
click at [175, 147] on div at bounding box center [291, 147] width 536 height 28
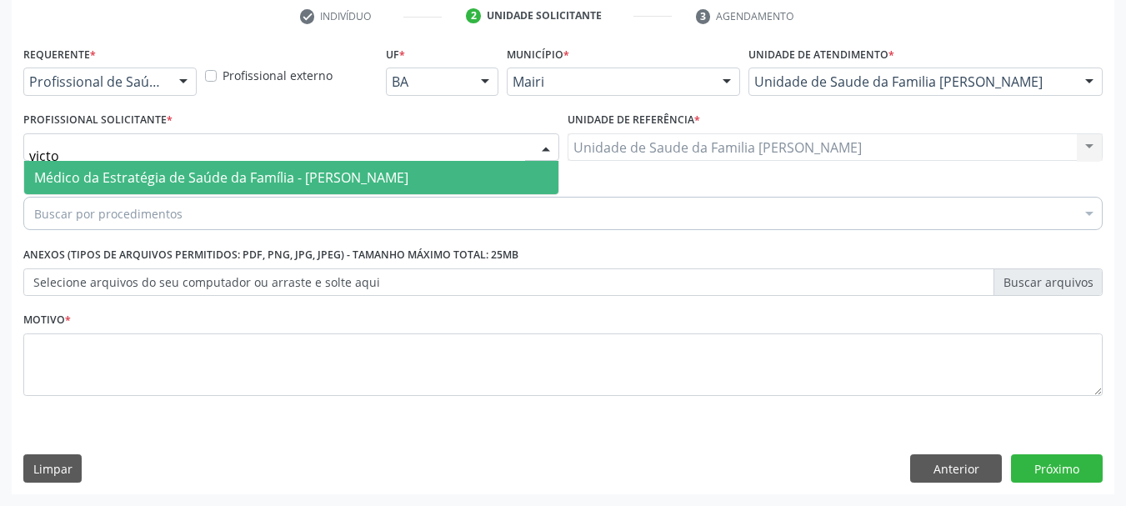
type input "victor"
click at [194, 187] on span "Médico da Estratégia de Saúde da Família - [PERSON_NAME]" at bounding box center [221, 177] width 374 height 18
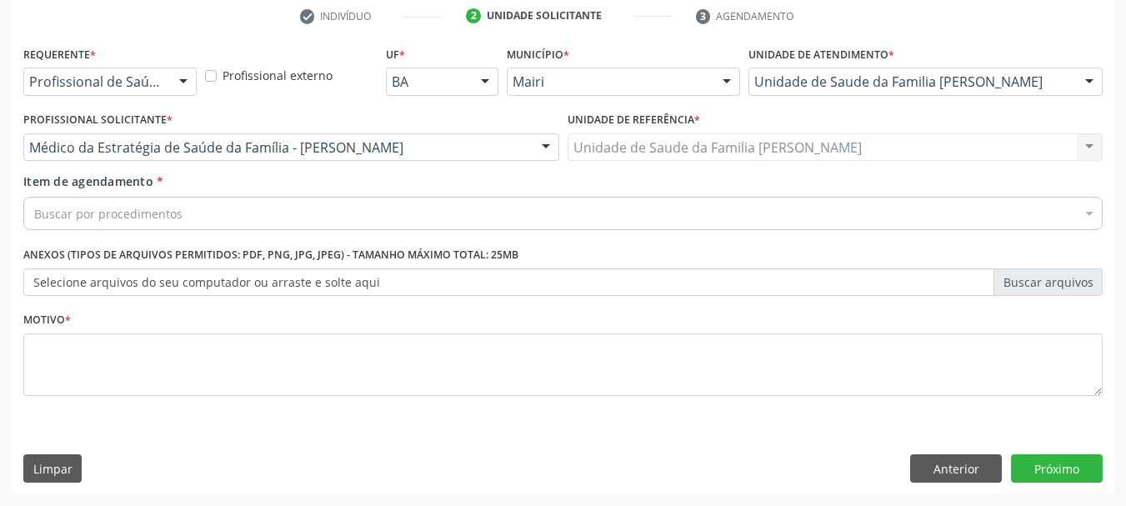
click at [194, 218] on div "Buscar por procedimentos" at bounding box center [563, 213] width 1080 height 33
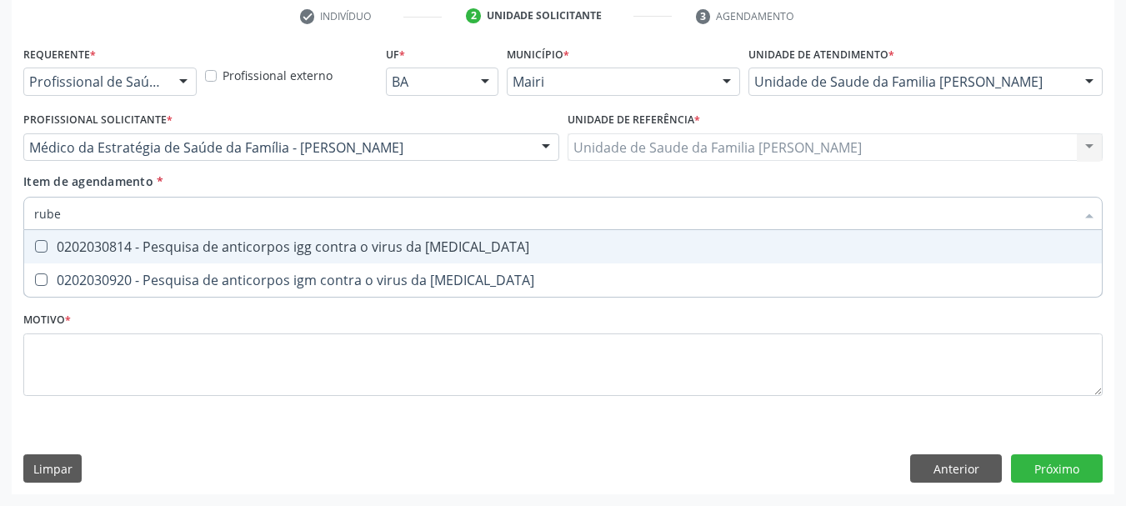
type input "rubeo"
click at [344, 256] on span "0202030814 - Pesquisa de anticorpos igg contra o virus da [MEDICAL_DATA]" at bounding box center [563, 246] width 1078 height 33
checkbox rubeola "true"
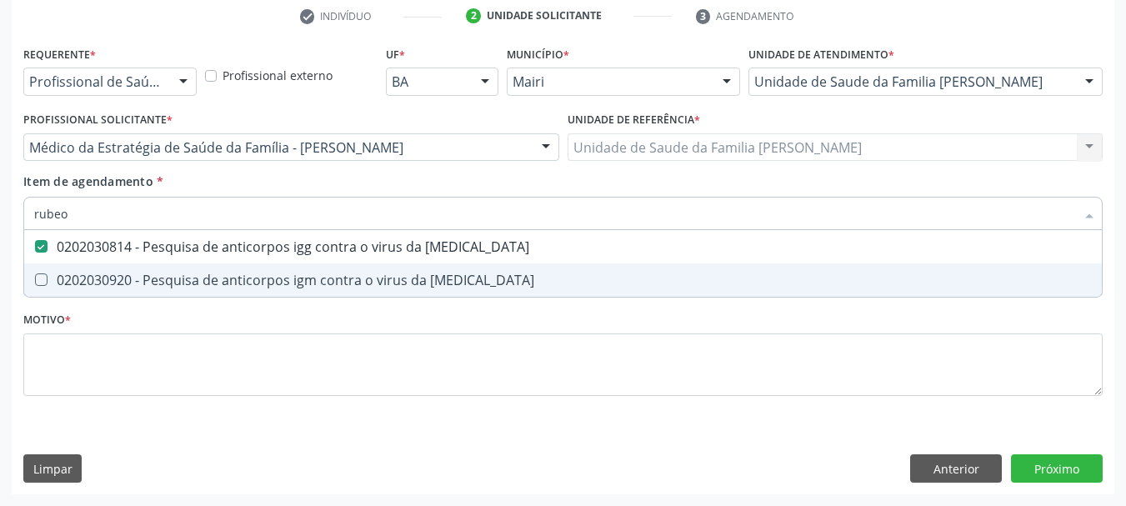
click at [349, 284] on div "0202030920 - Pesquisa de anticorpos igm contra o virus da [MEDICAL_DATA]" at bounding box center [563, 279] width 1058 height 13
checkbox rubeola "true"
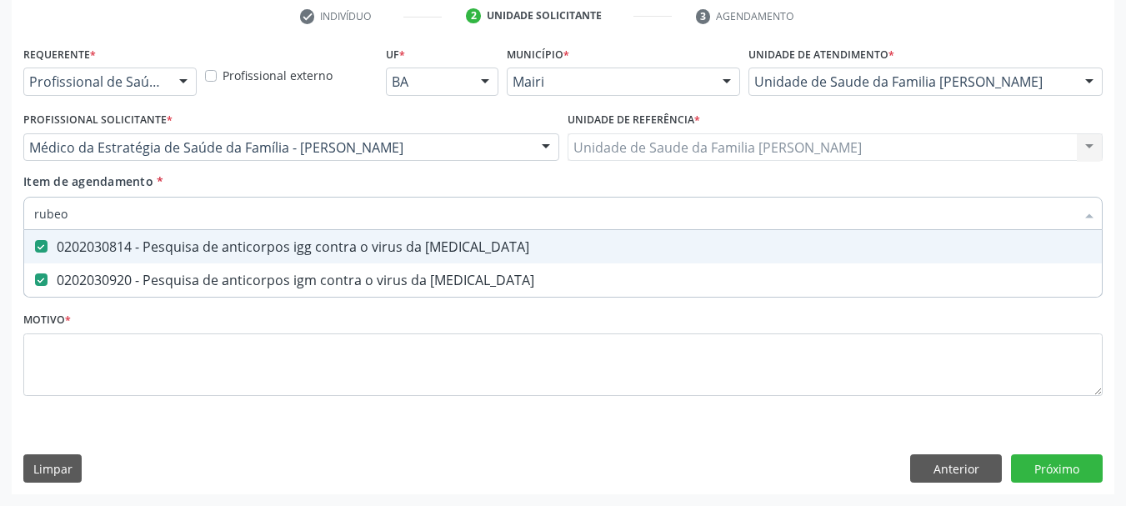
drag, startPoint x: 93, startPoint y: 223, endPoint x: 0, endPoint y: 218, distance: 93.5
click at [0, 218] on div "Acompanhamento Acompanhe a situação das marcações correntes e finalizadas Relat…" at bounding box center [563, 139] width 1126 height 735
type input "c"
checkbox rubeola "false"
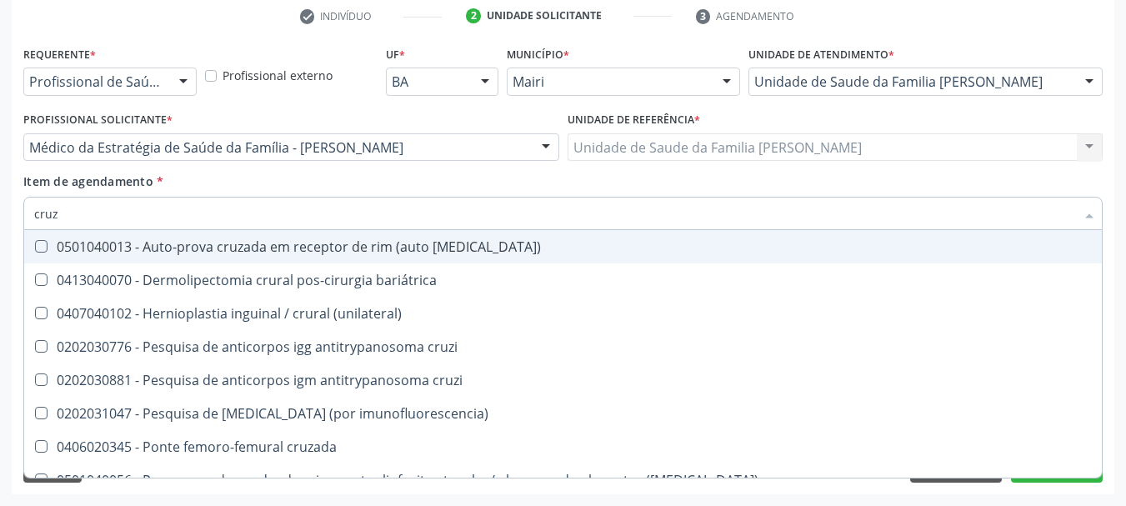
type input "cruzi"
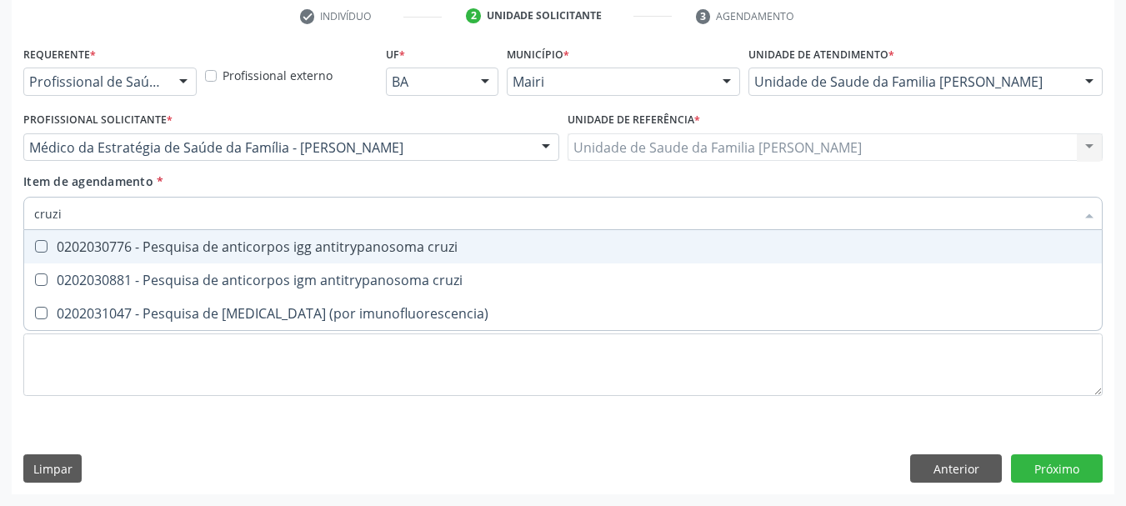
click at [58, 250] on div "0202030776 - Pesquisa de anticorpos igg antitrypanosoma cruzi" at bounding box center [563, 246] width 1058 height 13
checkbox cruzi "true"
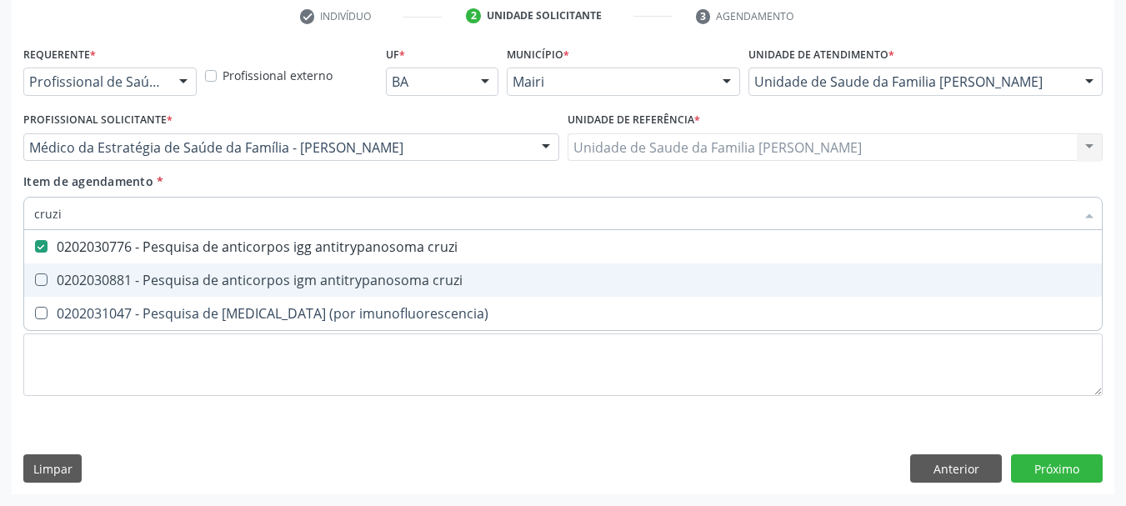
click at [83, 270] on span "0202030881 - Pesquisa de anticorpos igm antitrypanosoma cruzi" at bounding box center [563, 279] width 1078 height 33
checkbox cruzi "true"
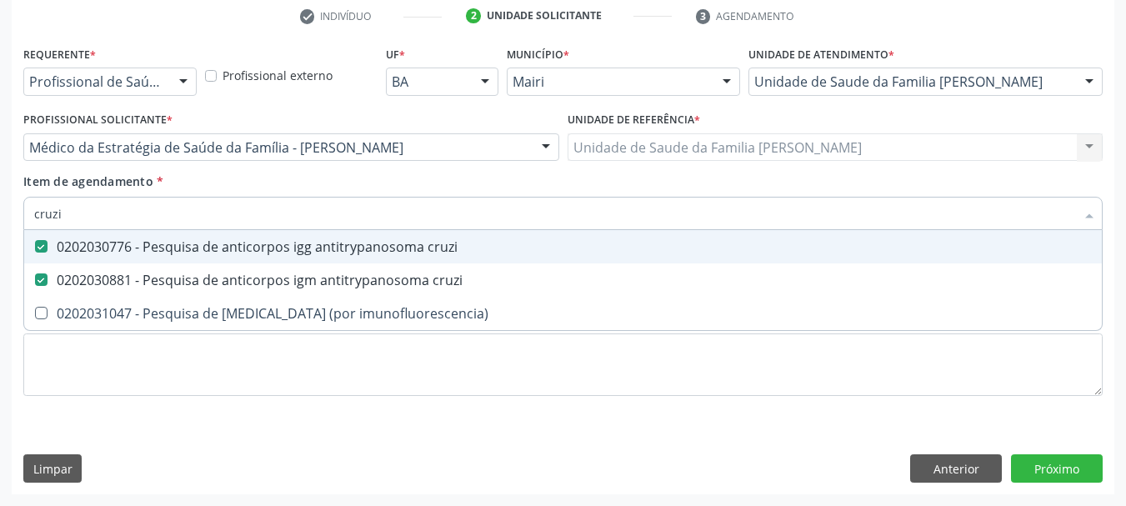
drag, startPoint x: 89, startPoint y: 211, endPoint x: 0, endPoint y: 217, distance: 89.4
click at [0, 217] on div "Acompanhamento Acompanhe a situação das marcações correntes e finalizadas Relat…" at bounding box center [563, 139] width 1126 height 735
type input "he"
checkbox cruzi "false"
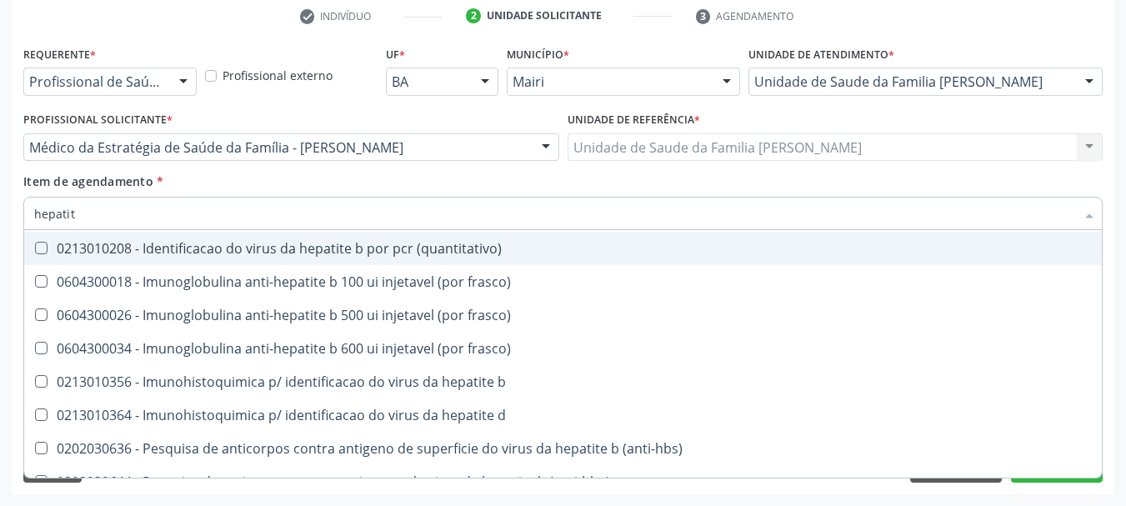
scroll to position [333, 0]
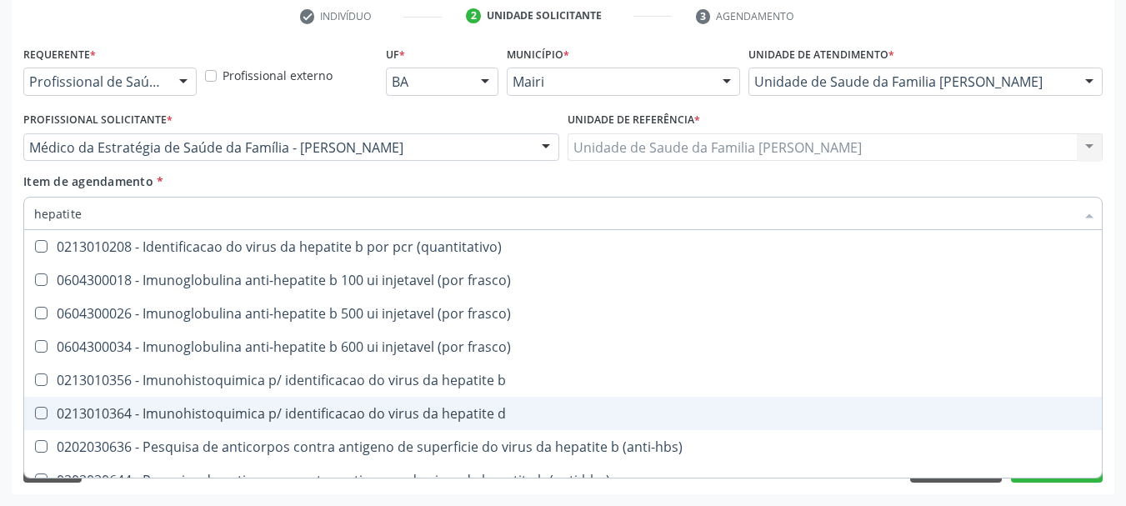
type input "hepatite b"
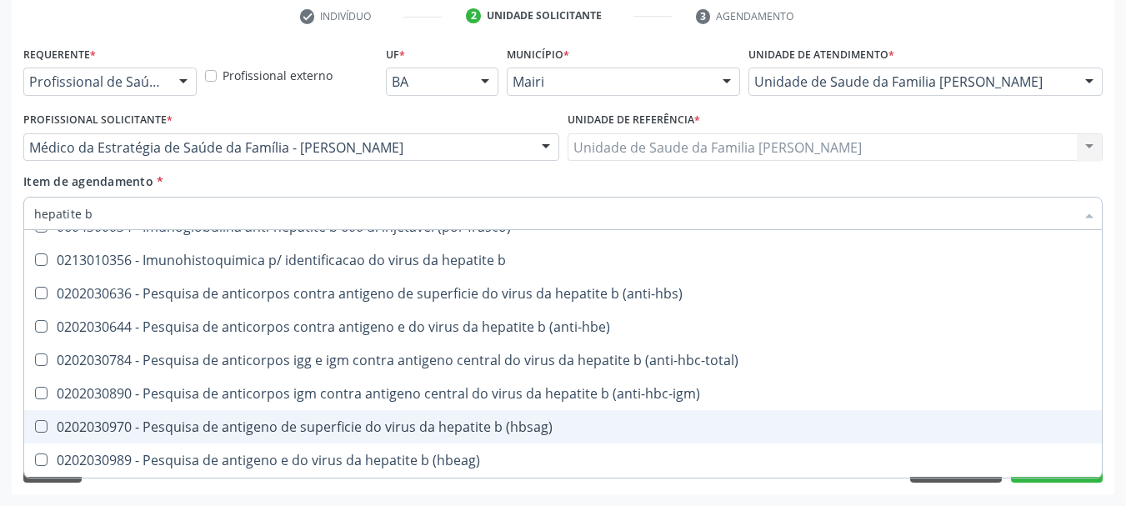
click at [359, 429] on div "0202030970 - Pesquisa de antigeno de superficie do virus da hepatite b (hbsag)" at bounding box center [563, 426] width 1058 height 13
checkbox \(hbsag\) "true"
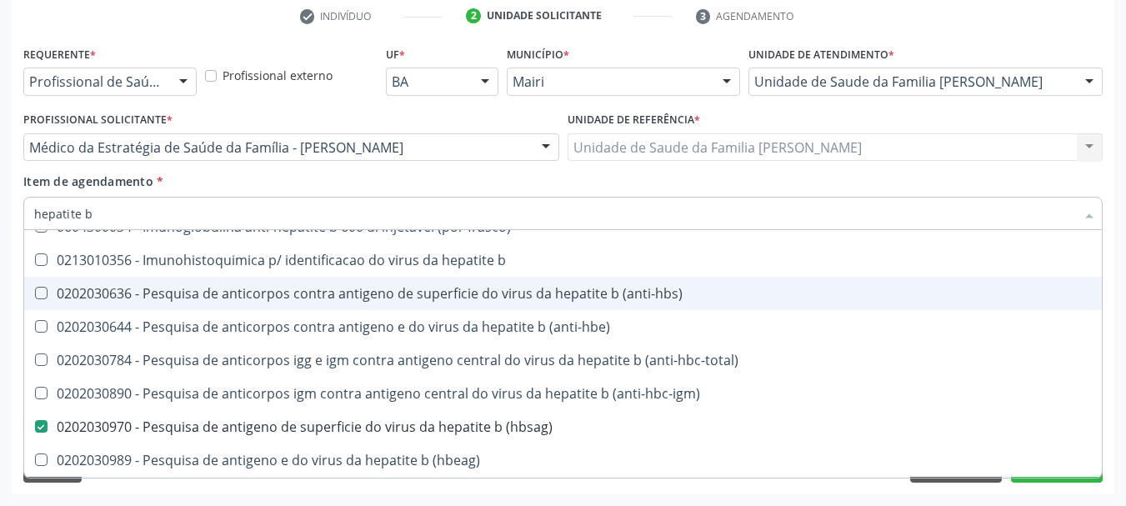
click at [323, 297] on div "0202030636 - Pesquisa de anticorpos contra antigeno de superficie do virus da h…" at bounding box center [563, 293] width 1058 height 13
checkbox \(anti-hbs\) "true"
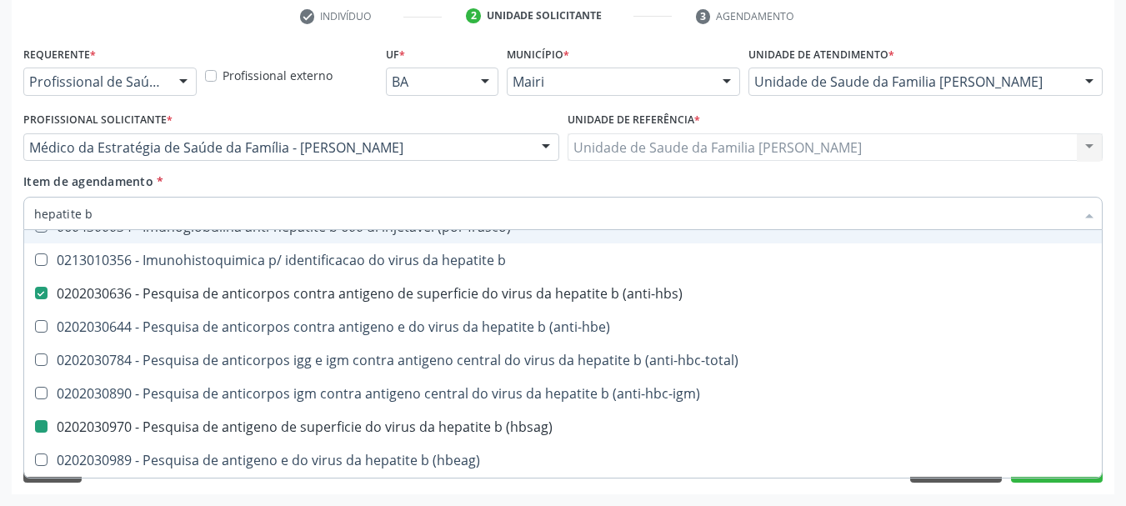
type input "hepatite"
checkbox \(anti-hbs\) "false"
checkbox \(hbsag\) "false"
type input "hepatite c"
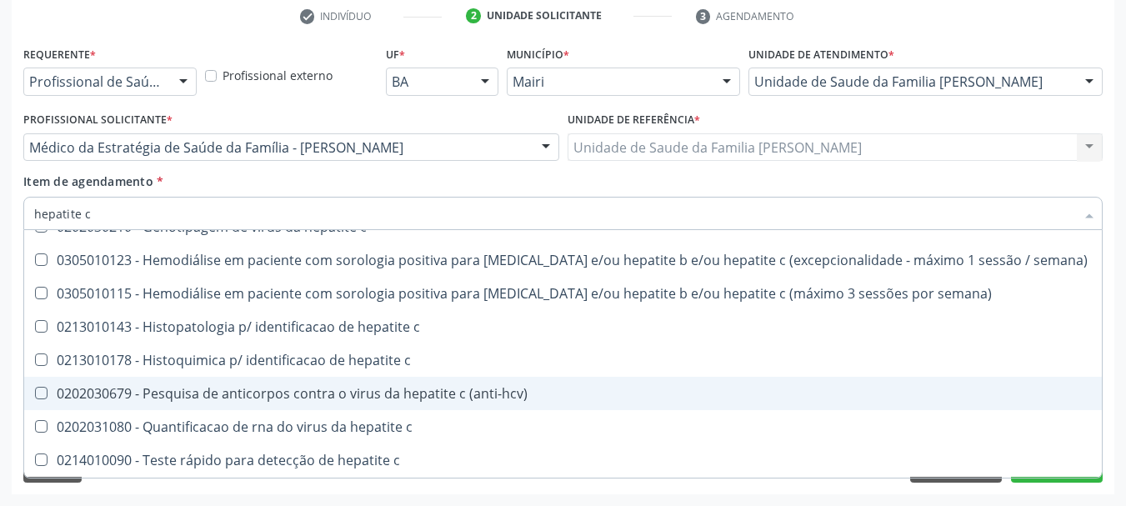
click at [417, 387] on div "0202030679 - Pesquisa de anticorpos contra o virus da hepatite c (anti-hcv)" at bounding box center [563, 393] width 1058 height 13
checkbox \(anti-hcv\) "true"
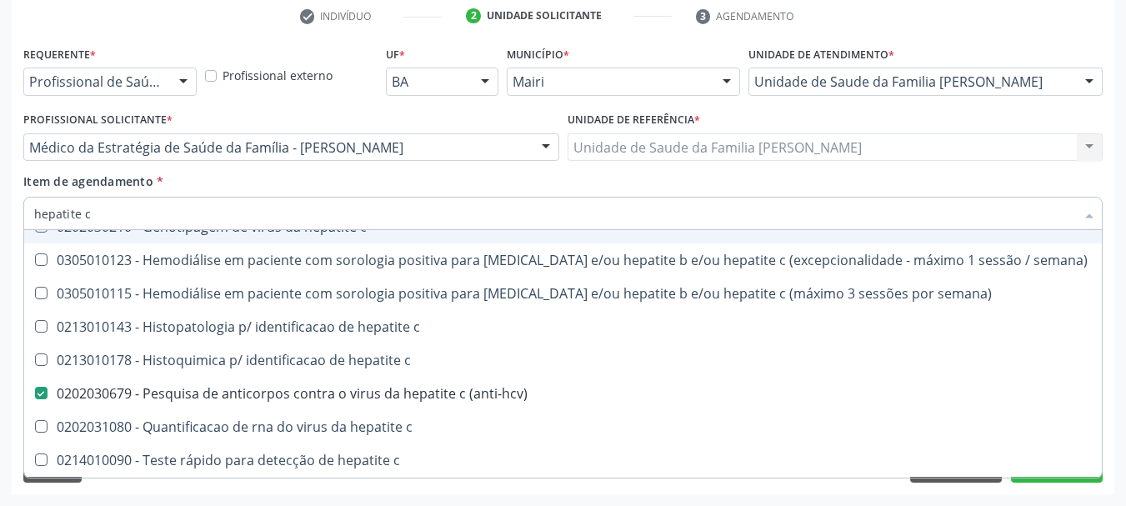
click at [0, 205] on div "Acompanhamento Acompanhe a situação das marcações correntes e finalizadas Relat…" at bounding box center [563, 139] width 1126 height 735
type input "h"
checkbox \(anti-hcv\) "false"
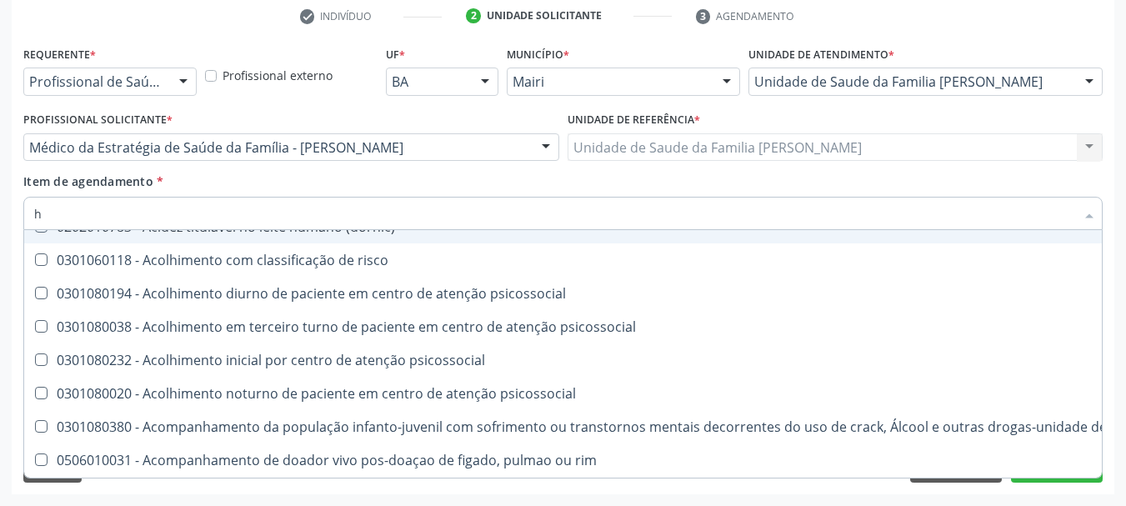
scroll to position [333, 0]
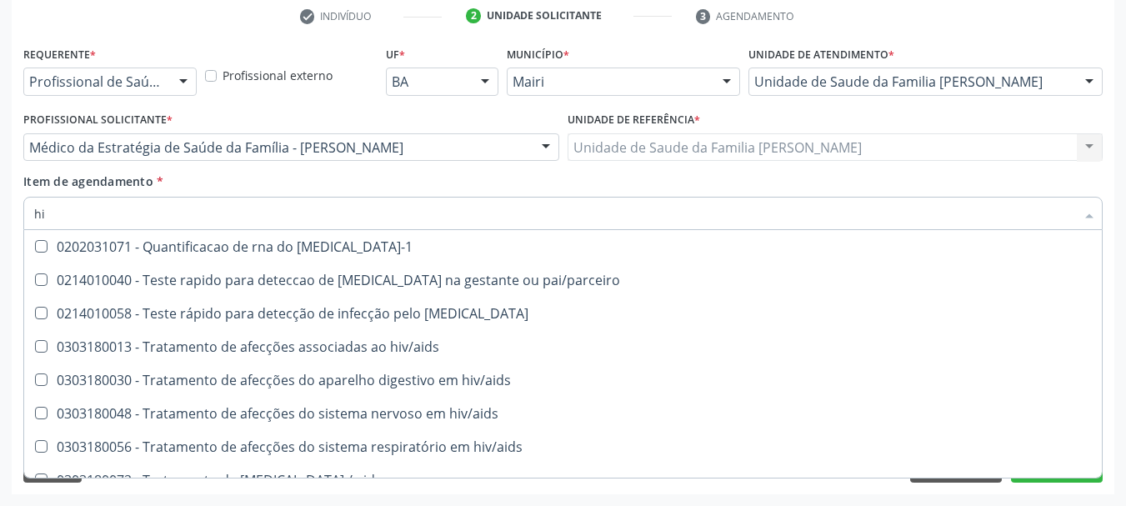
type input "h"
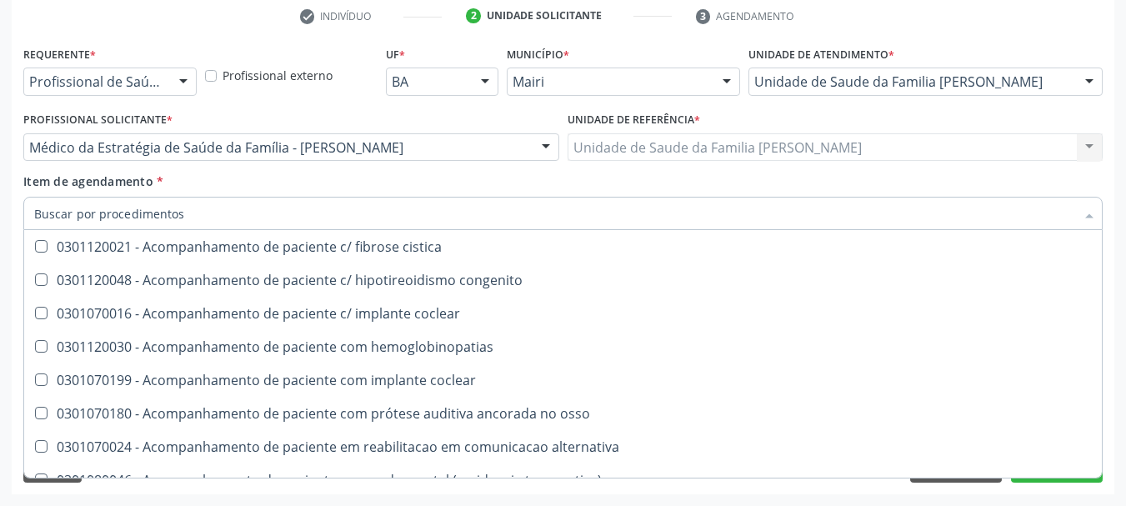
checkbox \(anti-hbs\) "false"
checkbox \(anti-hcv\) "false"
checkbox \(hbsag\) "false"
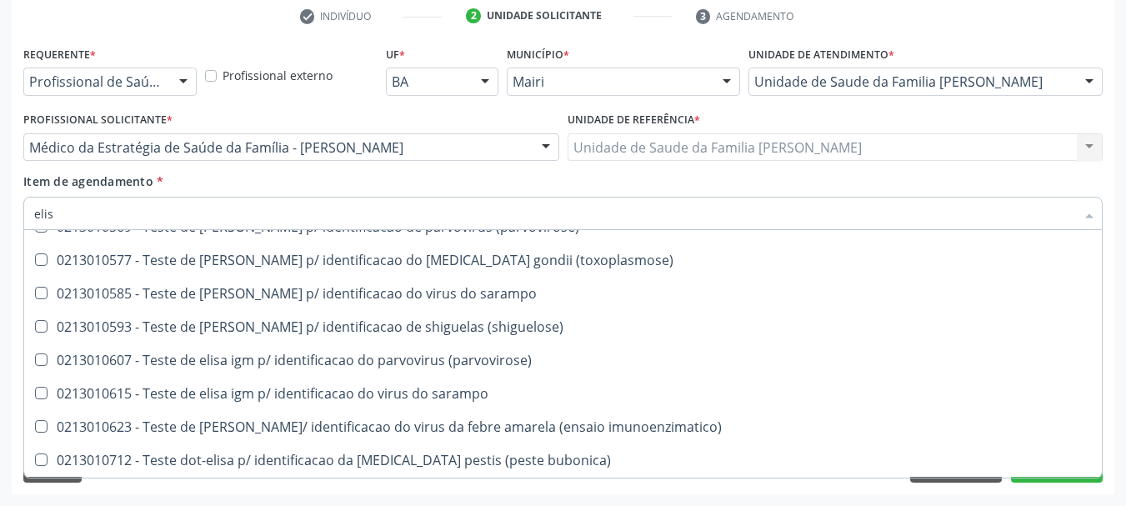
scroll to position [187, 0]
type input "[PERSON_NAME]"
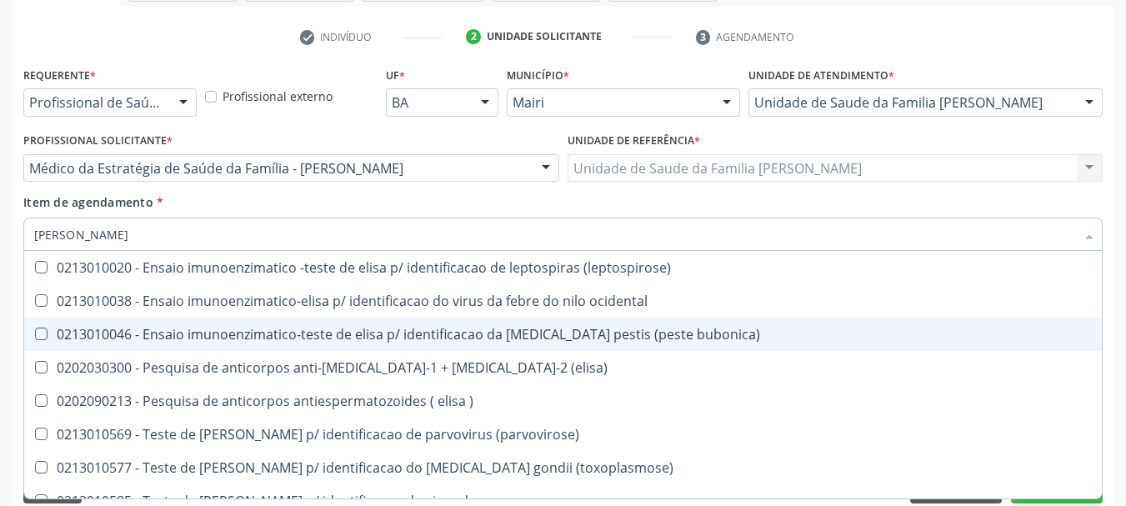
scroll to position [320, 0]
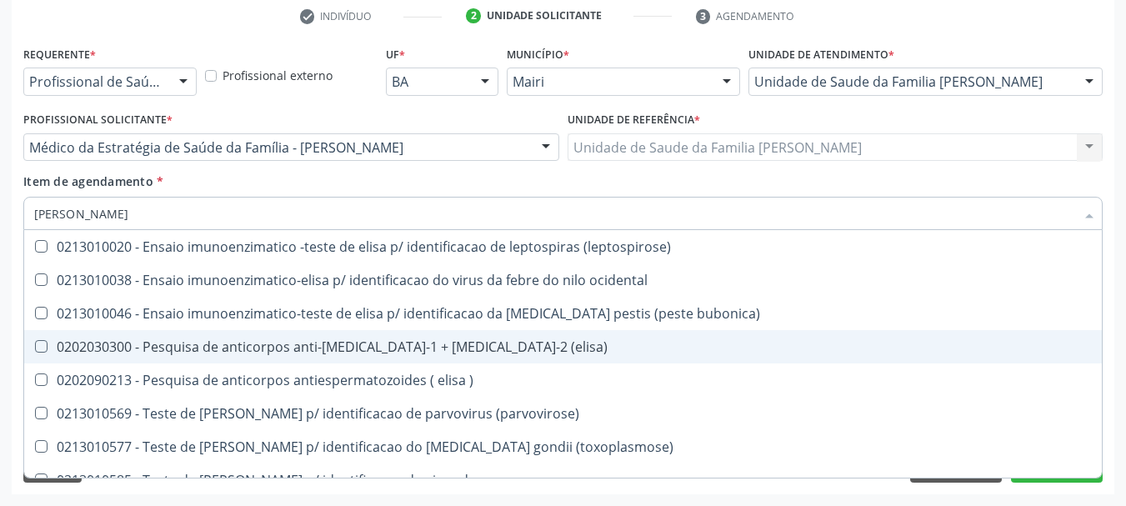
click at [297, 340] on div "0202030300 - Pesquisa de anticorpos anti-[MEDICAL_DATA]-1 + [MEDICAL_DATA]-2 (e…" at bounding box center [563, 346] width 1058 height 13
checkbox \(elisa\) "true"
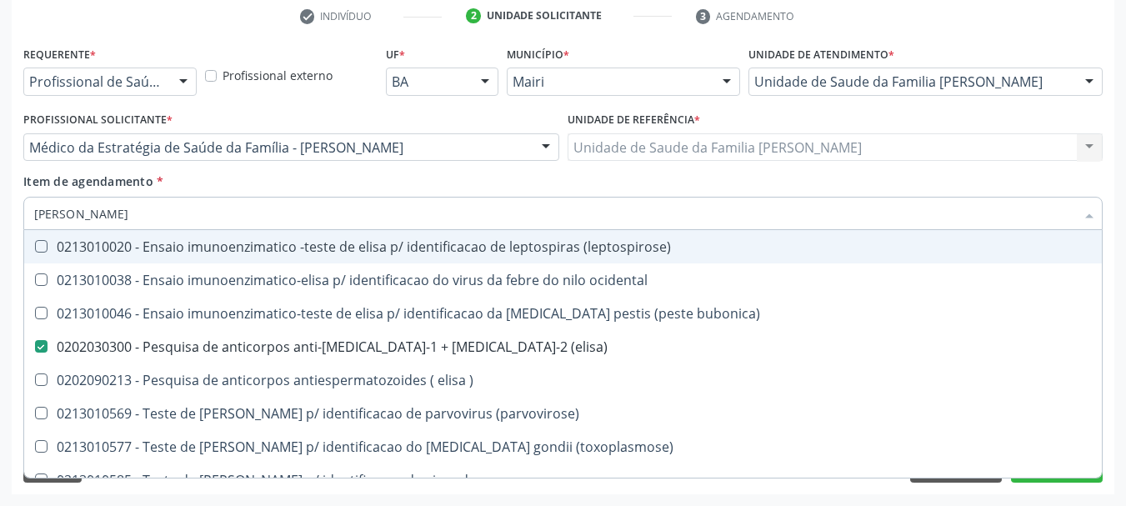
drag, startPoint x: 75, startPoint y: 220, endPoint x: 0, endPoint y: 205, distance: 76.5
click at [0, 205] on div "Acompanhamento Acompanhe a situação das marcações correntes e finalizadas Relat…" at bounding box center [563, 139] width 1126 height 735
type input "h"
checkbox \(elisa\) "false"
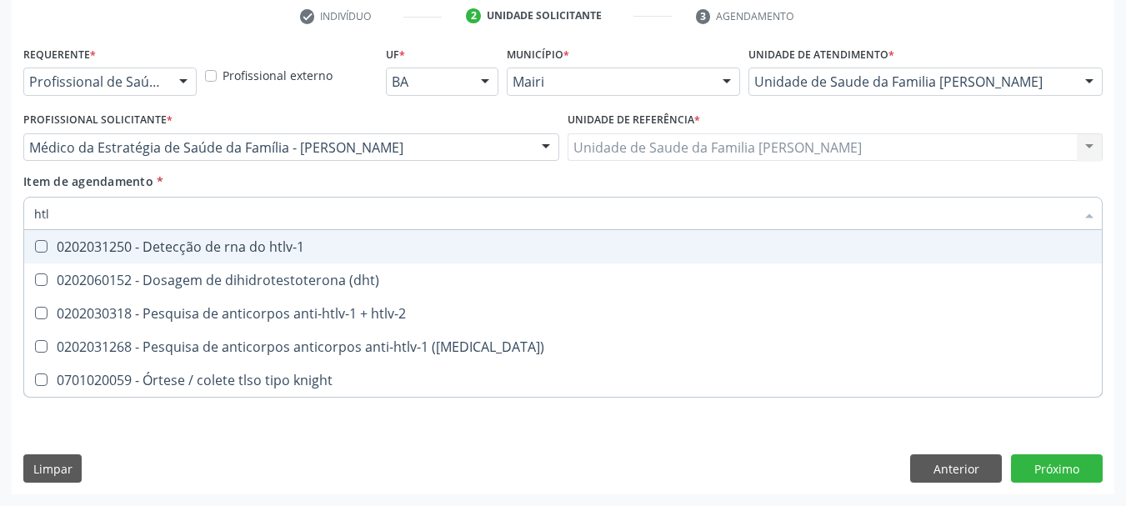
type input "htlv"
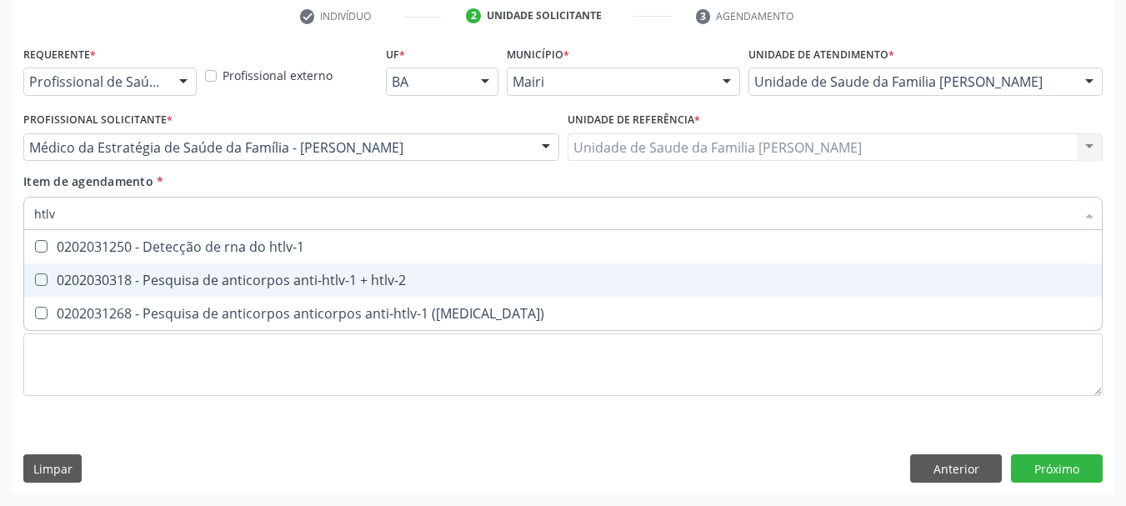
click at [118, 265] on span "0202030318 - Pesquisa de anticorpos anti-htlv-1 + htlv-2" at bounding box center [563, 279] width 1078 height 33
checkbox htlv-2 "true"
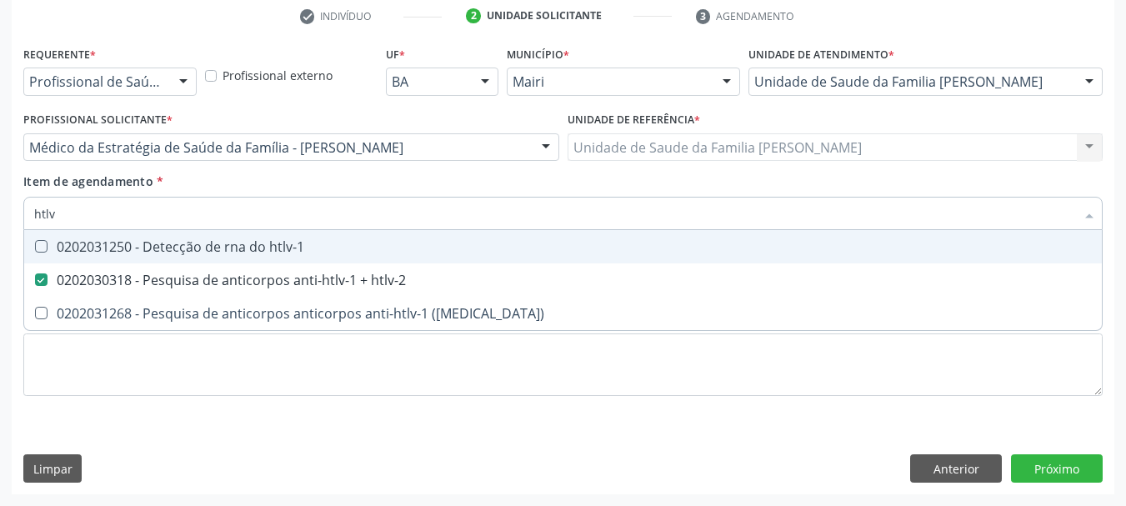
click at [0, 215] on div "Acompanhamento Acompanhe a situação das marcações correntes e finalizadas Relat…" at bounding box center [563, 139] width 1126 height 735
type input "t"
checkbox htlv-2 "false"
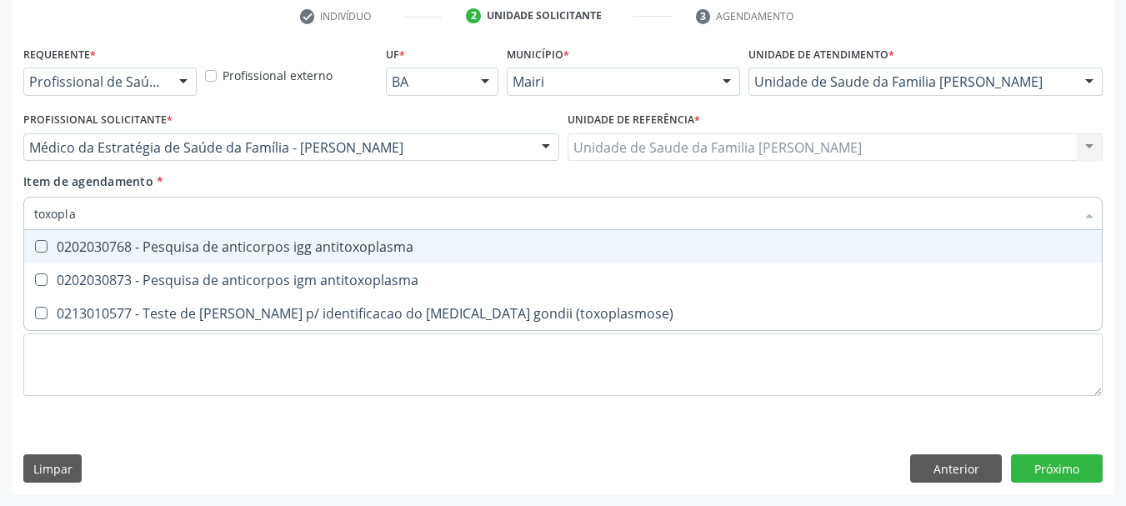
type input "toxoplas"
click at [56, 243] on div "0202030768 - Pesquisa de anticorpos igg antitoxoplasma" at bounding box center [563, 246] width 1058 height 13
checkbox antitoxoplasma "true"
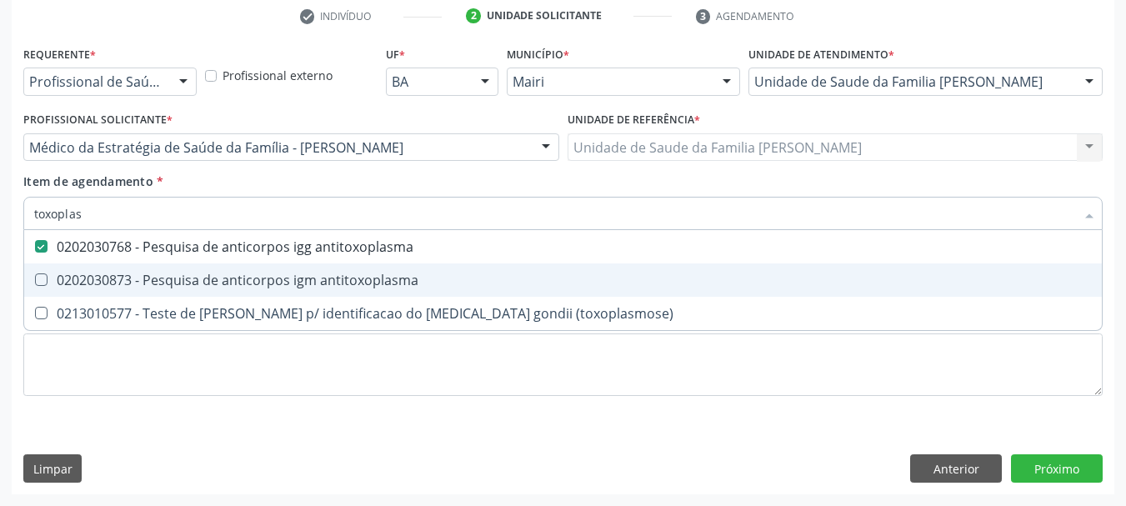
click at [81, 268] on span "0202030873 - Pesquisa de anticorpos igm antitoxoplasma" at bounding box center [563, 279] width 1078 height 33
checkbox antitoxoplasma "true"
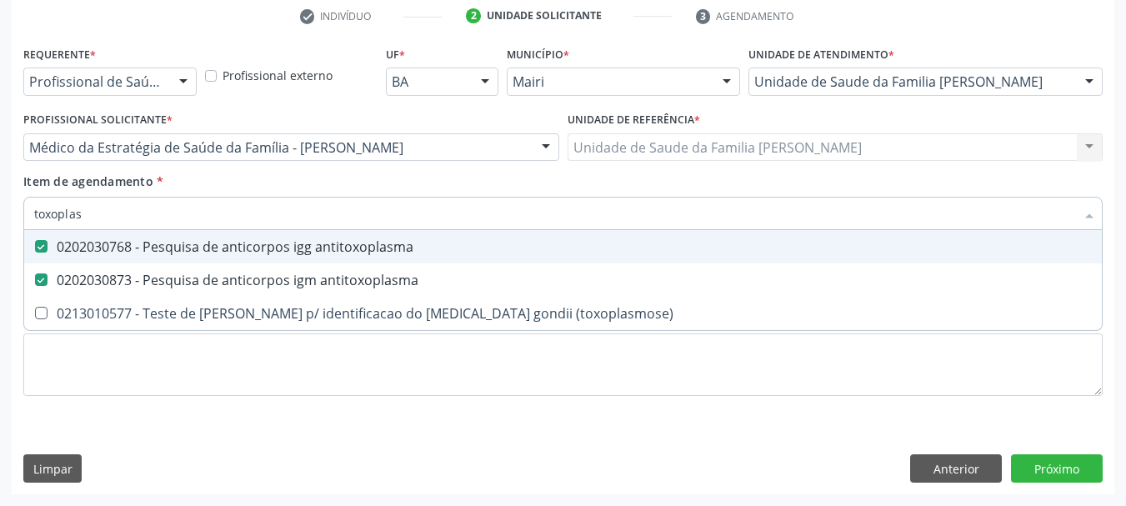
drag, startPoint x: 53, startPoint y: 218, endPoint x: 0, endPoint y: 222, distance: 53.5
click at [0, 222] on div "Acompanhamento Acompanhe a situação das marcações correntes e finalizadas Relat…" at bounding box center [563, 139] width 1126 height 735
type input "c"
checkbox antitoxoplasma "false"
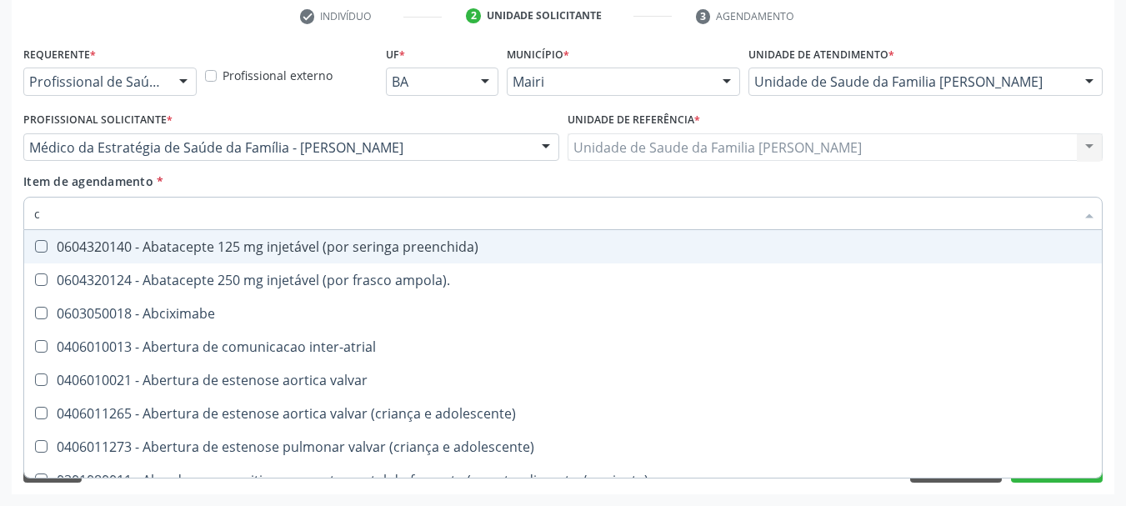
type input "ci"
checkbox \(coloscopia\) "true"
checkbox Colpoperineocleise "true"
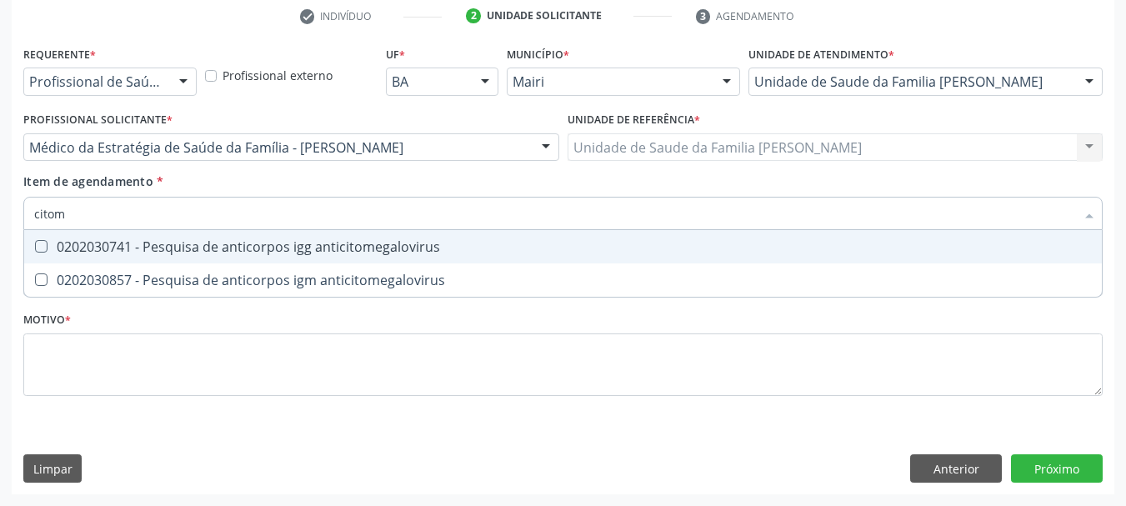
type input "citome"
click at [62, 247] on div "0202030741 - Pesquisa de anticorpos igg anticitomegalovirus" at bounding box center [563, 246] width 1058 height 13
checkbox anticitomegalovirus "true"
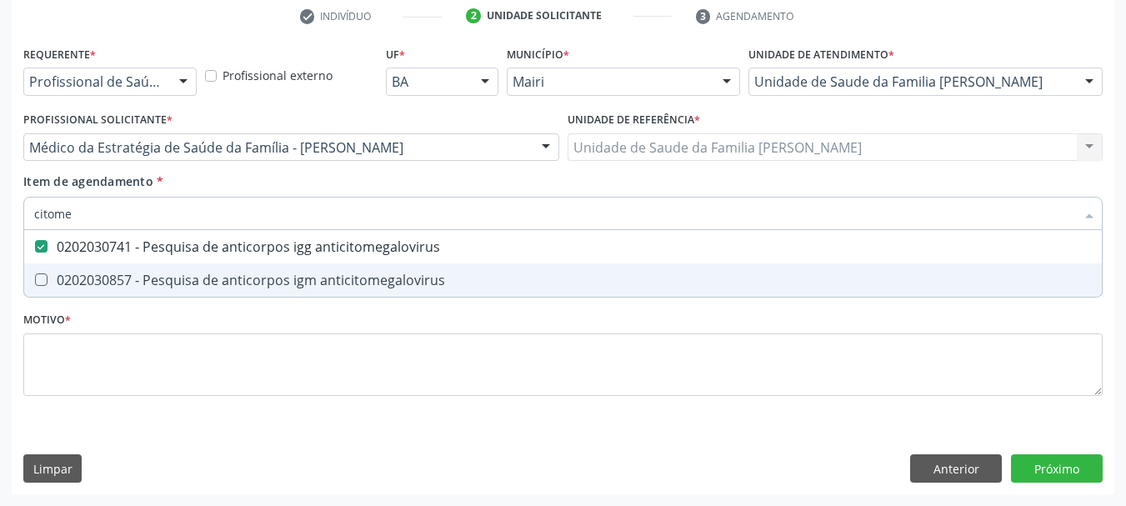
click at [87, 274] on div "0202030857 - Pesquisa de anticorpos igm anticitomegalovirus" at bounding box center [563, 279] width 1058 height 13
checkbox anticitomegalovirus "true"
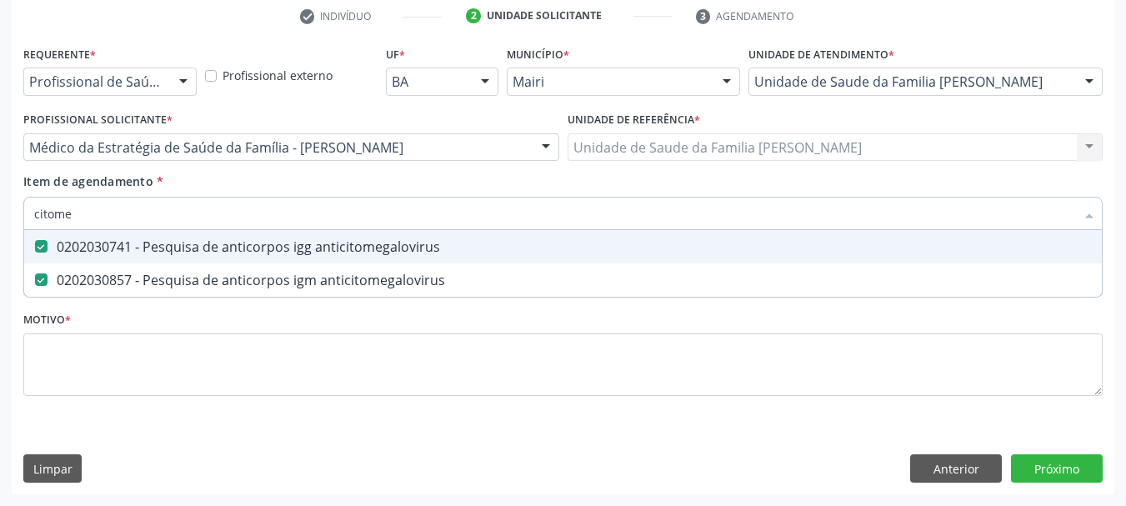
click at [0, 207] on div "Acompanhamento Acompanhe a situação das marcações correntes e finalizadas Relat…" at bounding box center [563, 139] width 1126 height 735
checkbox anticitomegalovirus "false"
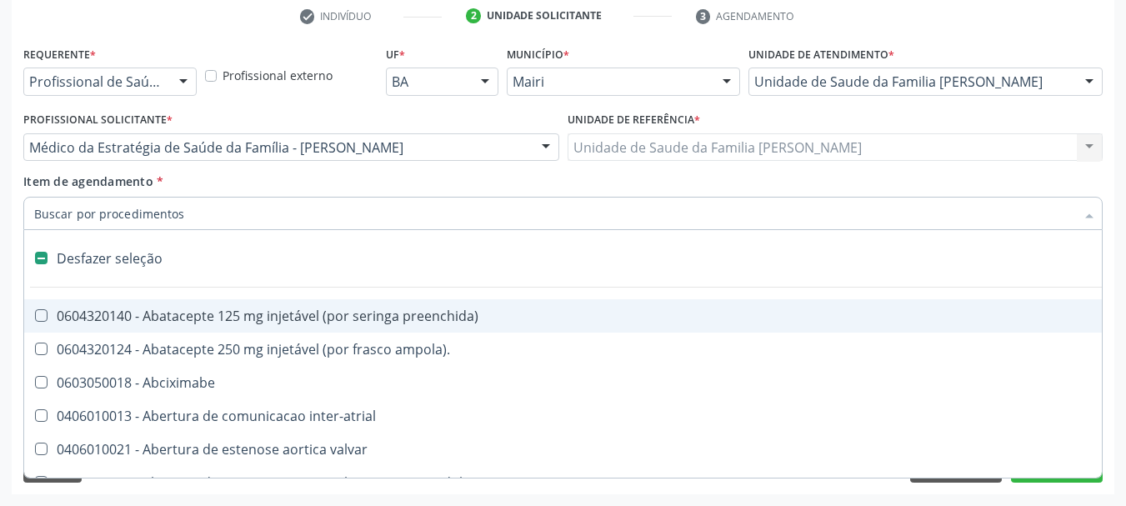
click at [15, 258] on div "Requerente * Profissional de Saúde Profissional de Saúde Paciente Nenhum result…" at bounding box center [563, 268] width 1103 height 453
checkbox ampola\)\ "true"
checkbox Abciximabe "true"
checkbox inter-atrial "true"
checkbox valvar "true"
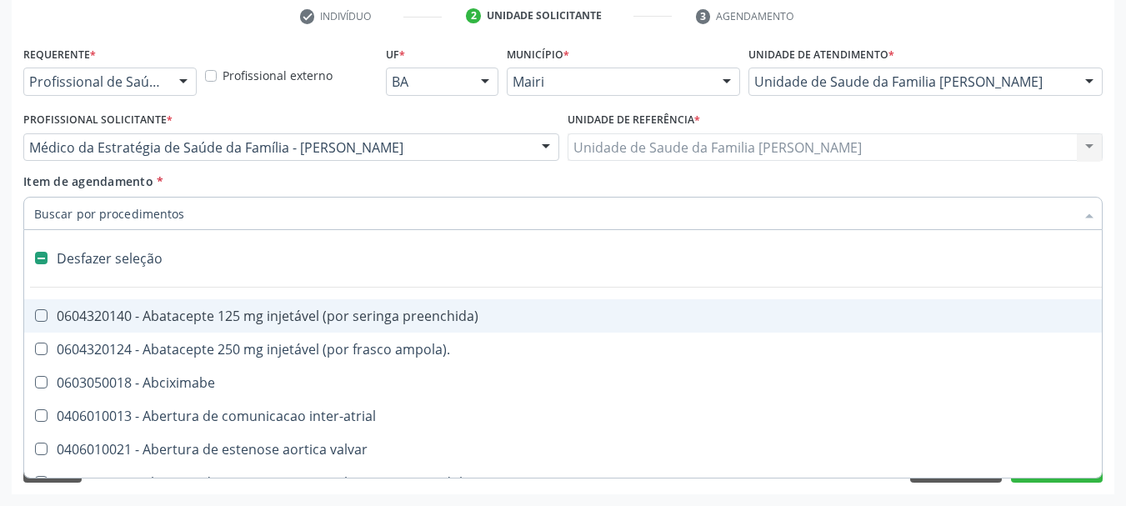
checkbox adolescente\) "true"
checkbox valvar "true"
checkbox adolescente\) "true"
checkbox paciente\) "true"
checkbox dente\) "true"
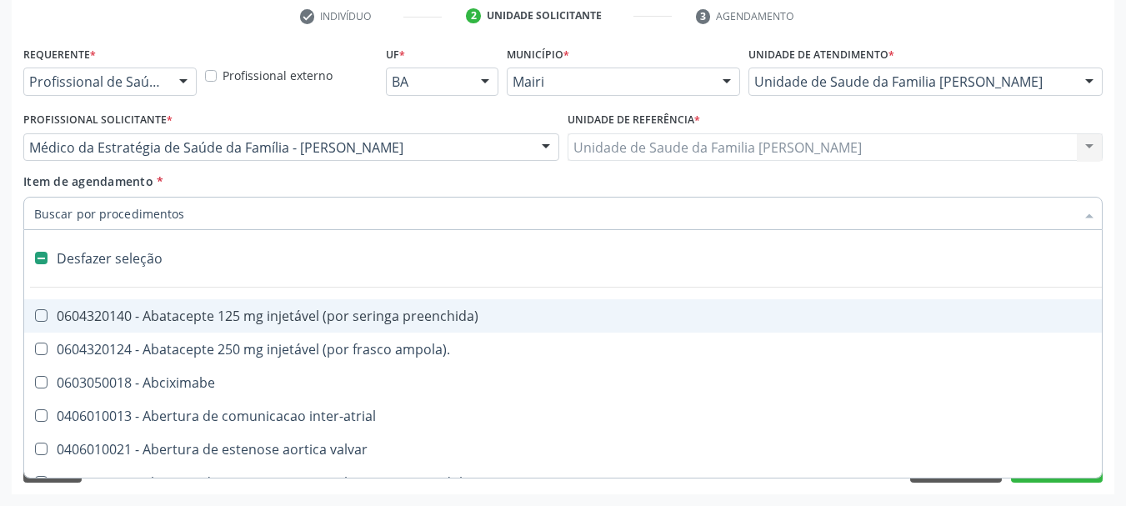
checkbox comprimido\) "true"
checkbox \(dornic\) "true"
checkbox derrames "true"
checkbox capsula\) "true"
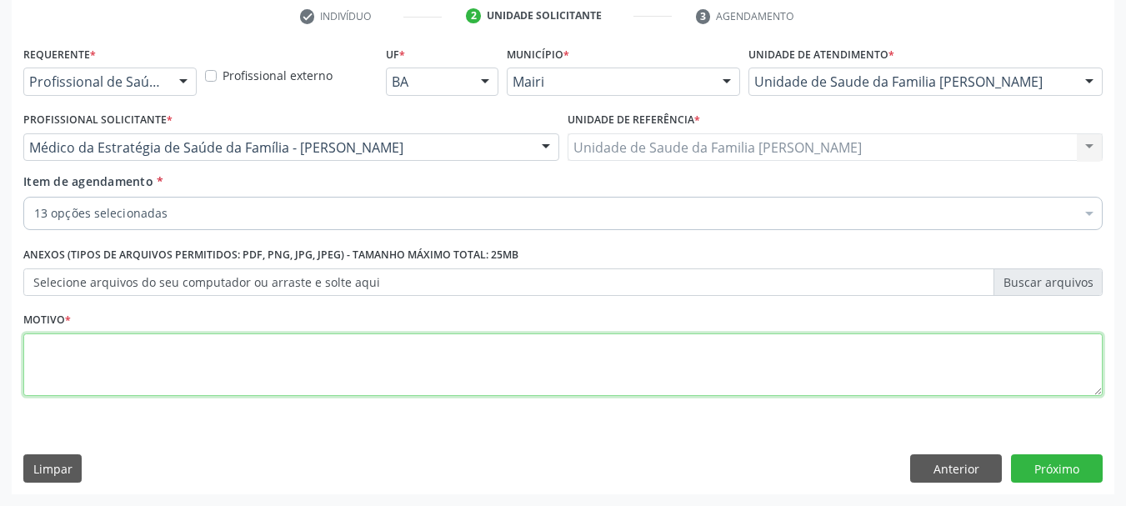
click at [83, 339] on textarea at bounding box center [563, 364] width 1080 height 63
type textarea "Pré-[DATE]."
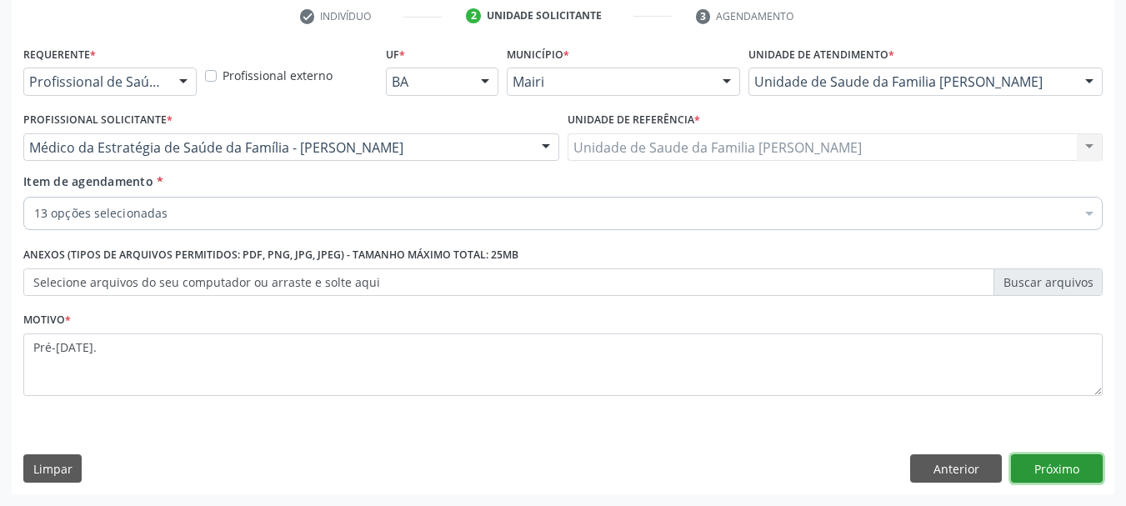
click at [1047, 469] on button "Próximo" at bounding box center [1057, 468] width 92 height 28
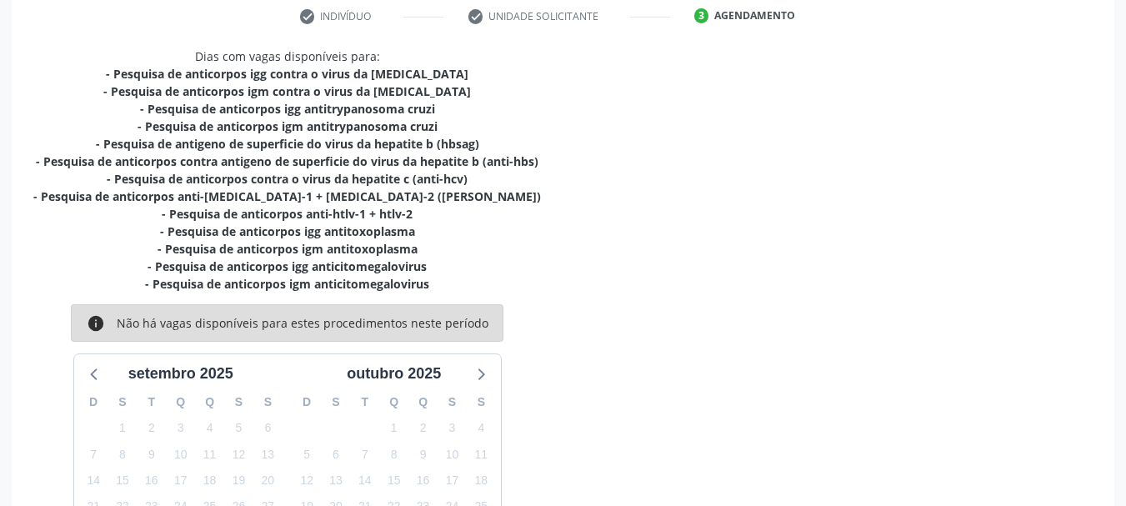
scroll to position [479, 0]
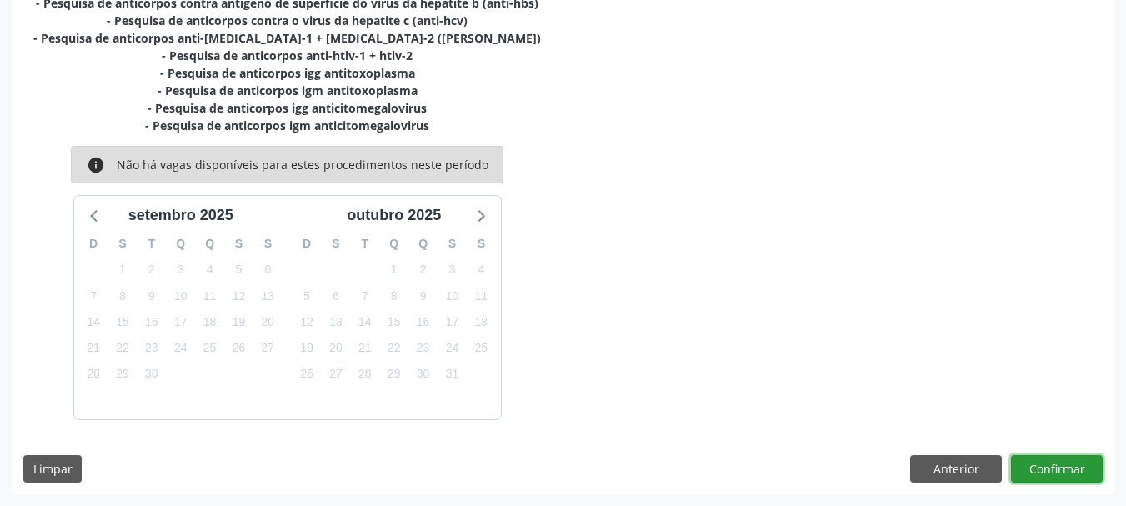
click at [1075, 469] on button "Confirmar" at bounding box center [1057, 469] width 92 height 28
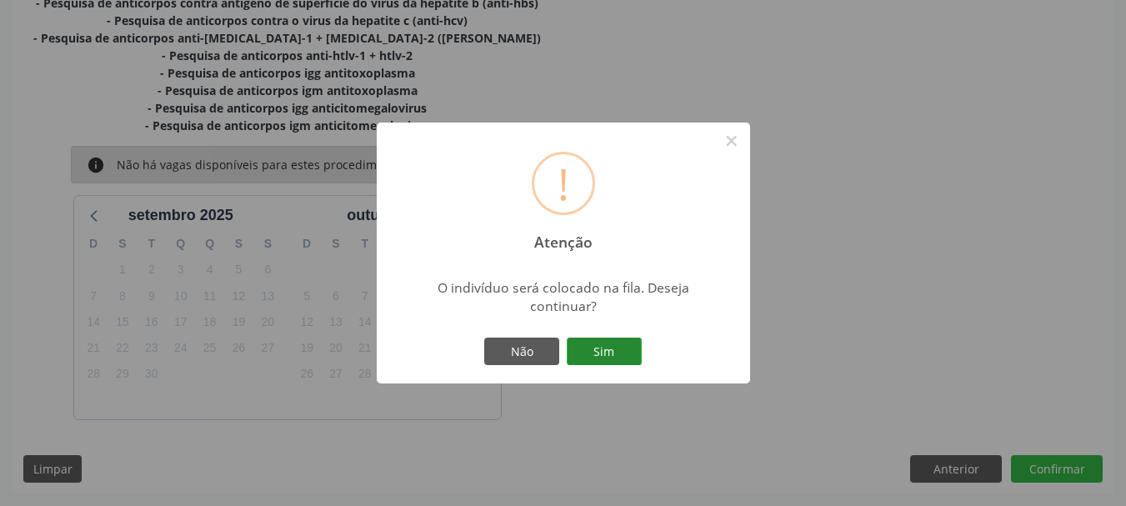
click at [635, 350] on button "Sim" at bounding box center [604, 352] width 75 height 28
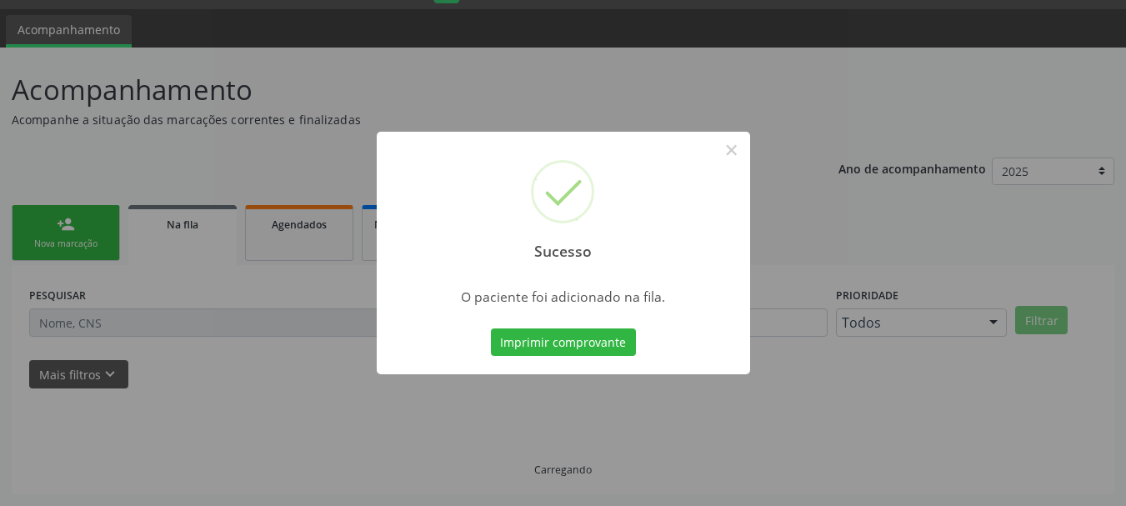
scroll to position [44, 0]
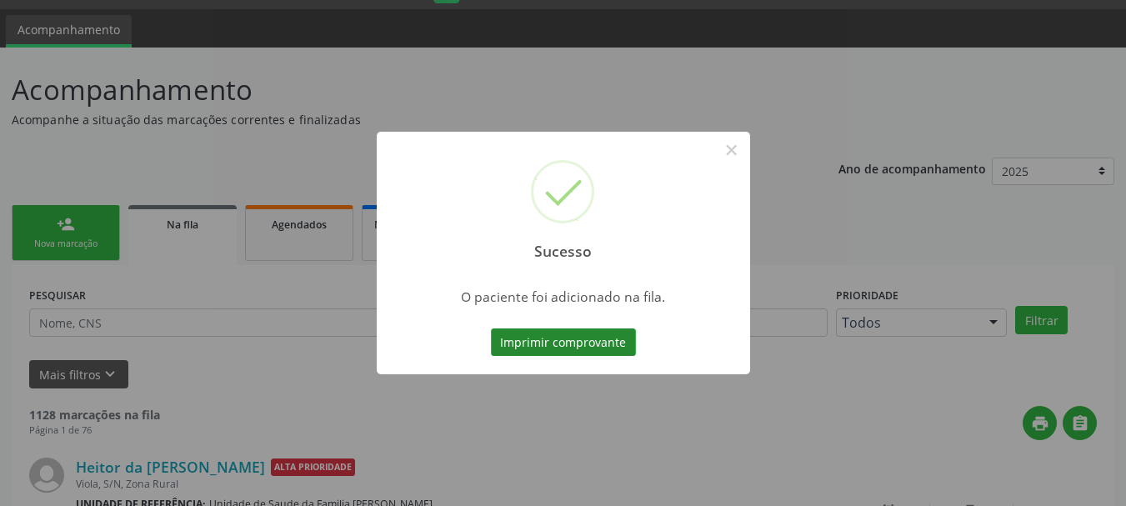
click at [592, 347] on button "Imprimir comprovante" at bounding box center [563, 342] width 145 height 28
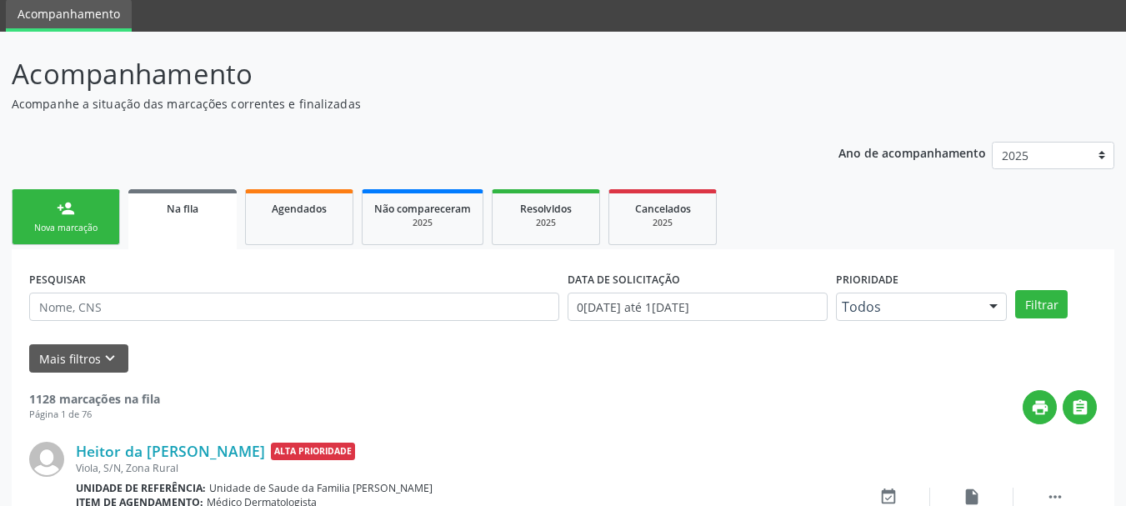
scroll to position [0, 0]
